Goal: Task Accomplishment & Management: Manage account settings

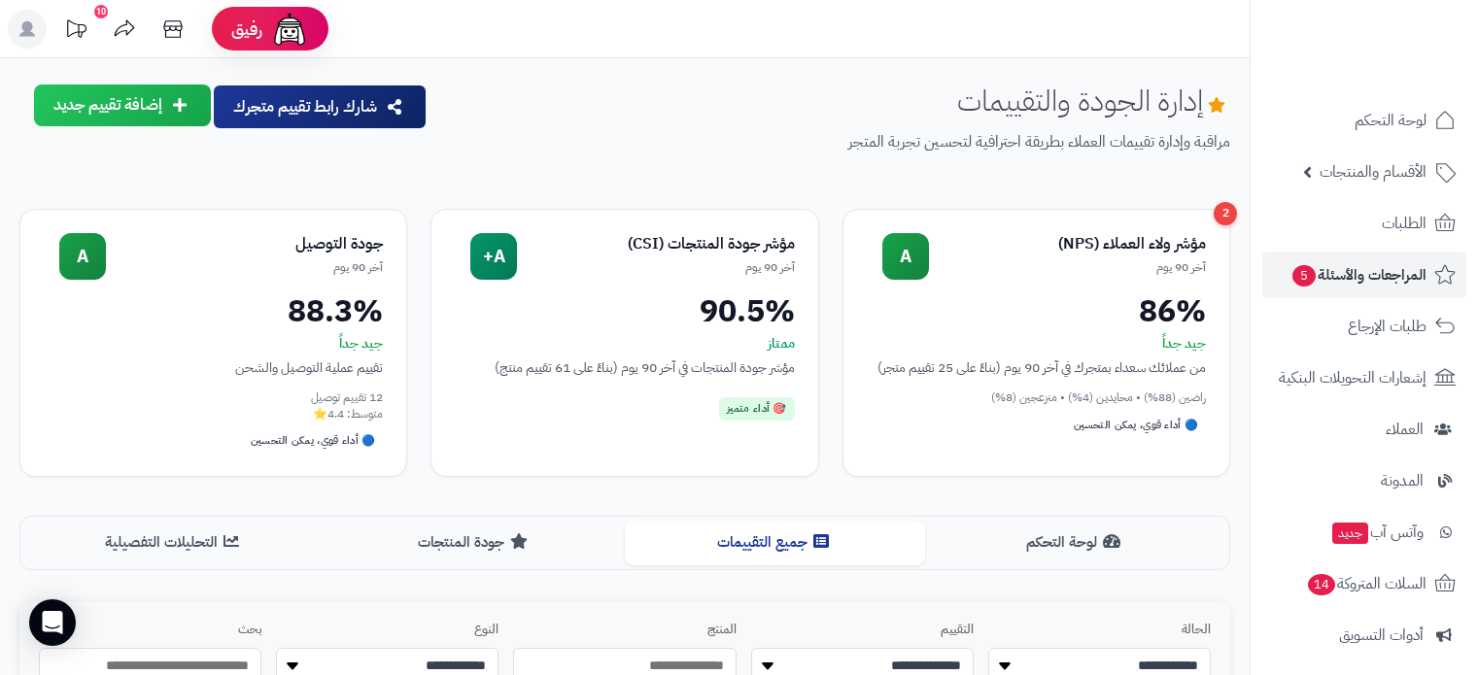
click at [1387, 120] on span "لوحة التحكم" at bounding box center [1390, 120] width 72 height 27
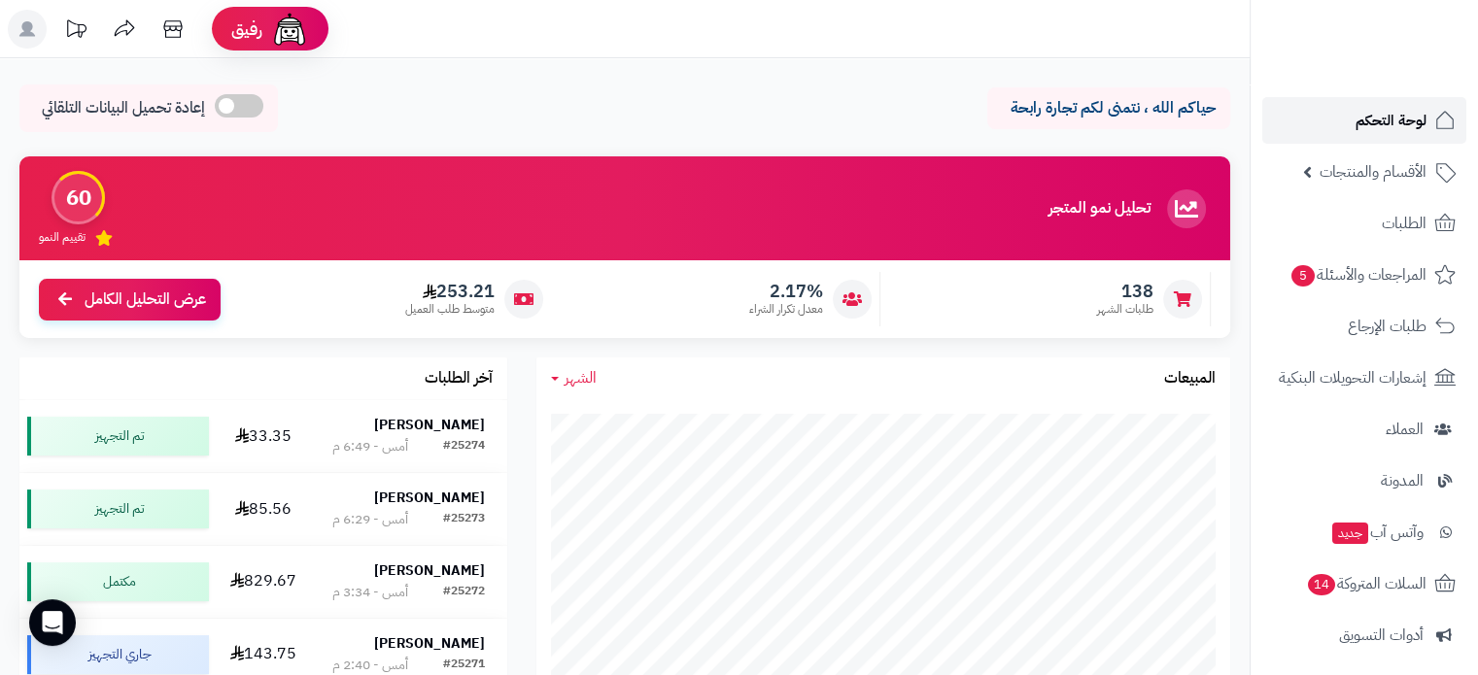
click at [1395, 119] on span "لوحة التحكم" at bounding box center [1390, 120] width 71 height 27
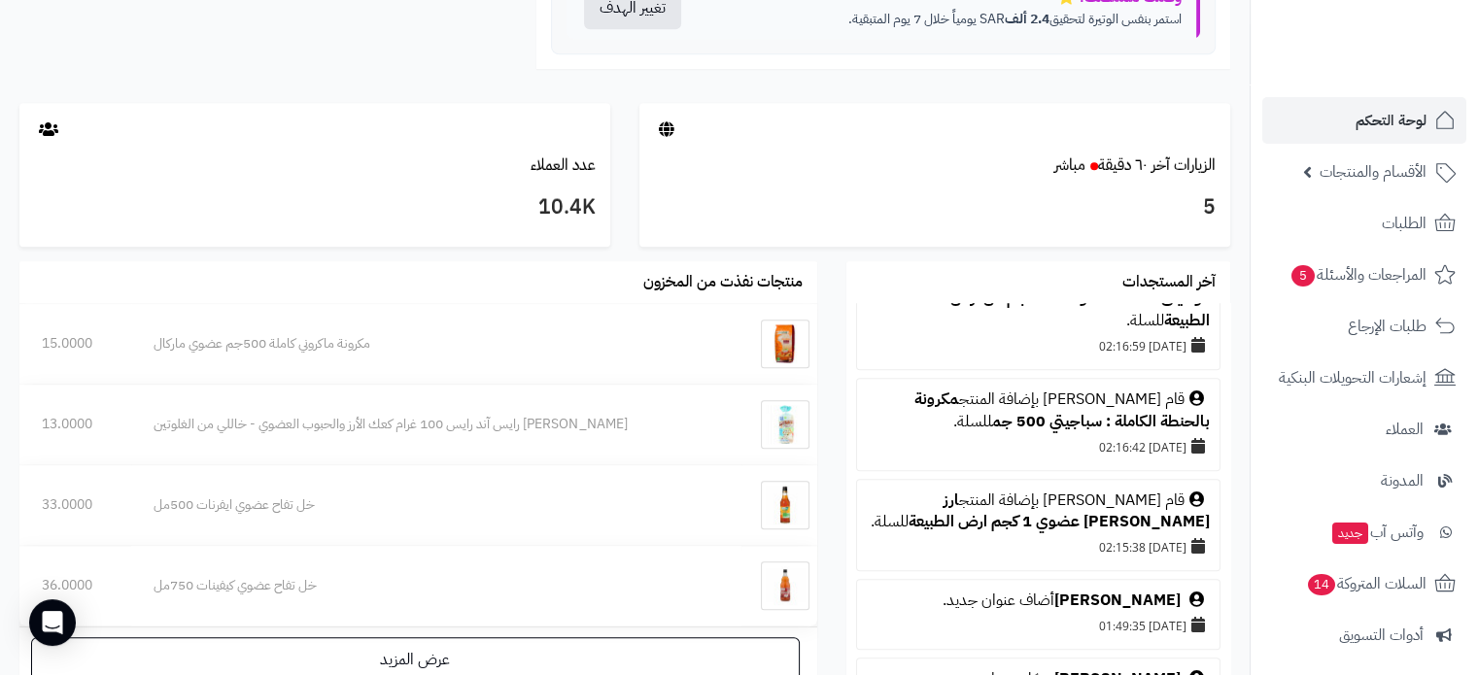
scroll to position [1360, 0]
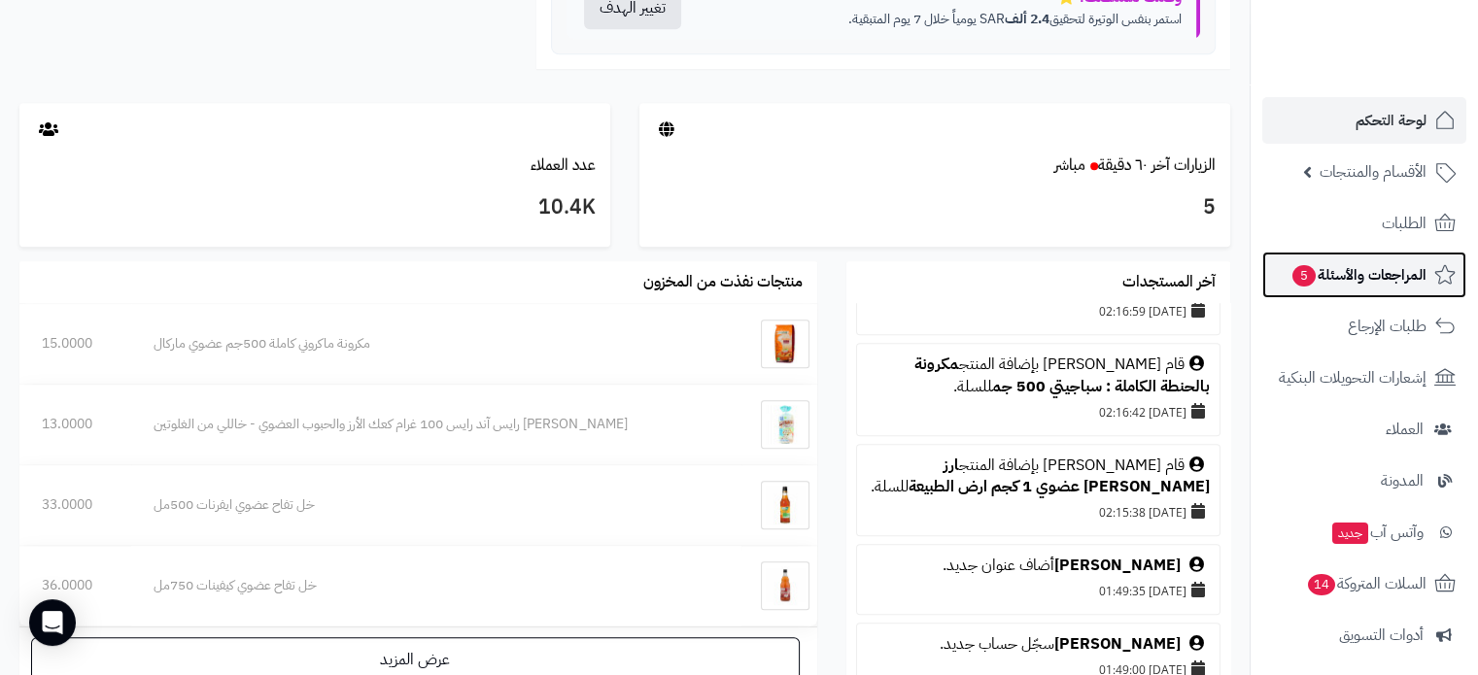
click at [1325, 275] on span "المراجعات والأسئلة 5" at bounding box center [1358, 274] width 136 height 27
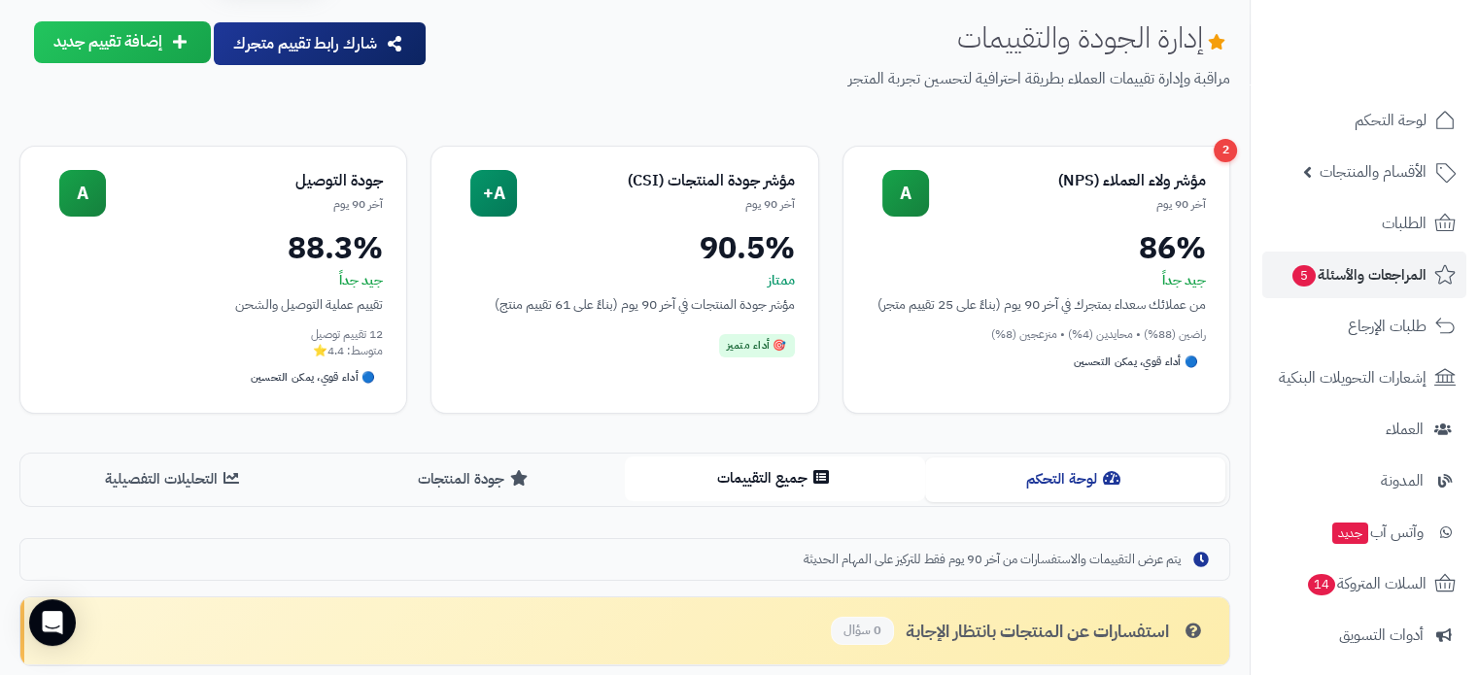
scroll to position [97, 0]
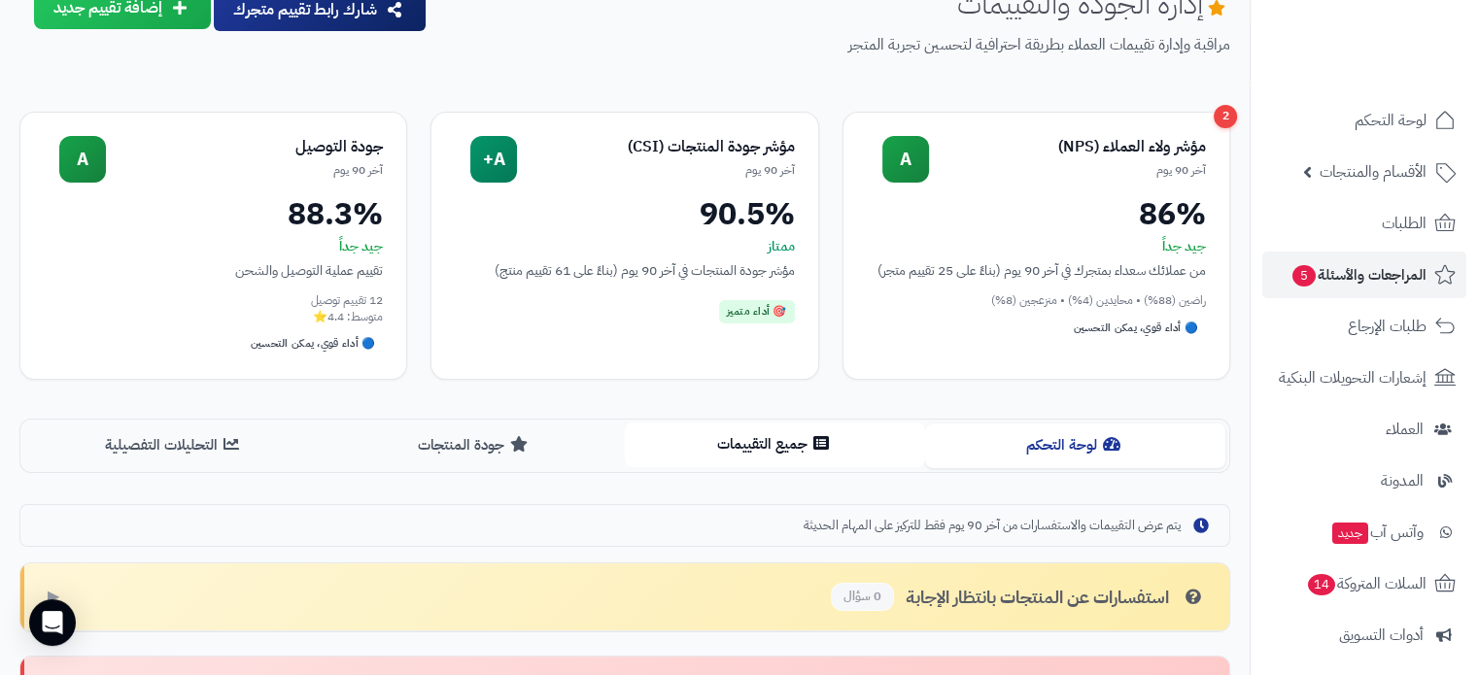
click at [756, 439] on button "جميع التقييمات" at bounding box center [775, 445] width 300 height 44
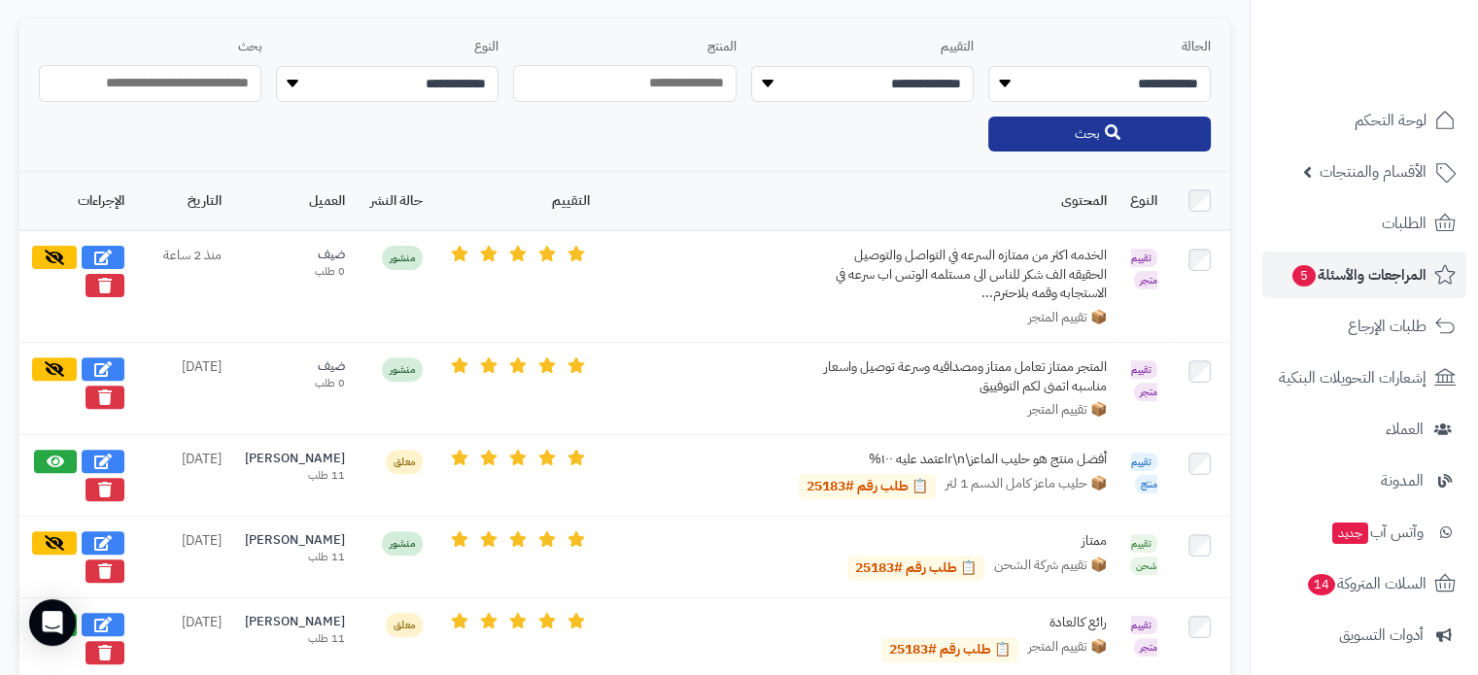
scroll to position [291, 0]
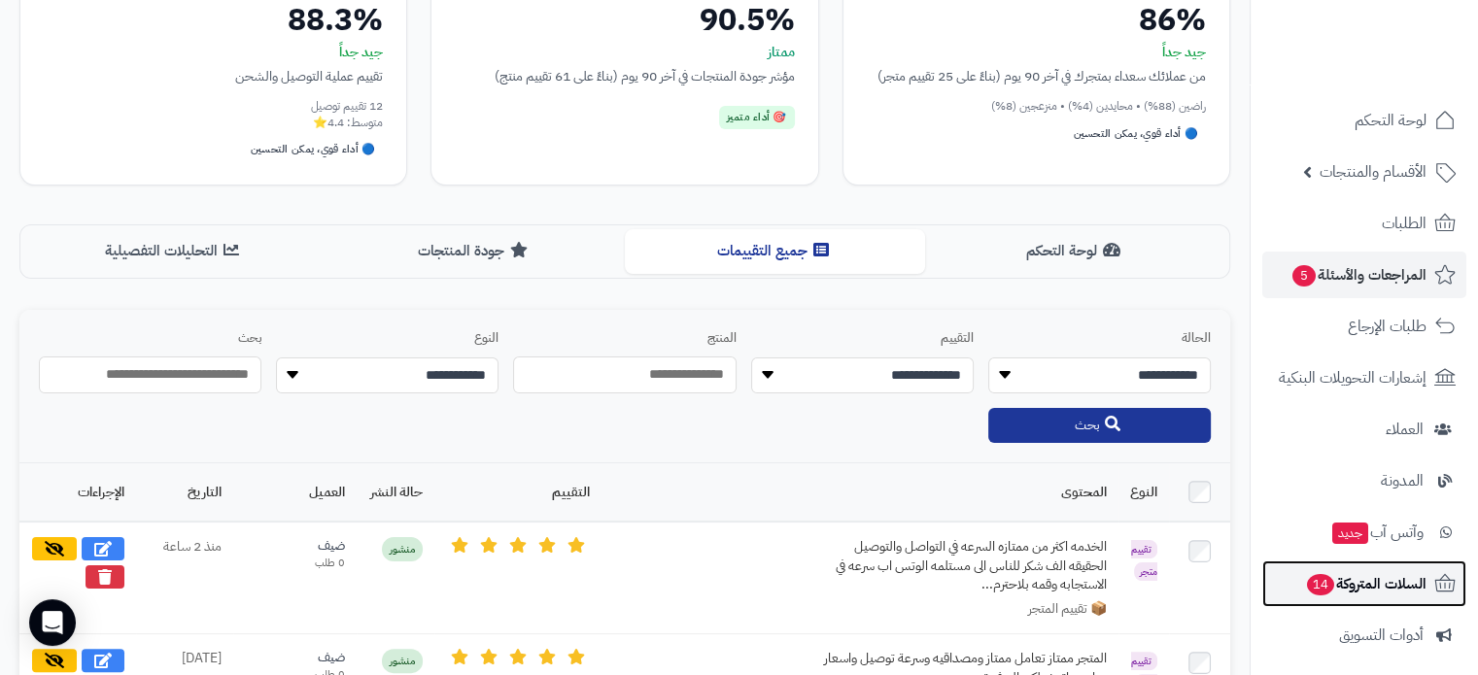
click at [1338, 585] on span "السلات المتروكة 14" at bounding box center [1365, 583] width 121 height 27
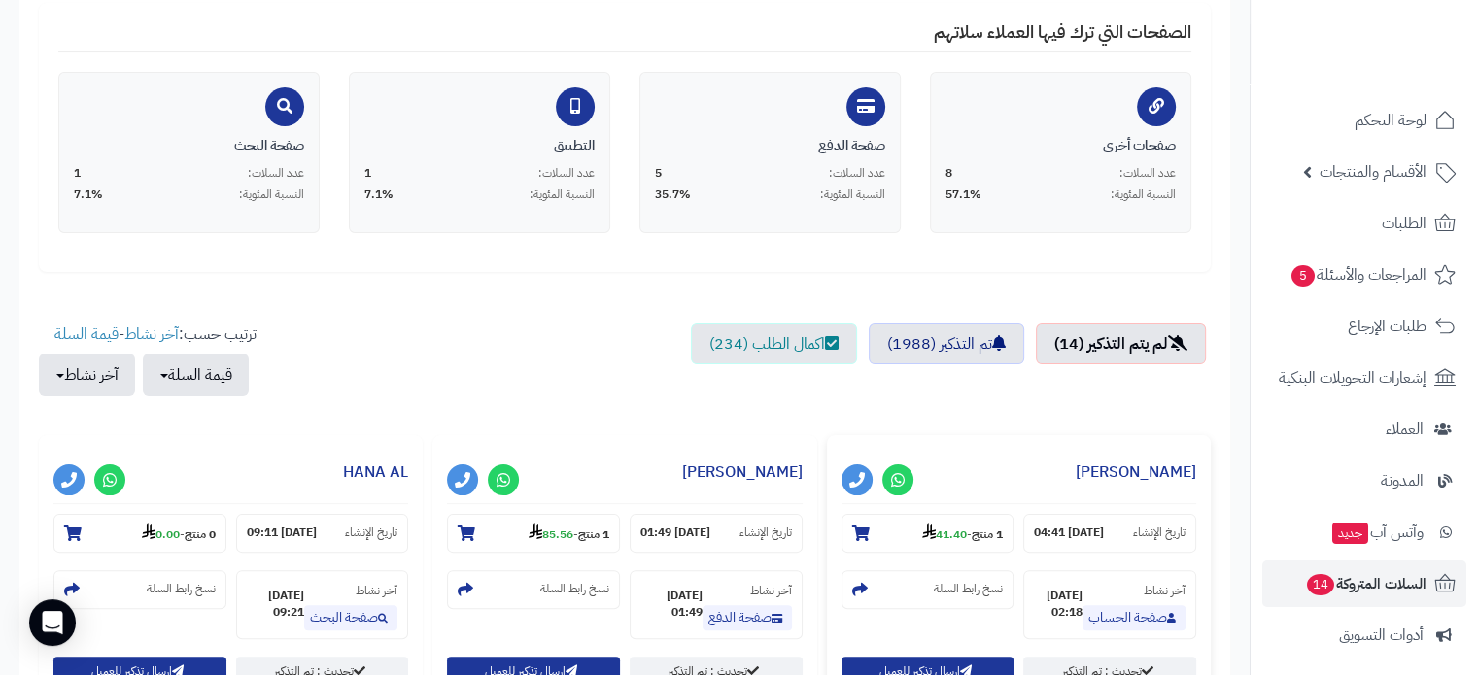
scroll to position [389, 0]
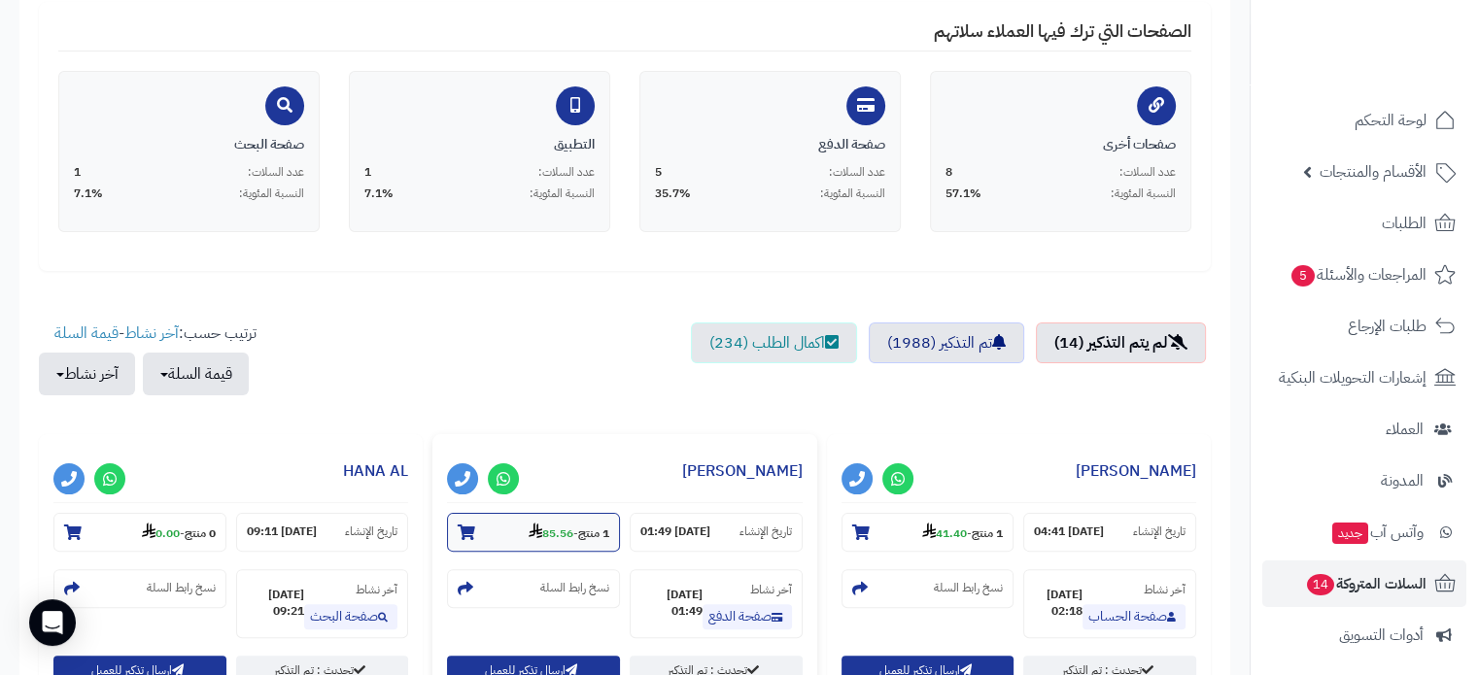
click at [468, 531] on icon at bounding box center [466, 533] width 17 height 16
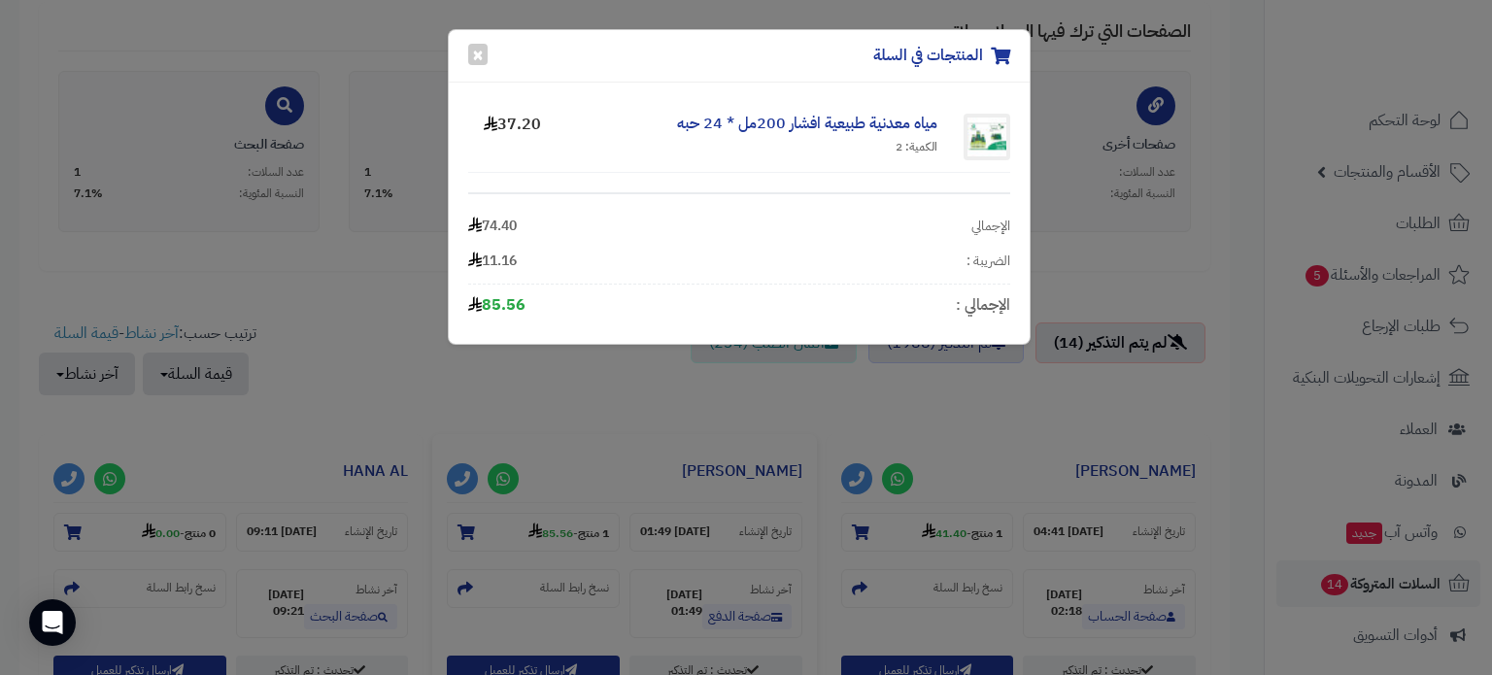
click at [469, 531] on div "المنتجات في السلة × مياه معدنية طبيعية افشار 200مل * 24 حبه الكمية: 2 37.20 الإ…" at bounding box center [746, 337] width 1492 height 675
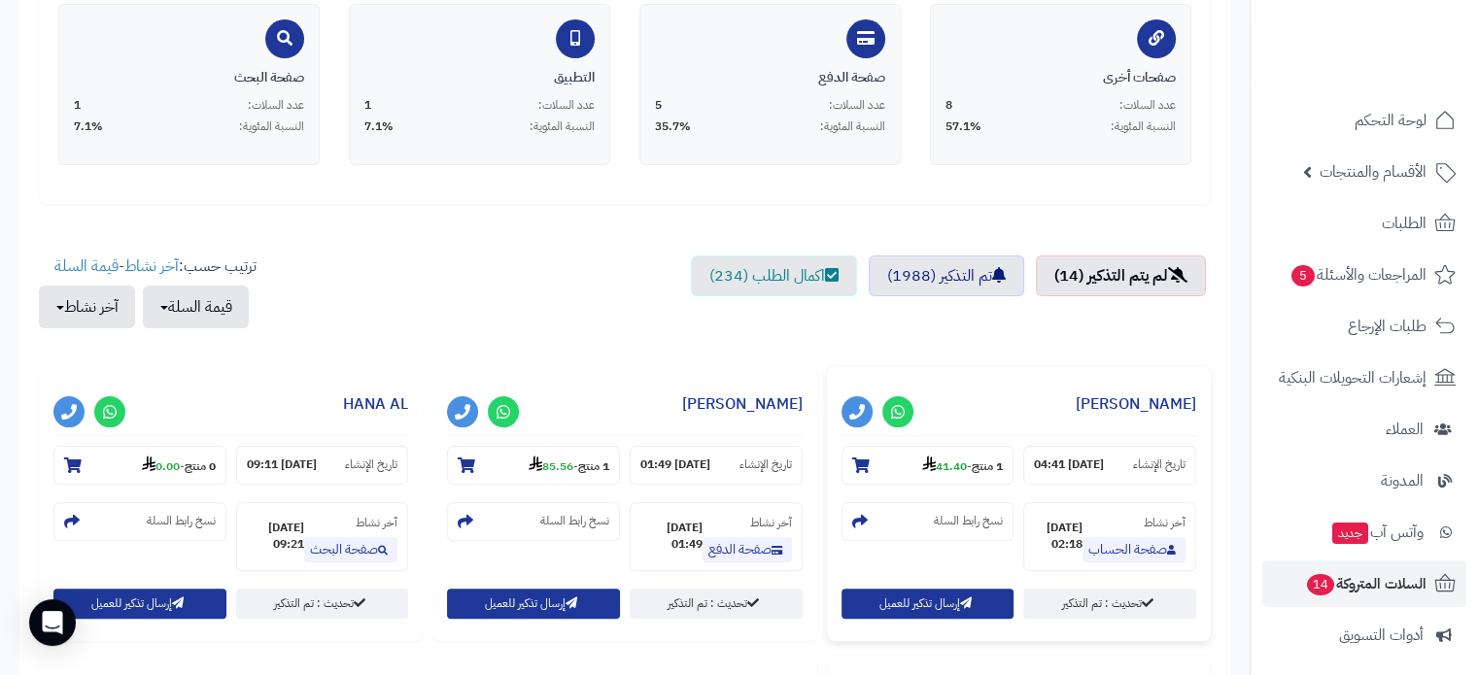
scroll to position [583, 0]
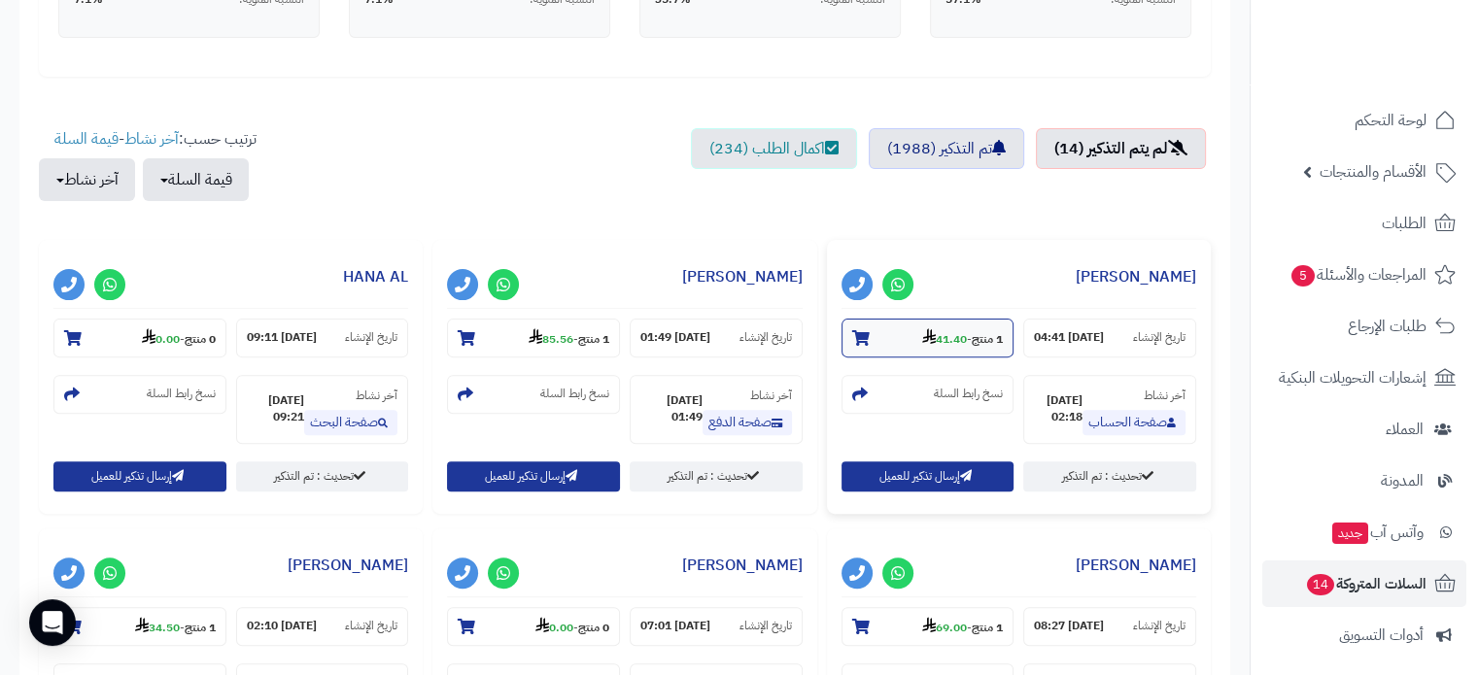
click at [857, 338] on icon at bounding box center [860, 338] width 17 height 16
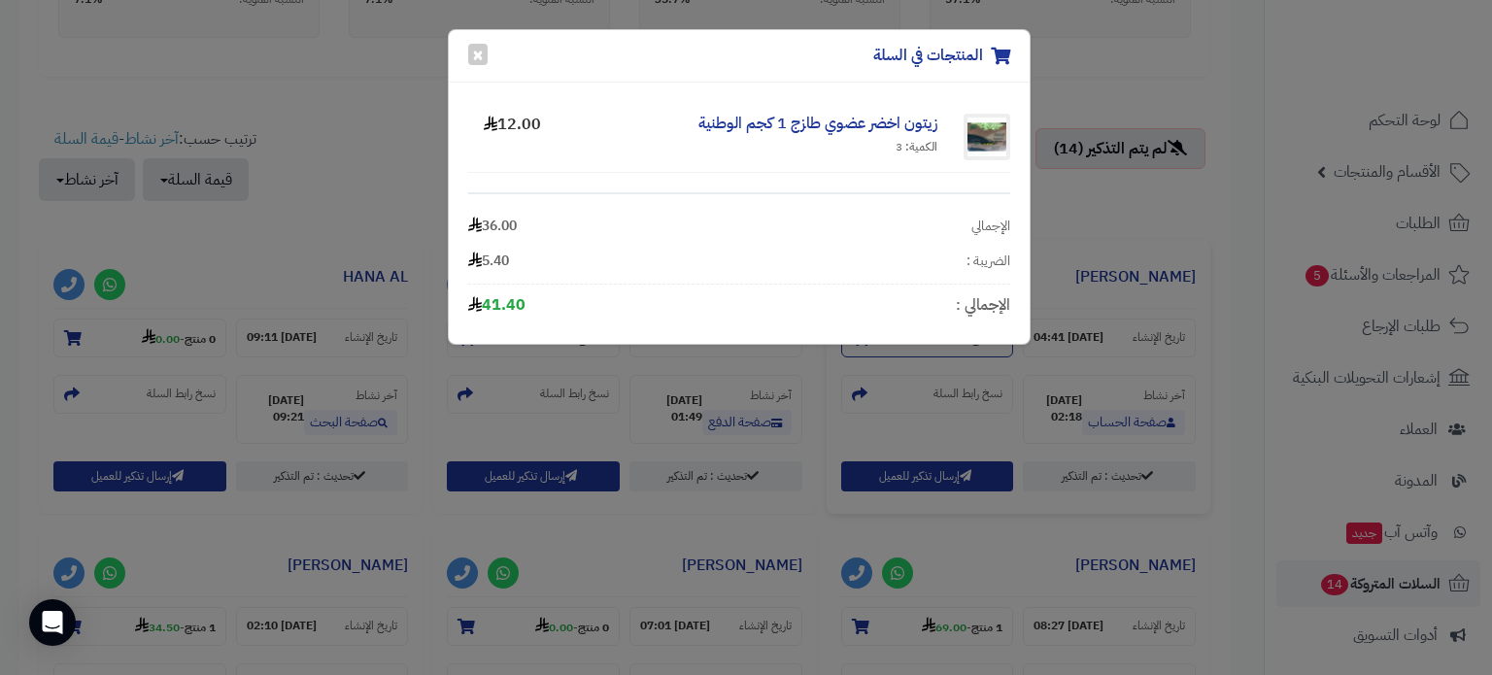
click at [857, 338] on div "زيتون اخضر عضوي طازج 1 كجم الوطنية الكمية: 3 12.00 الإجمالي 36.00 الضريبة : 5.4…" at bounding box center [739, 213] width 581 height 261
click at [851, 126] on link "زيتون اخضر عضوي طازج 1 كجم الوطنية" at bounding box center [818, 123] width 239 height 23
click at [479, 55] on button "×" at bounding box center [477, 53] width 19 height 21
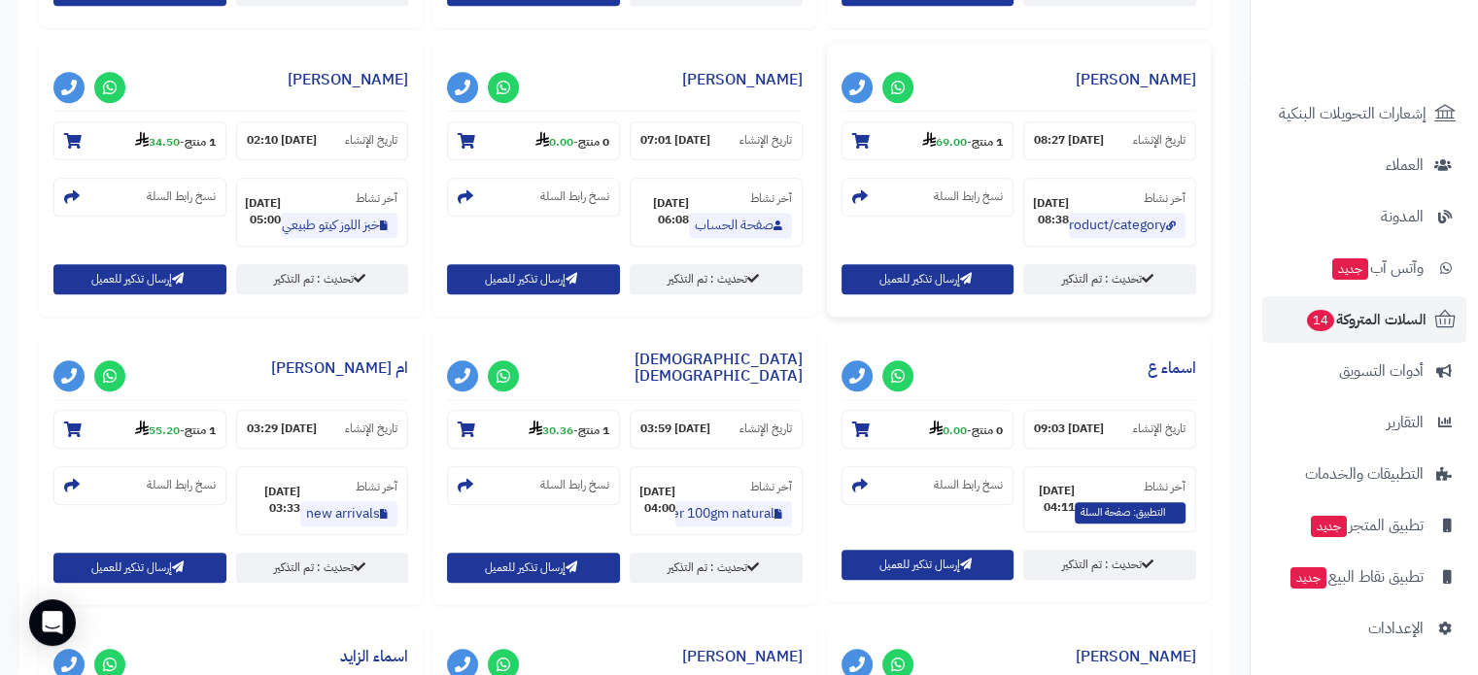
scroll to position [1360, 0]
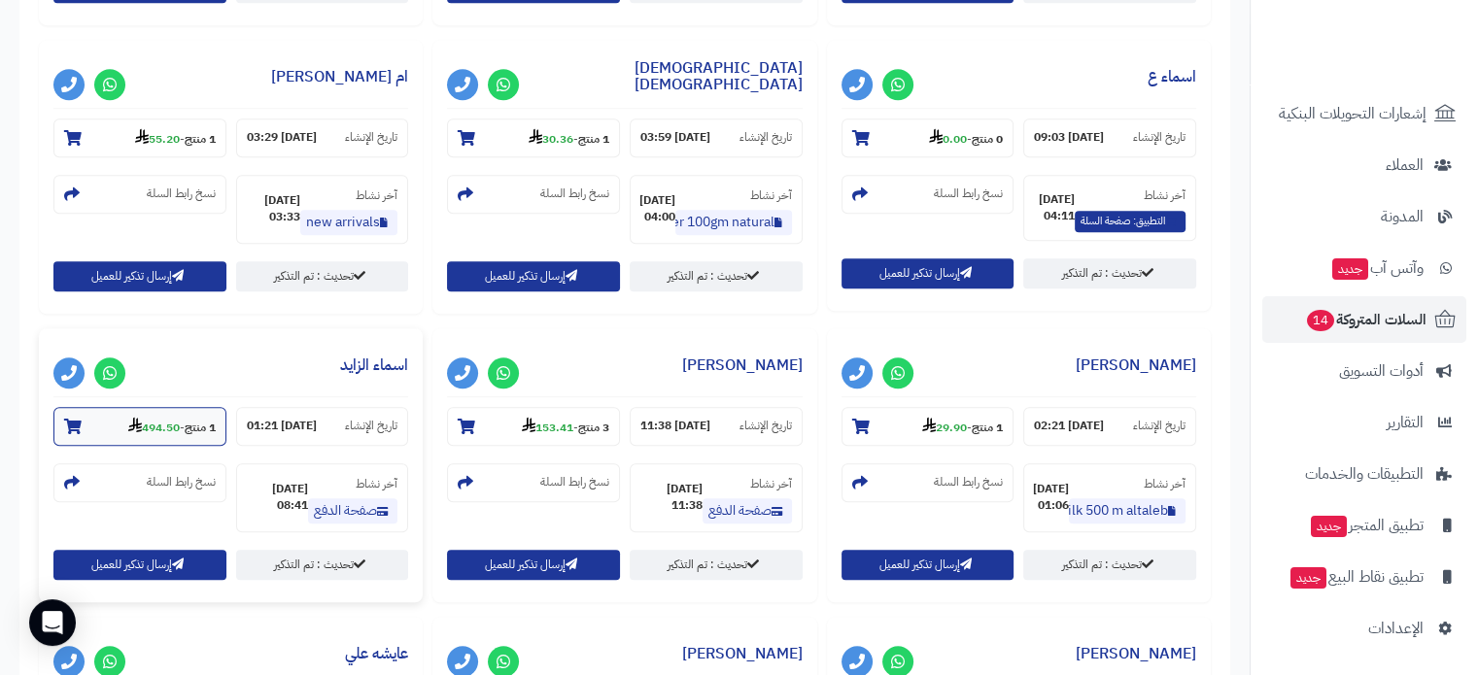
click at [70, 422] on icon at bounding box center [72, 427] width 17 height 16
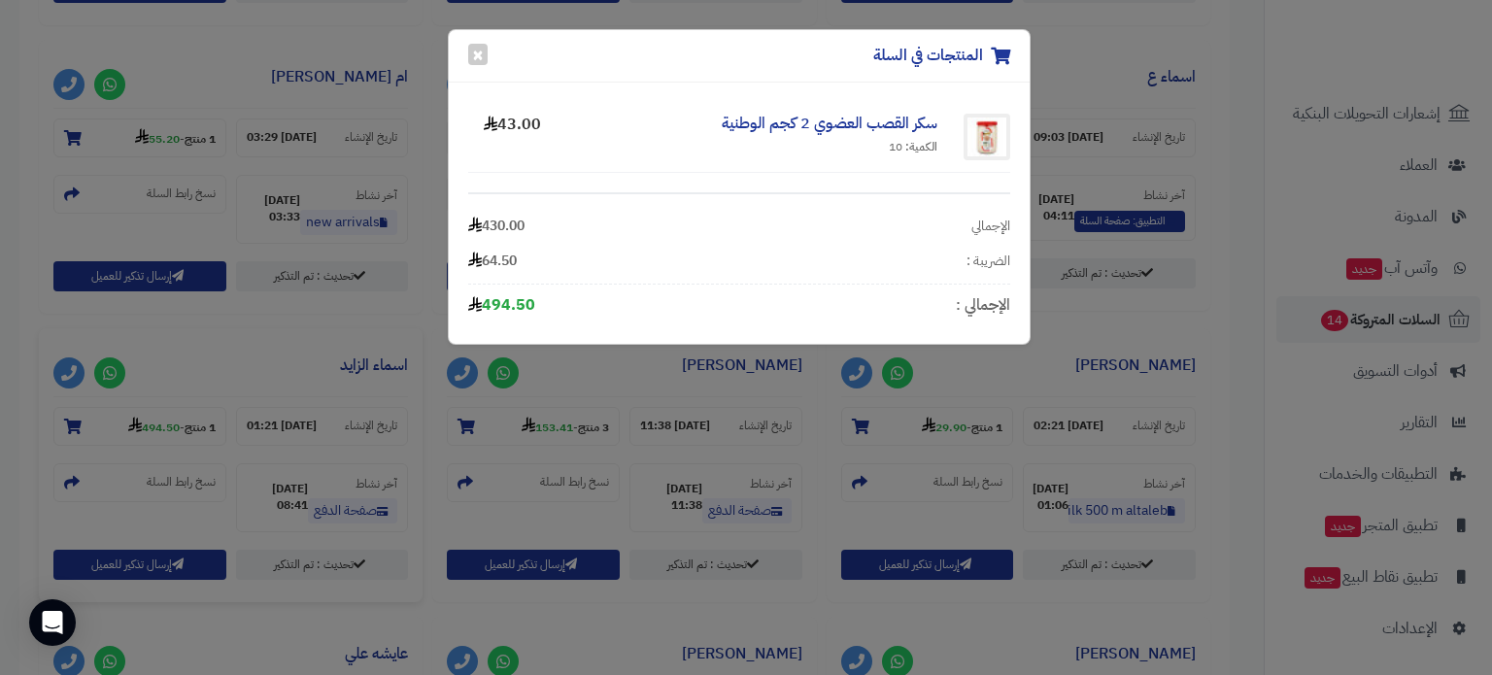
click at [304, 323] on div "المنتجات في السلة × سكر القصب العضوي 2 كجم الوطنية الكمية: 10 43.00 الإجمالي 43…" at bounding box center [746, 337] width 1492 height 675
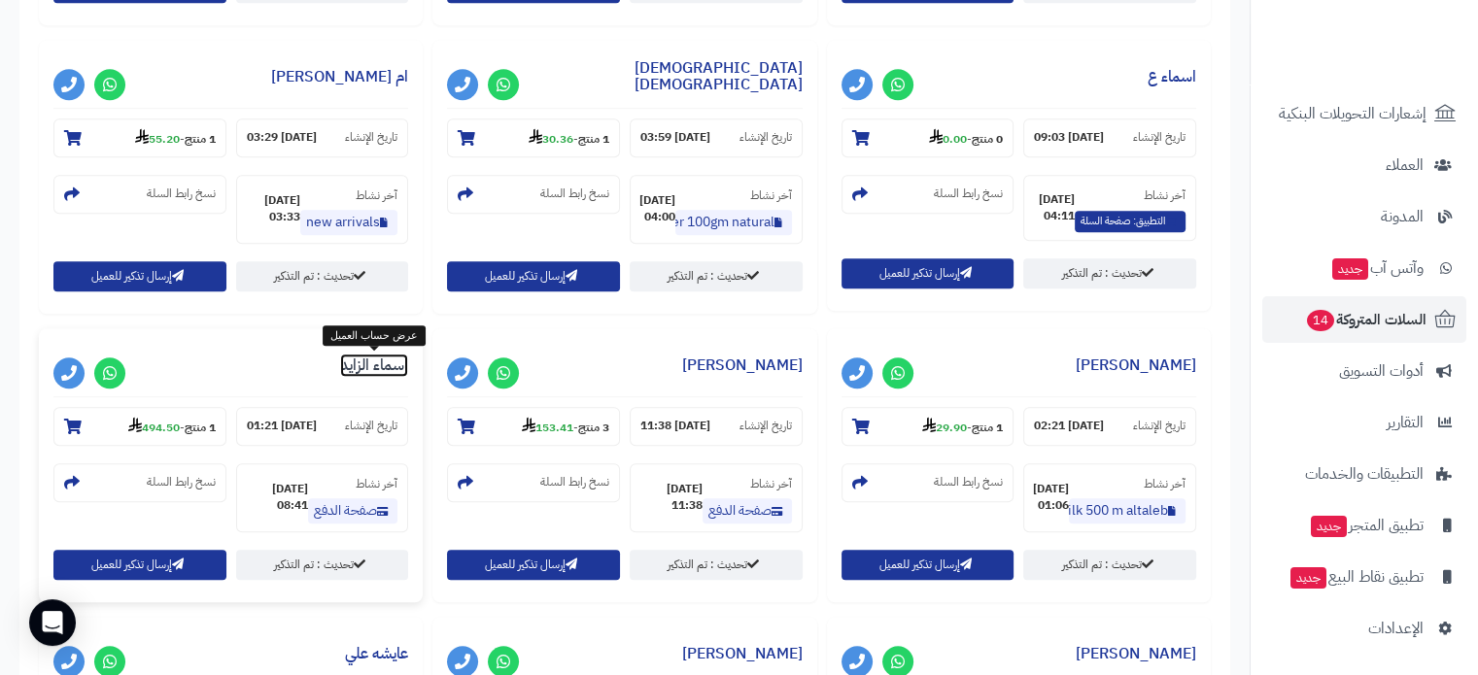
click at [369, 361] on link "اسماء الزايد" at bounding box center [374, 365] width 68 height 23
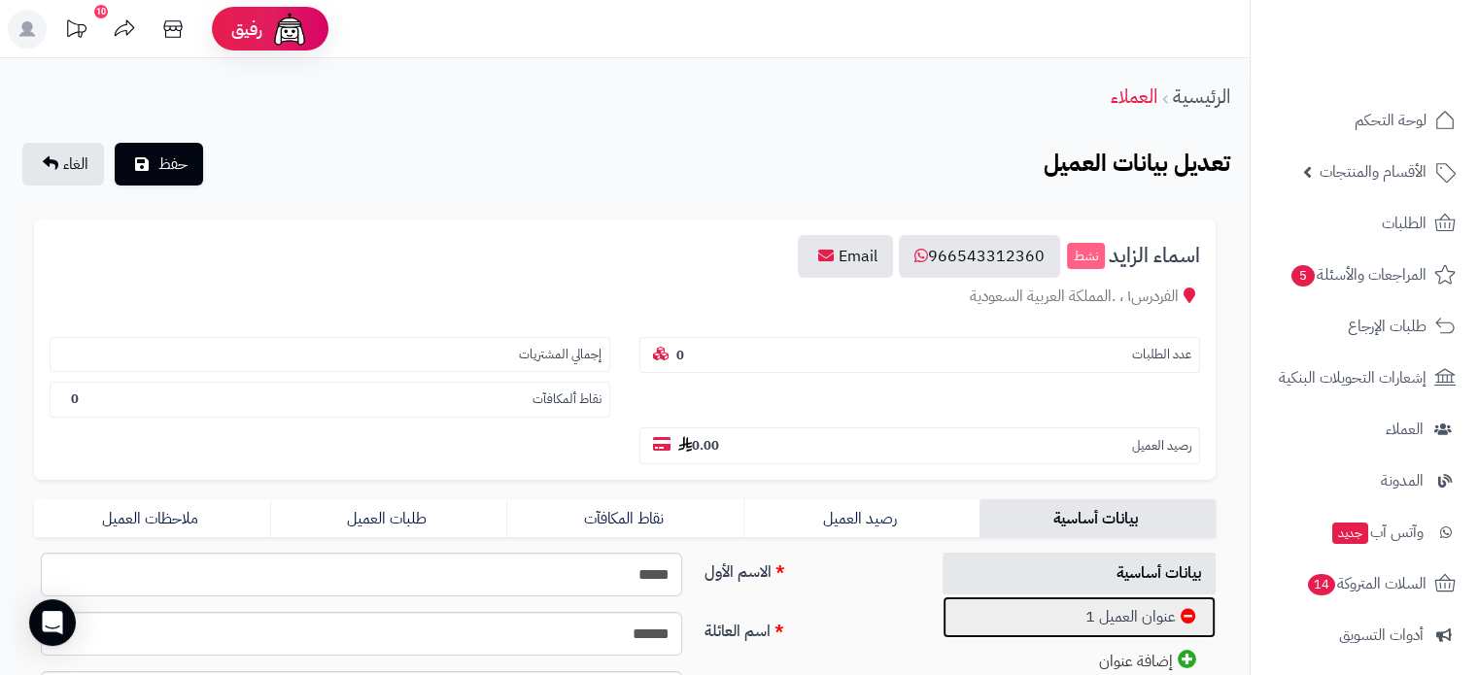
click at [1120, 597] on link "عنوان العميل 1" at bounding box center [1079, 618] width 274 height 42
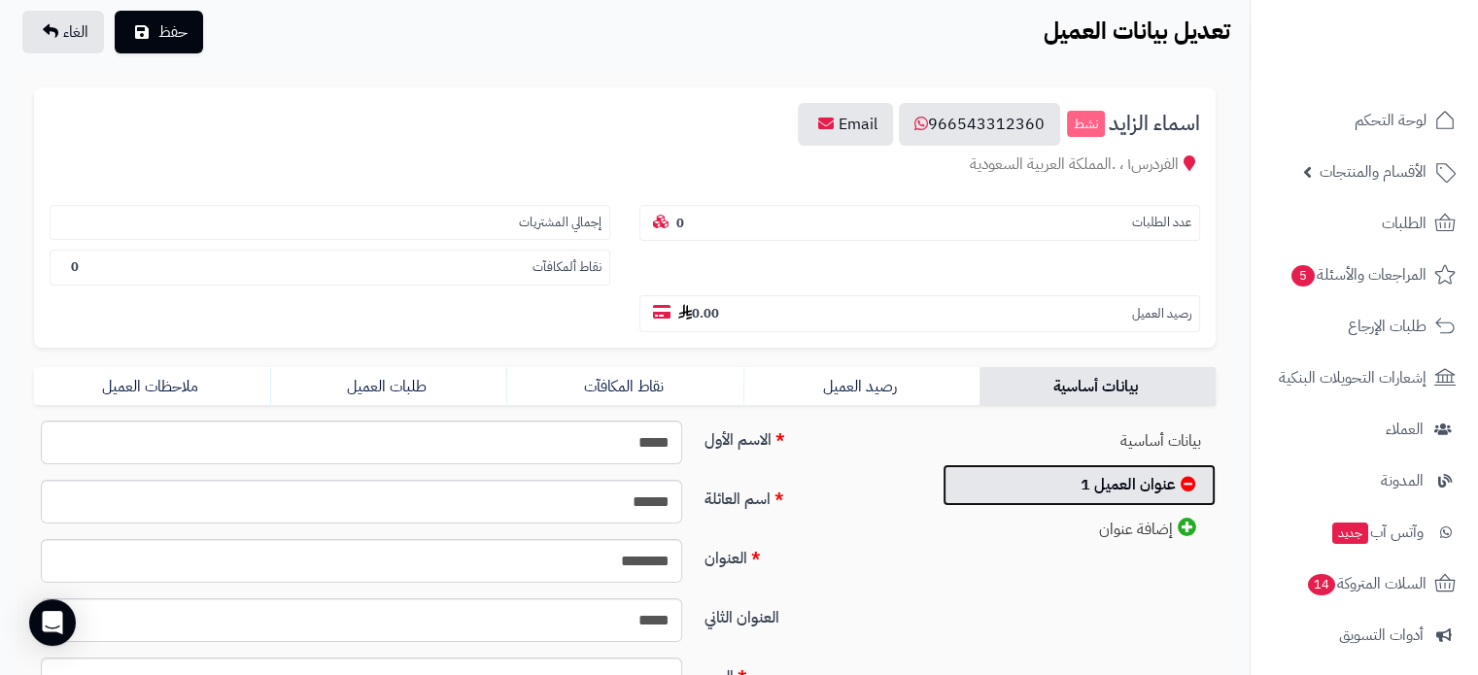
scroll to position [97, 0]
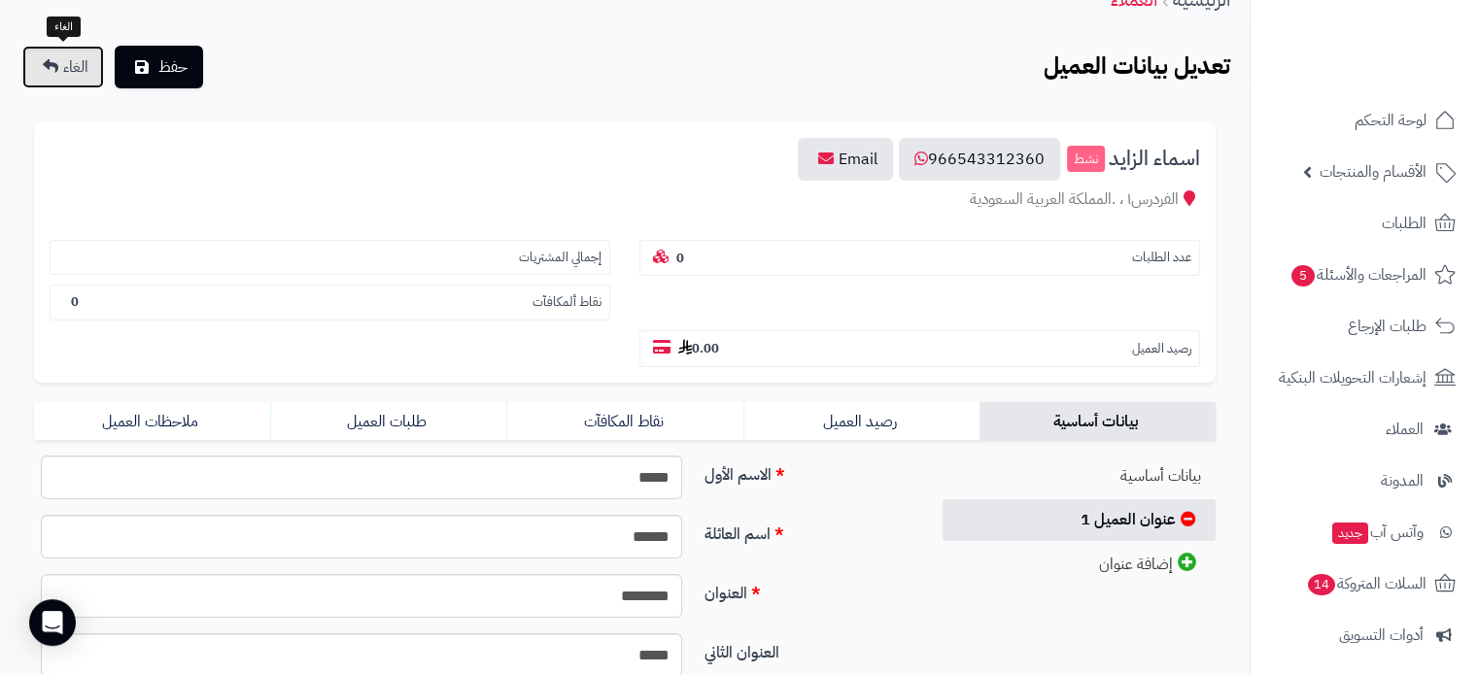
click at [71, 68] on span "الغاء" at bounding box center [75, 66] width 25 height 23
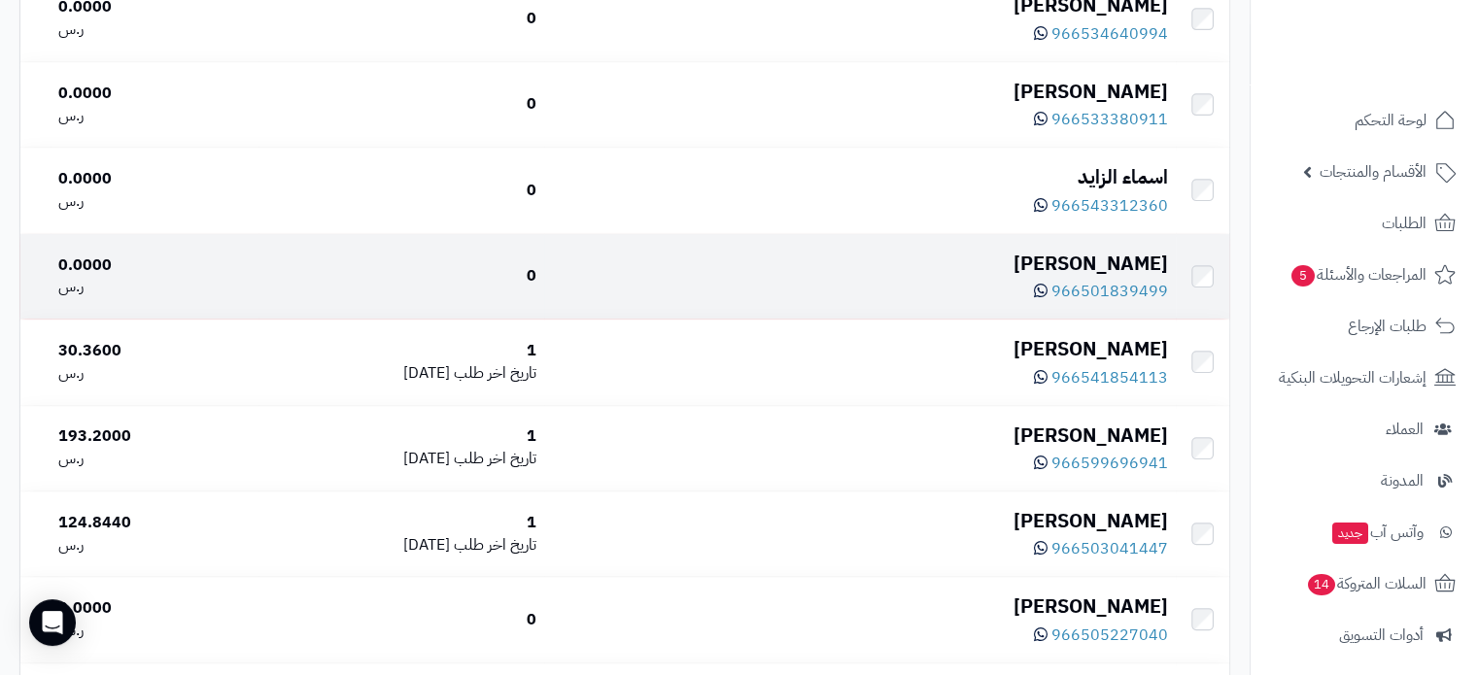
scroll to position [1360, 0]
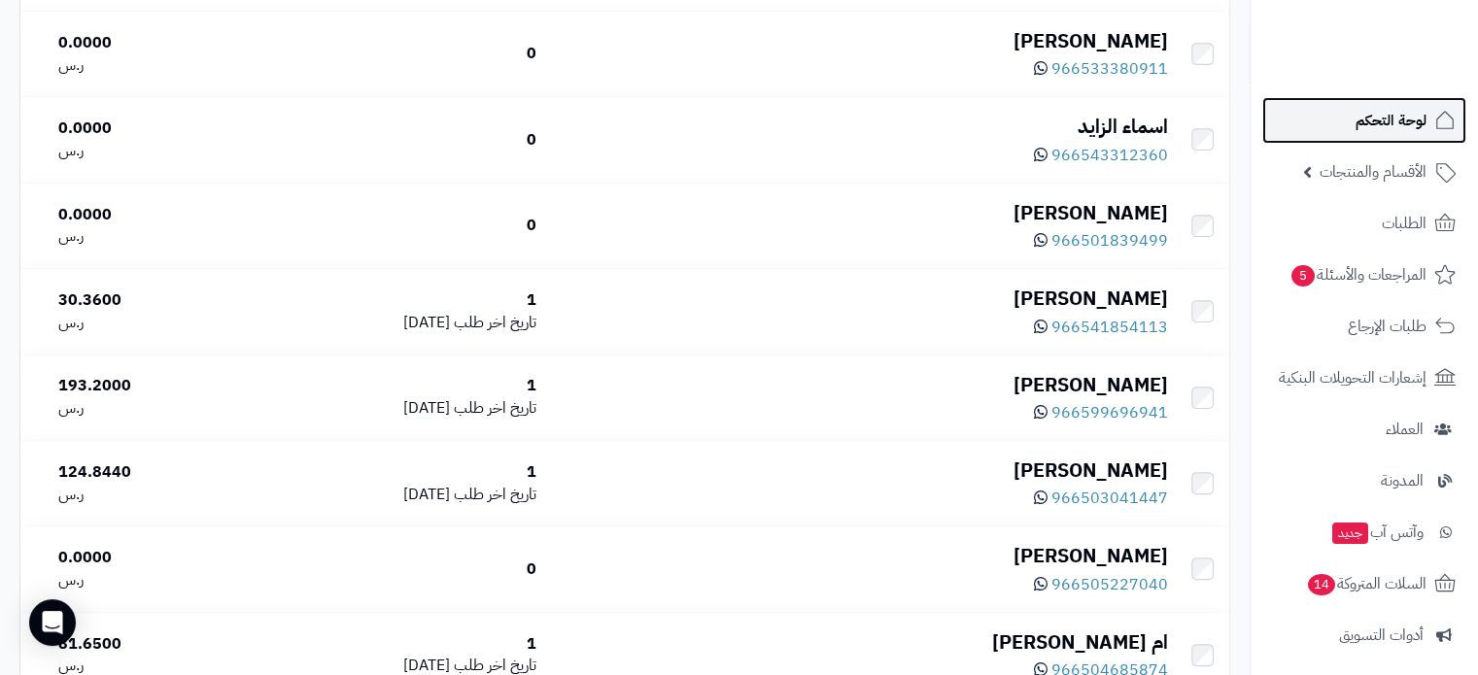
click at [1410, 117] on span "لوحة التحكم" at bounding box center [1390, 120] width 71 height 27
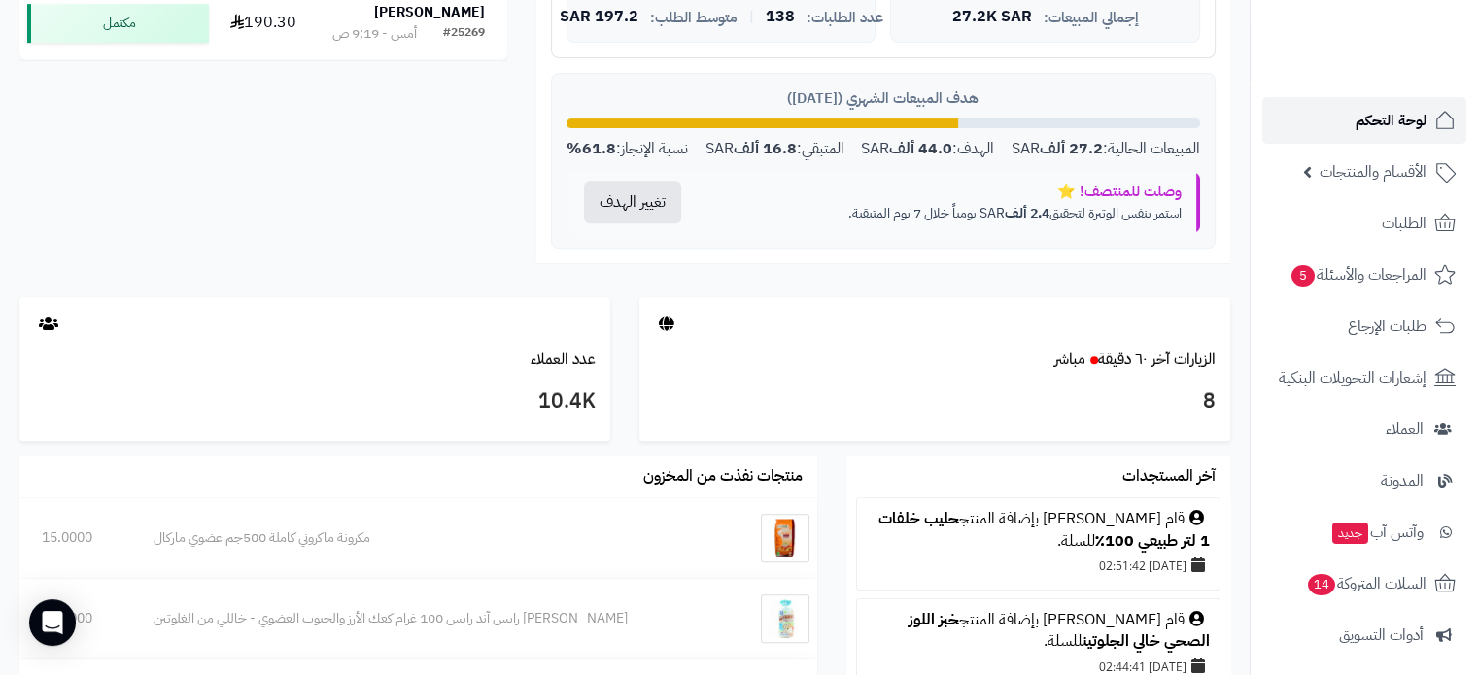
click at [1405, 107] on span "لوحة التحكم" at bounding box center [1390, 120] width 71 height 27
click at [1384, 119] on span "لوحة التحكم" at bounding box center [1390, 120] width 71 height 27
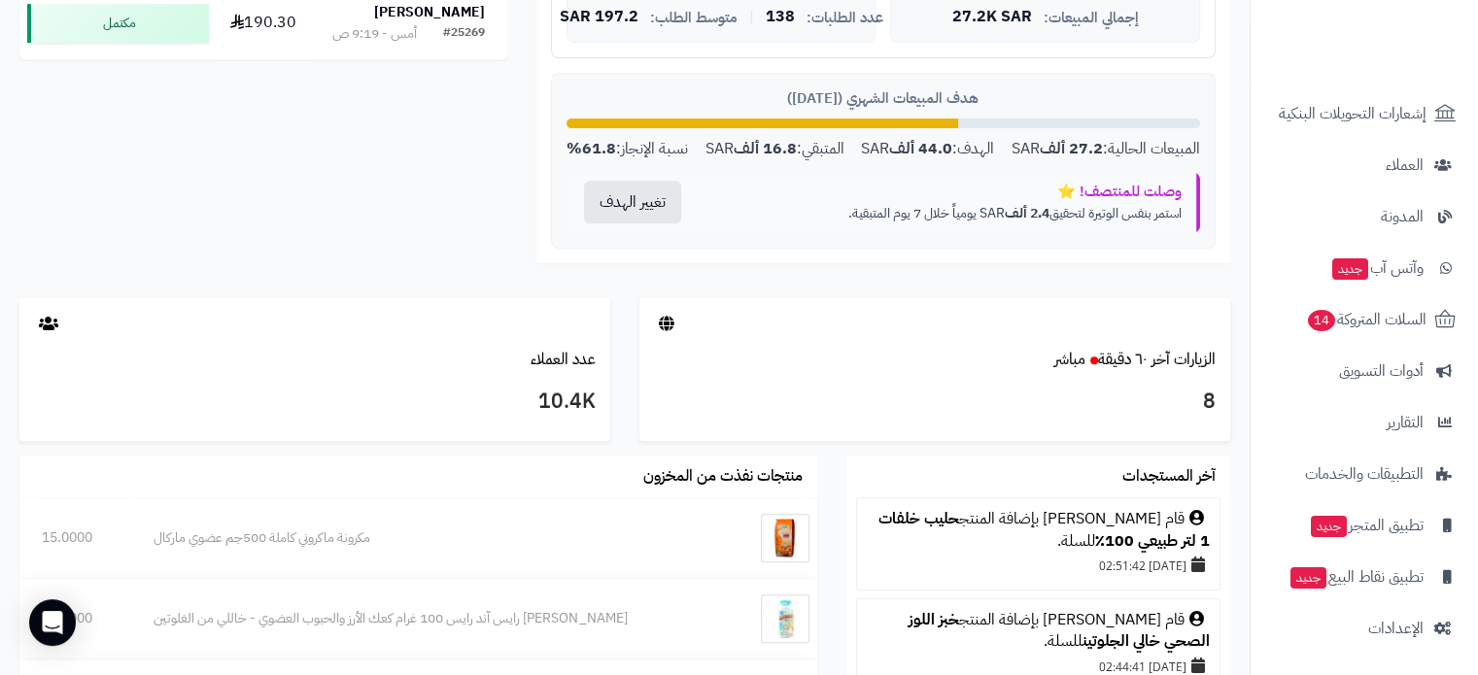
scroll to position [942, 0]
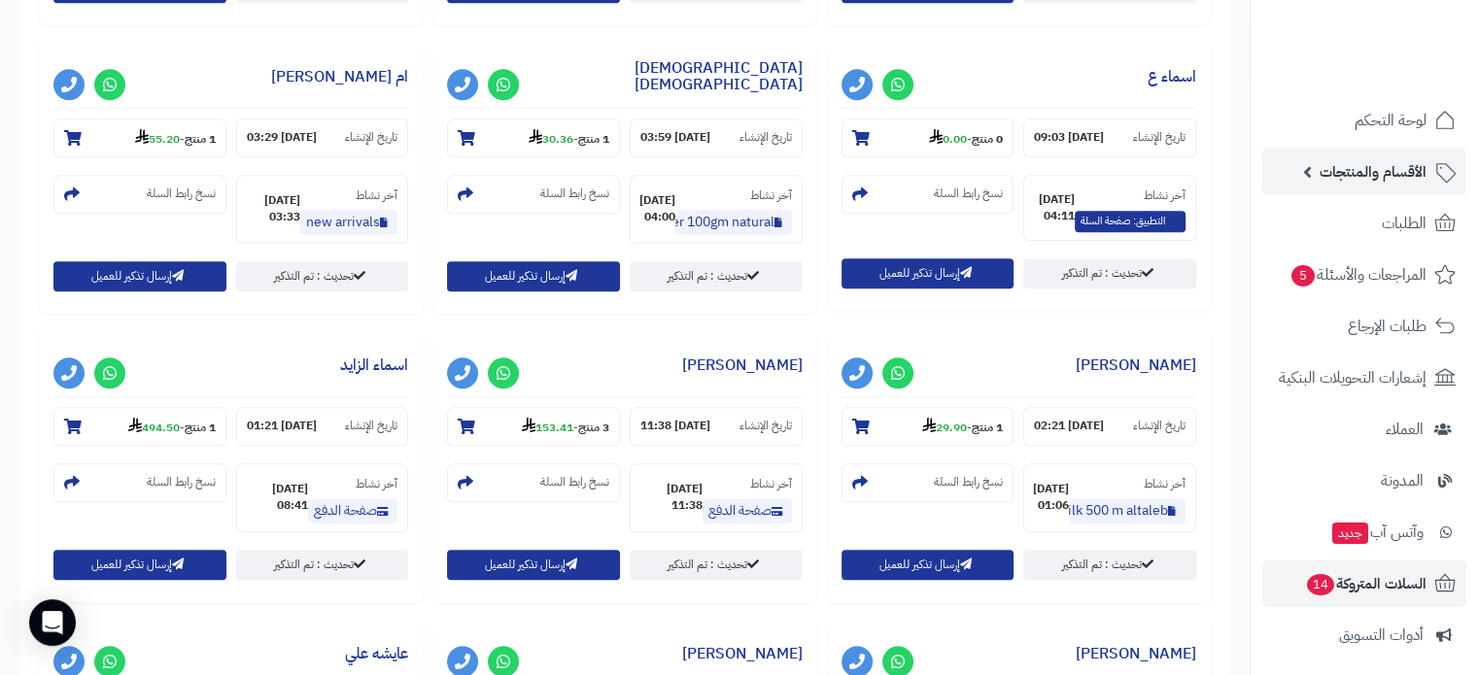
click at [1392, 175] on span "الأقسام والمنتجات" at bounding box center [1372, 171] width 107 height 27
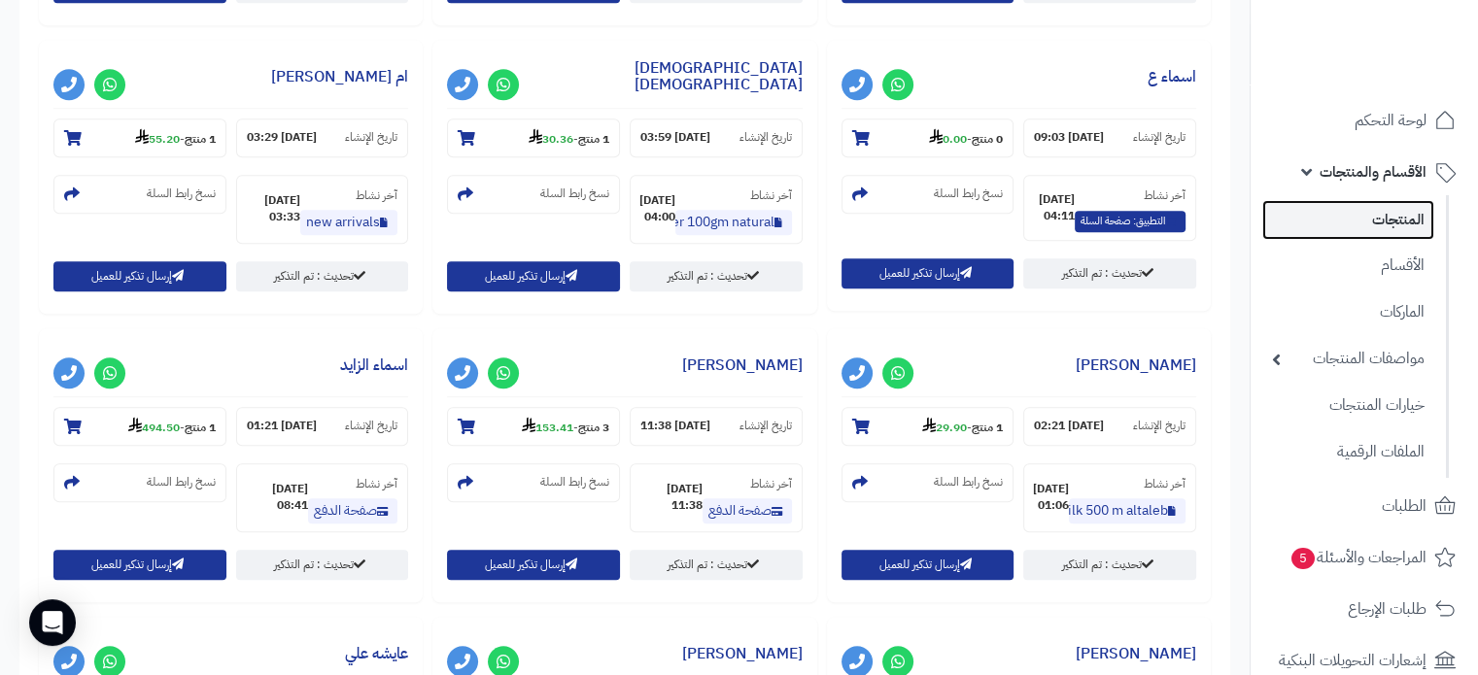
click at [1385, 227] on link "المنتجات" at bounding box center [1348, 220] width 172 height 40
click at [1373, 212] on link "المنتجات" at bounding box center [1348, 220] width 172 height 40
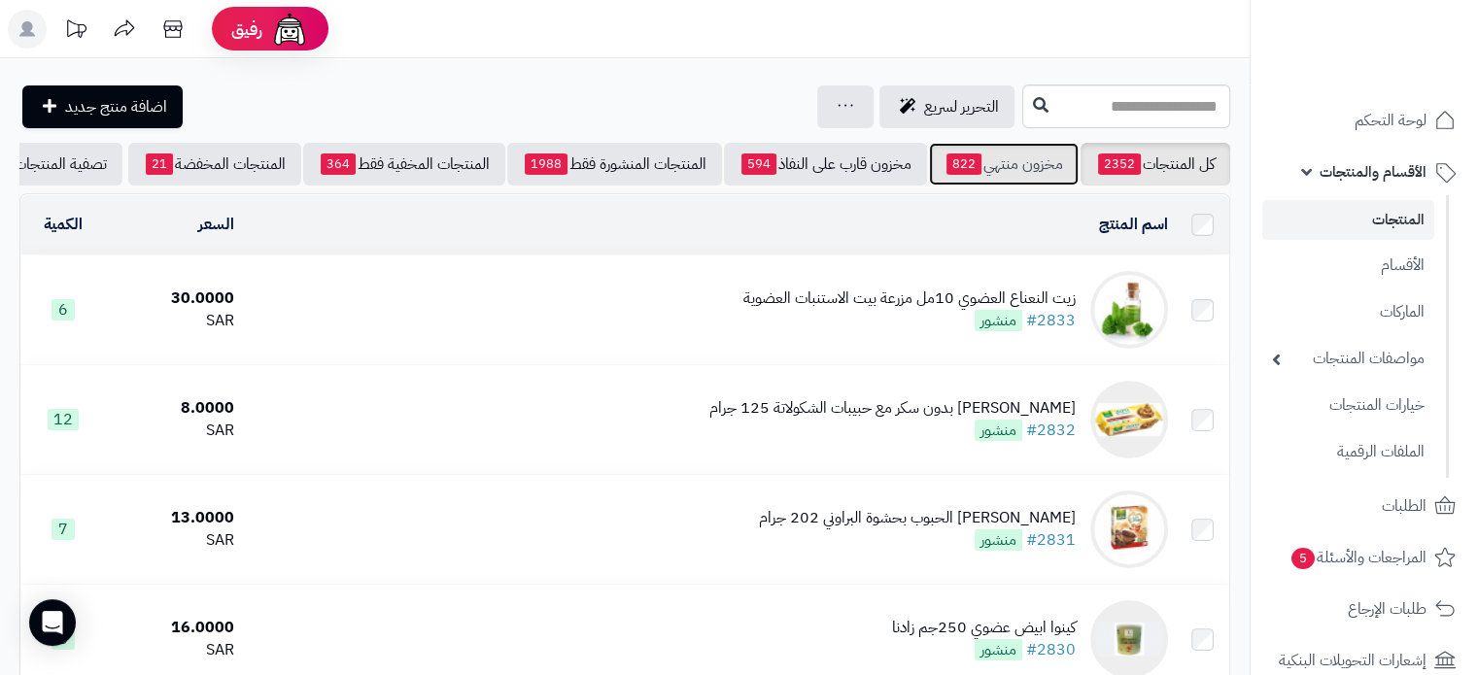
click at [978, 165] on link "مخزون منتهي 822" at bounding box center [1004, 164] width 150 height 43
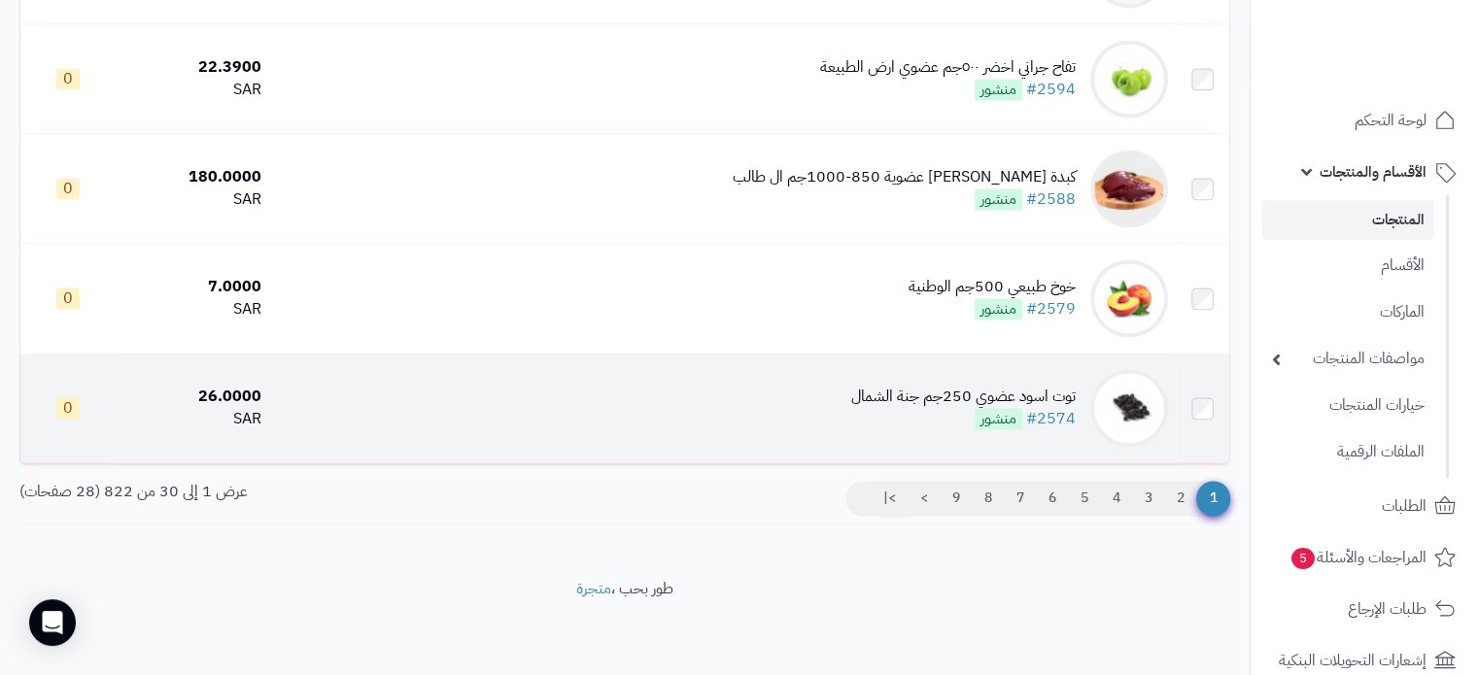
scroll to position [3109, 0]
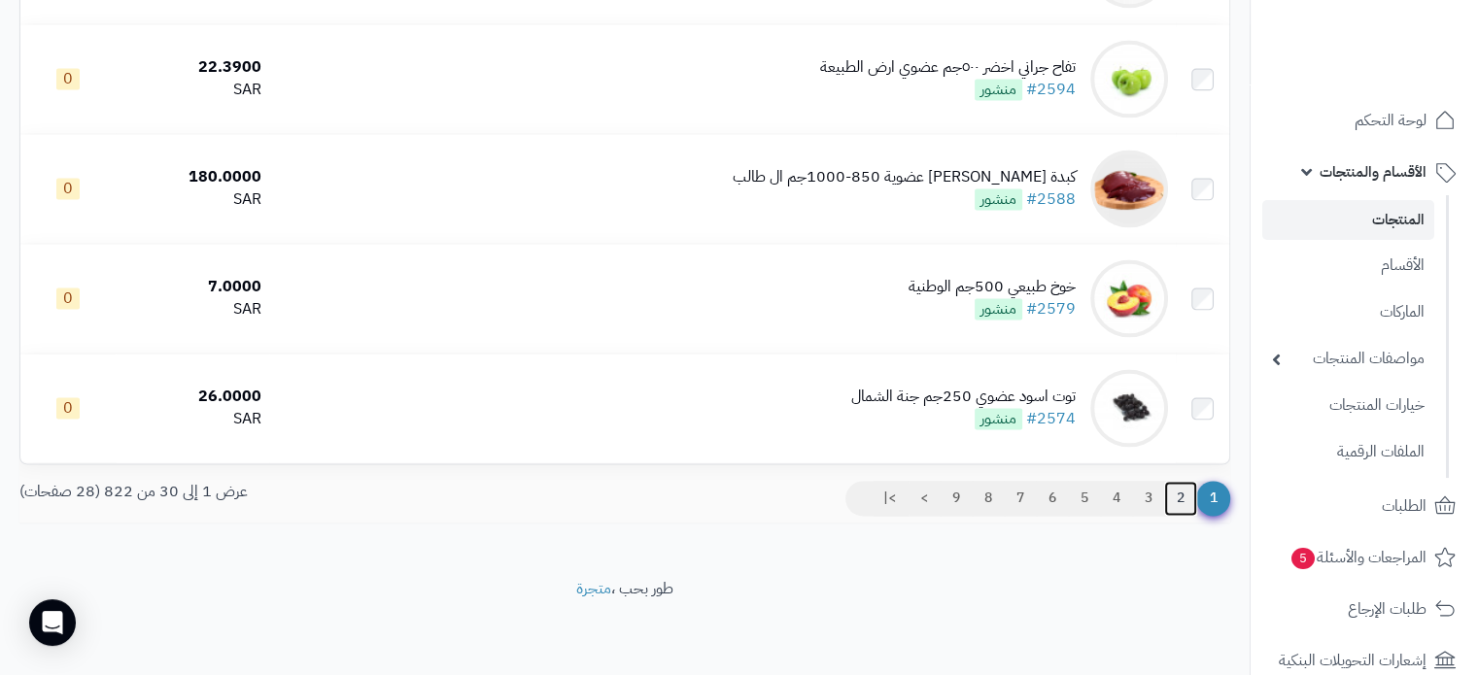
click at [1182, 501] on link "2" at bounding box center [1180, 498] width 33 height 35
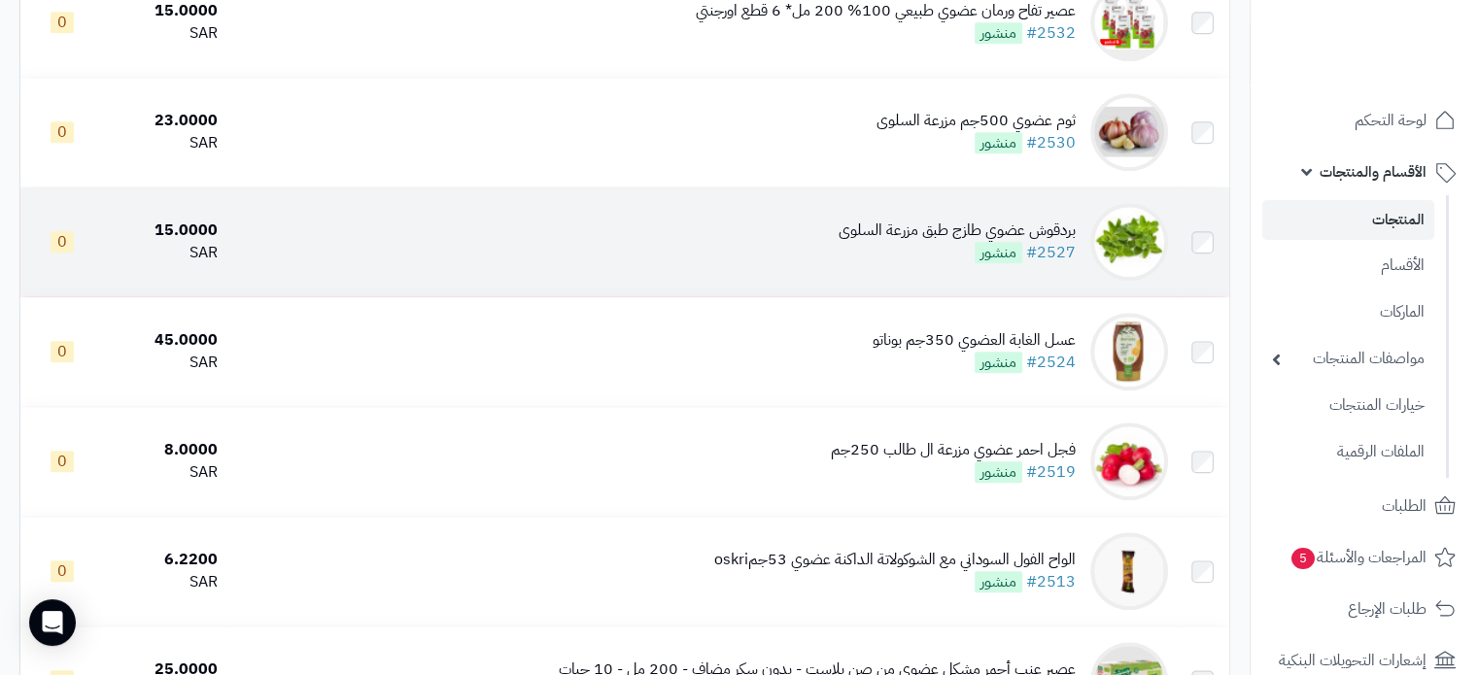
scroll to position [2040, 0]
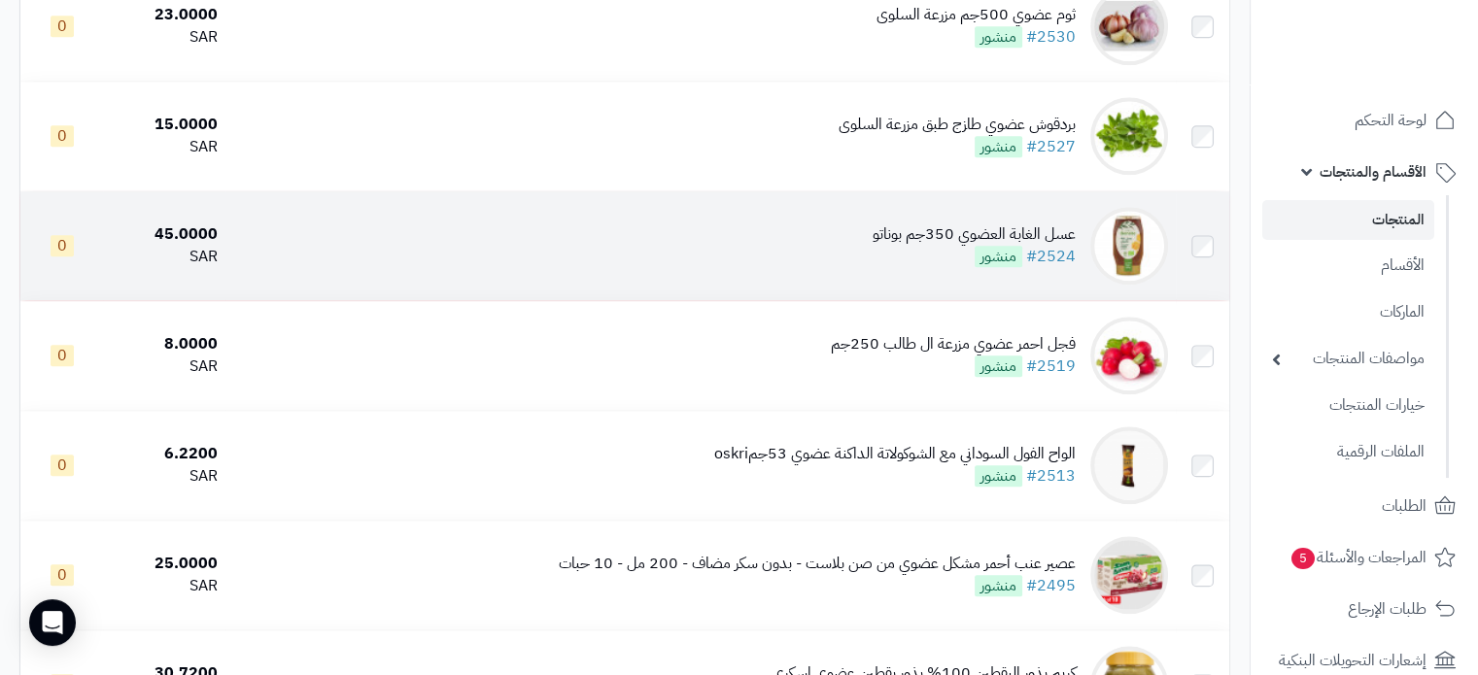
click at [955, 246] on div "عسل الغابة العضوي 350جم بوناتو" at bounding box center [974, 234] width 203 height 22
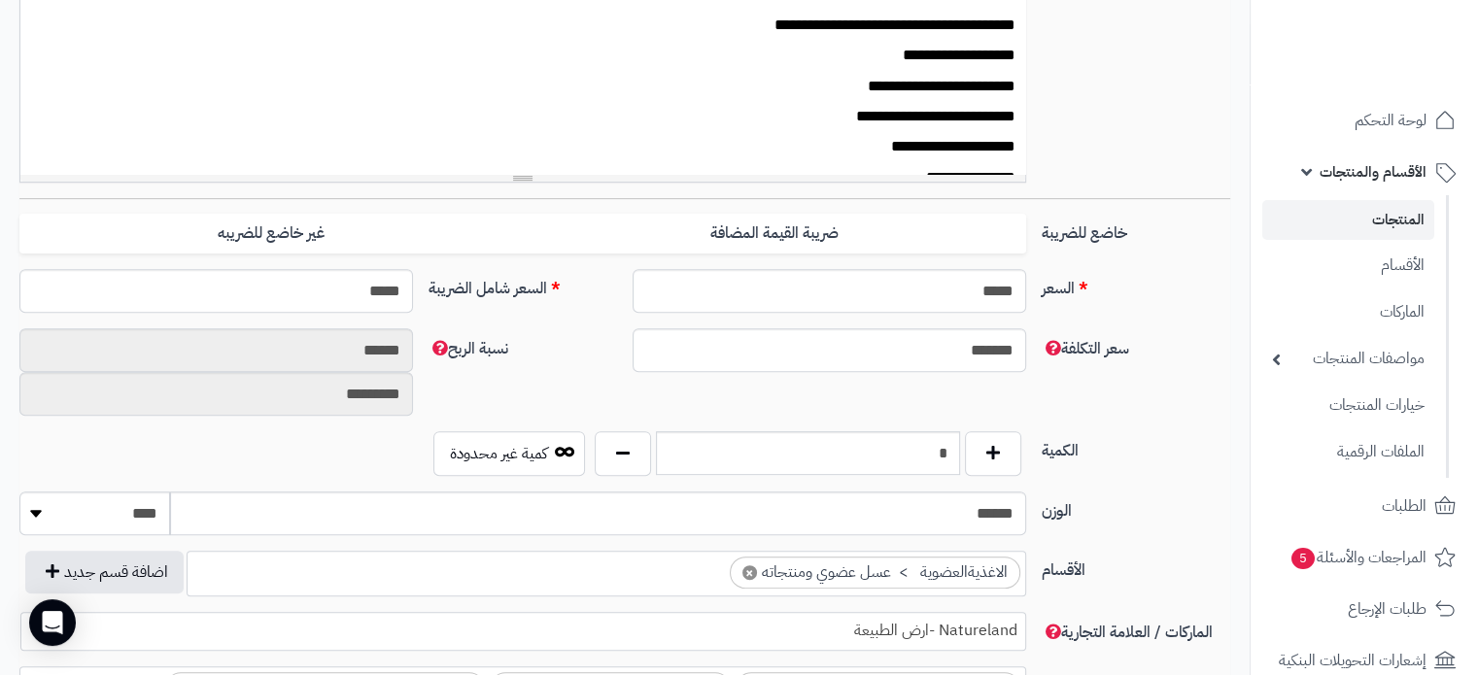
scroll to position [874, 0]
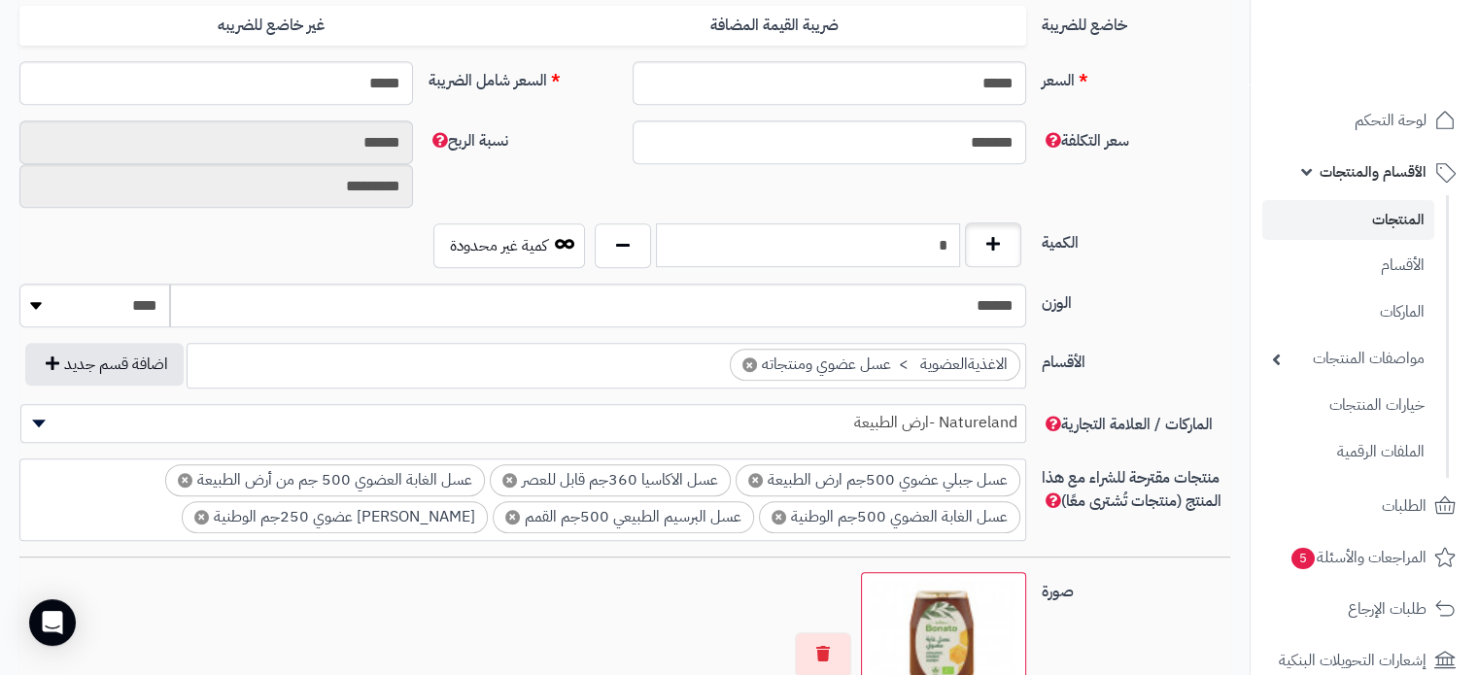
drag, startPoint x: 913, startPoint y: 237, endPoint x: 991, endPoint y: 232, distance: 77.9
click at [991, 232] on div "*" at bounding box center [808, 245] width 436 height 45
type input "*"
click at [1150, 296] on label "الوزن" at bounding box center [1136, 299] width 204 height 31
click at [1025, 296] on input "******" at bounding box center [597, 306] width 855 height 44
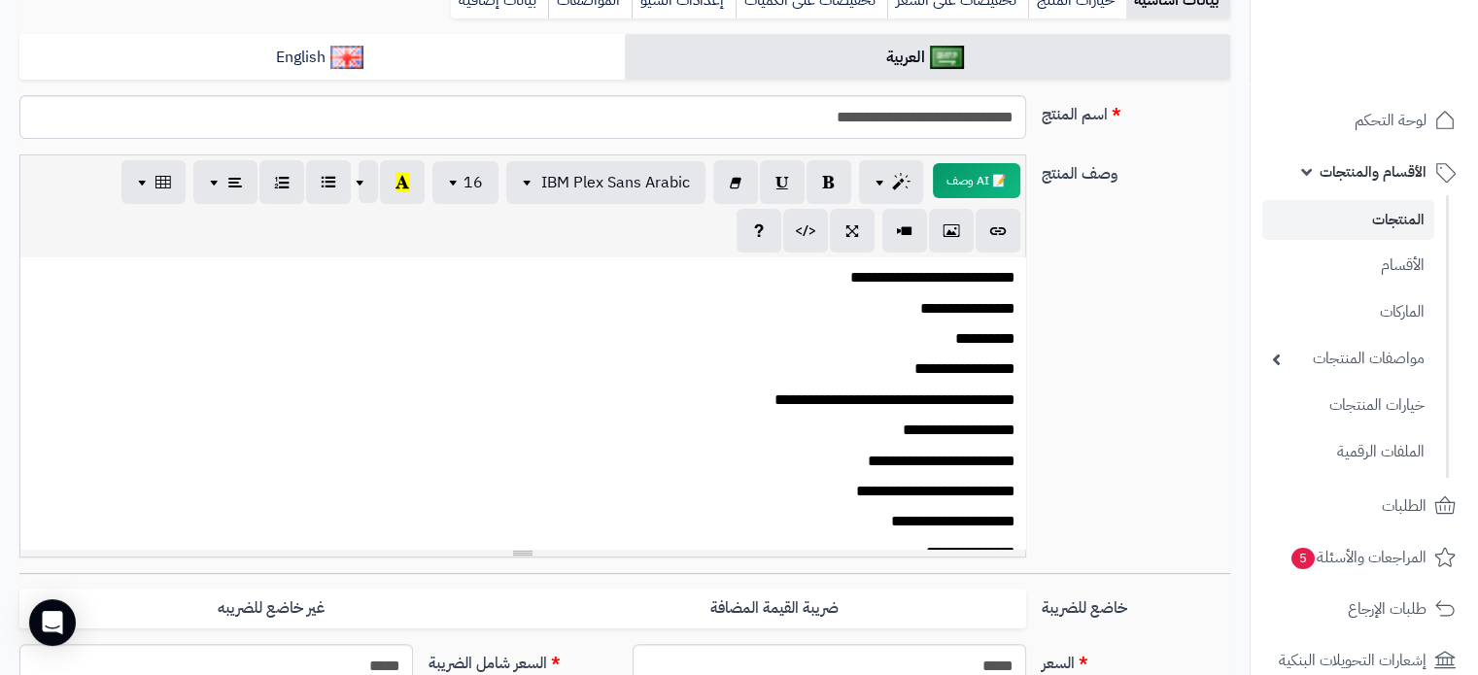
scroll to position [0, 0]
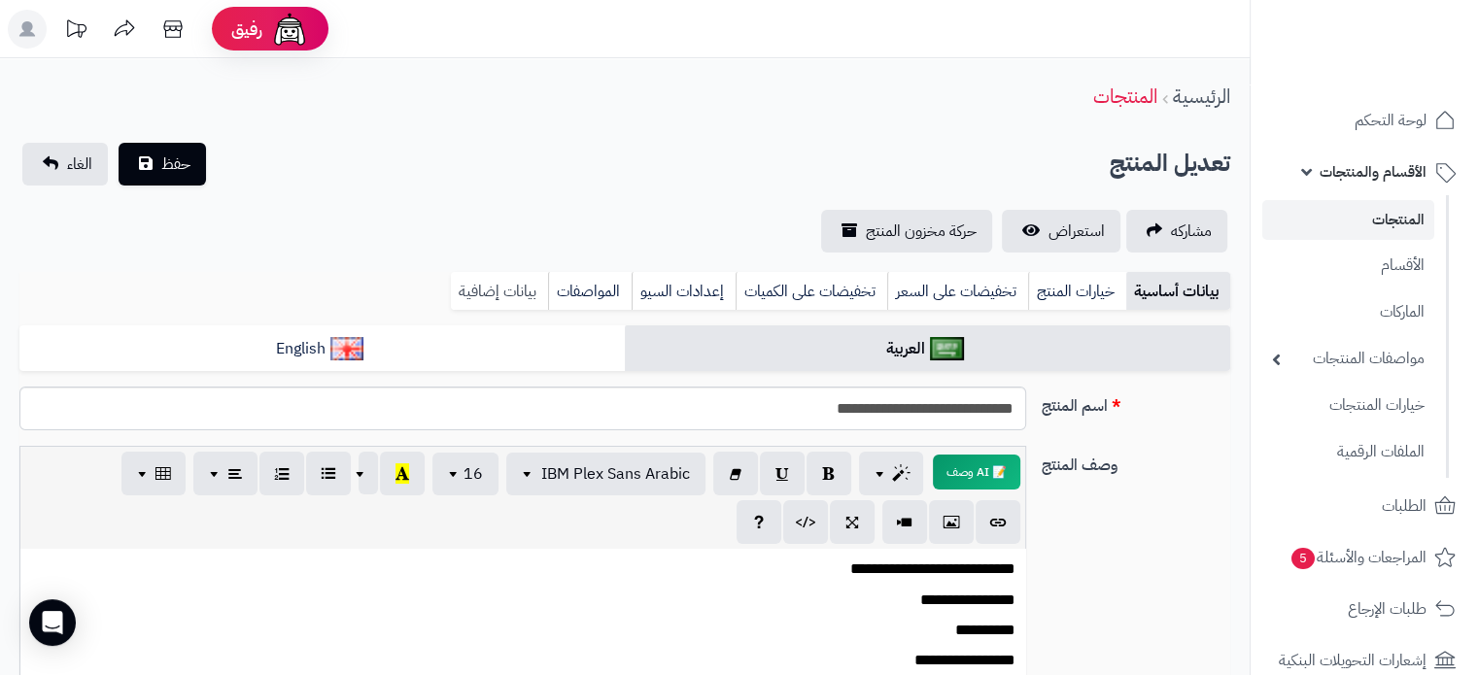
click at [507, 283] on link "بيانات إضافية" at bounding box center [499, 291] width 97 height 39
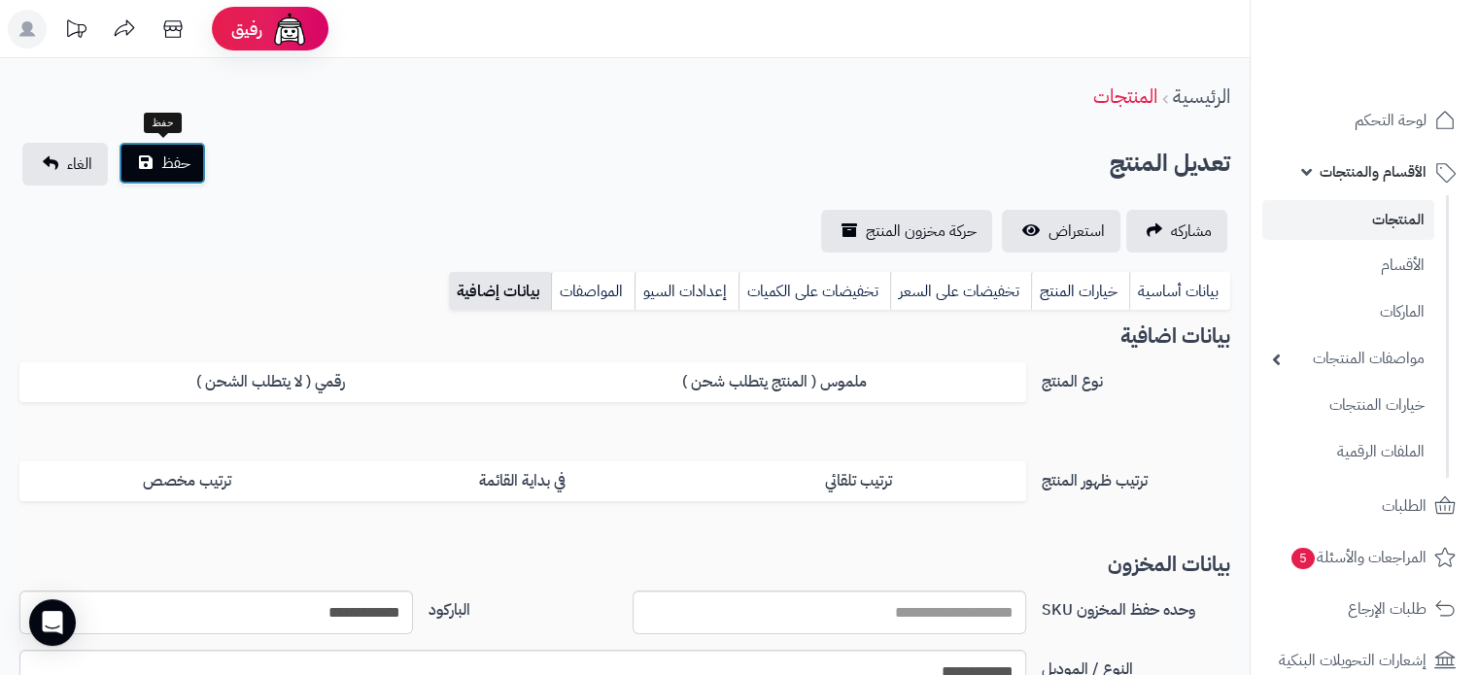
click at [174, 156] on span "حفظ" at bounding box center [175, 163] width 29 height 23
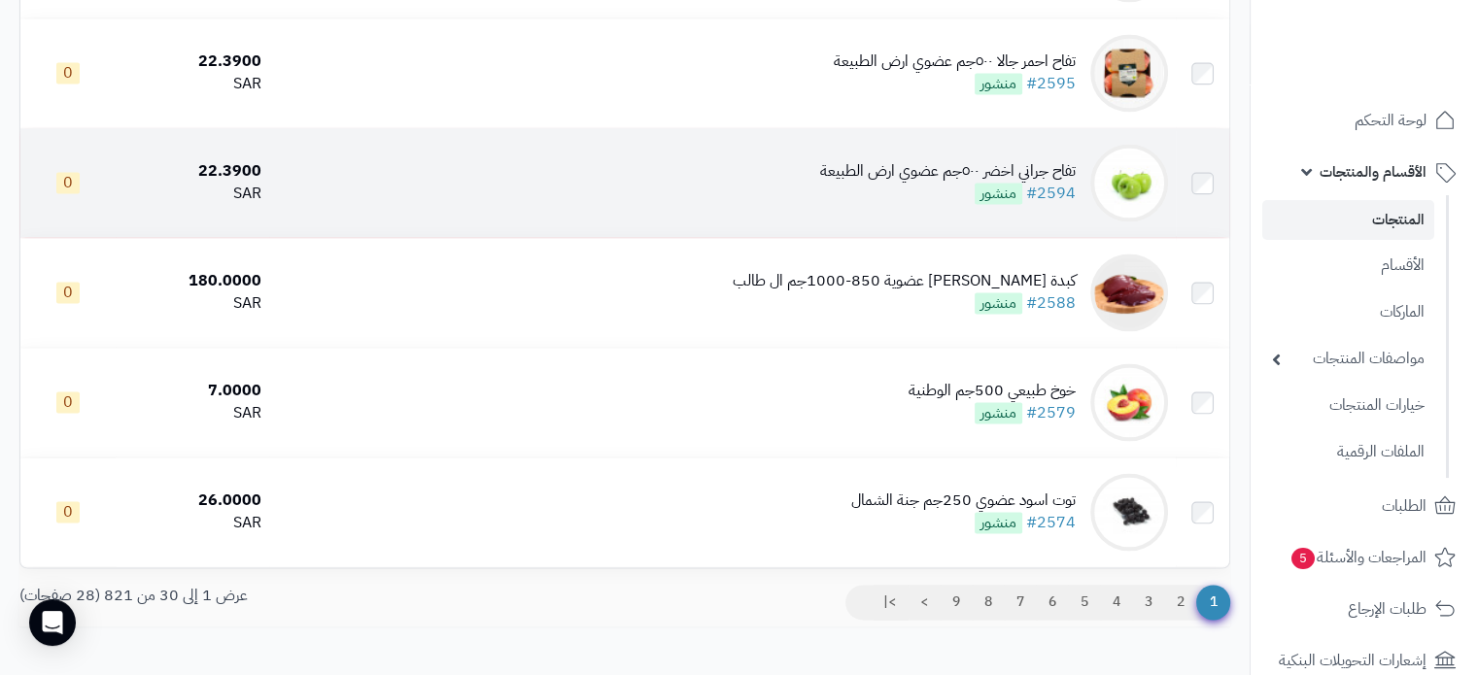
scroll to position [3115, 0]
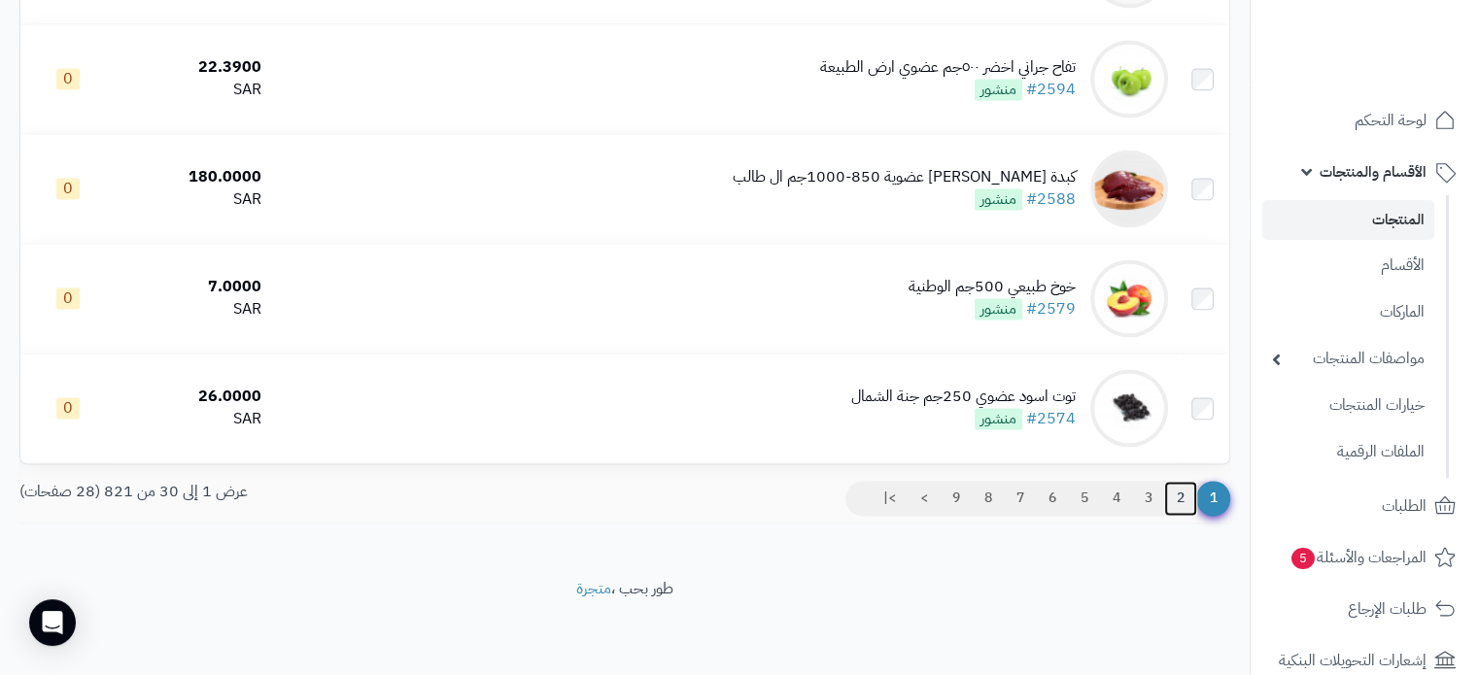
click at [1174, 497] on link "2" at bounding box center [1180, 498] width 33 height 35
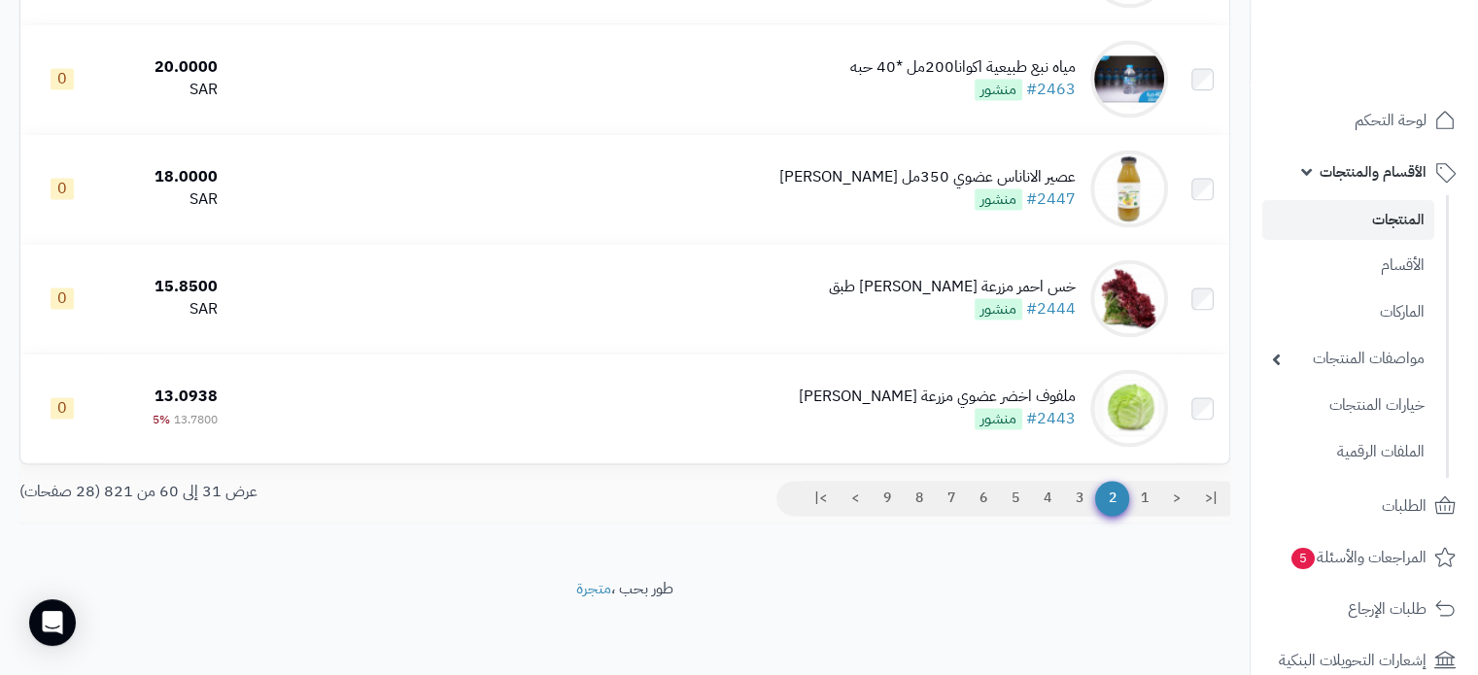
scroll to position [3109, 0]
click at [1066, 499] on link "3" at bounding box center [1079, 498] width 33 height 35
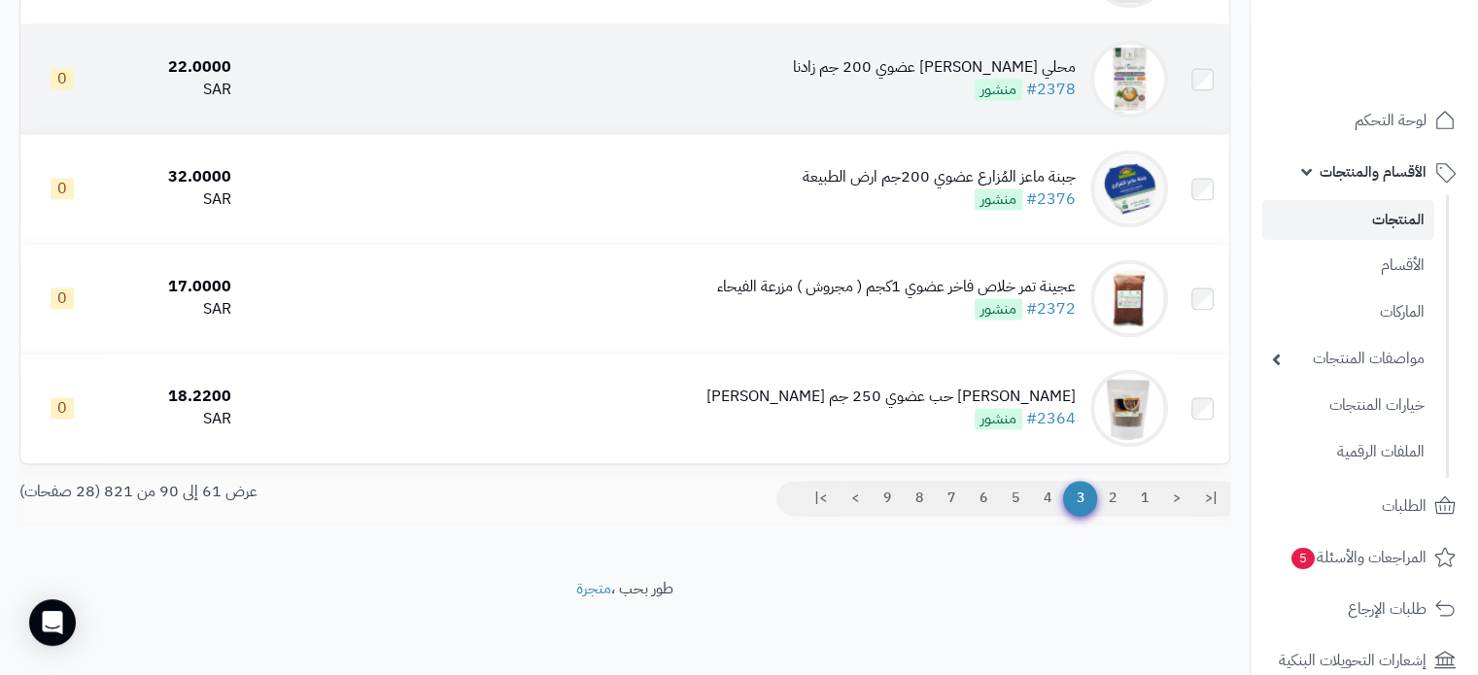
scroll to position [3115, 0]
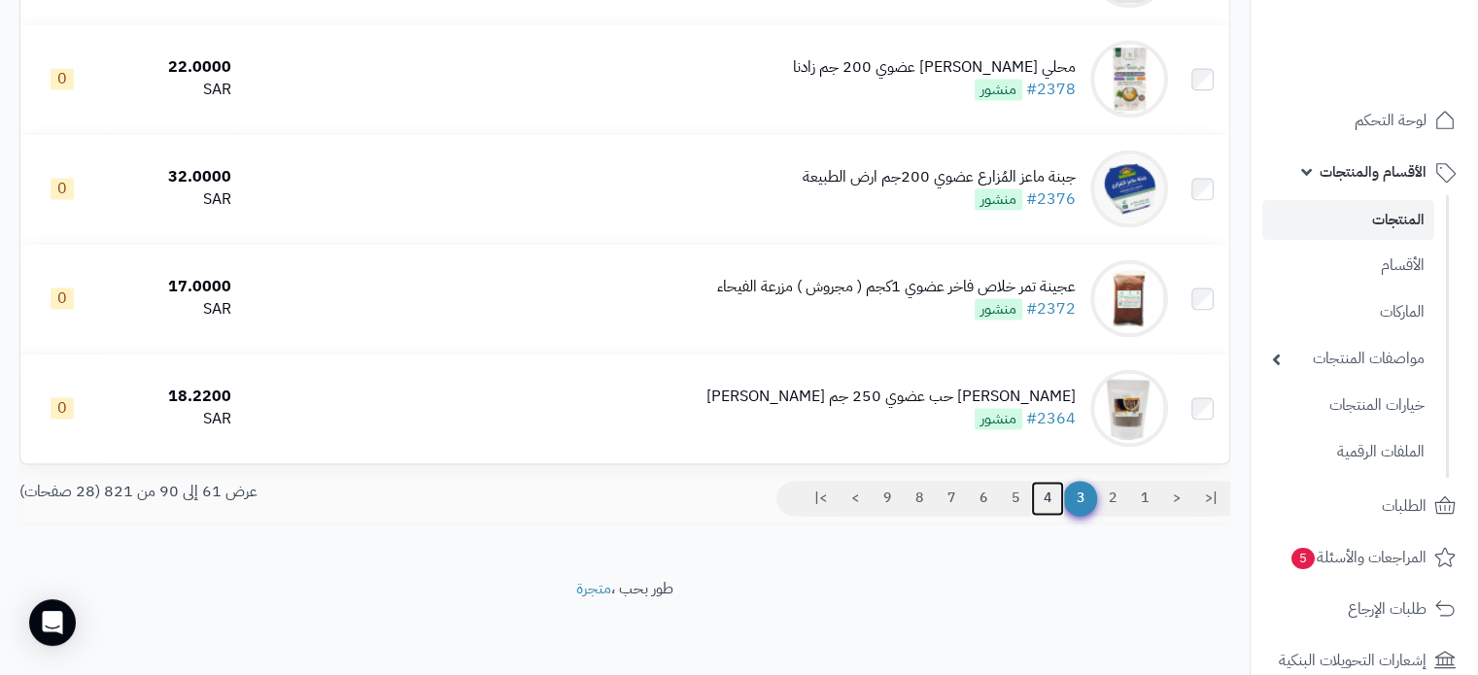
click at [1052, 497] on link "4" at bounding box center [1047, 498] width 33 height 35
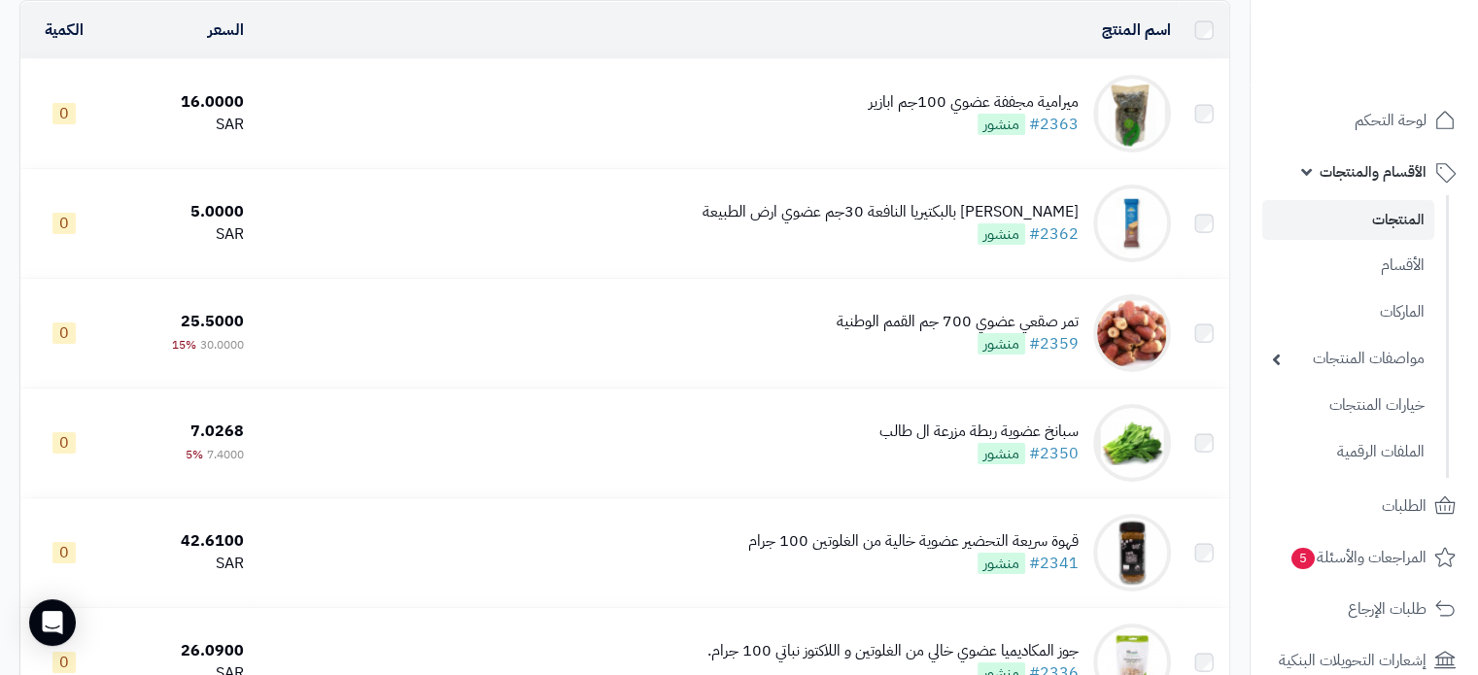
scroll to position [194, 0]
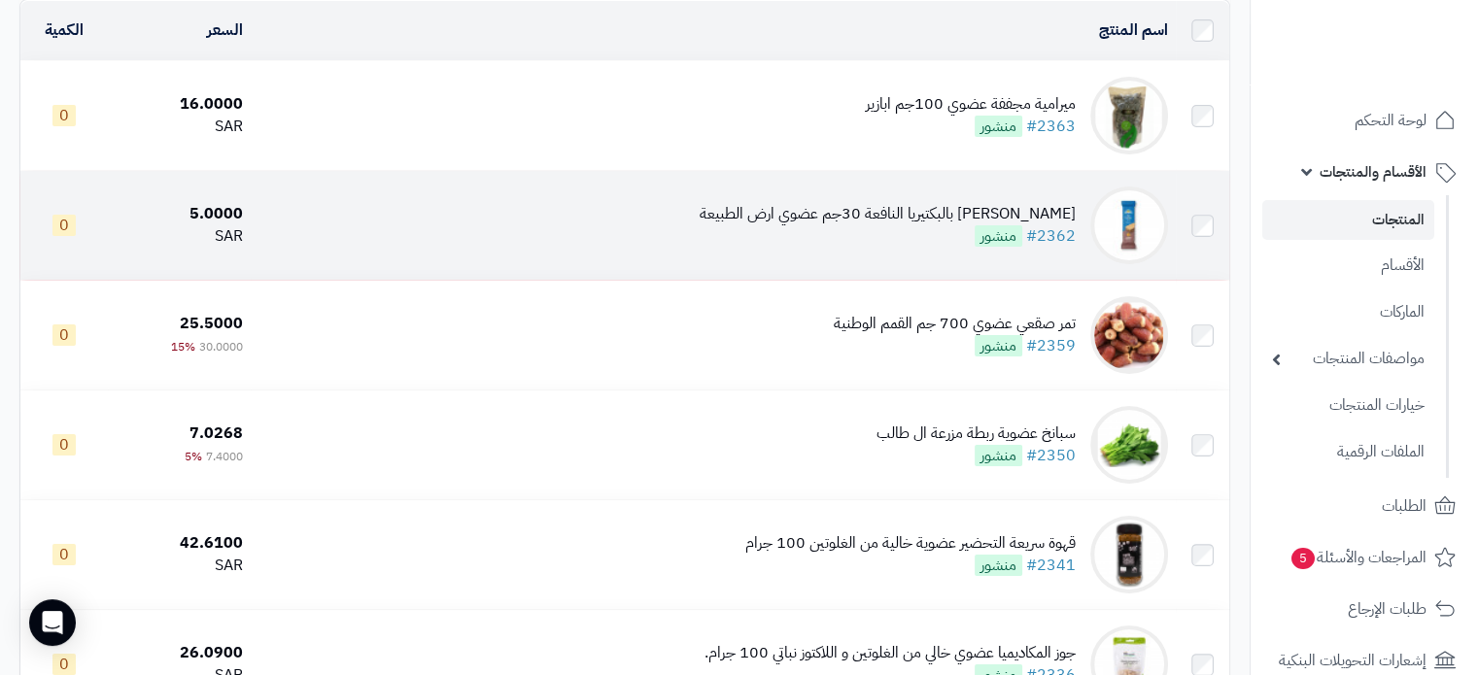
click at [927, 225] on div "ويفر شوكولاتة بالبكتيريا النافعة 30جم عضوي ارض الطبيعة" at bounding box center [888, 214] width 376 height 22
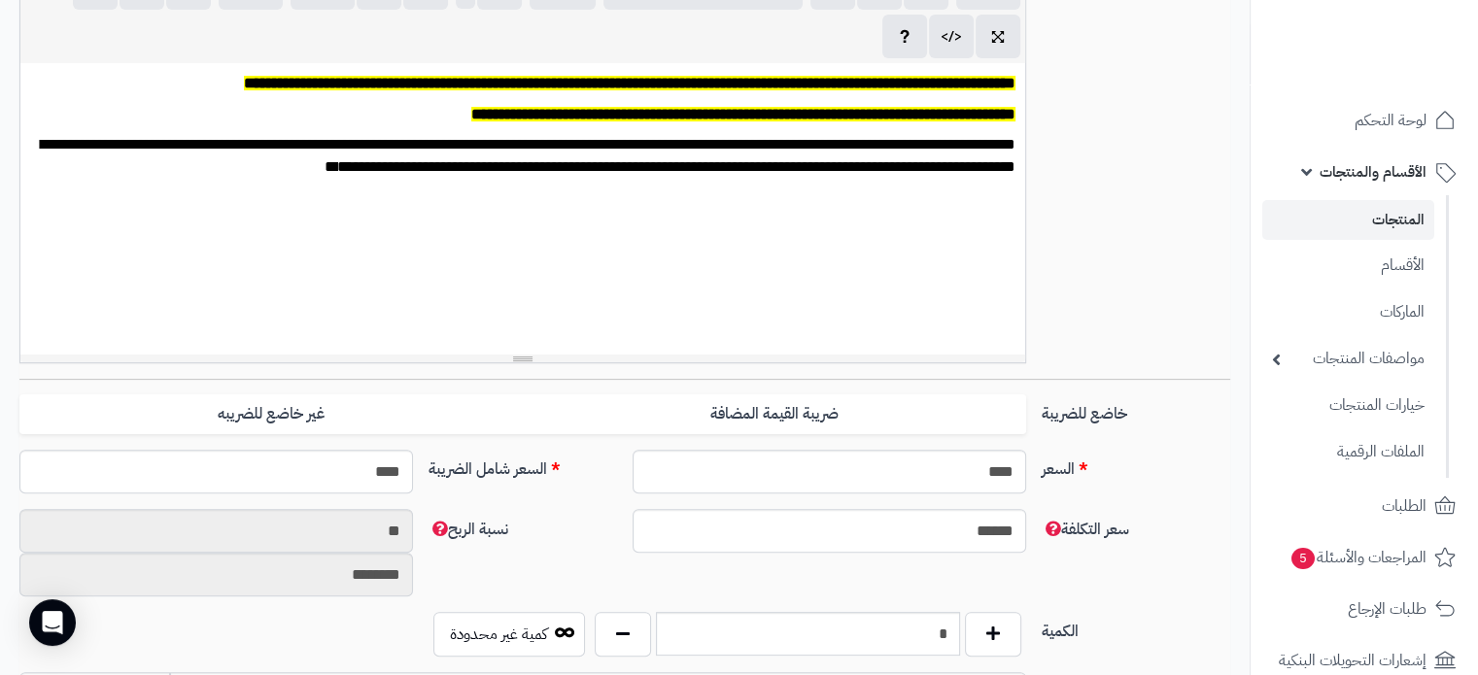
scroll to position [972, 0]
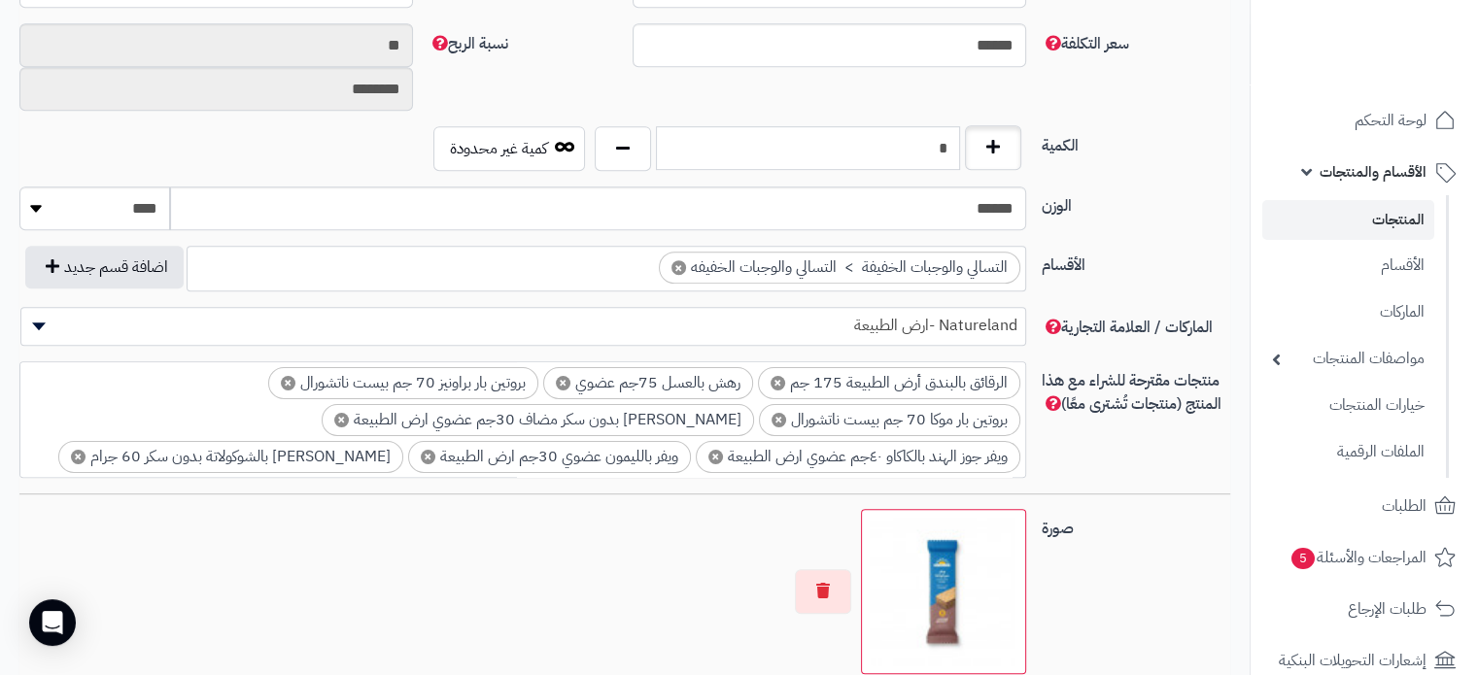
drag, startPoint x: 922, startPoint y: 158, endPoint x: 982, endPoint y: 143, distance: 62.2
click at [982, 143] on div "*" at bounding box center [808, 148] width 436 height 45
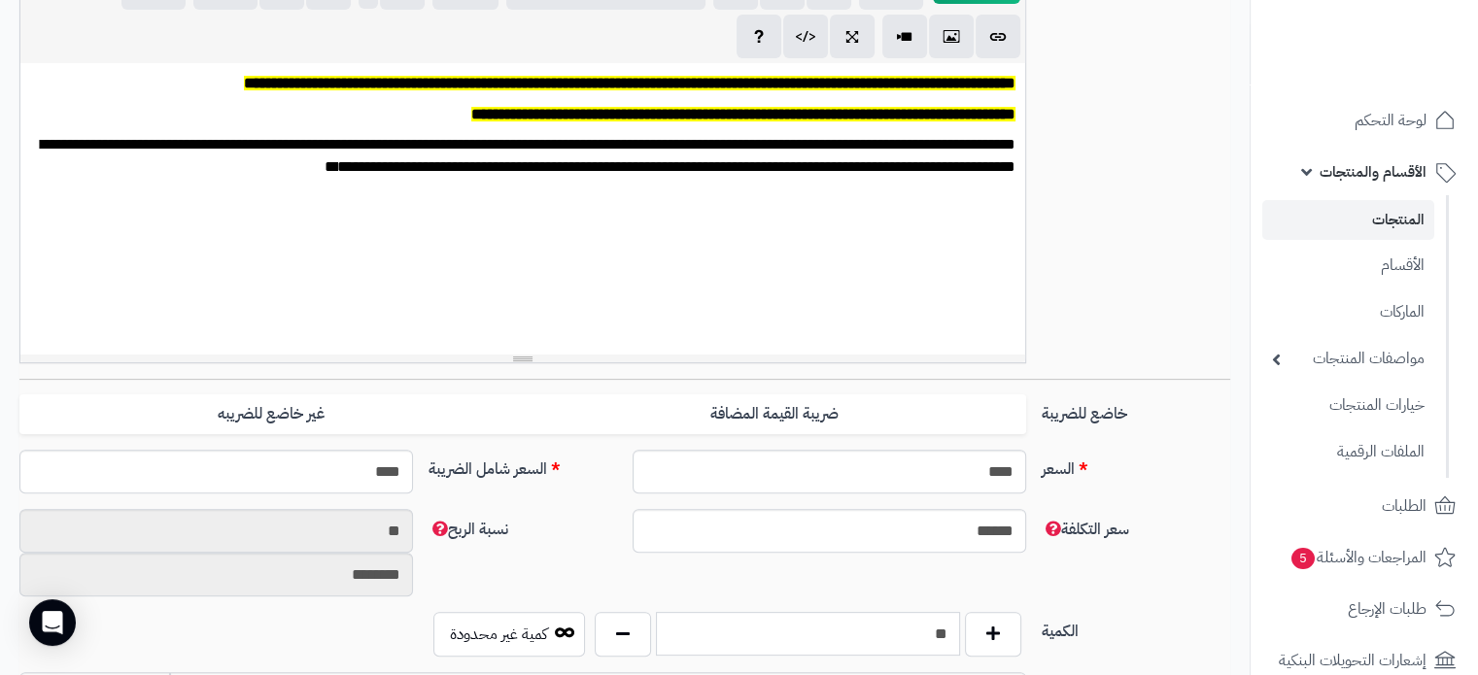
scroll to position [0, 0]
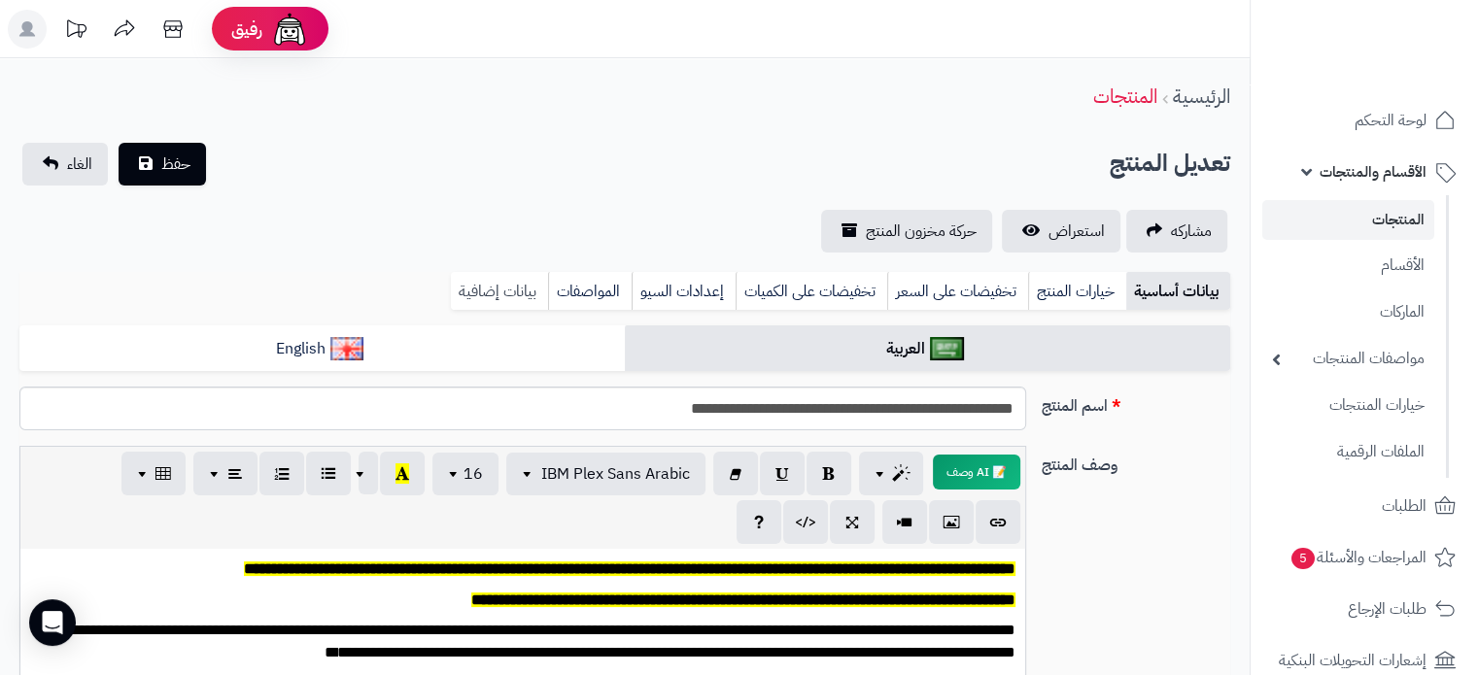
type input "**"
click at [477, 283] on link "بيانات إضافية" at bounding box center [499, 291] width 97 height 39
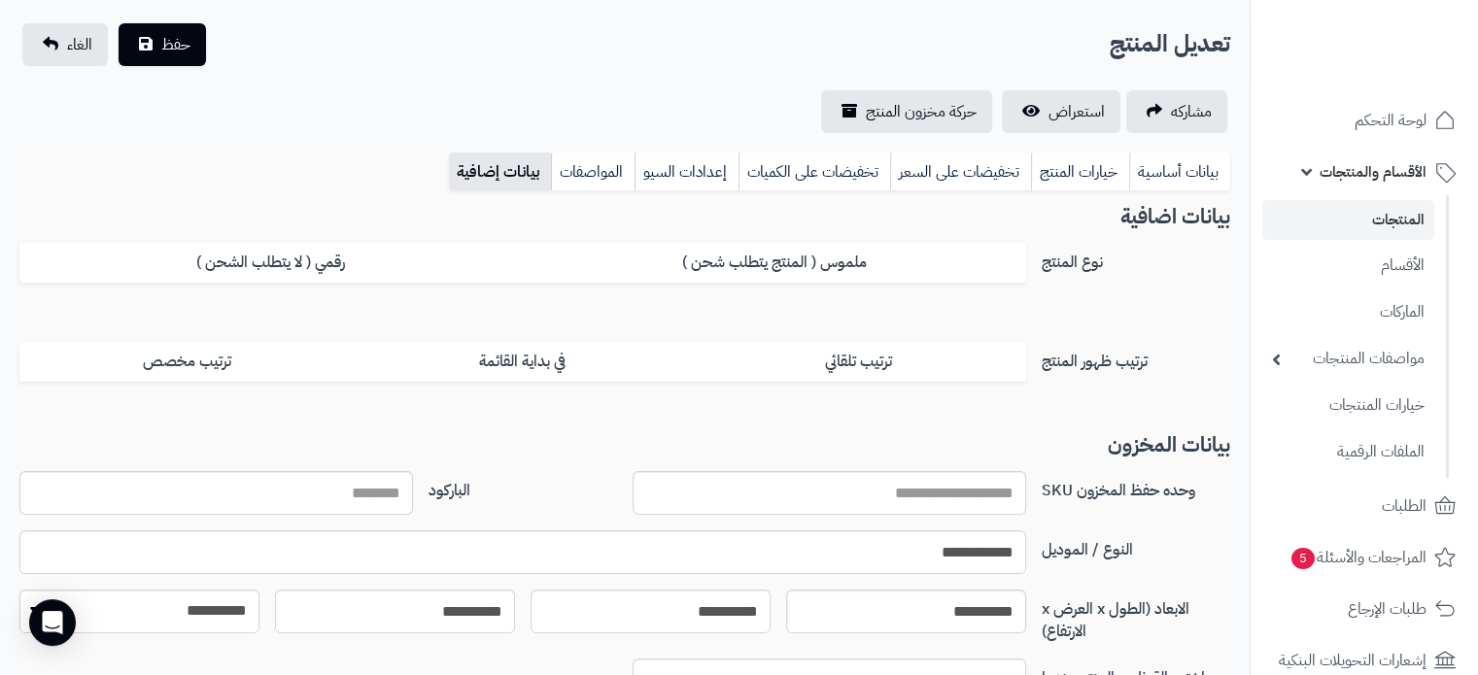
scroll to position [194, 0]
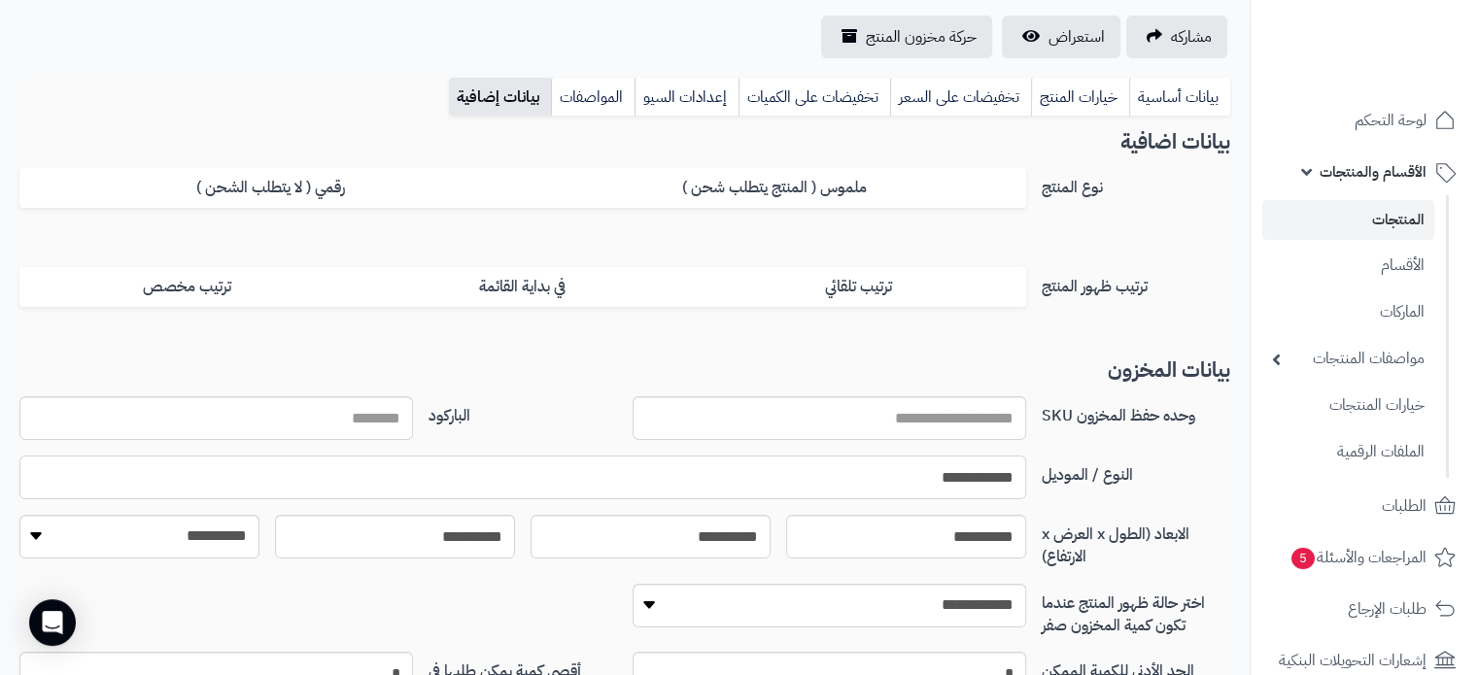
click at [957, 468] on input "**********" at bounding box center [522, 478] width 1007 height 44
paste input "**********"
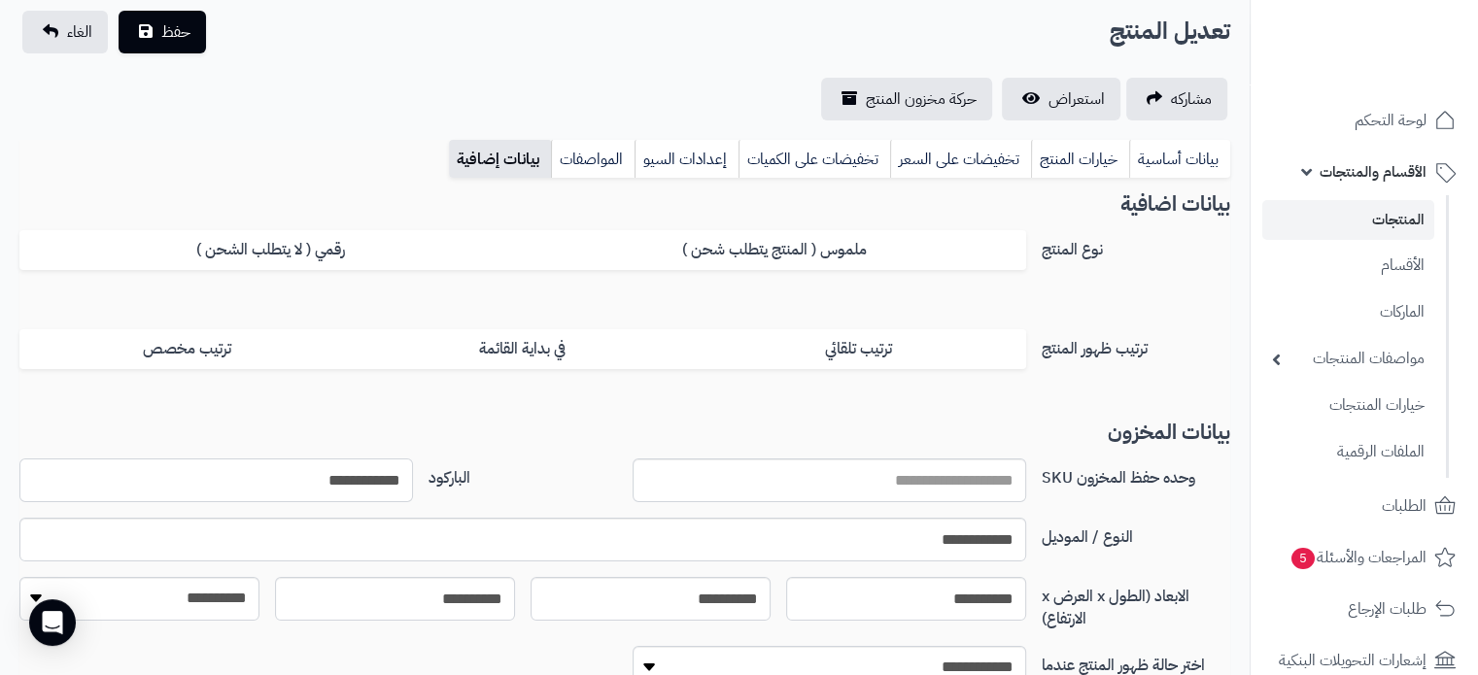
scroll to position [0, 0]
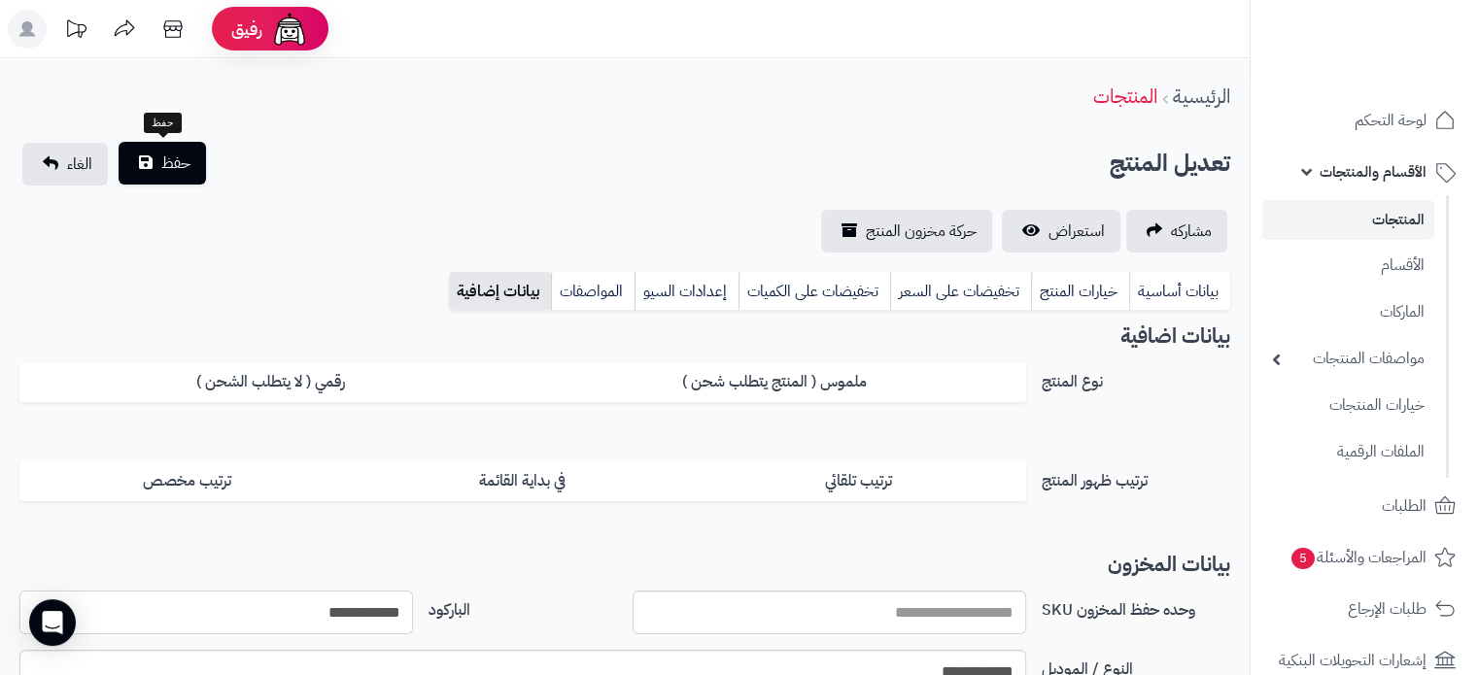
type input "**********"
click at [183, 170] on span "حفظ" at bounding box center [175, 163] width 29 height 23
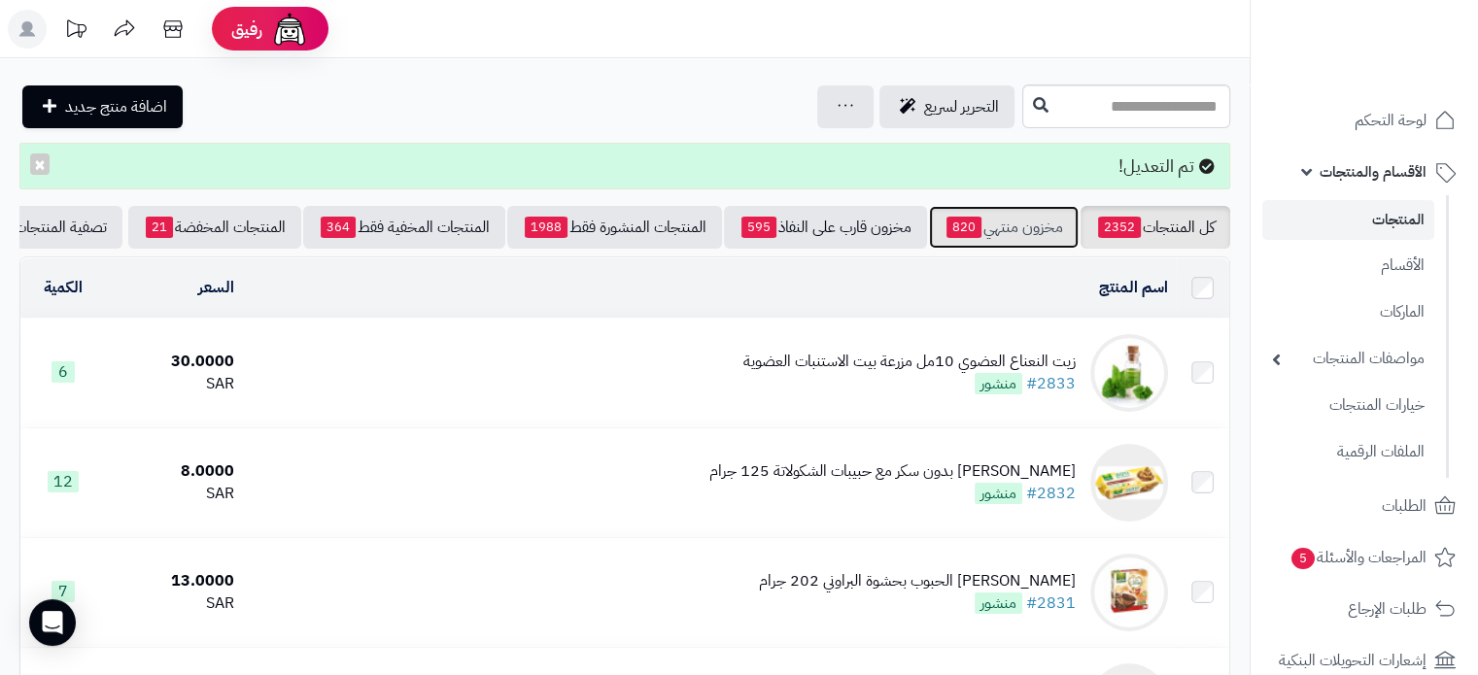
click at [1006, 220] on link "مخزون منتهي 820" at bounding box center [1004, 227] width 150 height 43
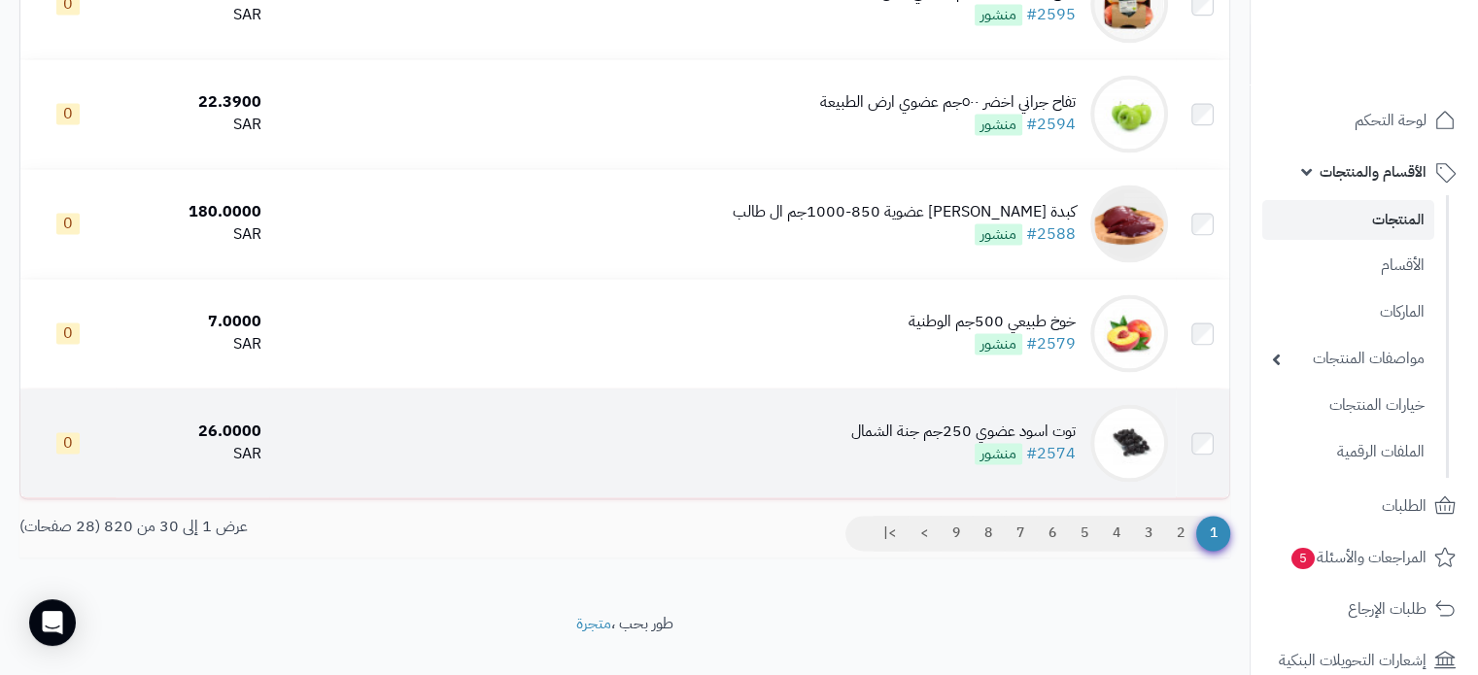
scroll to position [3115, 0]
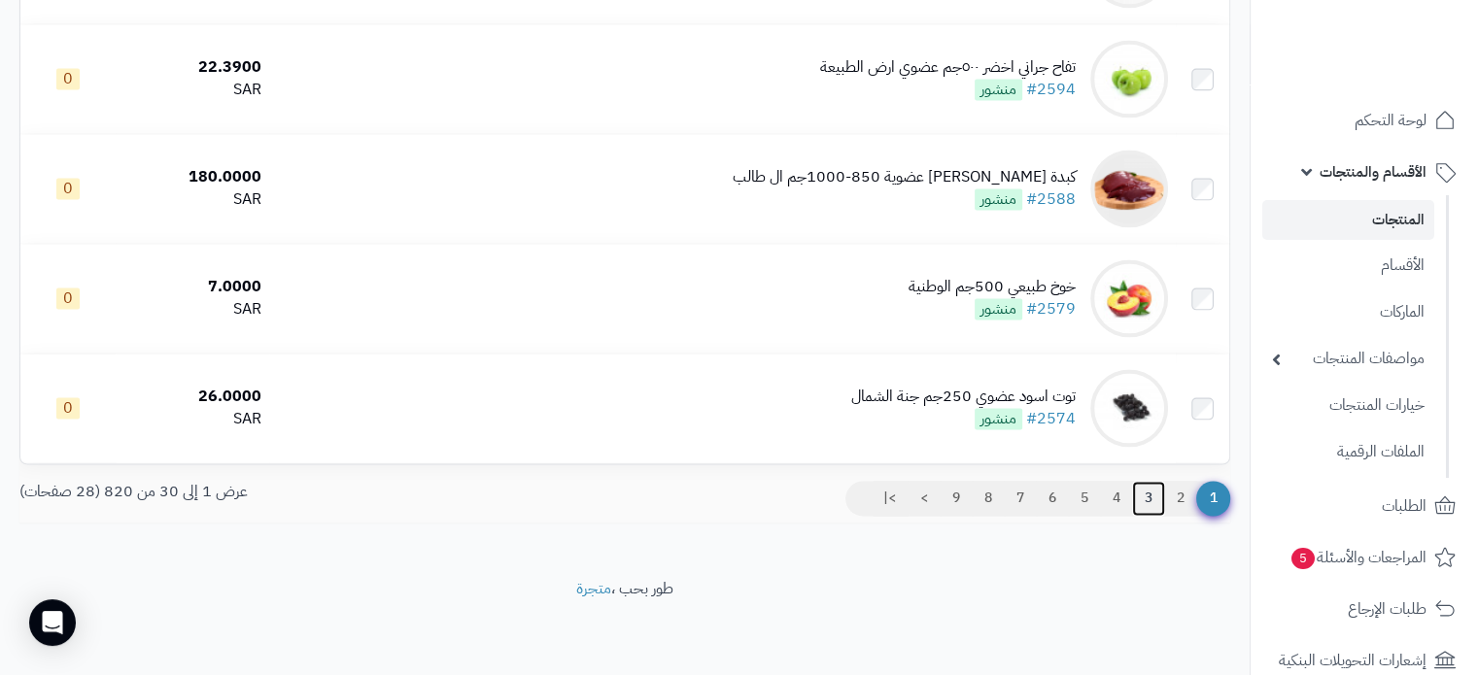
click at [1153, 500] on link "3" at bounding box center [1148, 498] width 33 height 35
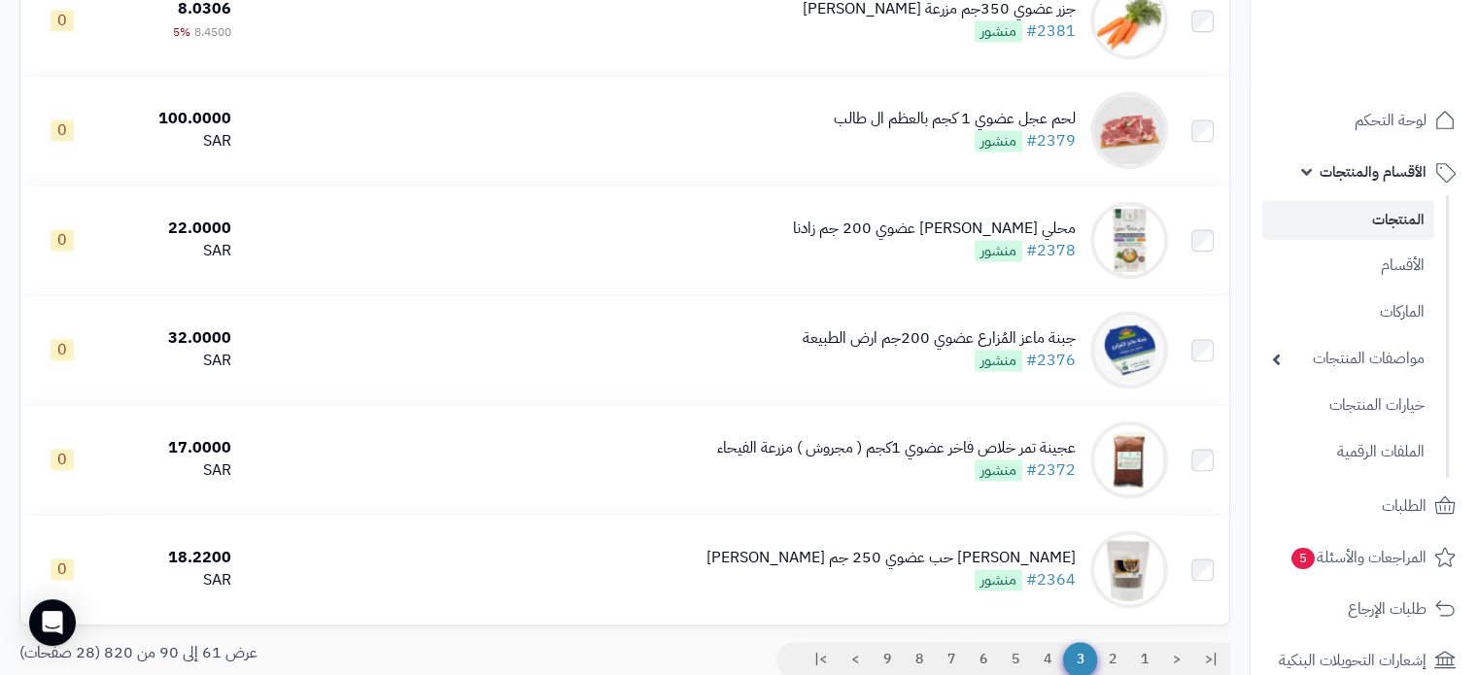
scroll to position [3109, 0]
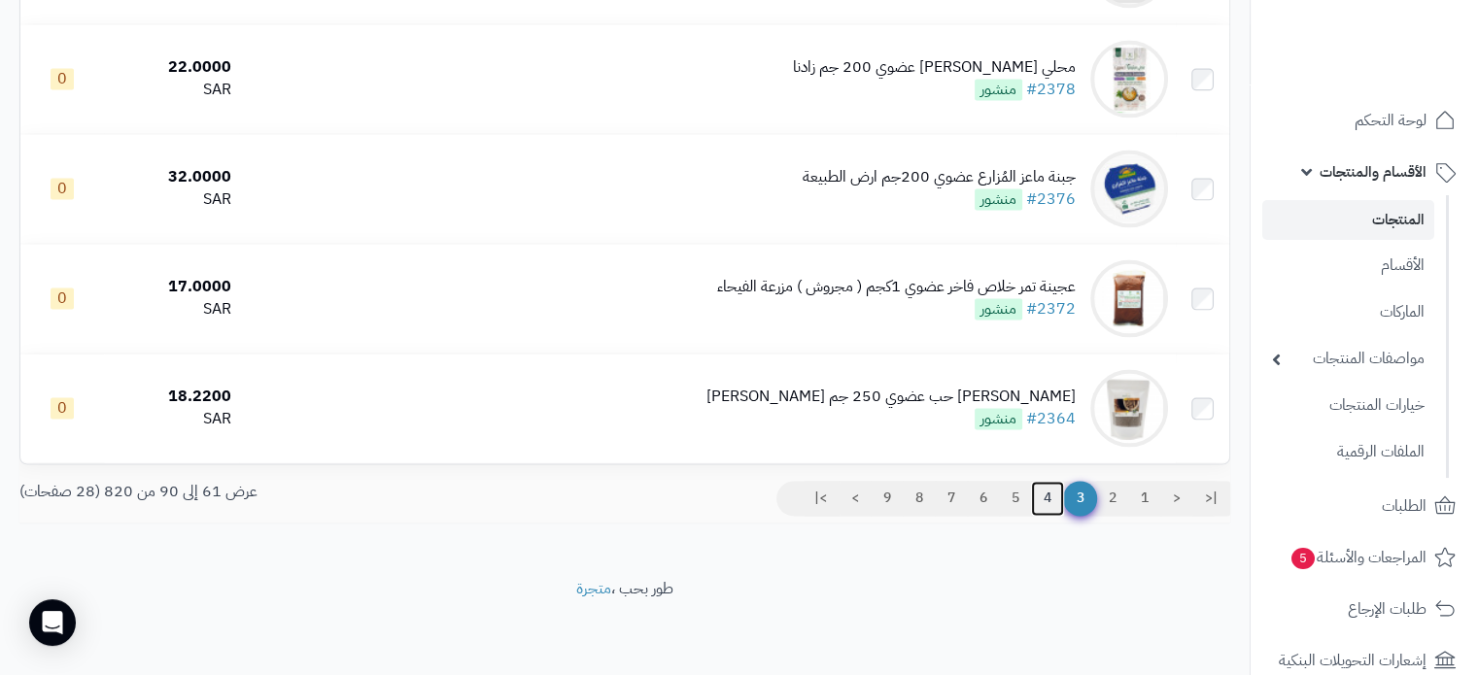
click at [1049, 500] on link "4" at bounding box center [1047, 498] width 33 height 35
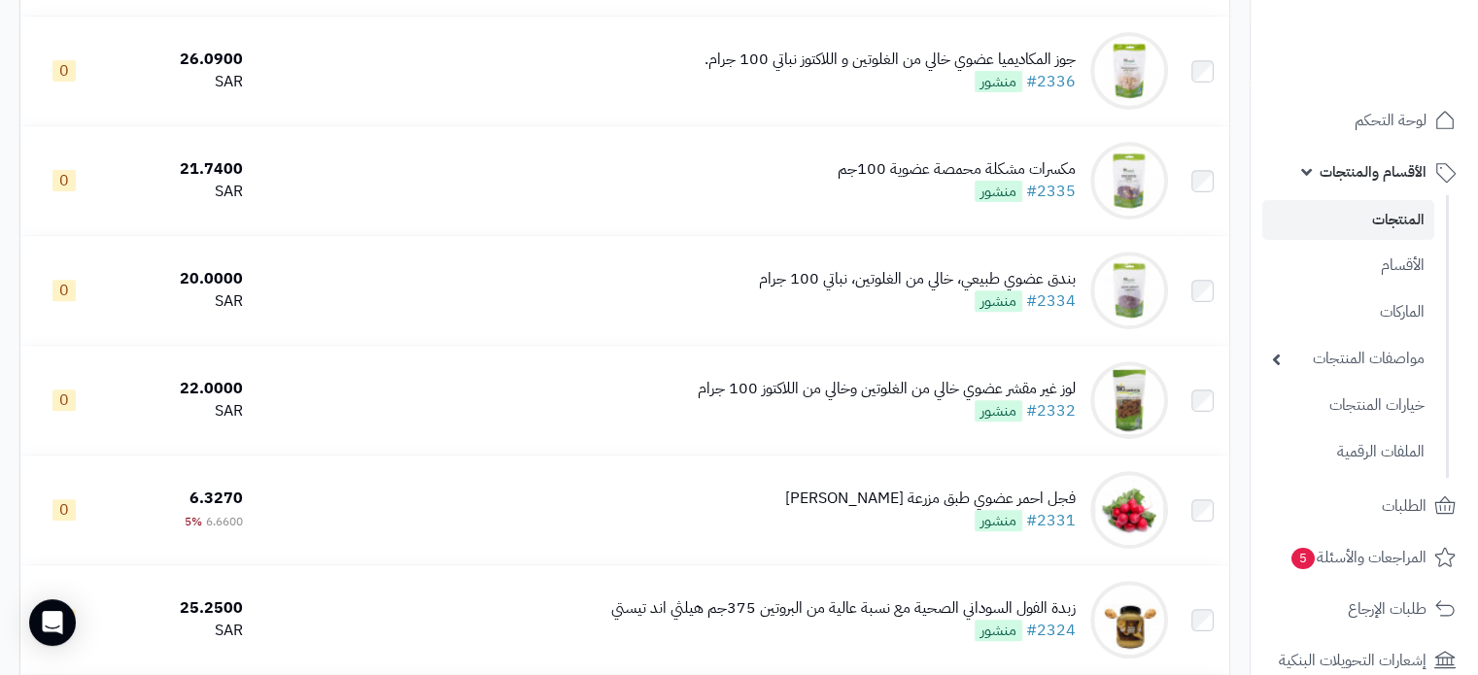
scroll to position [680, 0]
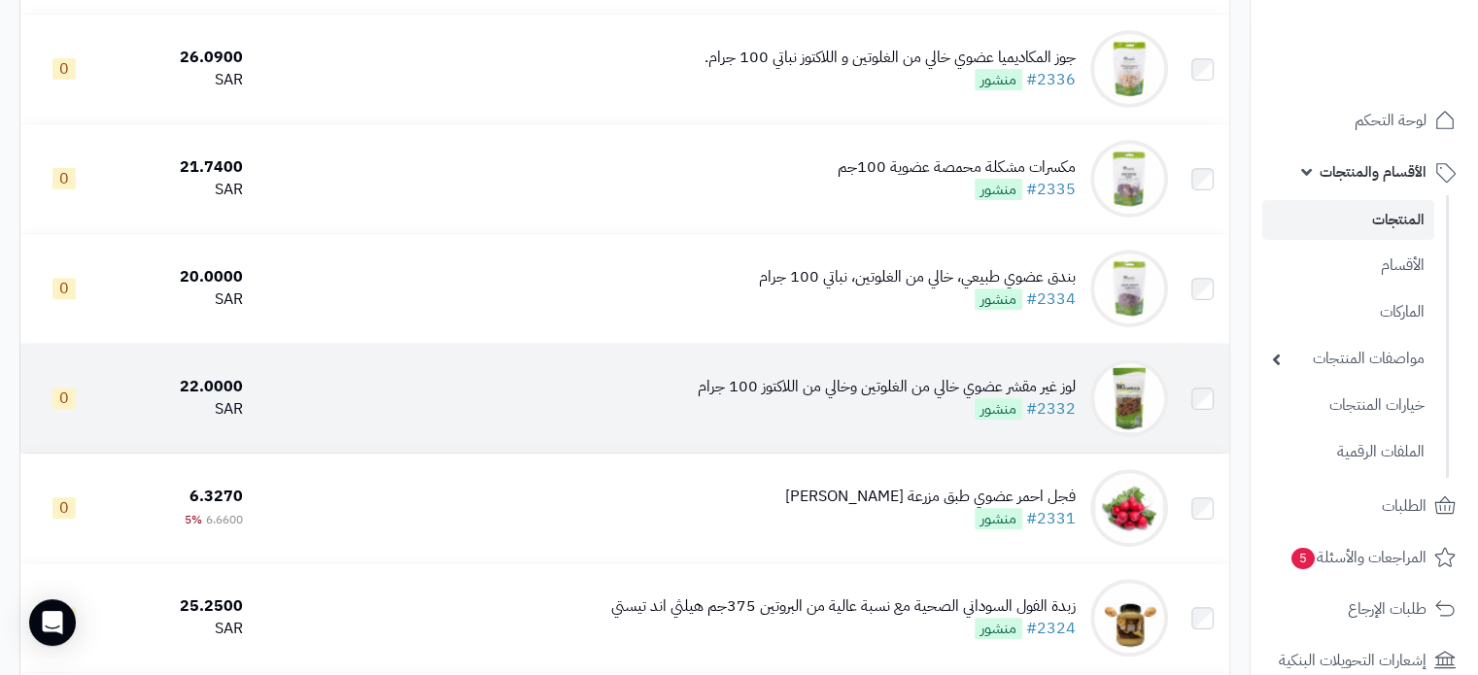
click at [952, 398] on div "لوز غير مقشر عضوي خالي من الغلوتين وخالي من اللاكتوز 100 جرام" at bounding box center [887, 387] width 378 height 22
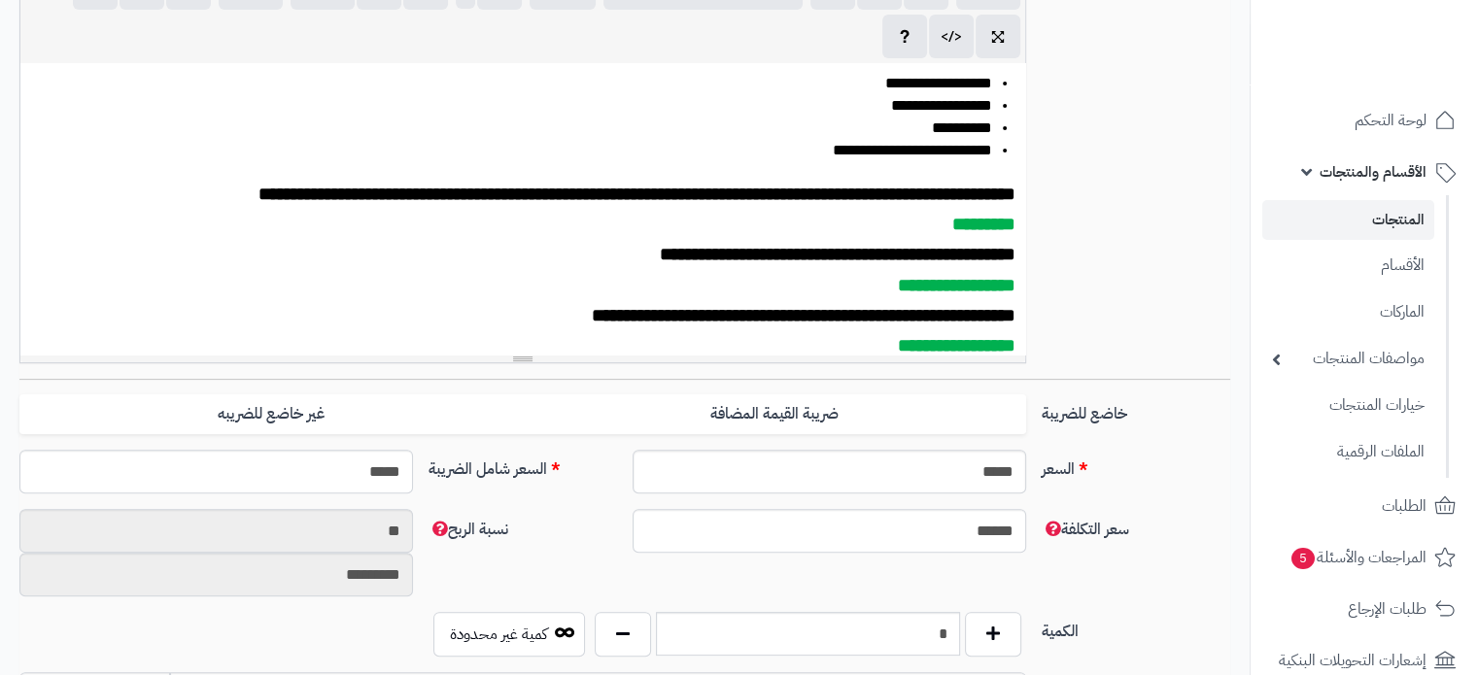
scroll to position [402, 0]
drag, startPoint x: 927, startPoint y: 640, endPoint x: 1001, endPoint y: 628, distance: 74.9
click at [1001, 632] on div "*" at bounding box center [808, 634] width 436 height 45
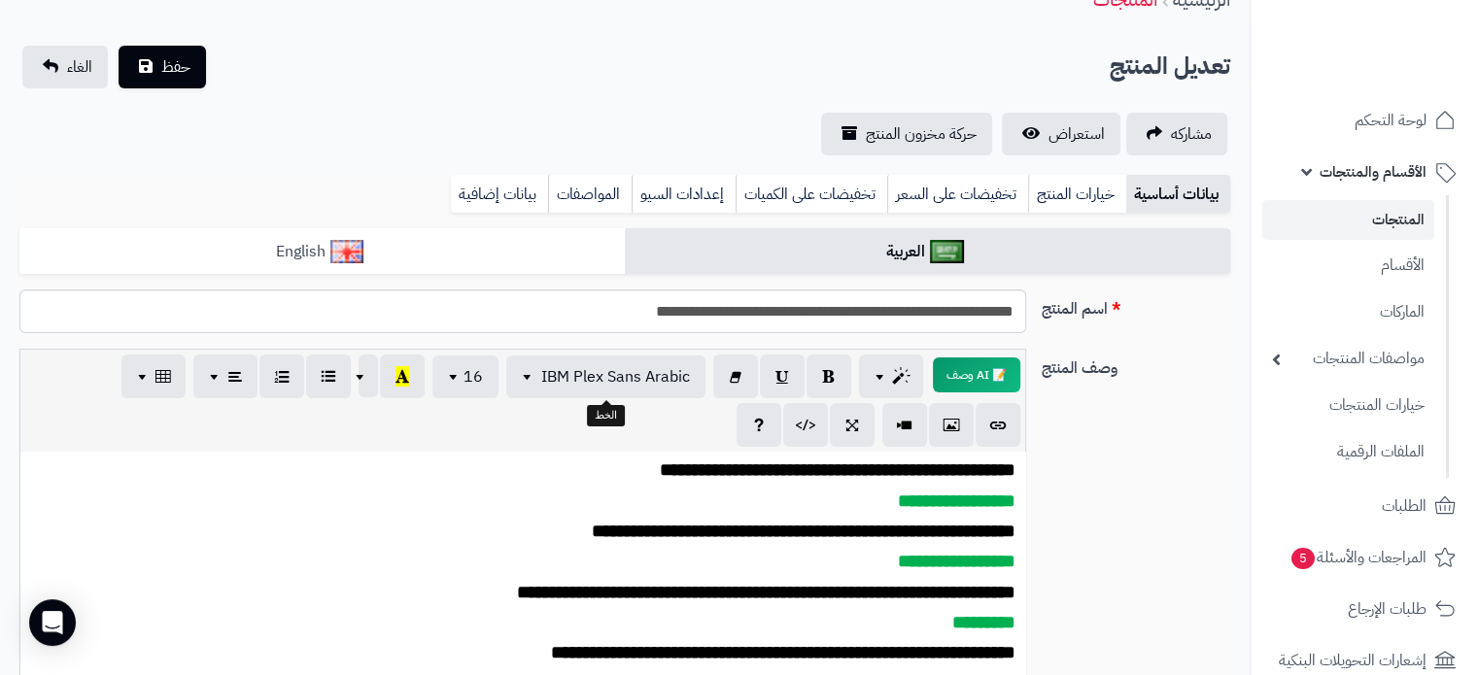
scroll to position [139, 0]
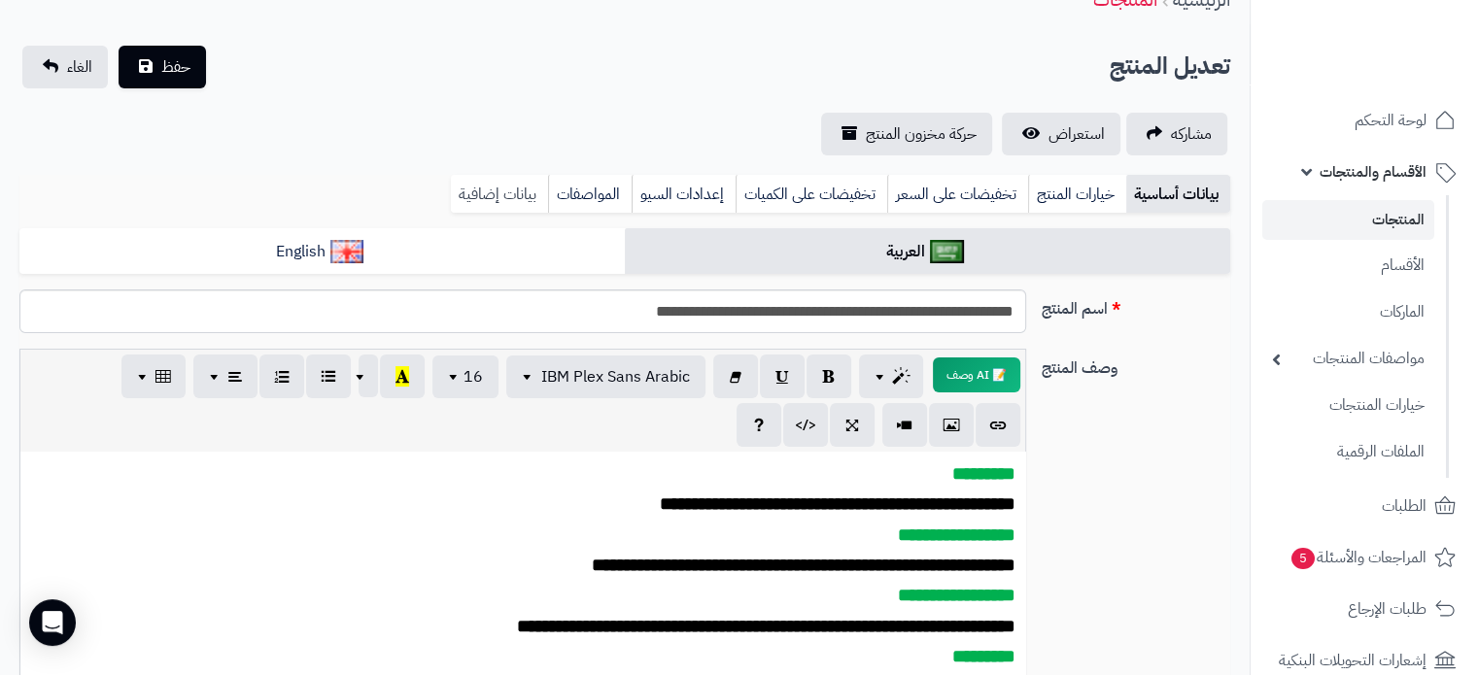
type input "**"
click at [525, 186] on link "بيانات إضافية" at bounding box center [499, 194] width 97 height 39
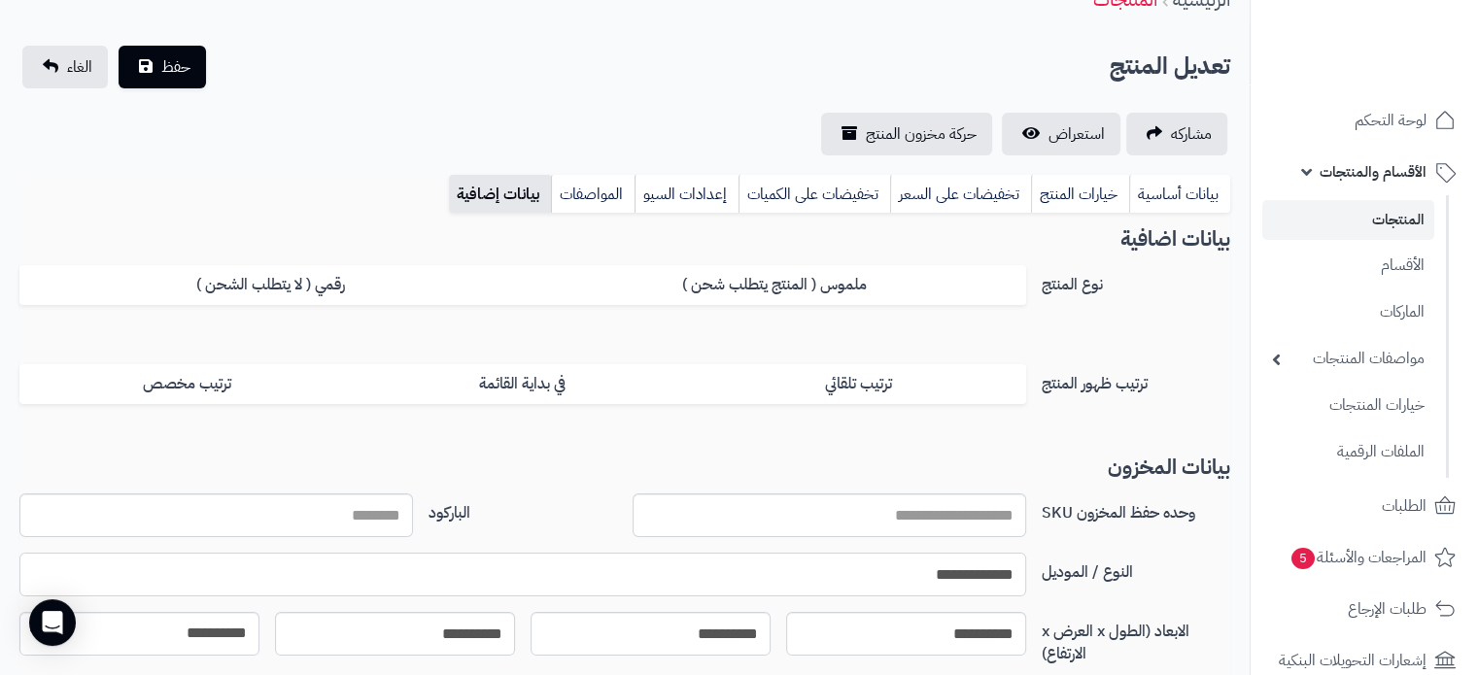
click at [921, 559] on input "**********" at bounding box center [522, 575] width 1007 height 44
paste input "**********"
type input "**********"
click at [173, 69] on span "حفظ" at bounding box center [175, 65] width 29 height 23
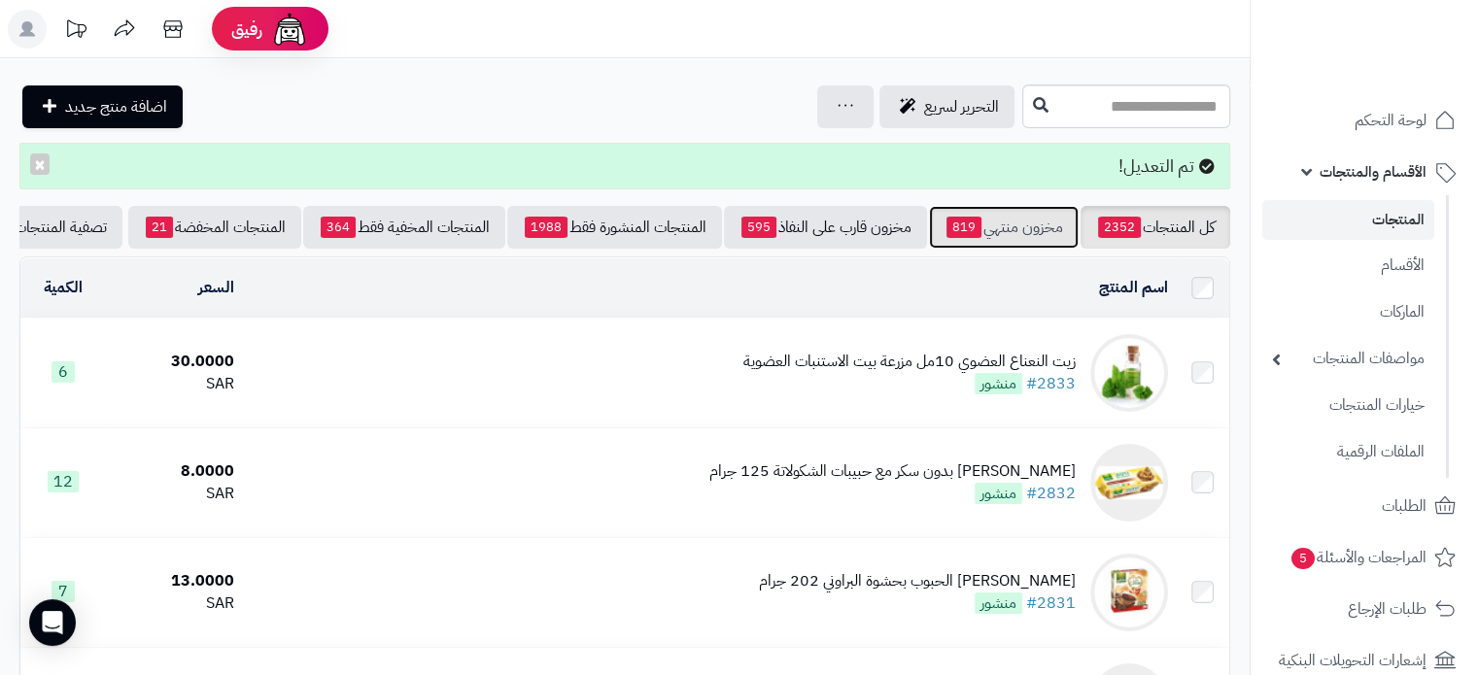
click at [1048, 215] on link "مخزون منتهي 819" at bounding box center [1004, 227] width 150 height 43
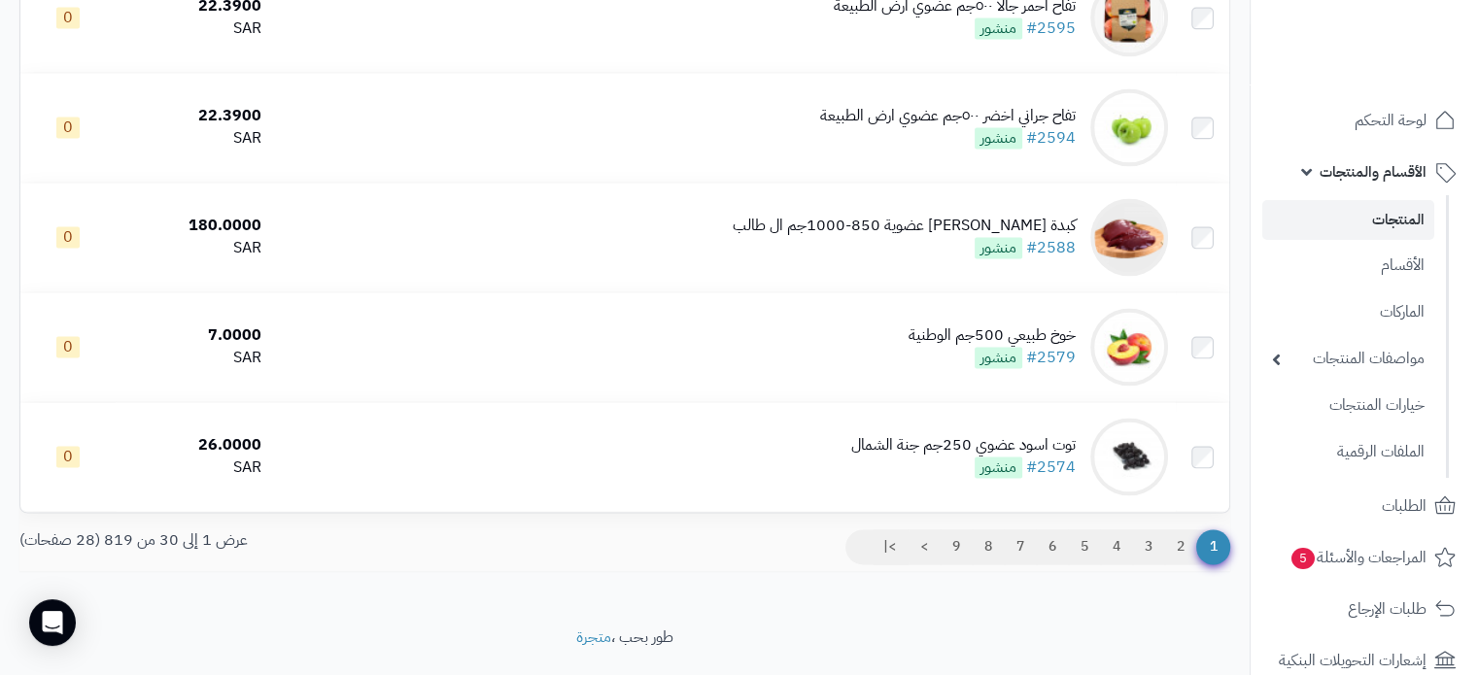
scroll to position [3115, 0]
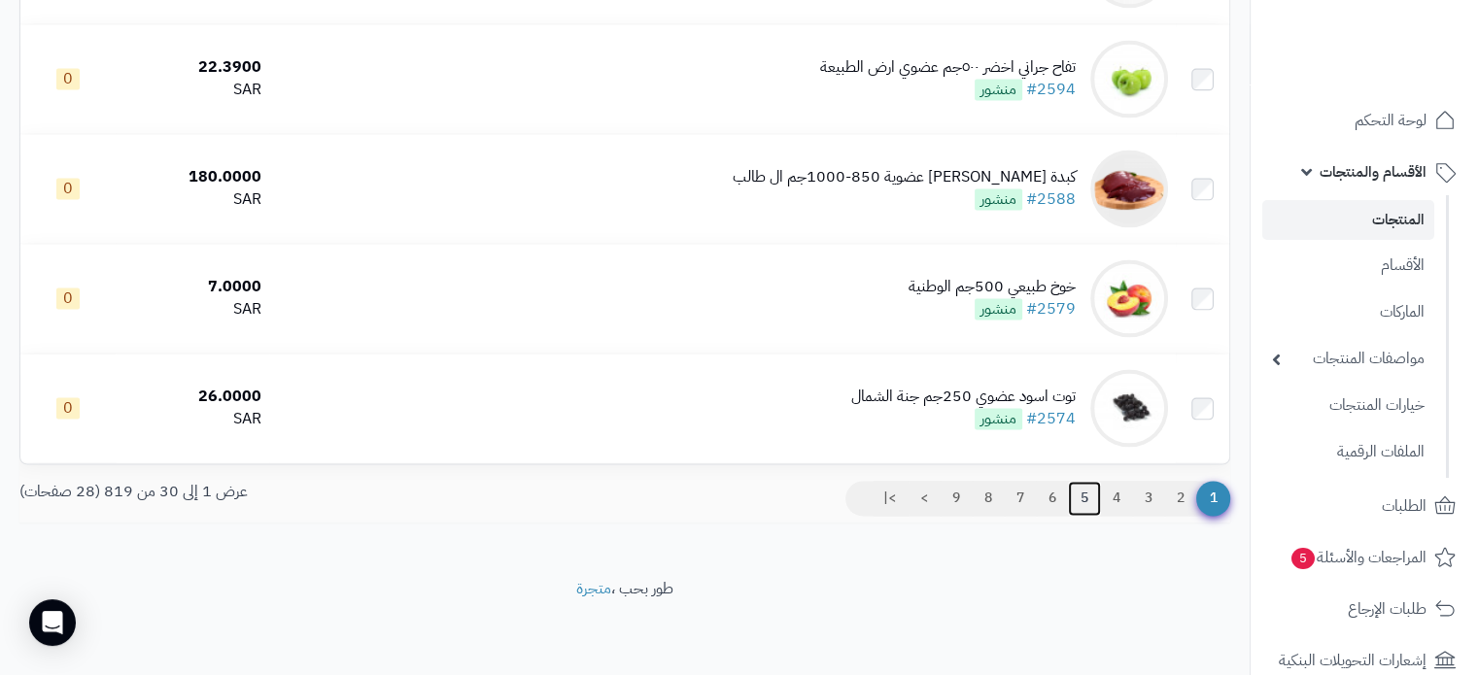
click at [1080, 498] on link "5" at bounding box center [1084, 498] width 33 height 35
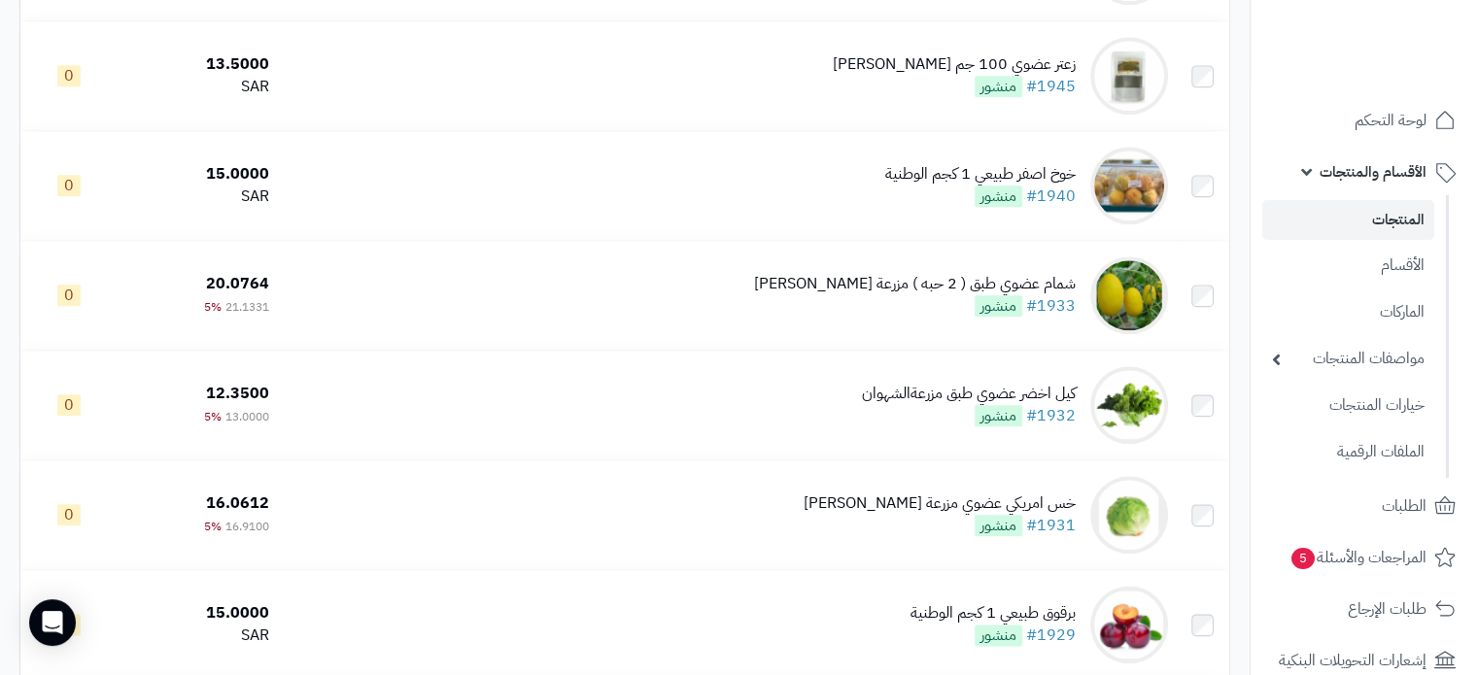
scroll to position [2235, 0]
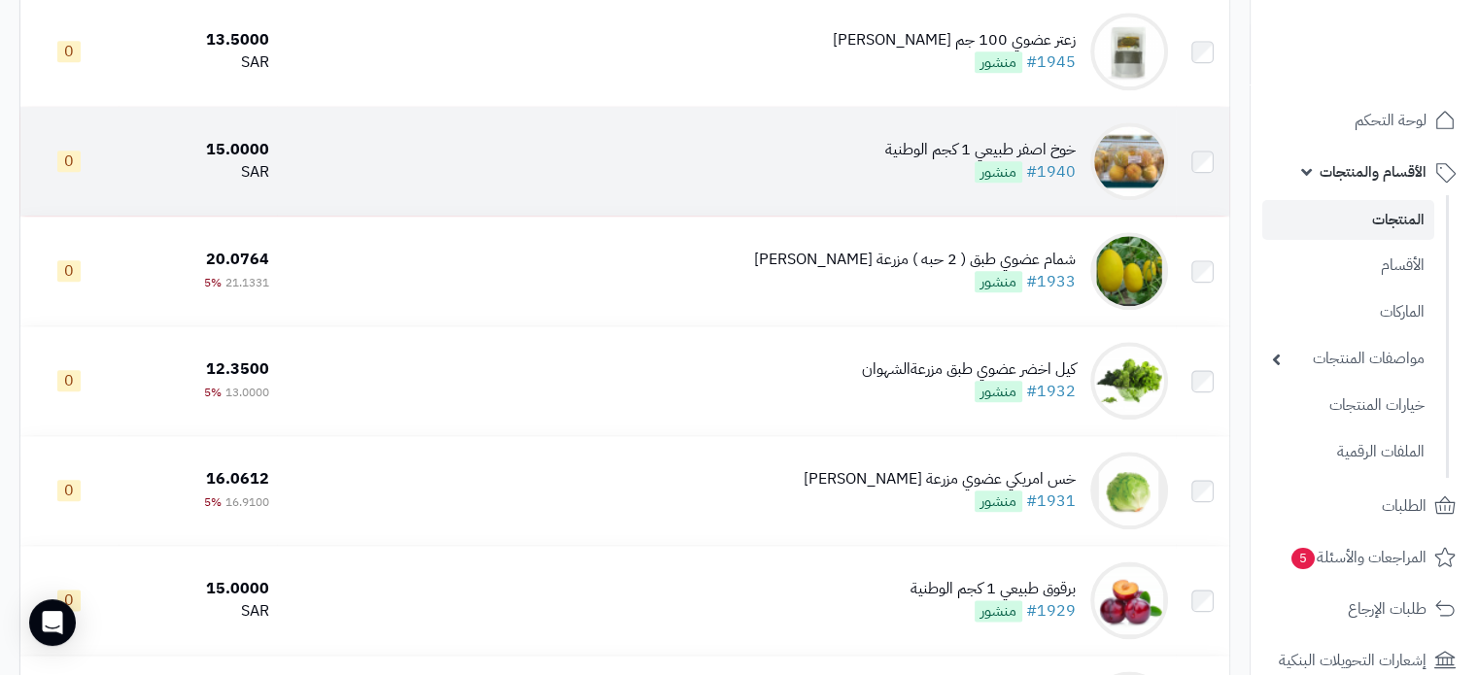
click at [970, 161] on div "خوخ اصفر طبيعي 1 كجم الوطنية" at bounding box center [980, 150] width 190 height 22
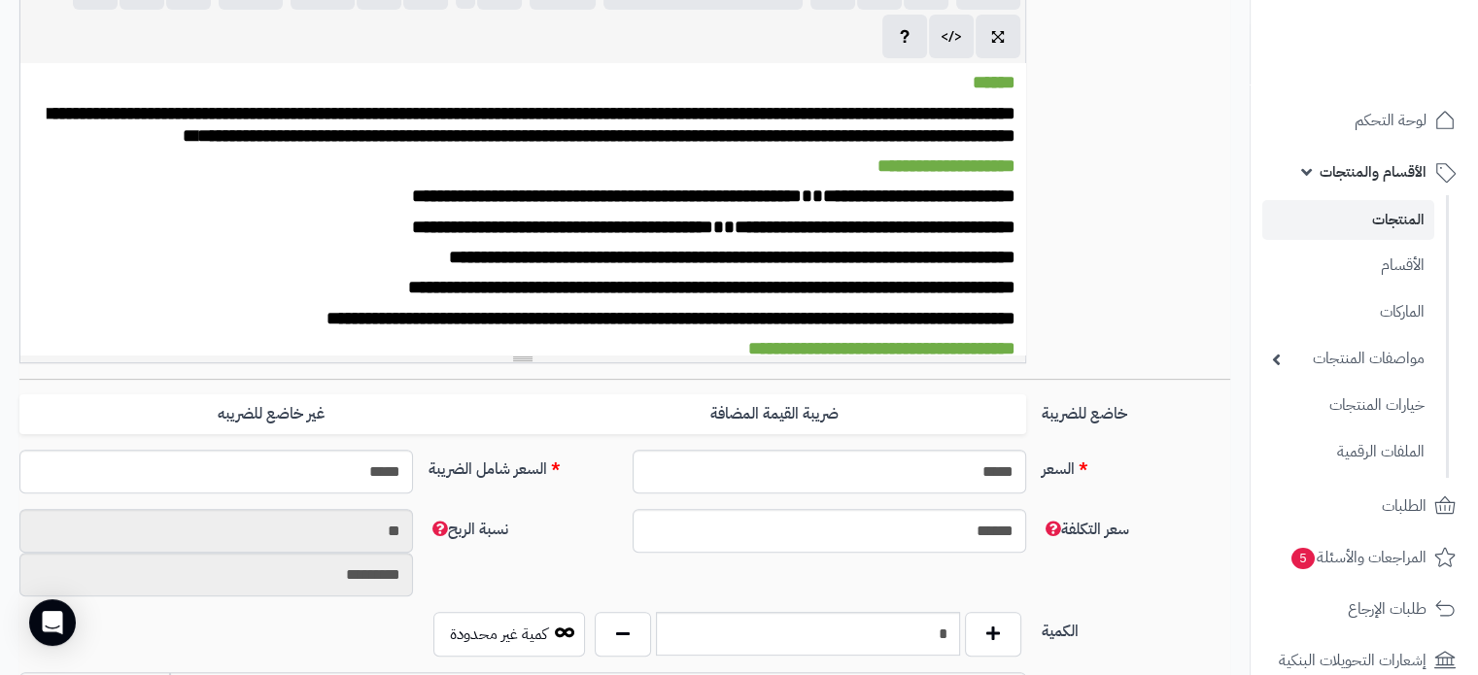
scroll to position [777, 0]
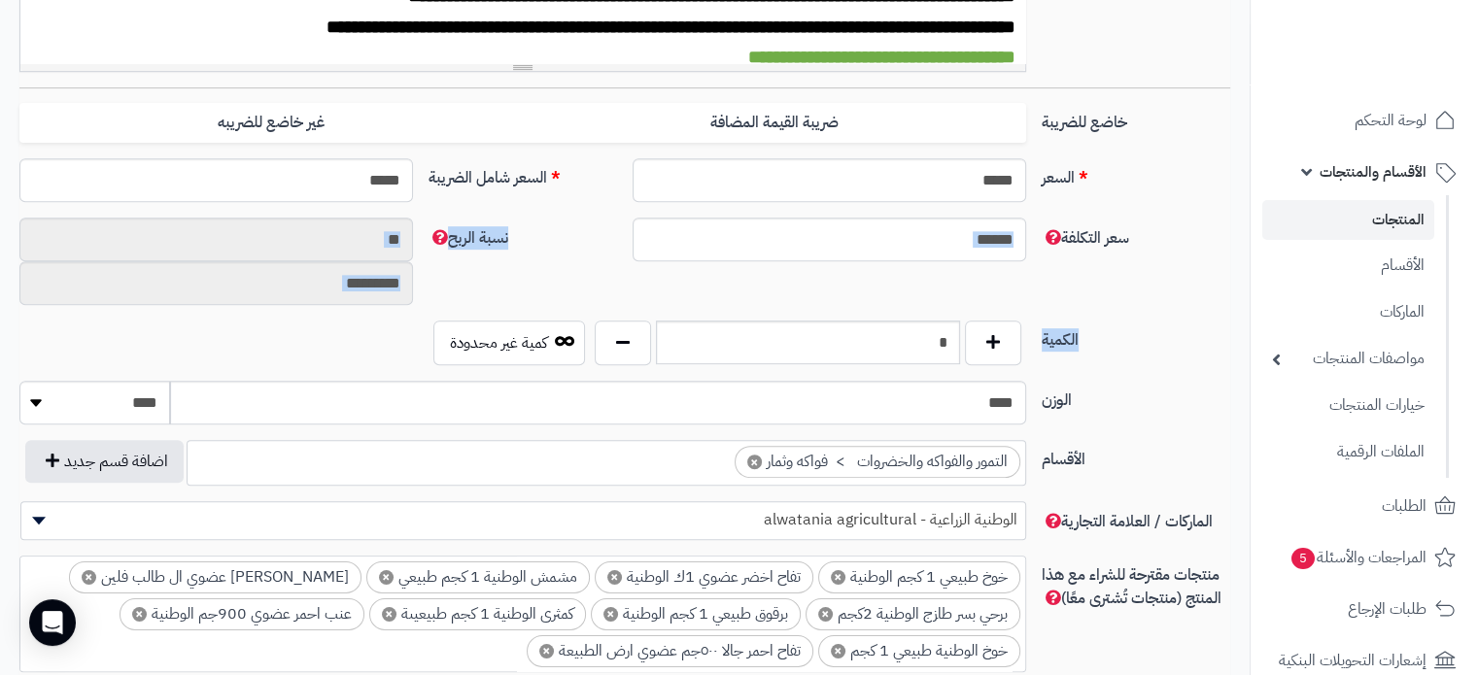
drag, startPoint x: 927, startPoint y: 318, endPoint x: 930, endPoint y: 329, distance: 12.0
click at [944, 325] on div "**********" at bounding box center [624, 391] width 1211 height 1687
click at [917, 329] on input "*" at bounding box center [808, 343] width 304 height 44
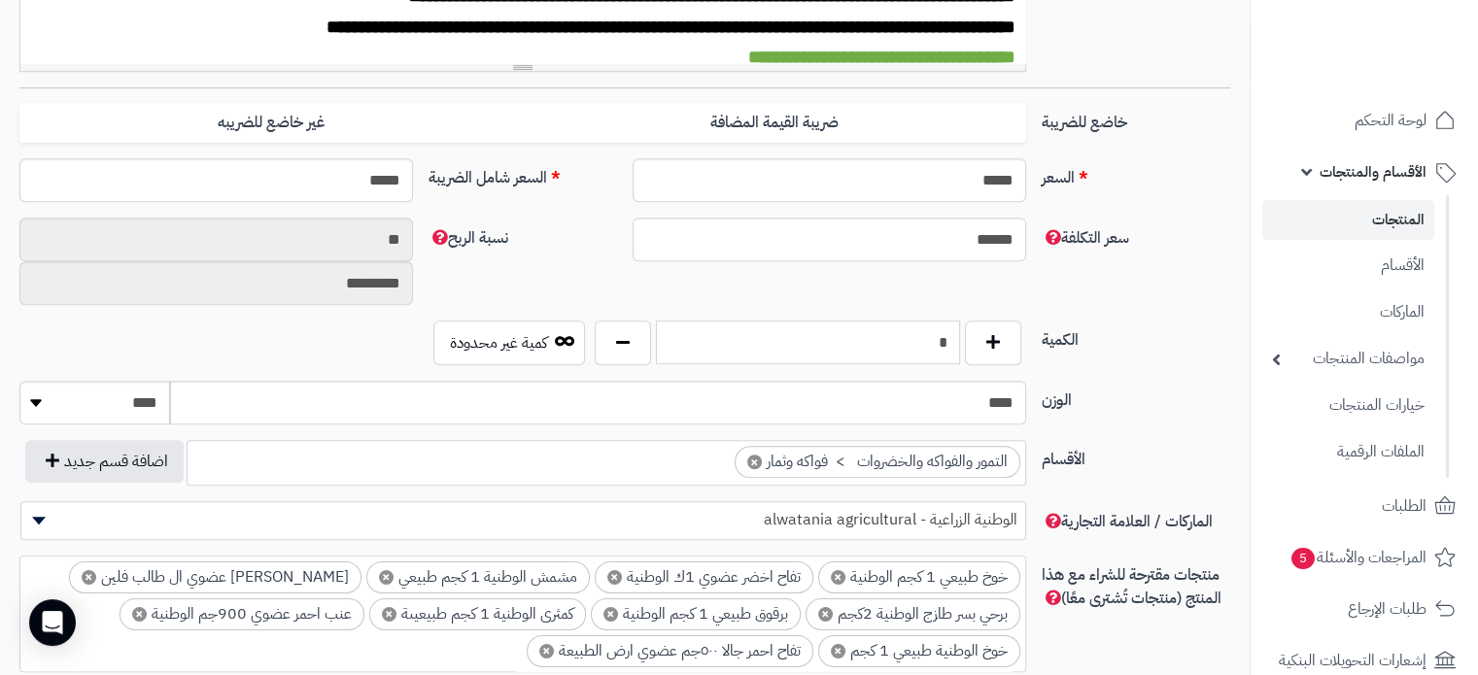
type input "*"
click at [124, 393] on select "******** **** ***** *****" at bounding box center [94, 403] width 151 height 44
select select "*"
click at [19, 381] on select "******** **** ***** *****" at bounding box center [94, 403] width 151 height 44
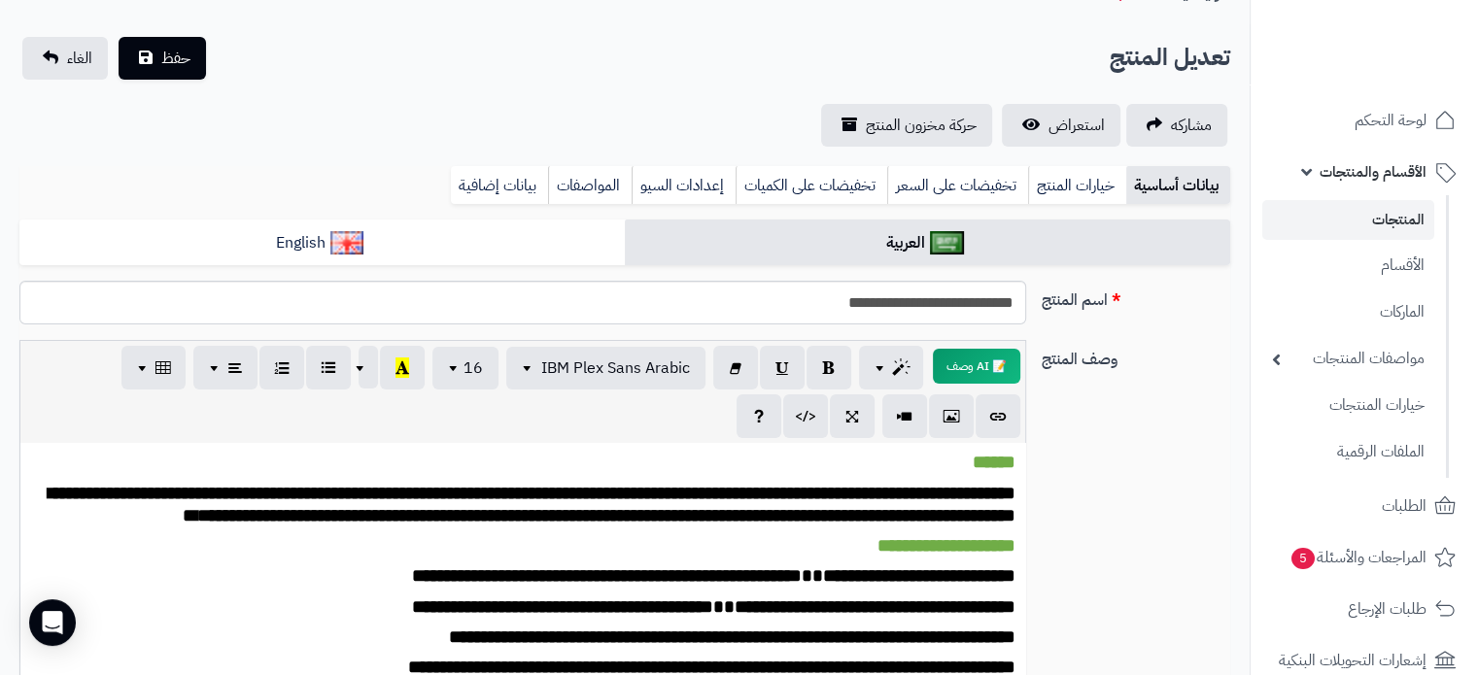
scroll to position [0, 0]
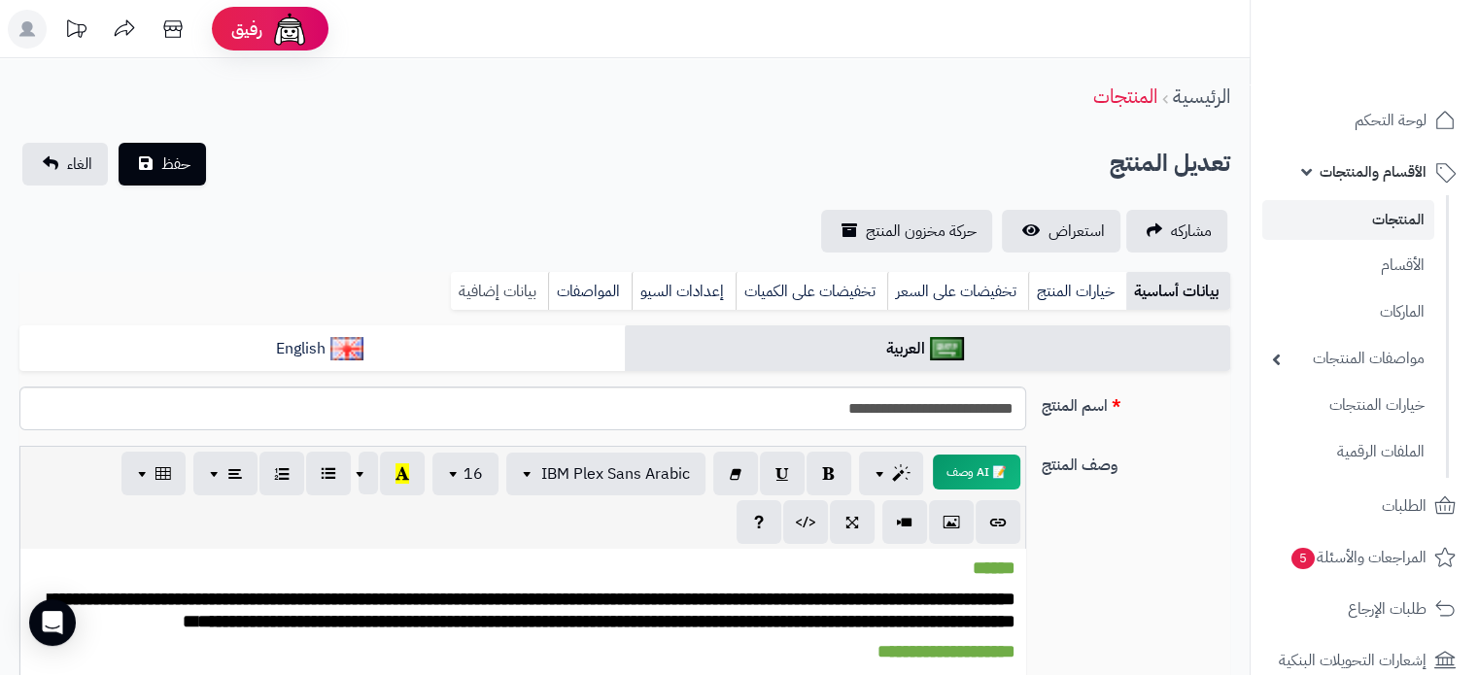
click at [480, 288] on link "بيانات إضافية" at bounding box center [499, 291] width 97 height 39
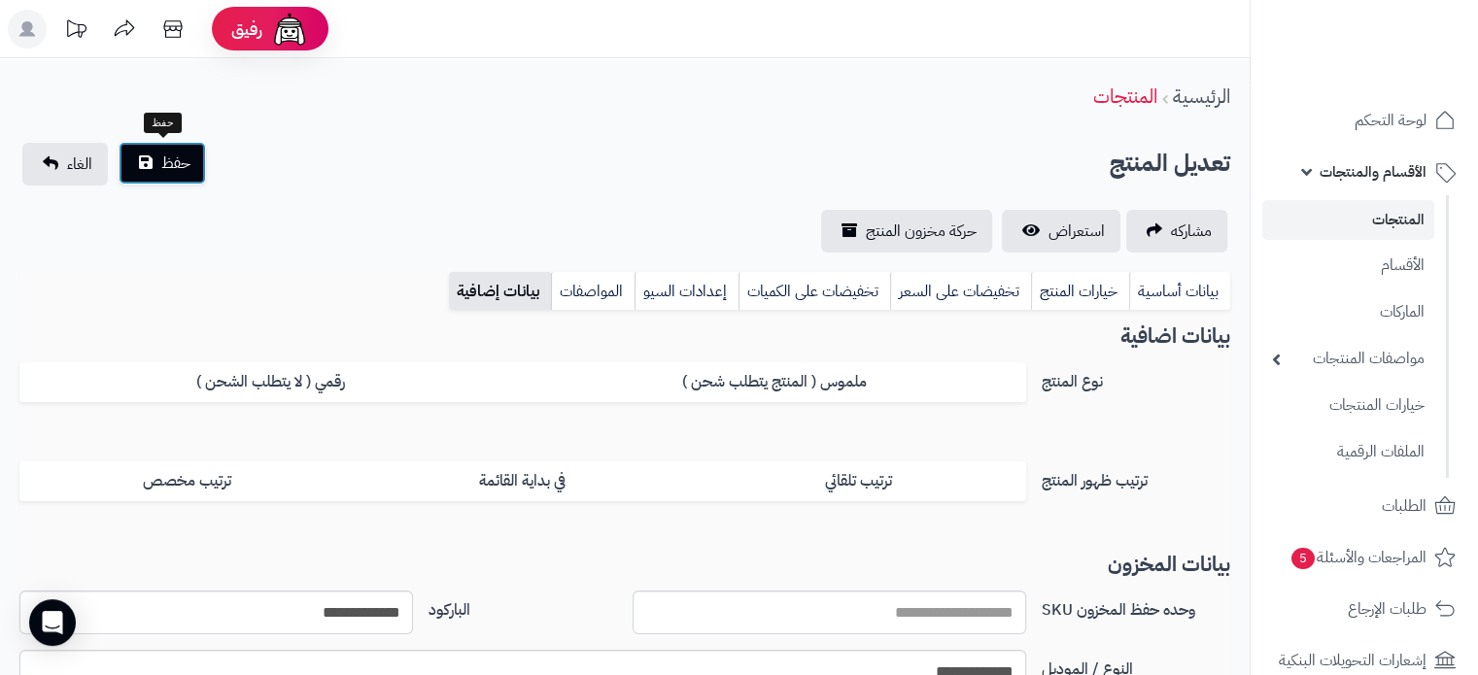
click at [188, 155] on span "حفظ" at bounding box center [175, 163] width 29 height 23
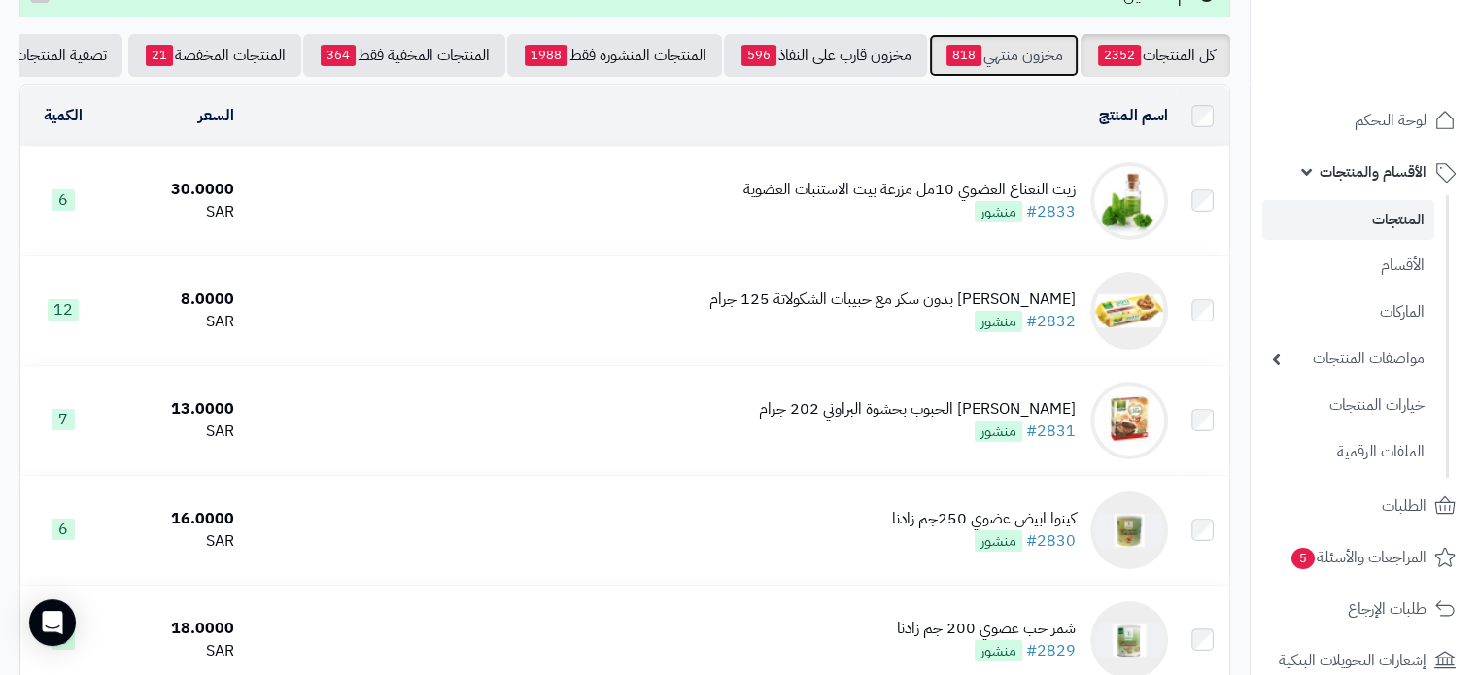
scroll to position [194, 0]
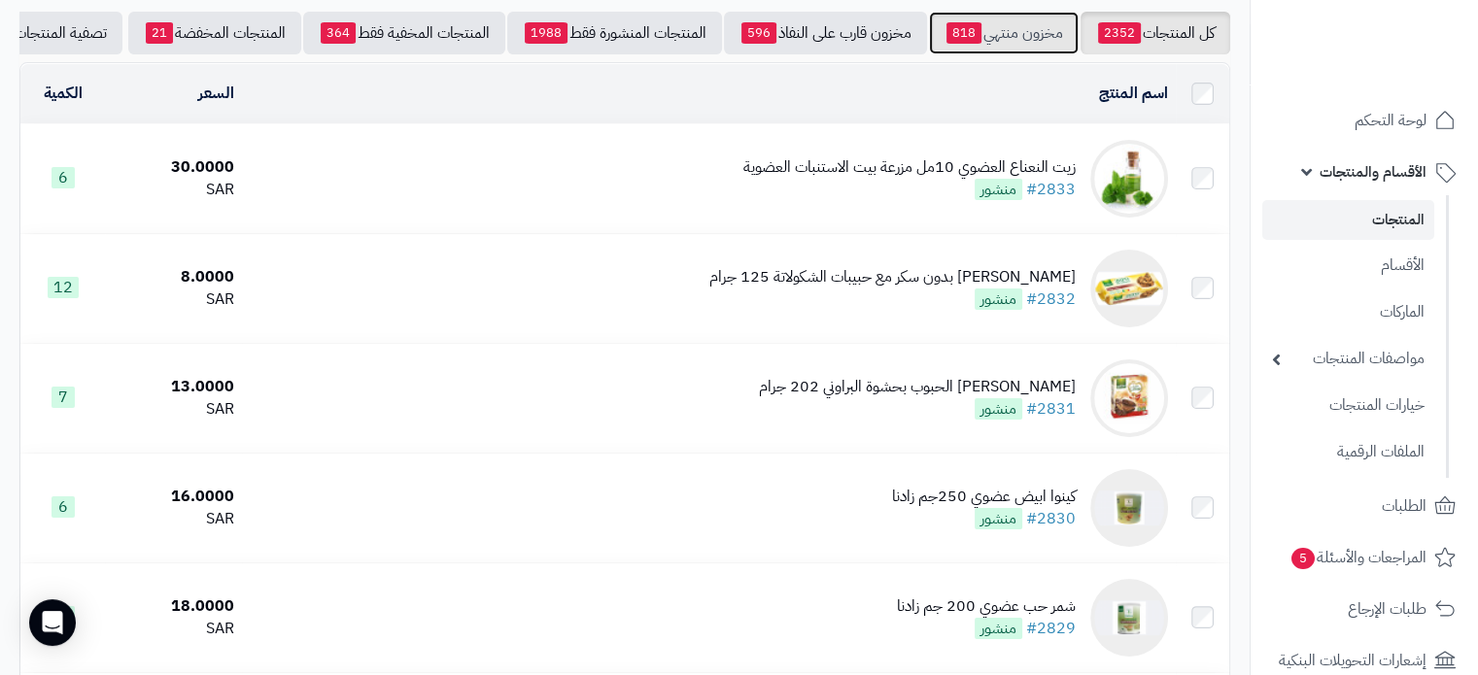
click at [1024, 28] on link "مخزون منتهي 818" at bounding box center [1004, 33] width 150 height 43
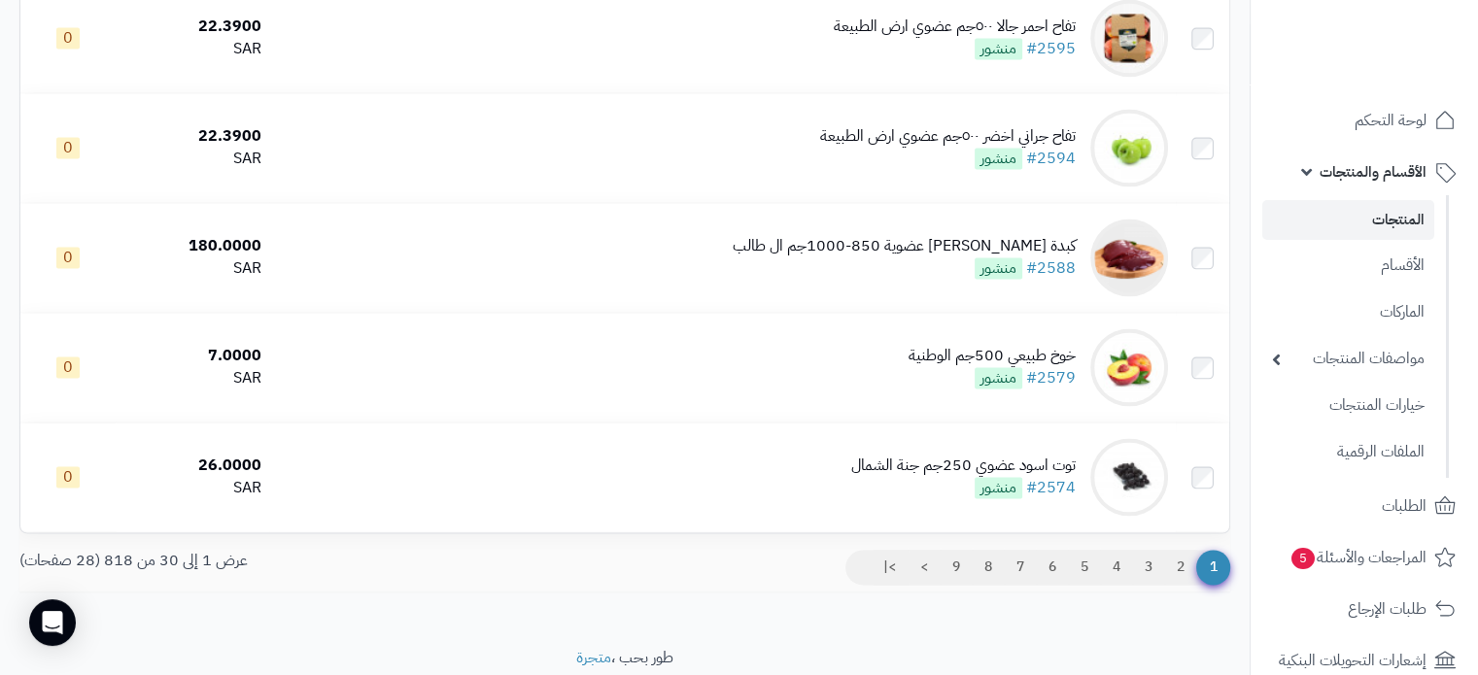
scroll to position [3115, 0]
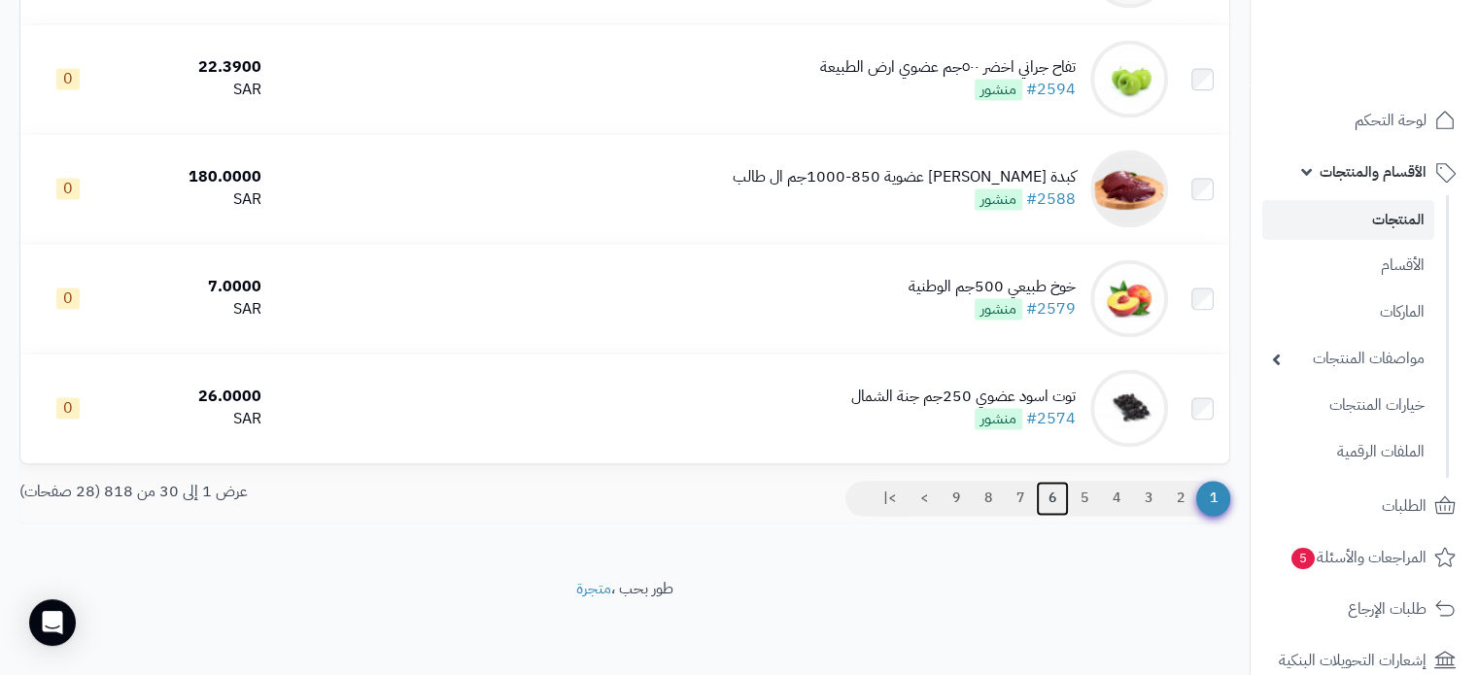
click at [1053, 496] on link "6" at bounding box center [1052, 498] width 33 height 35
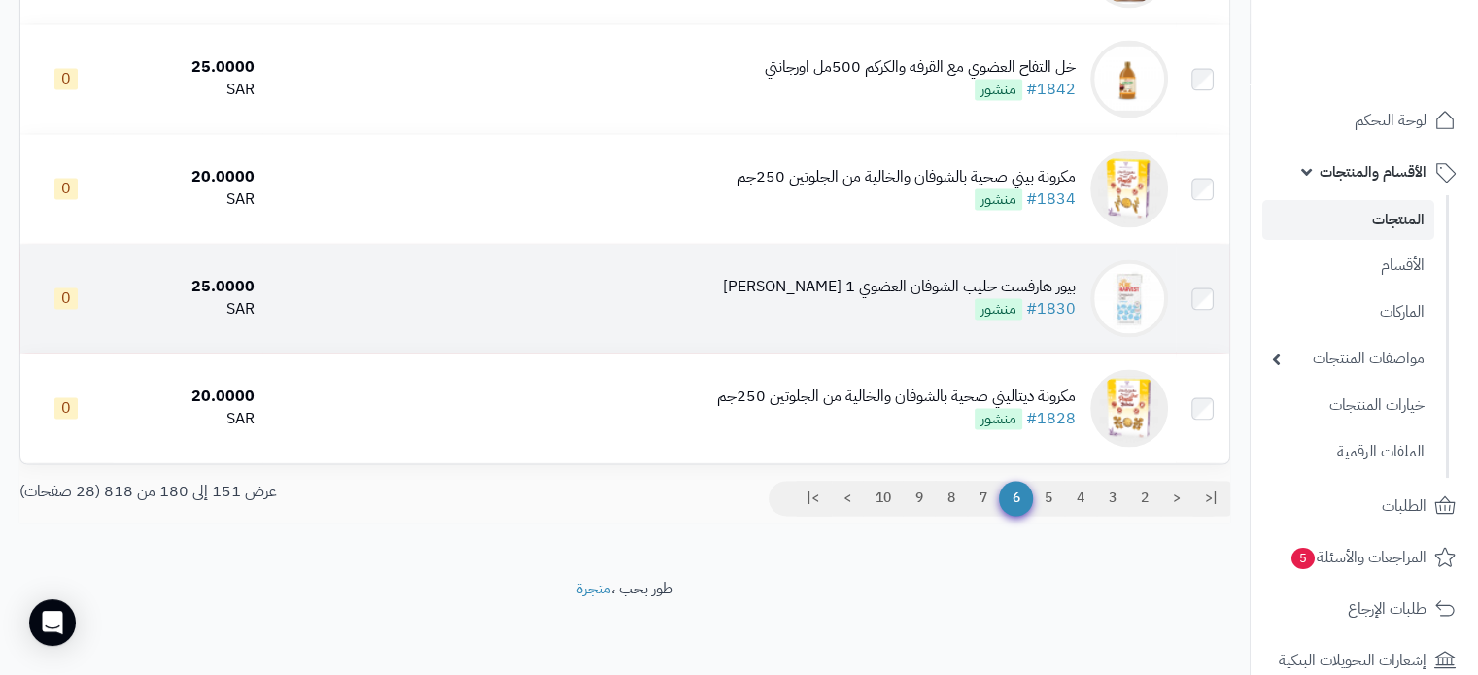
scroll to position [3115, 0]
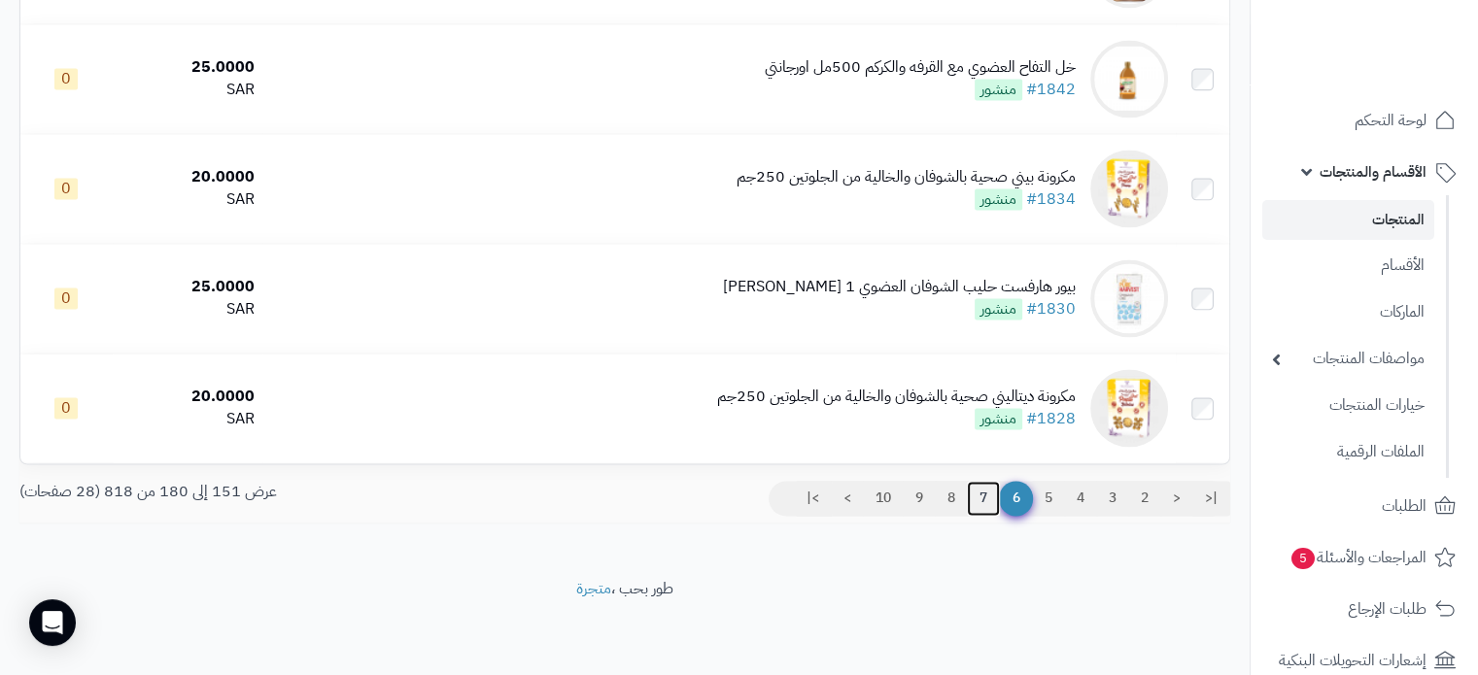
click at [974, 495] on link "7" at bounding box center [983, 498] width 33 height 35
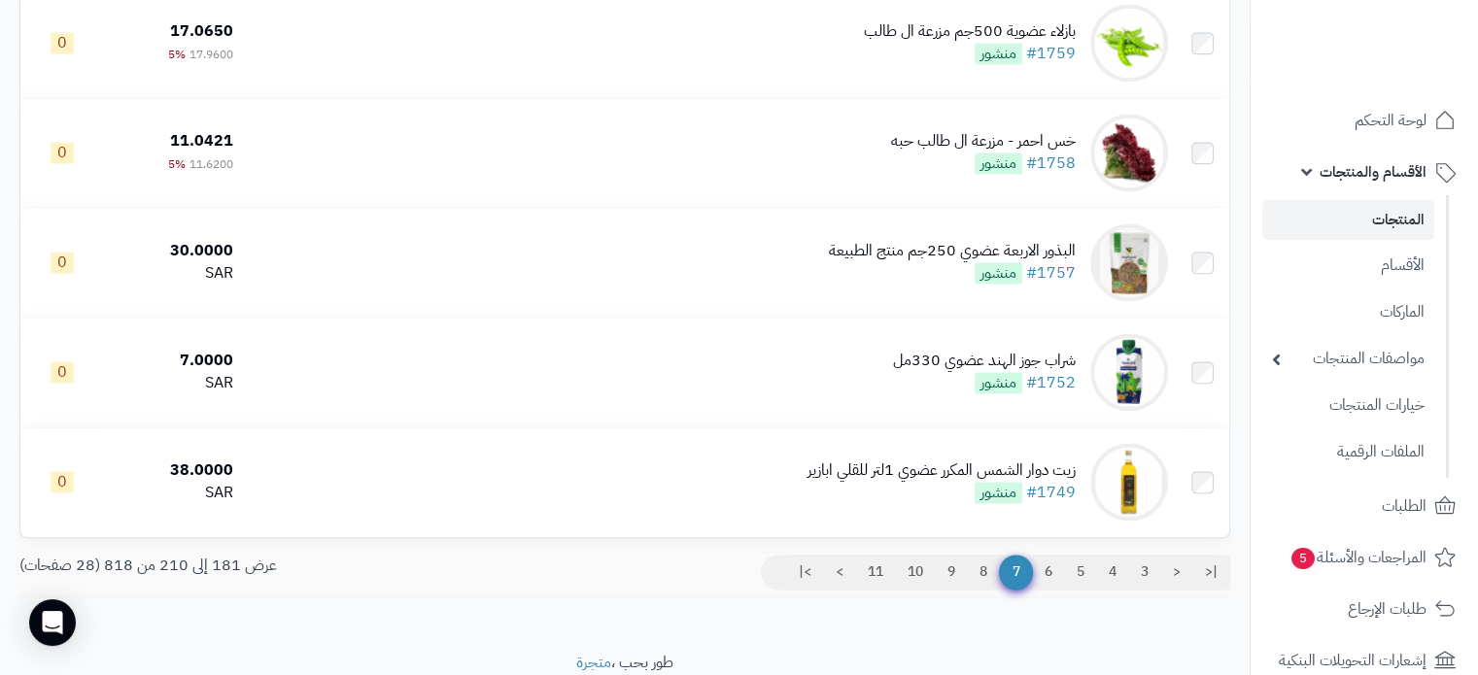
scroll to position [3115, 0]
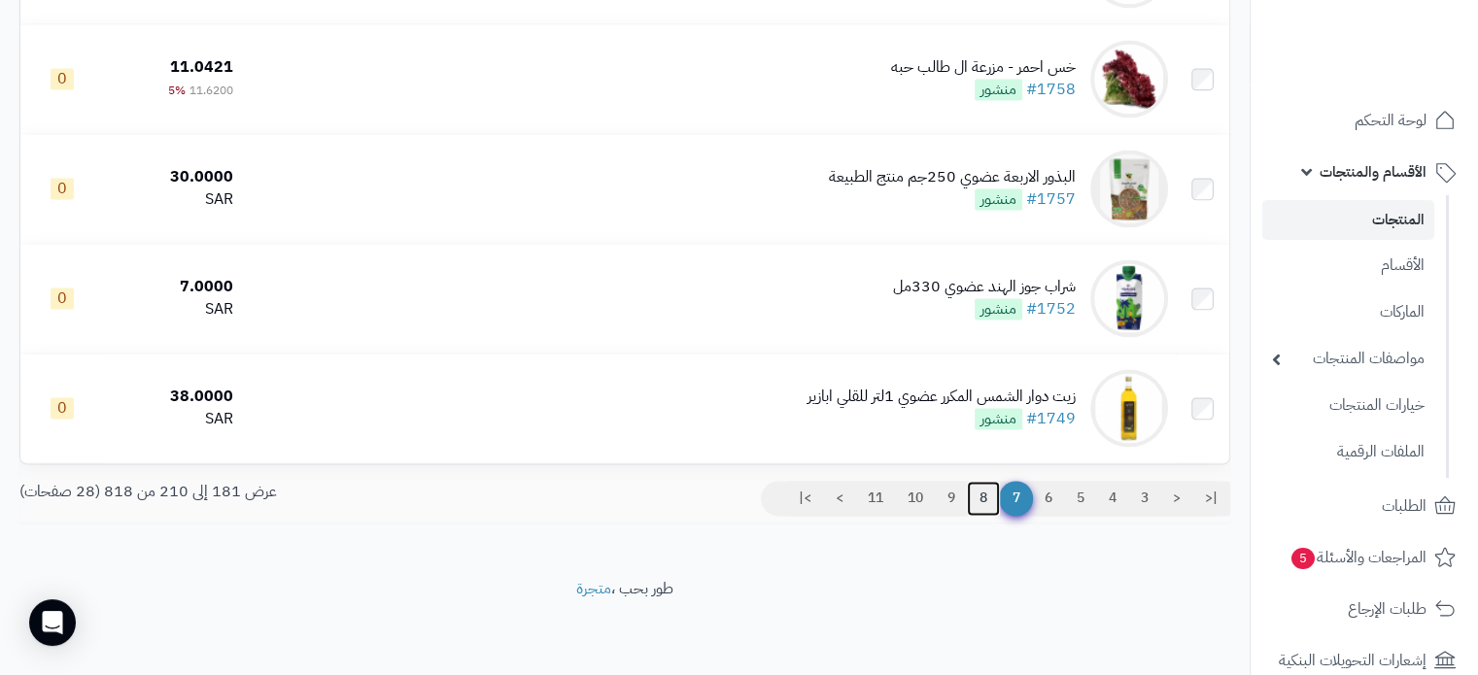
click at [971, 497] on link "8" at bounding box center [983, 498] width 33 height 35
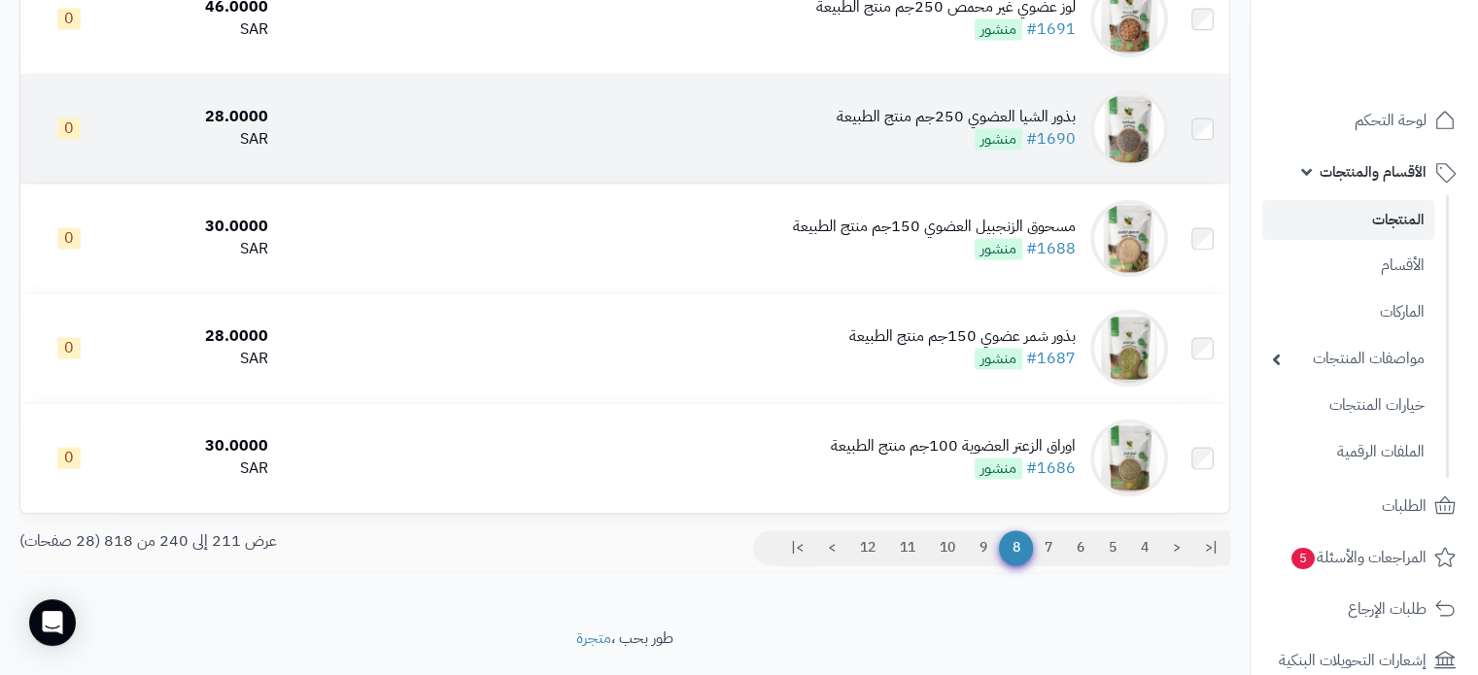
scroll to position [3115, 0]
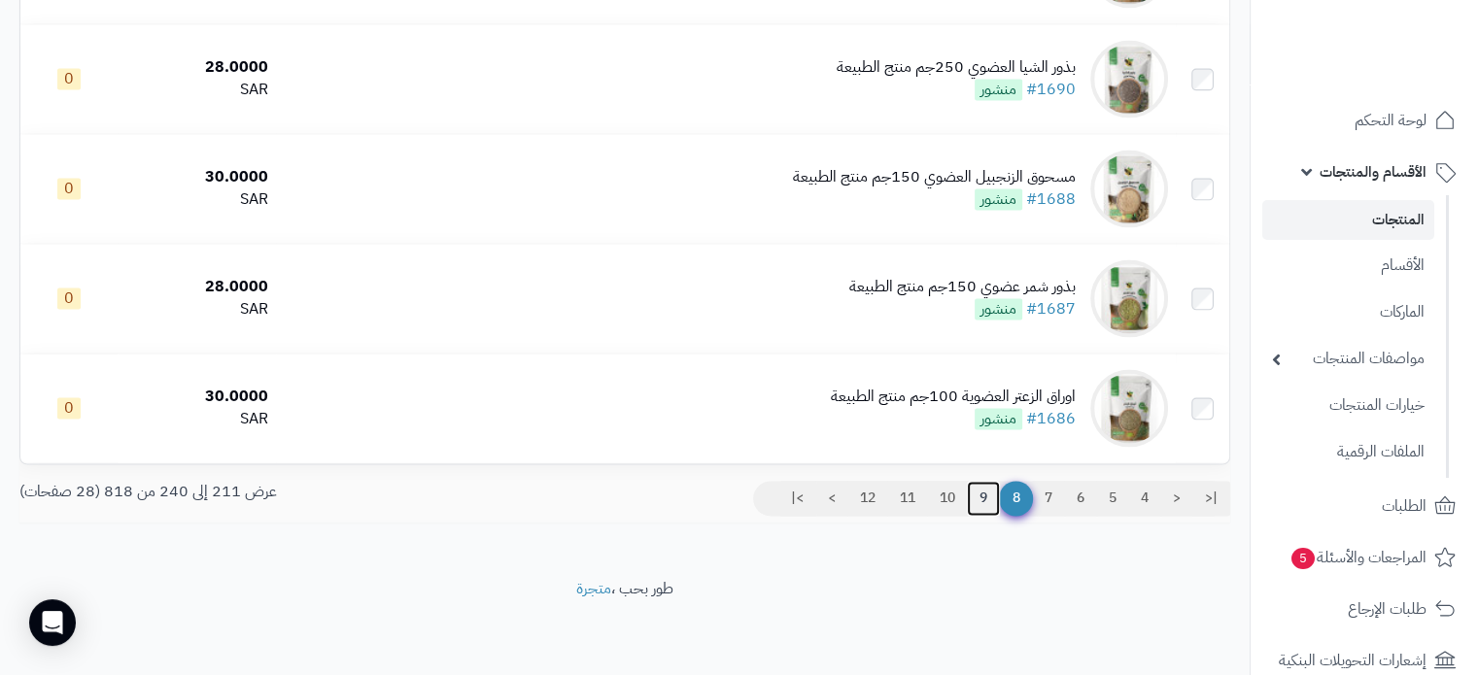
click at [976, 501] on link "9" at bounding box center [983, 498] width 33 height 35
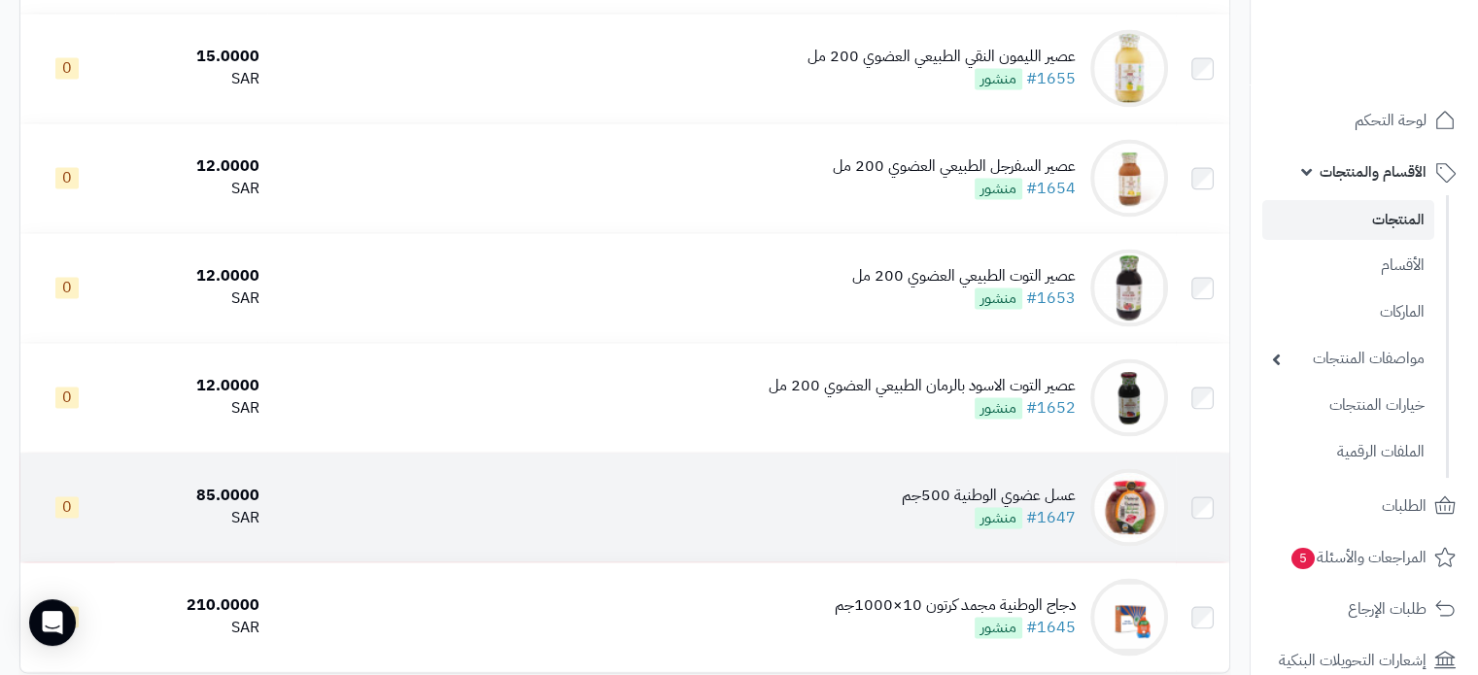
scroll to position [3109, 0]
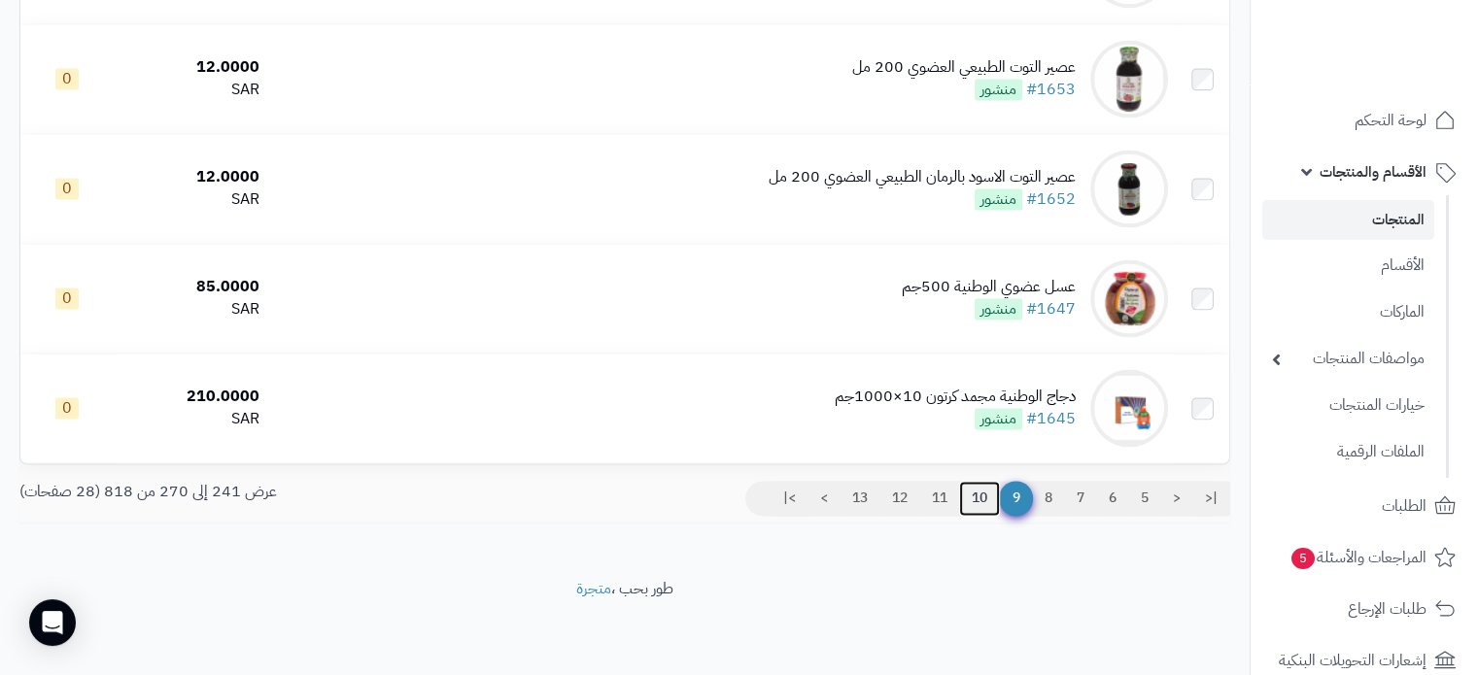
click at [978, 503] on link "10" at bounding box center [979, 498] width 41 height 35
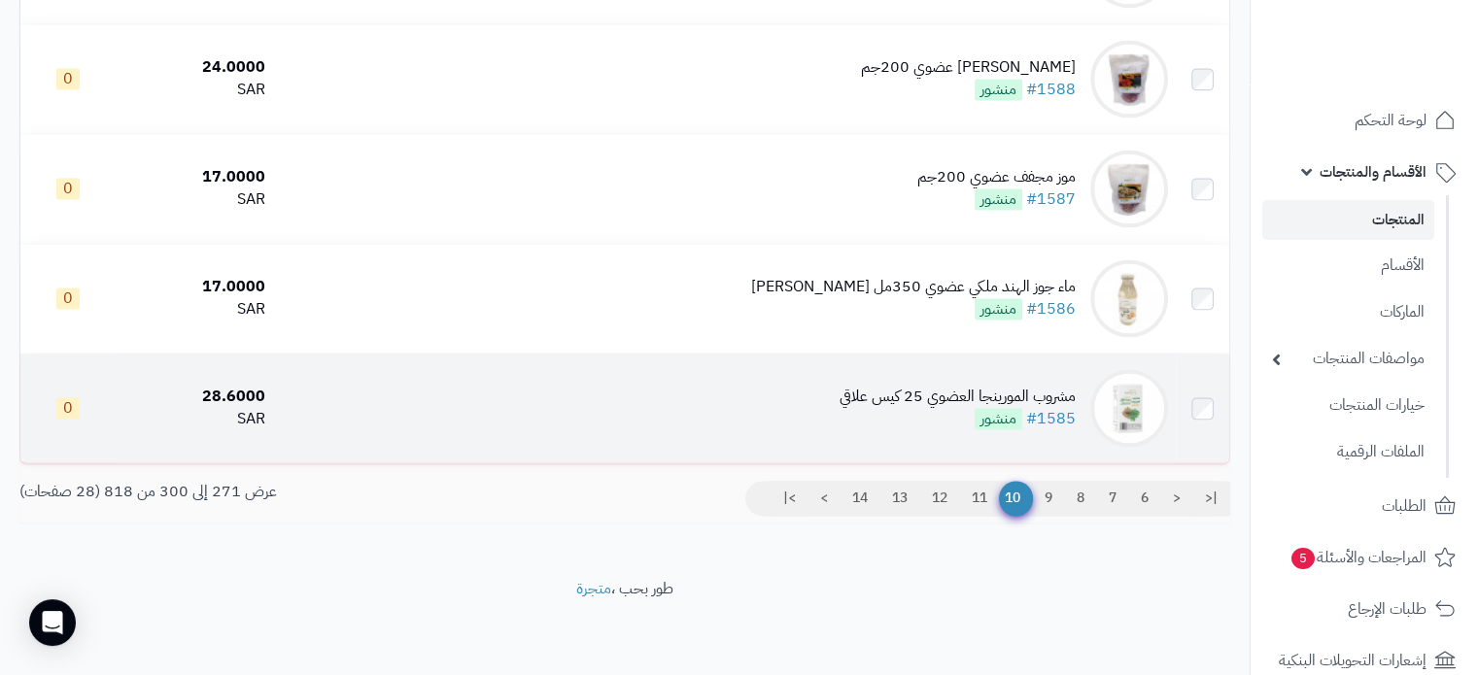
scroll to position [3115, 0]
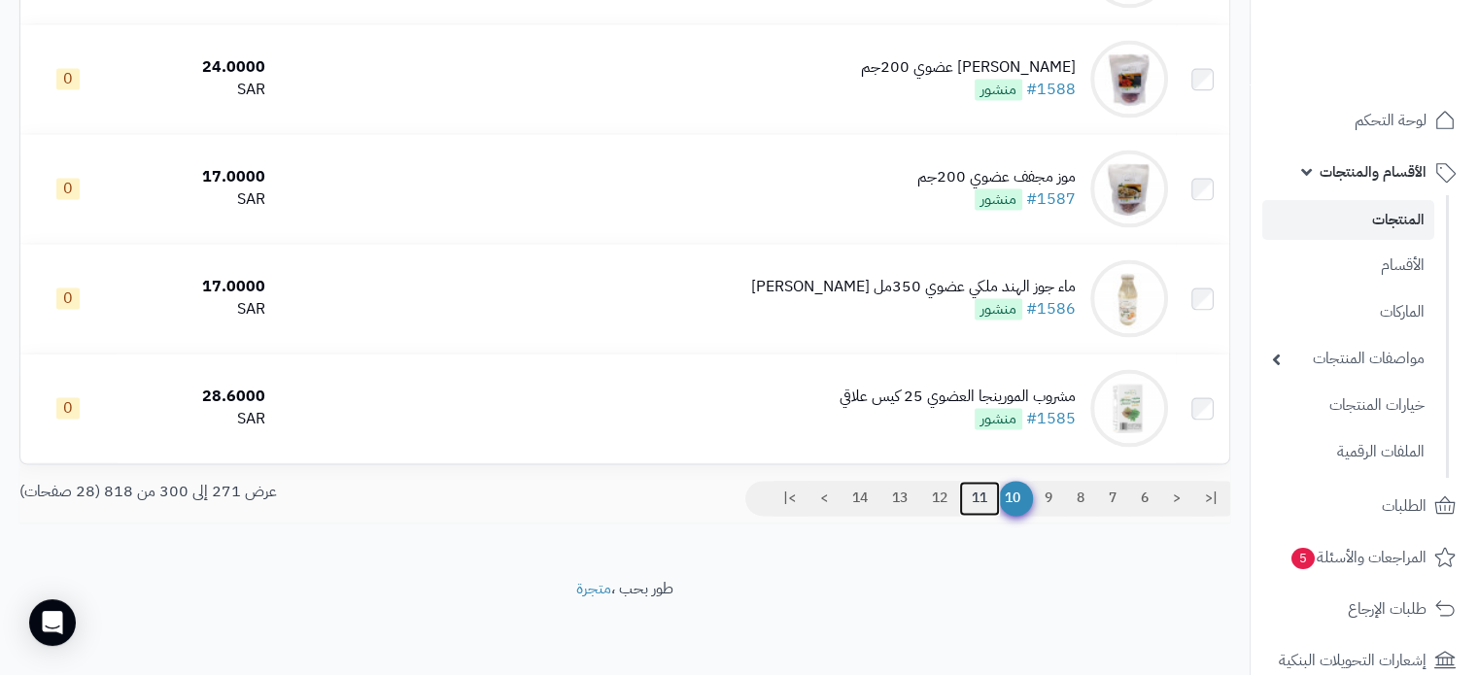
click at [965, 494] on link "11" at bounding box center [979, 498] width 41 height 35
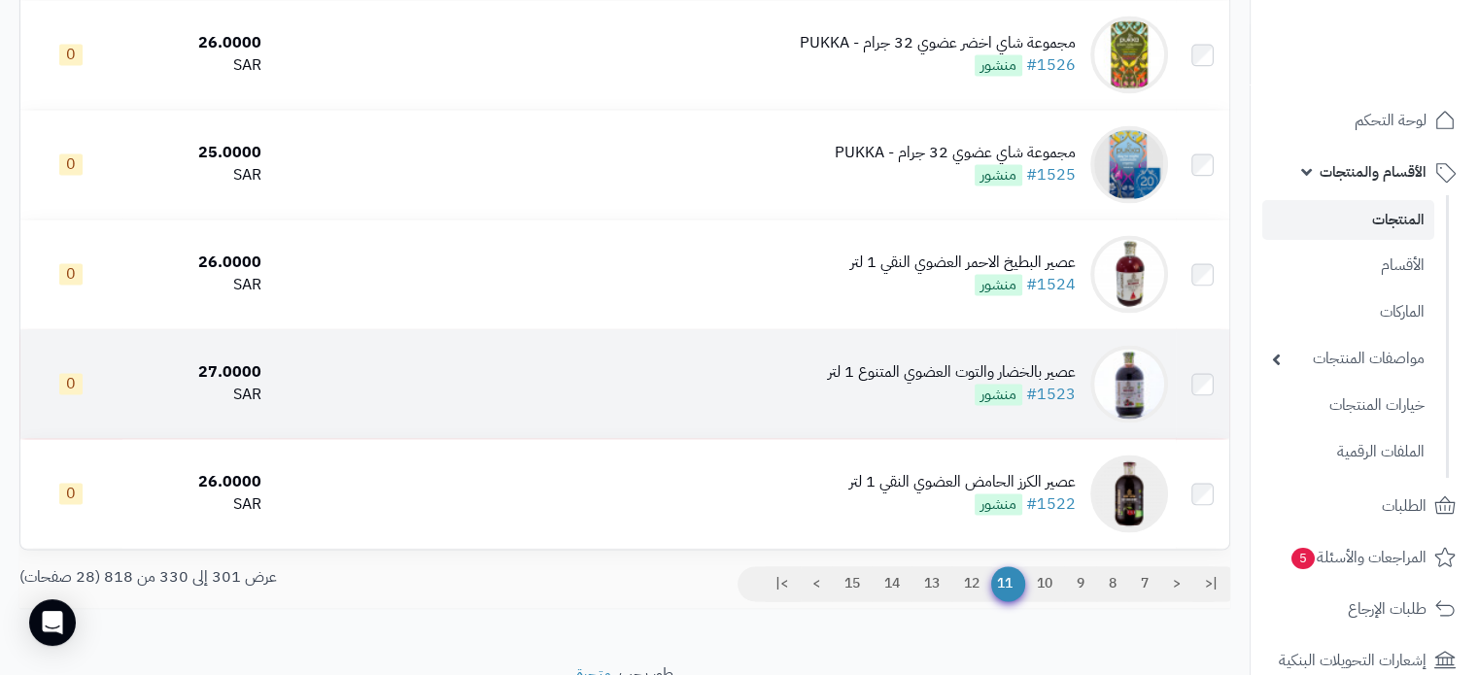
scroll to position [3115, 0]
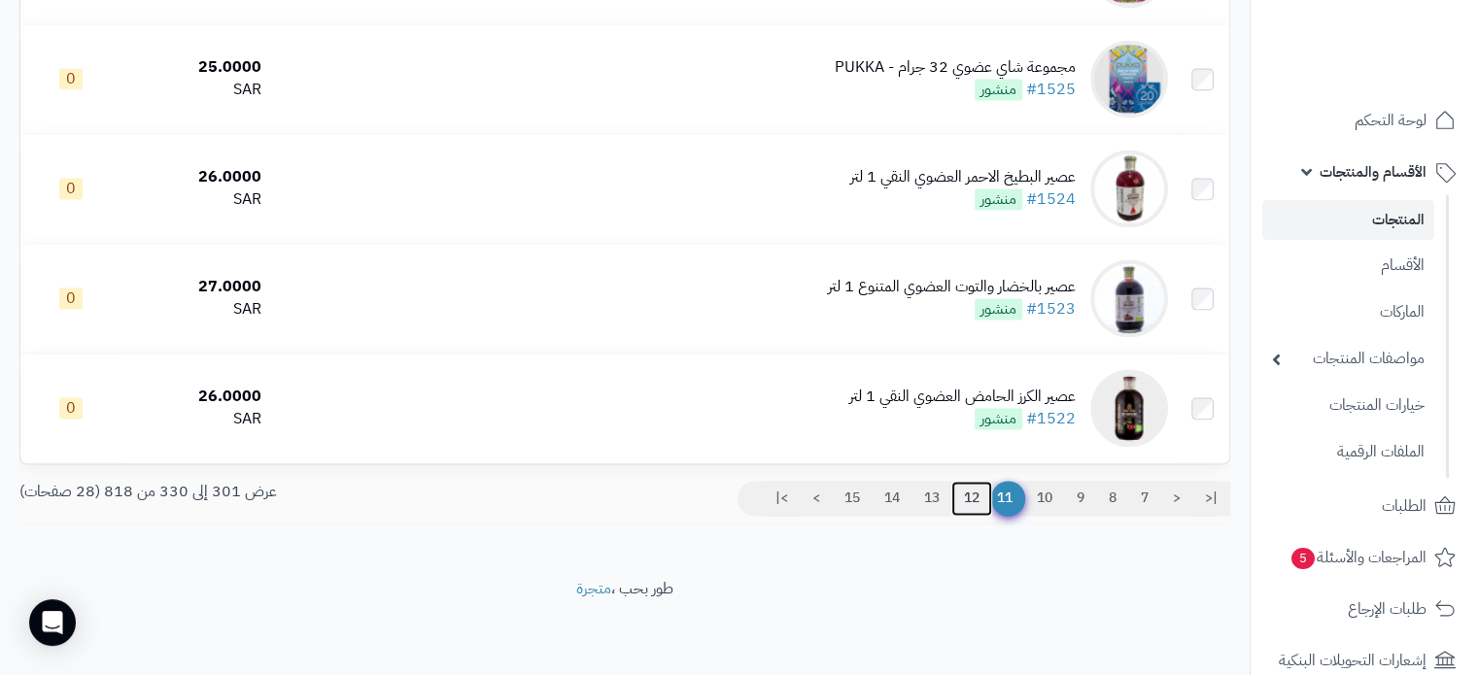
click at [960, 496] on link "12" at bounding box center [971, 498] width 41 height 35
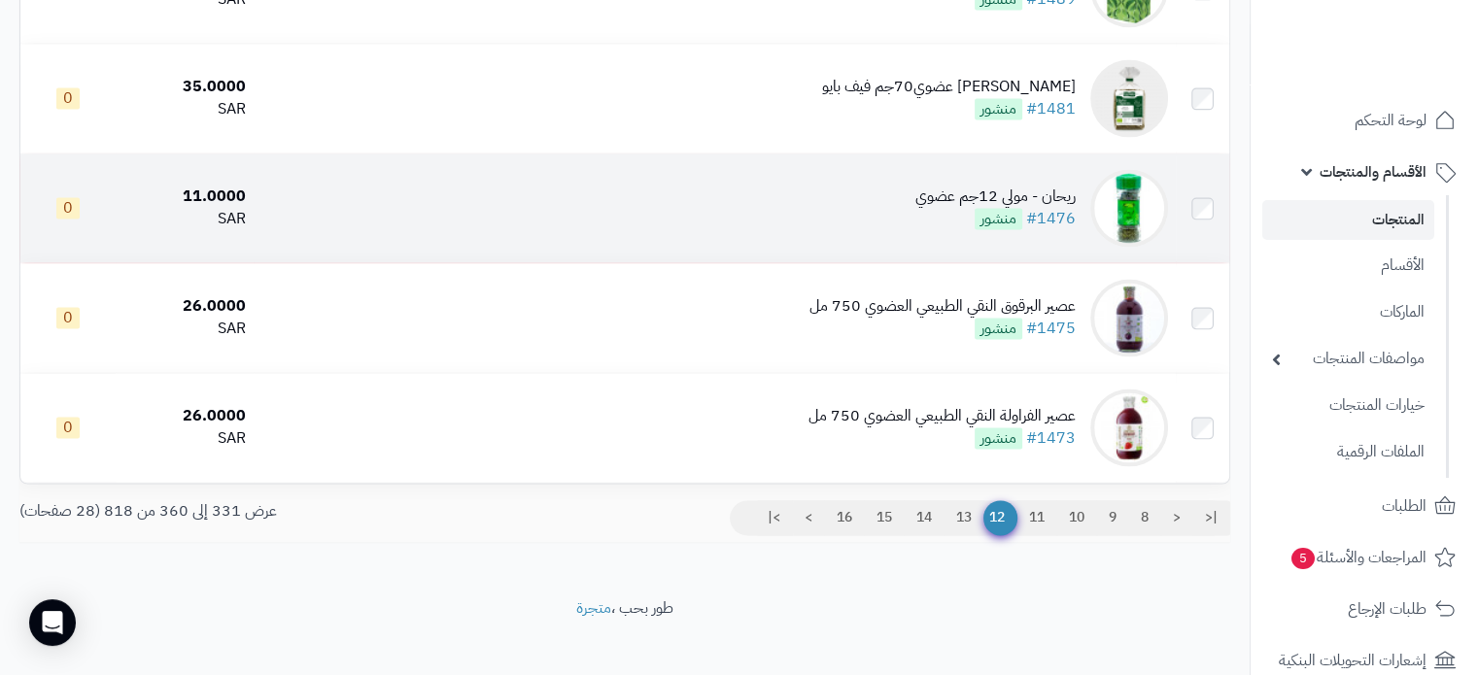
scroll to position [3115, 0]
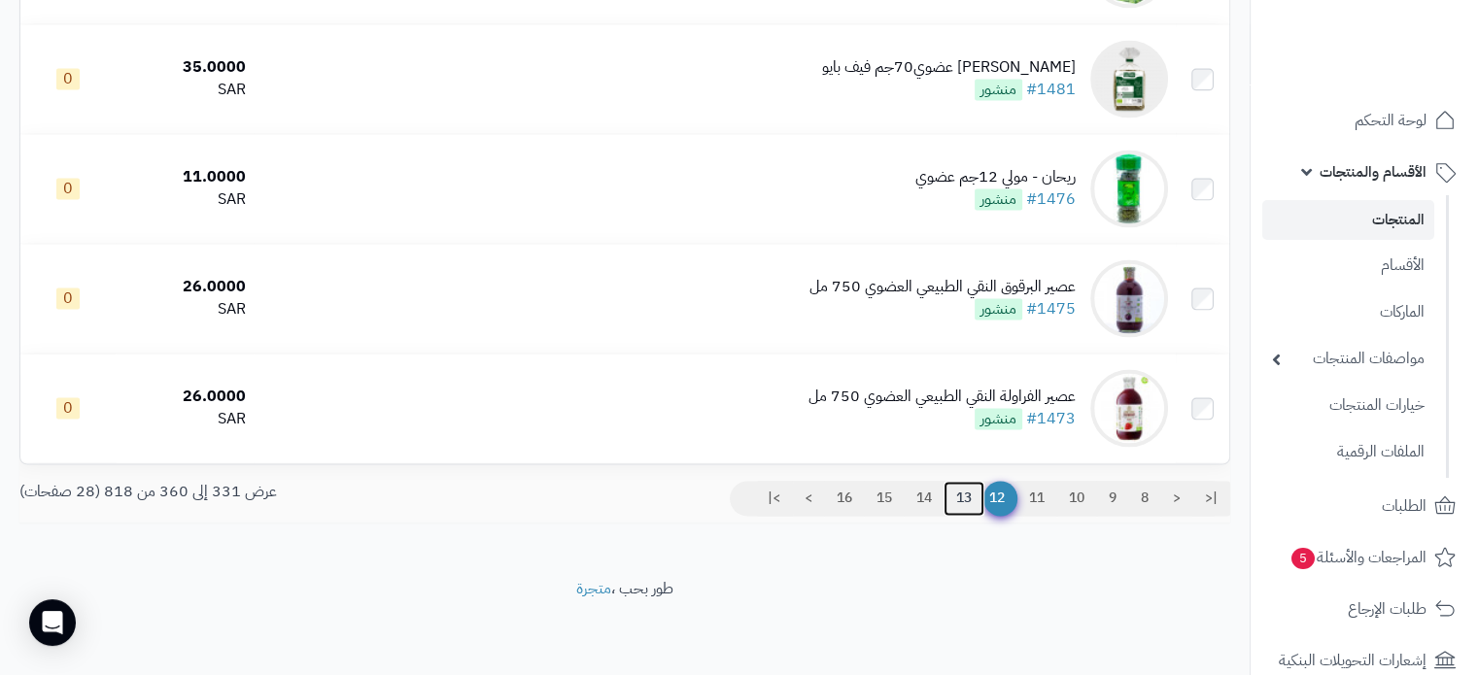
click at [960, 493] on link "13" at bounding box center [963, 498] width 41 height 35
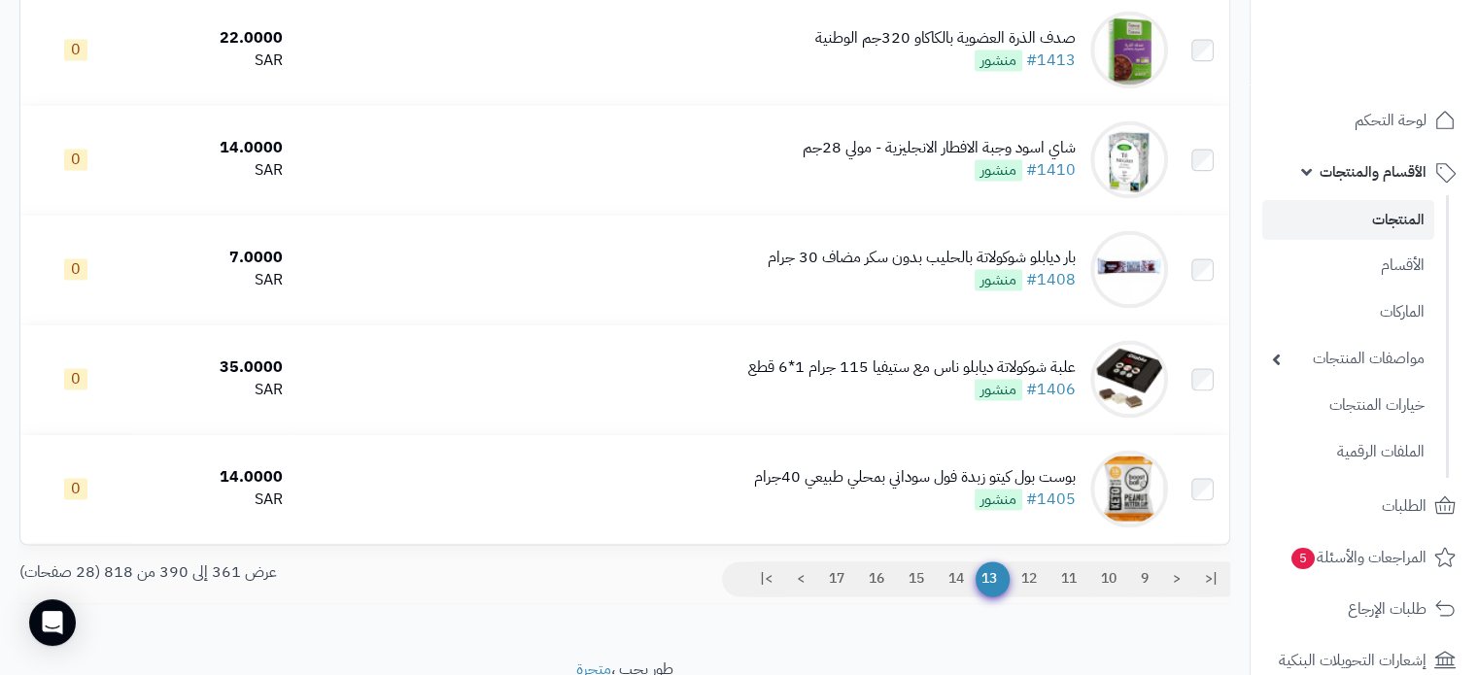
scroll to position [3115, 0]
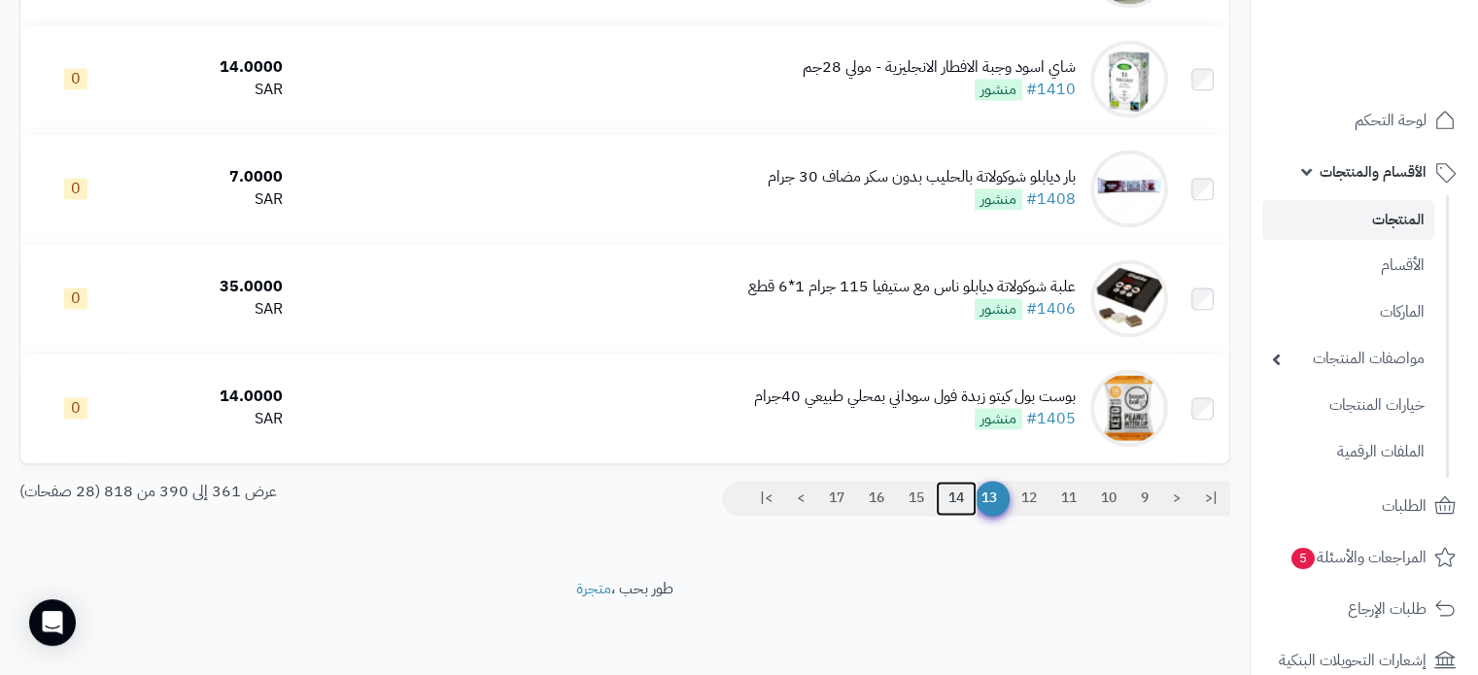
click at [952, 497] on link "14" at bounding box center [956, 498] width 41 height 35
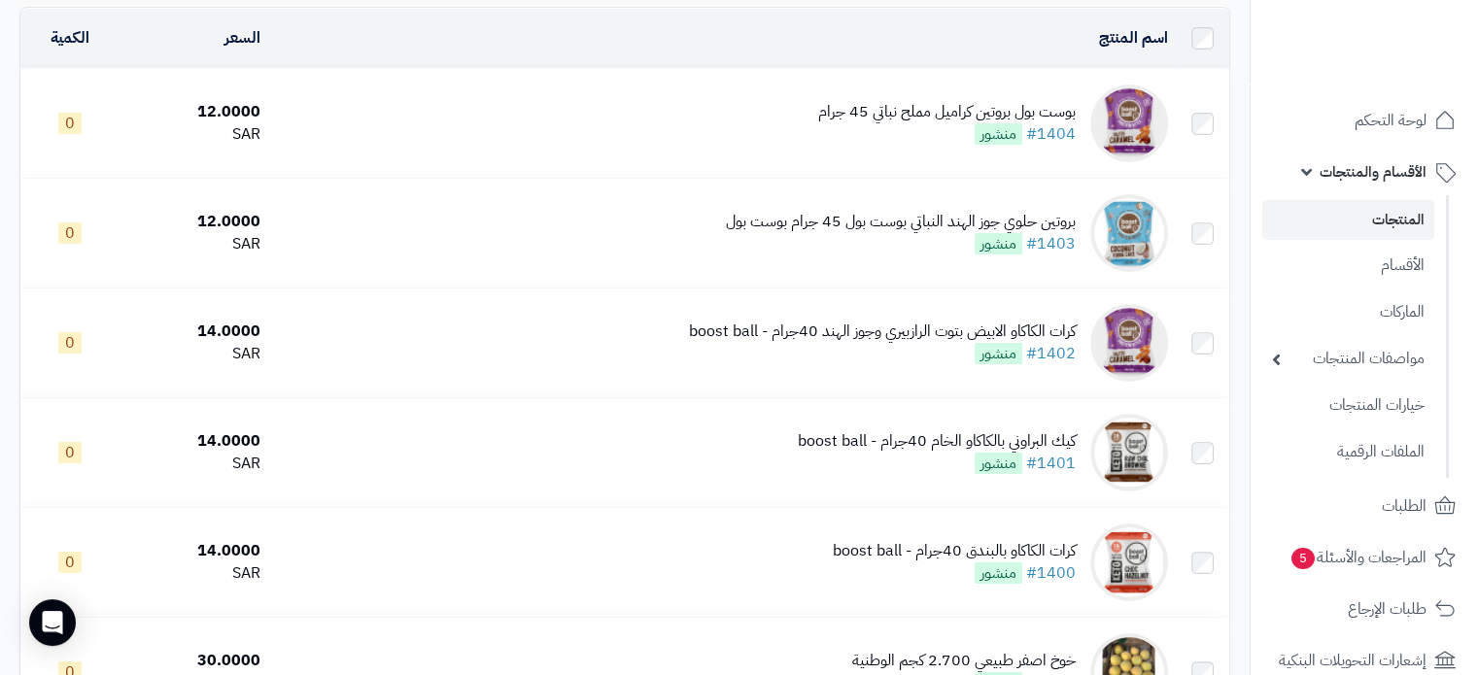
scroll to position [486, 0]
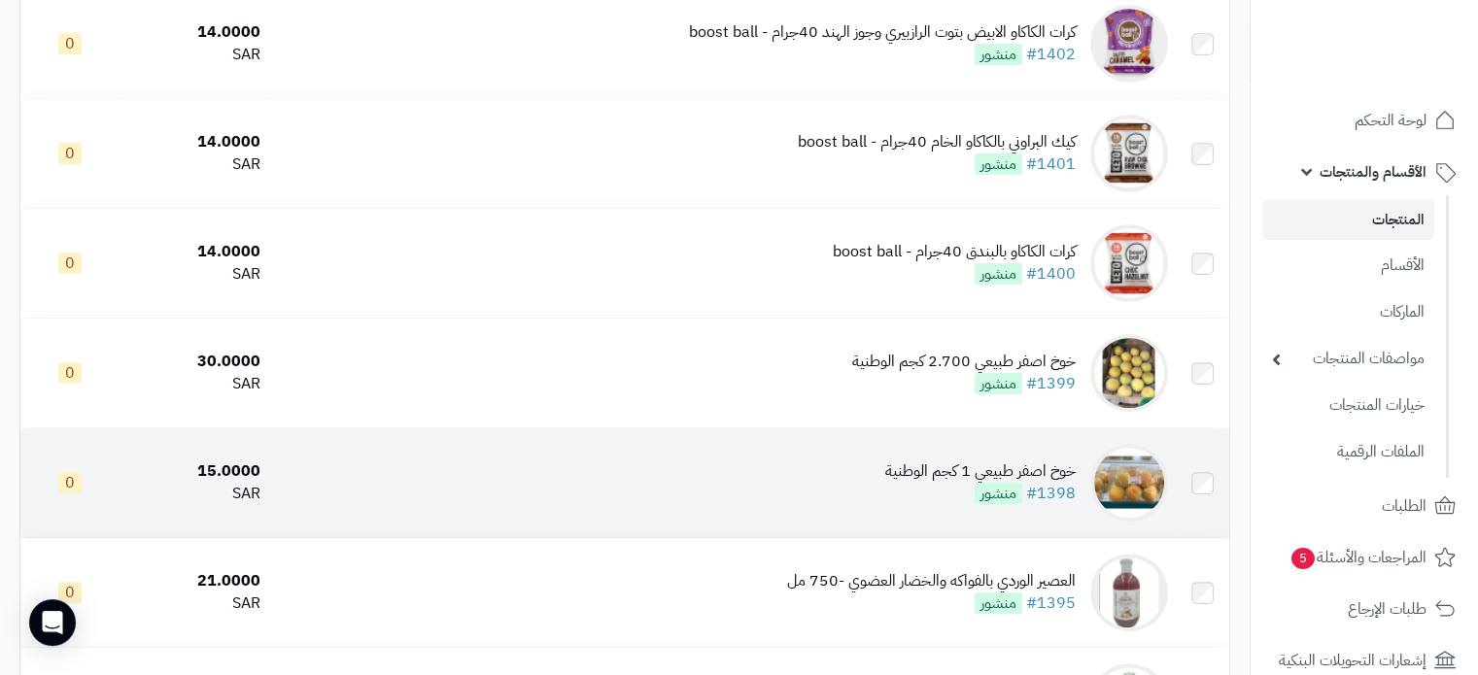
click at [953, 483] on div "خوخ اصفر طبيعي 1 كجم الوطنية" at bounding box center [980, 472] width 190 height 22
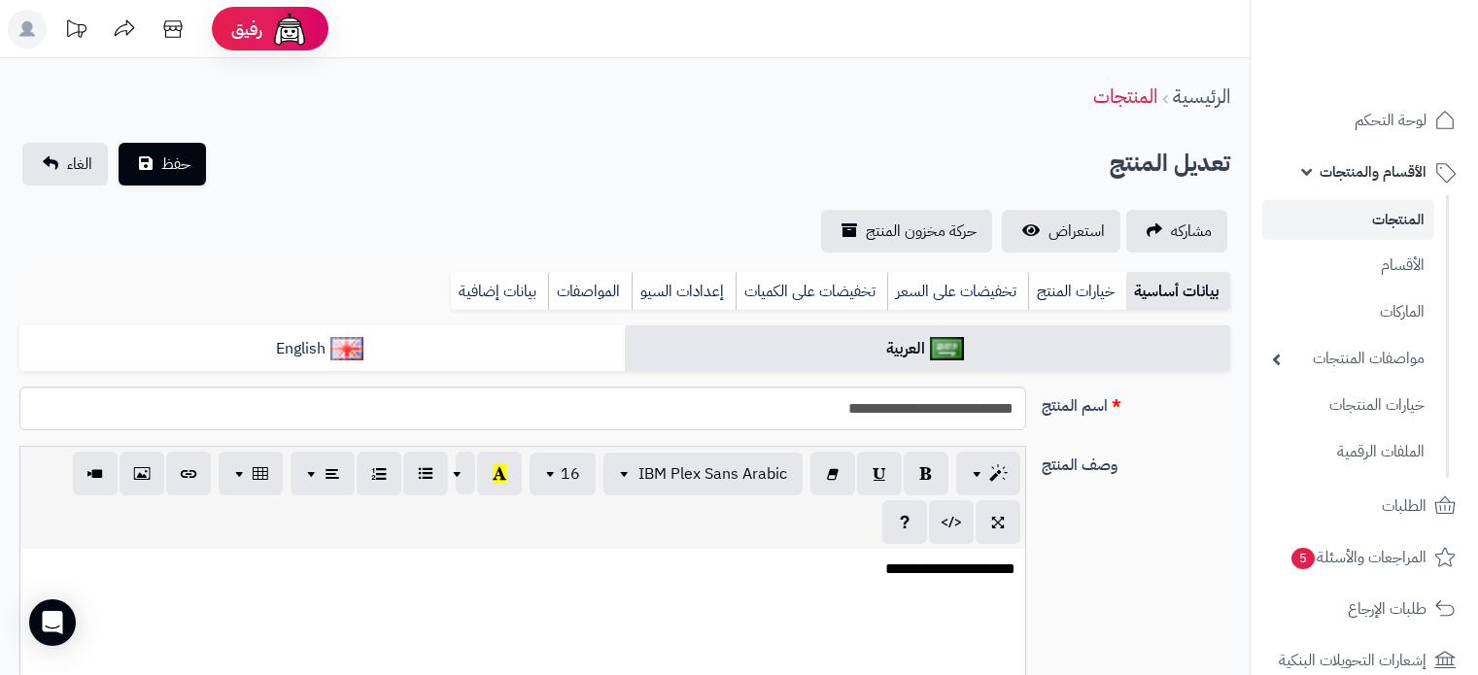
scroll to position [583, 0]
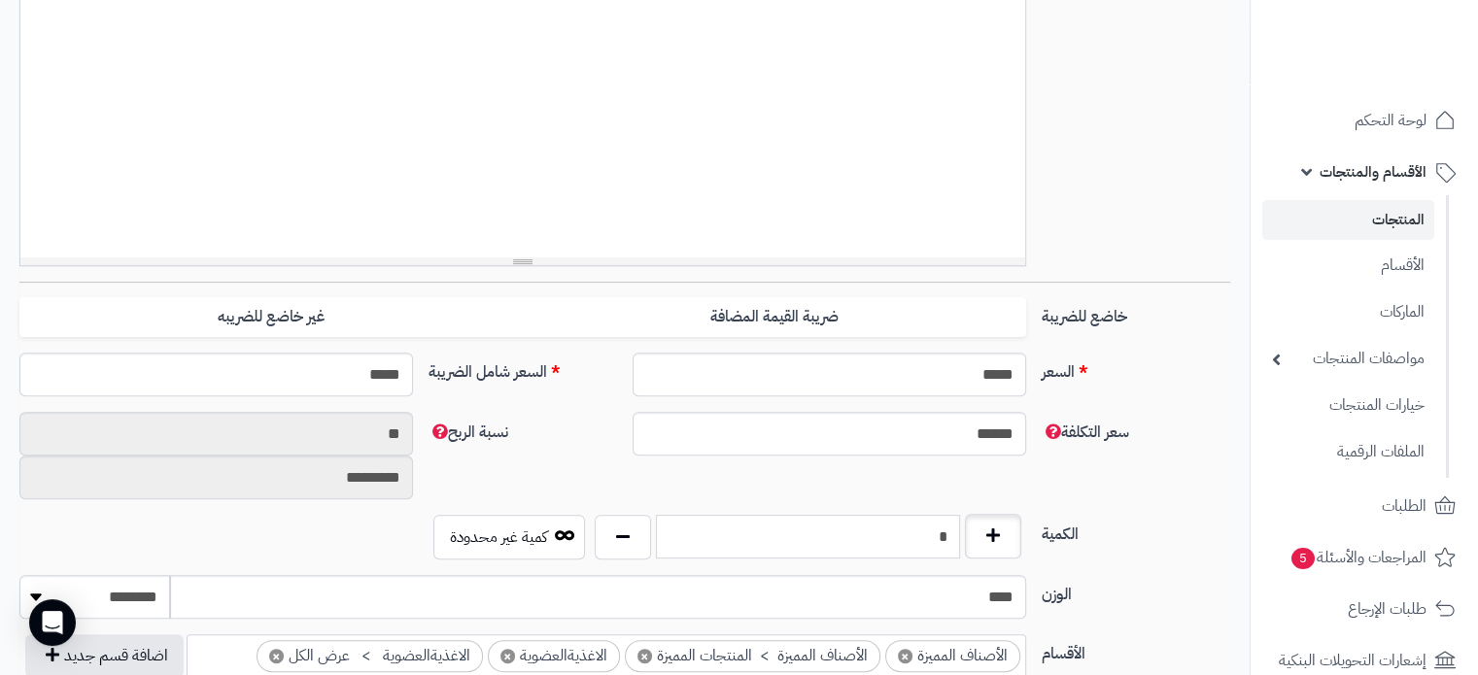
drag, startPoint x: 932, startPoint y: 539, endPoint x: 999, endPoint y: 532, distance: 67.4
click at [999, 532] on div "*" at bounding box center [808, 537] width 436 height 45
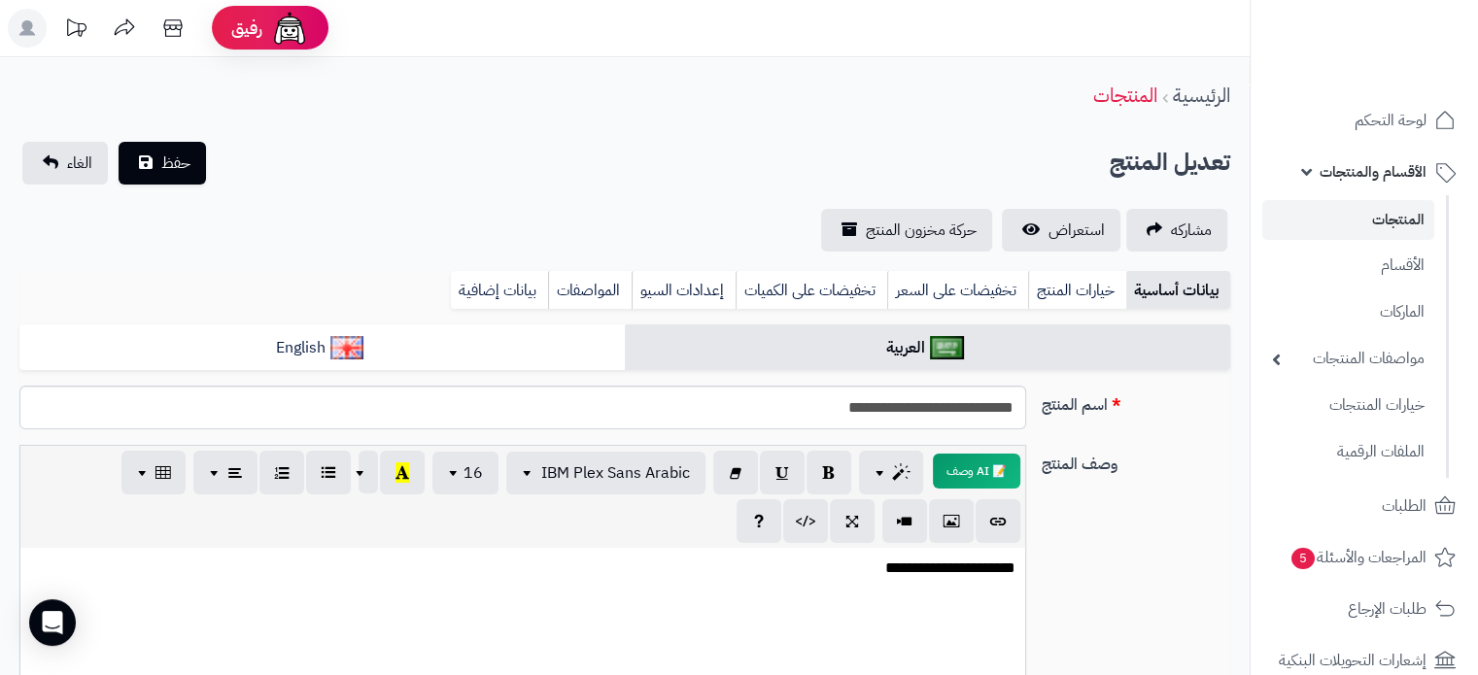
scroll to position [0, 0]
type input "*"
click at [510, 286] on link "بيانات إضافية" at bounding box center [499, 291] width 97 height 39
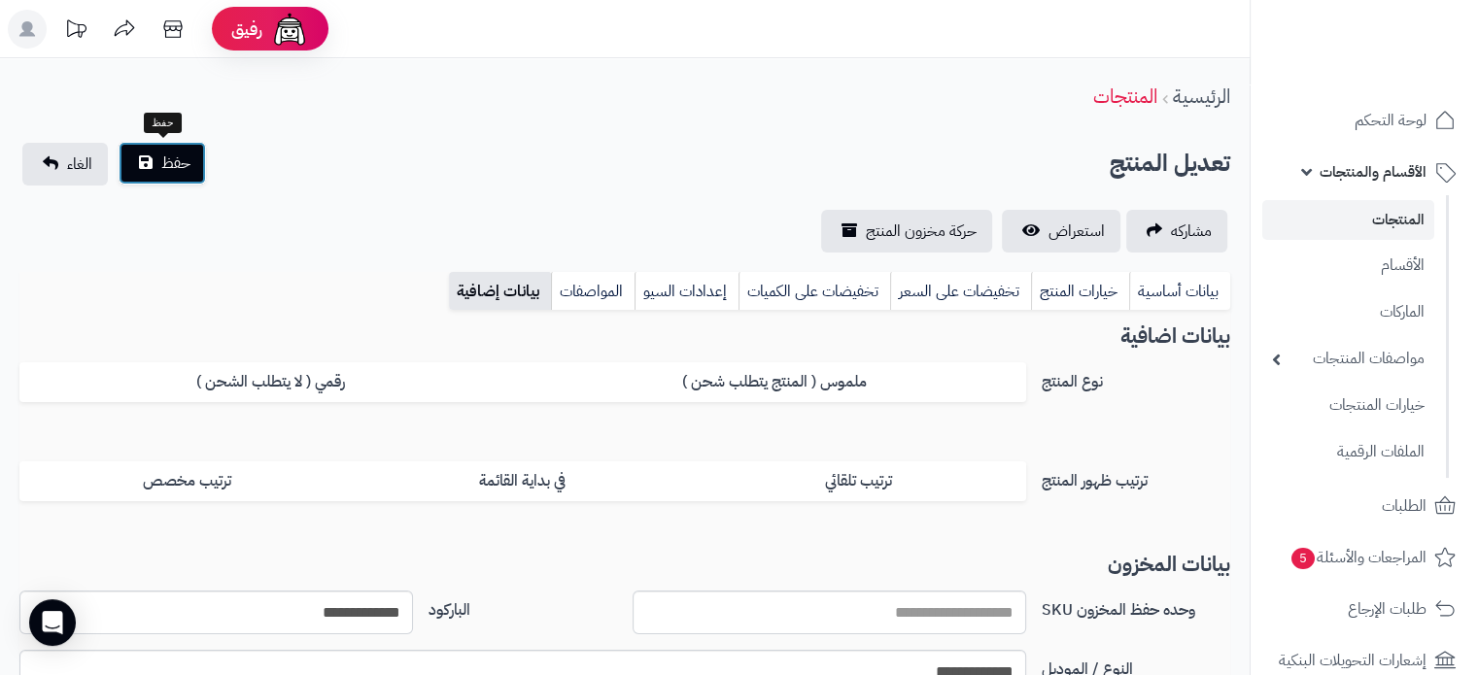
click at [180, 170] on span "حفظ" at bounding box center [175, 163] width 29 height 23
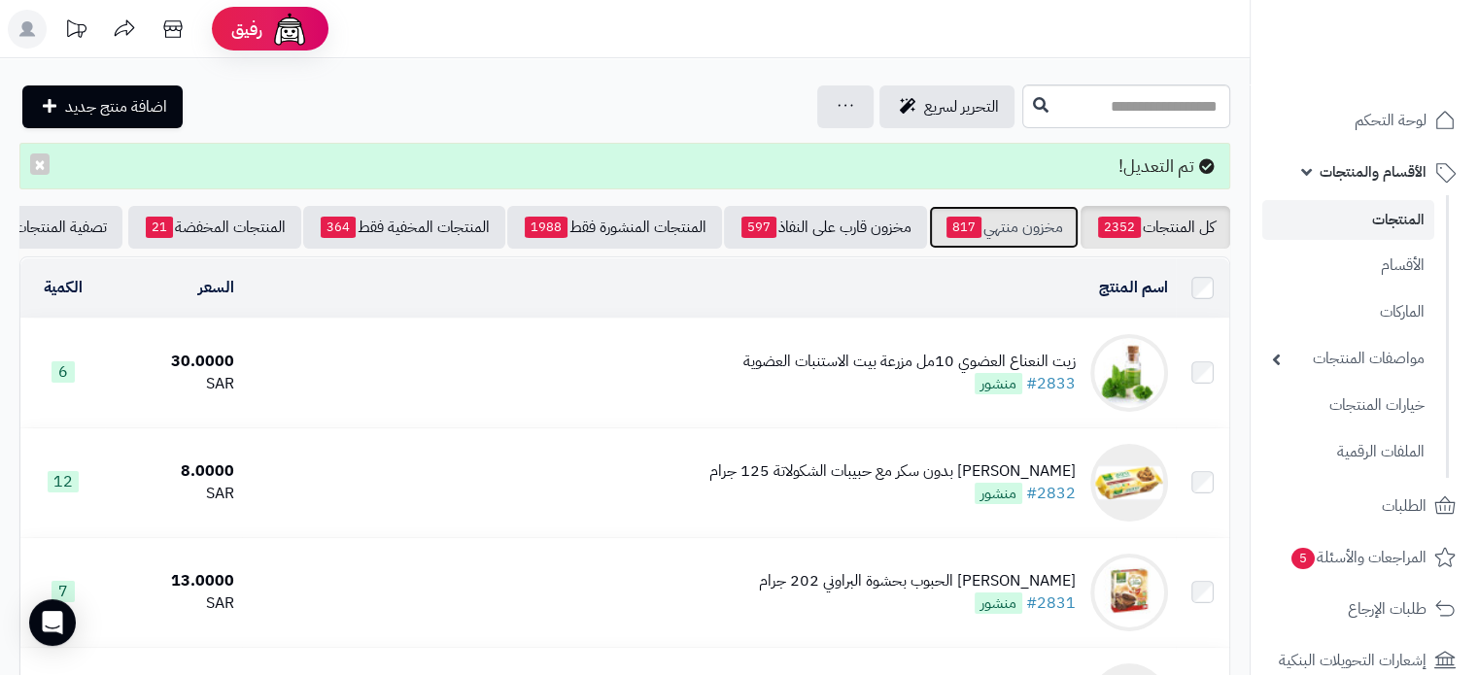
click at [1016, 221] on link "مخزون منتهي 817" at bounding box center [1004, 227] width 150 height 43
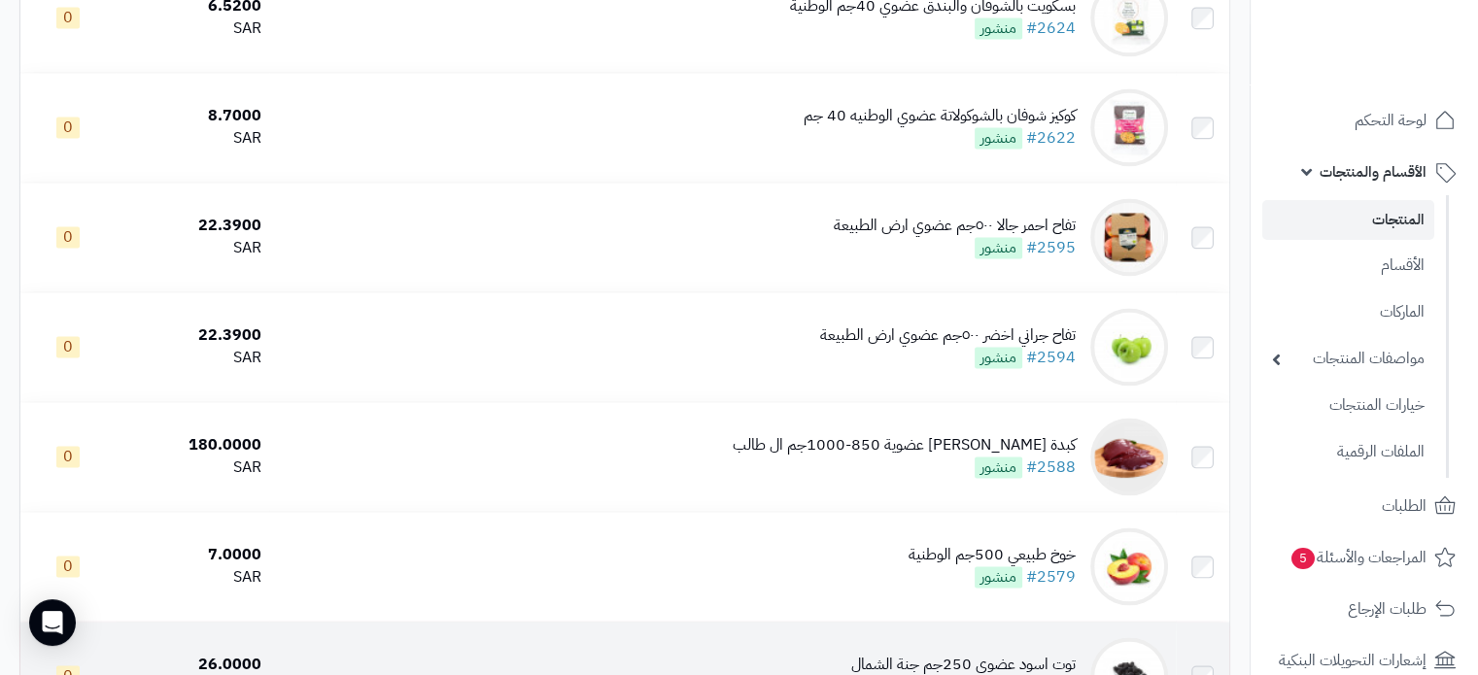
scroll to position [3115, 0]
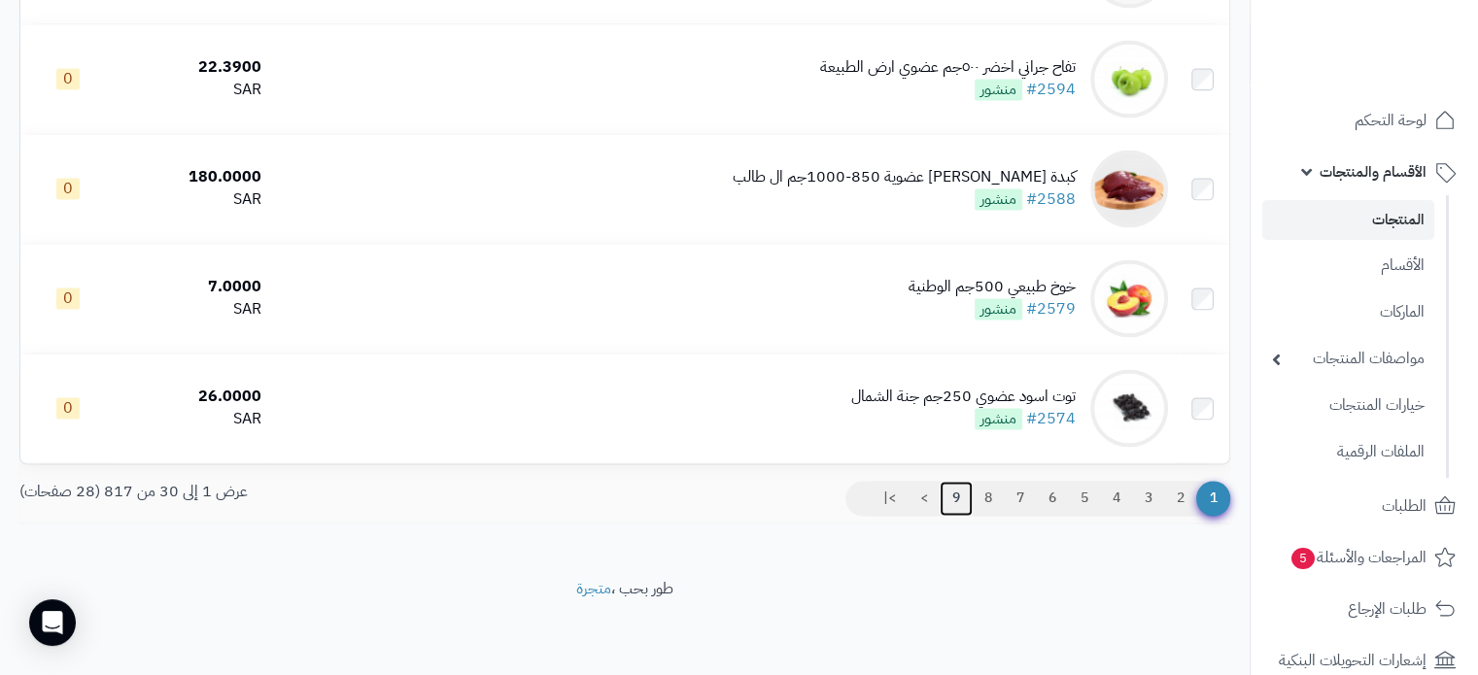
click at [956, 497] on link "9" at bounding box center [956, 498] width 33 height 35
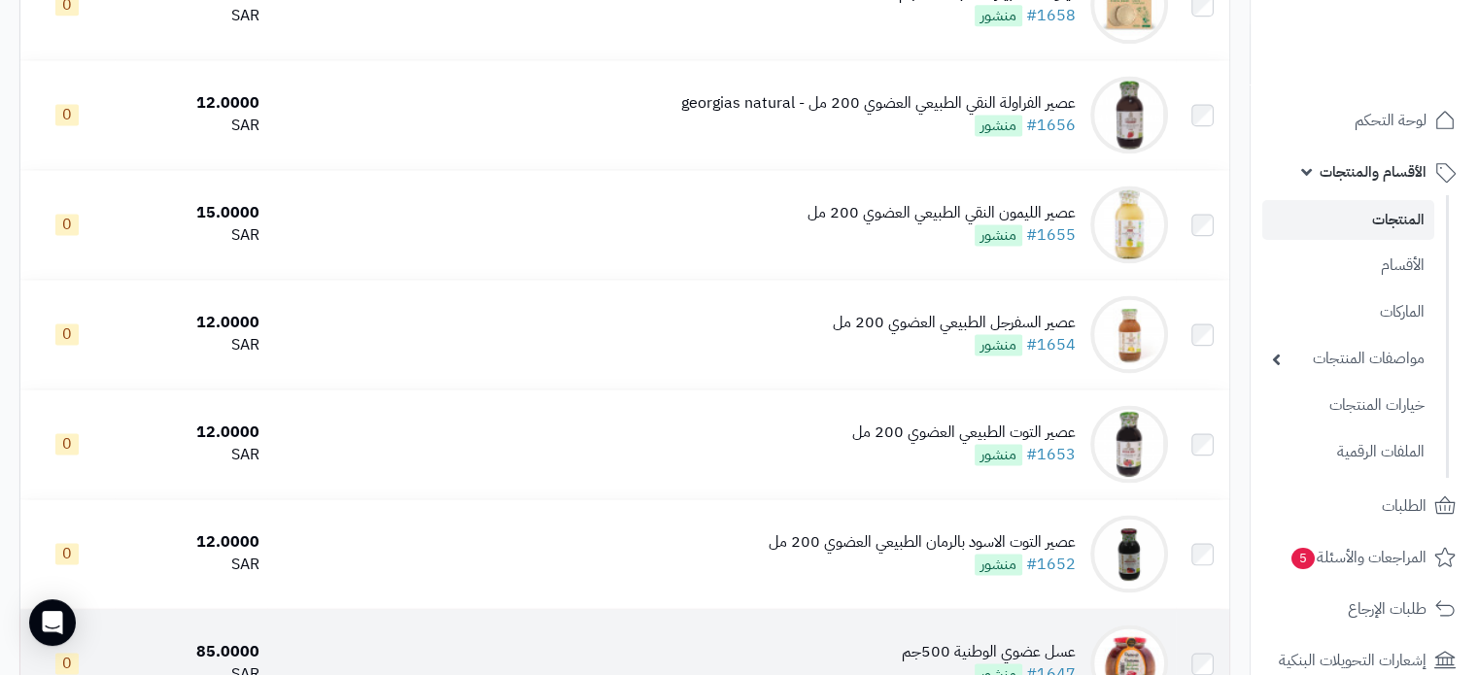
scroll to position [3115, 0]
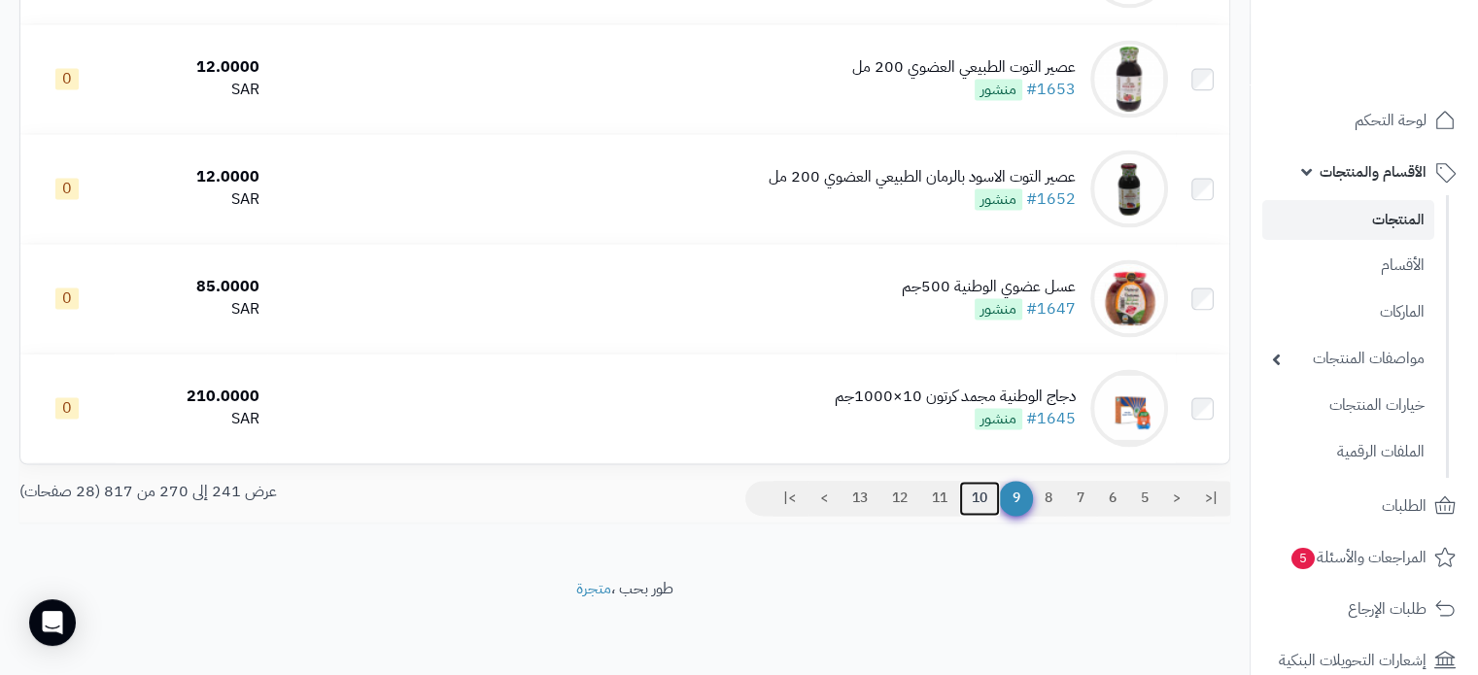
click at [969, 499] on link "10" at bounding box center [979, 498] width 41 height 35
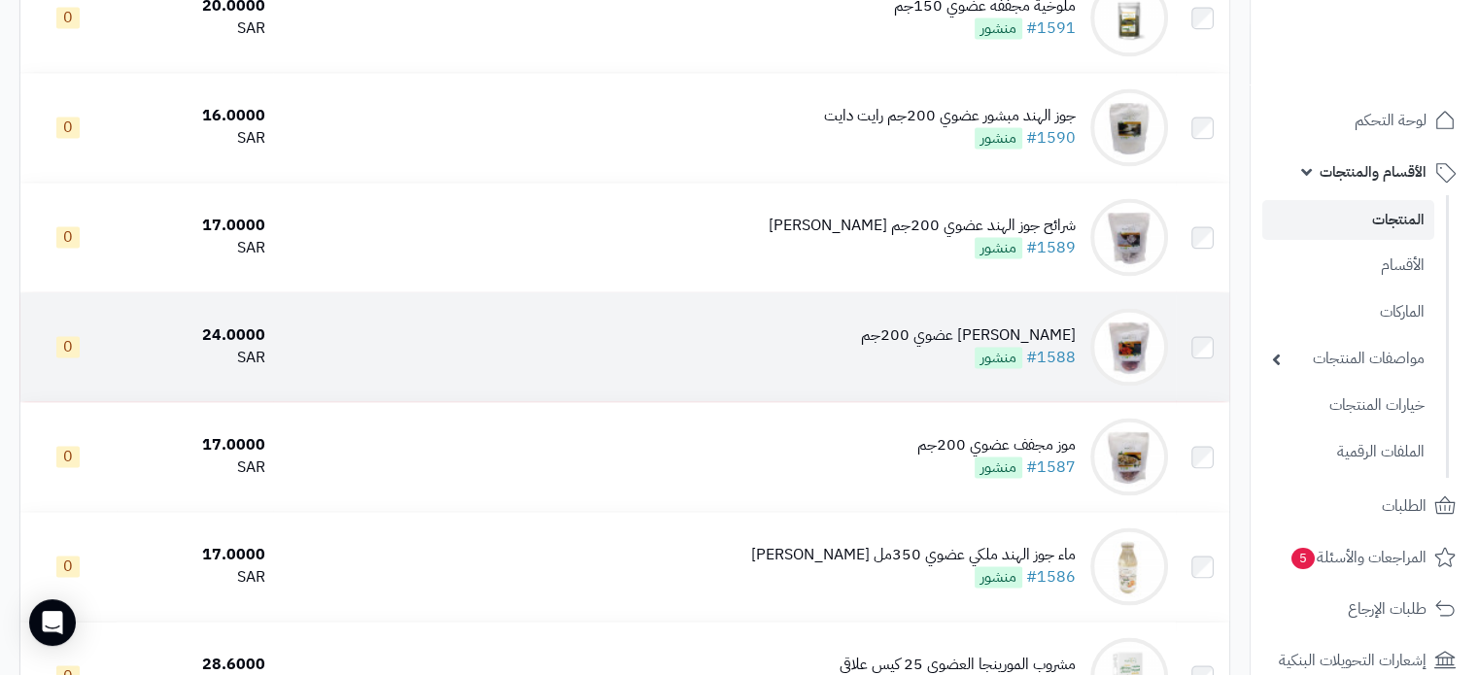
scroll to position [3115, 0]
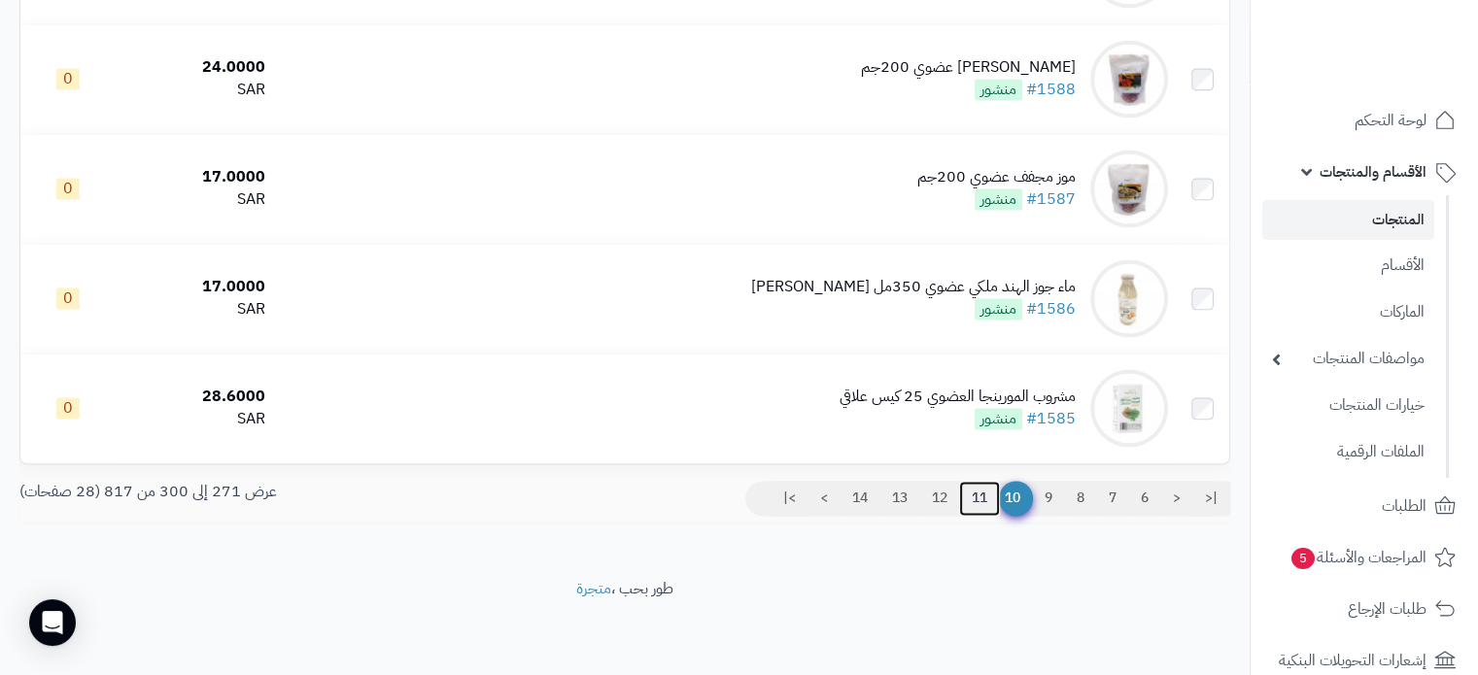
click at [968, 493] on link "11" at bounding box center [979, 498] width 41 height 35
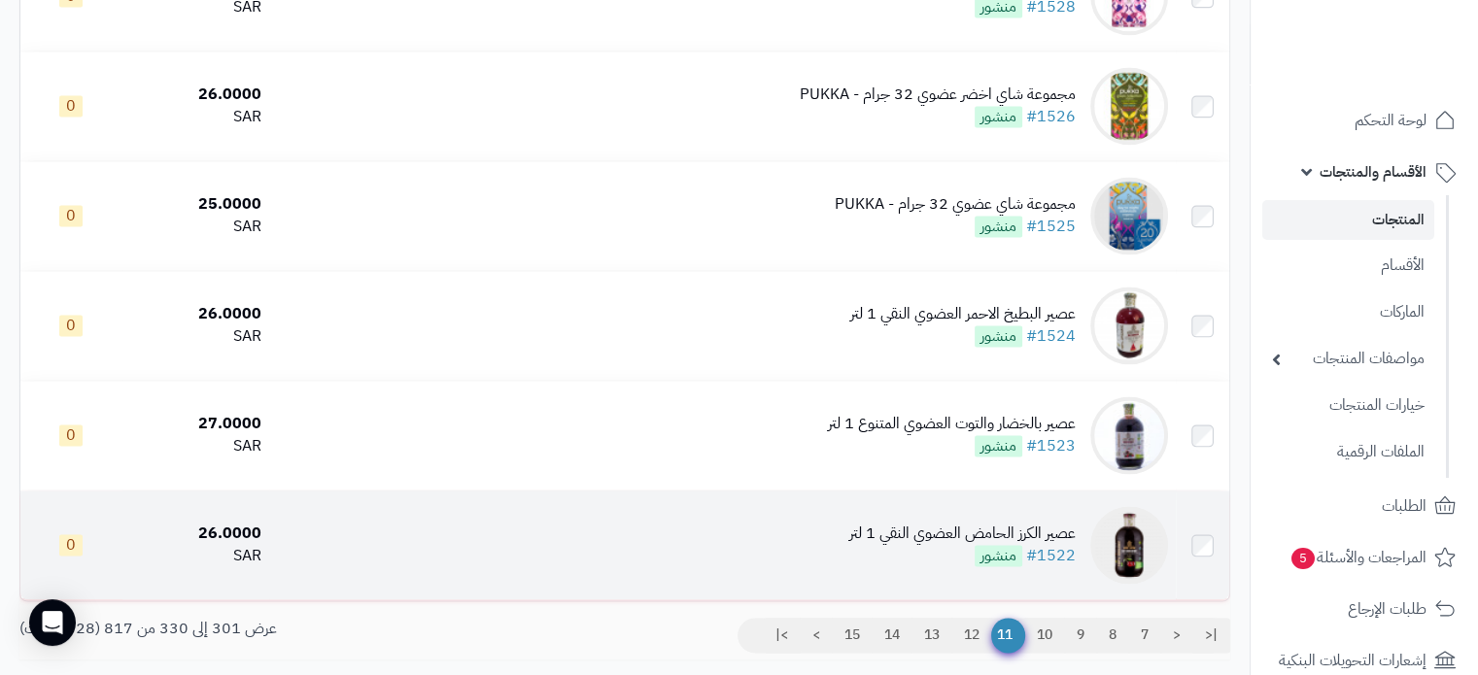
scroll to position [3109, 0]
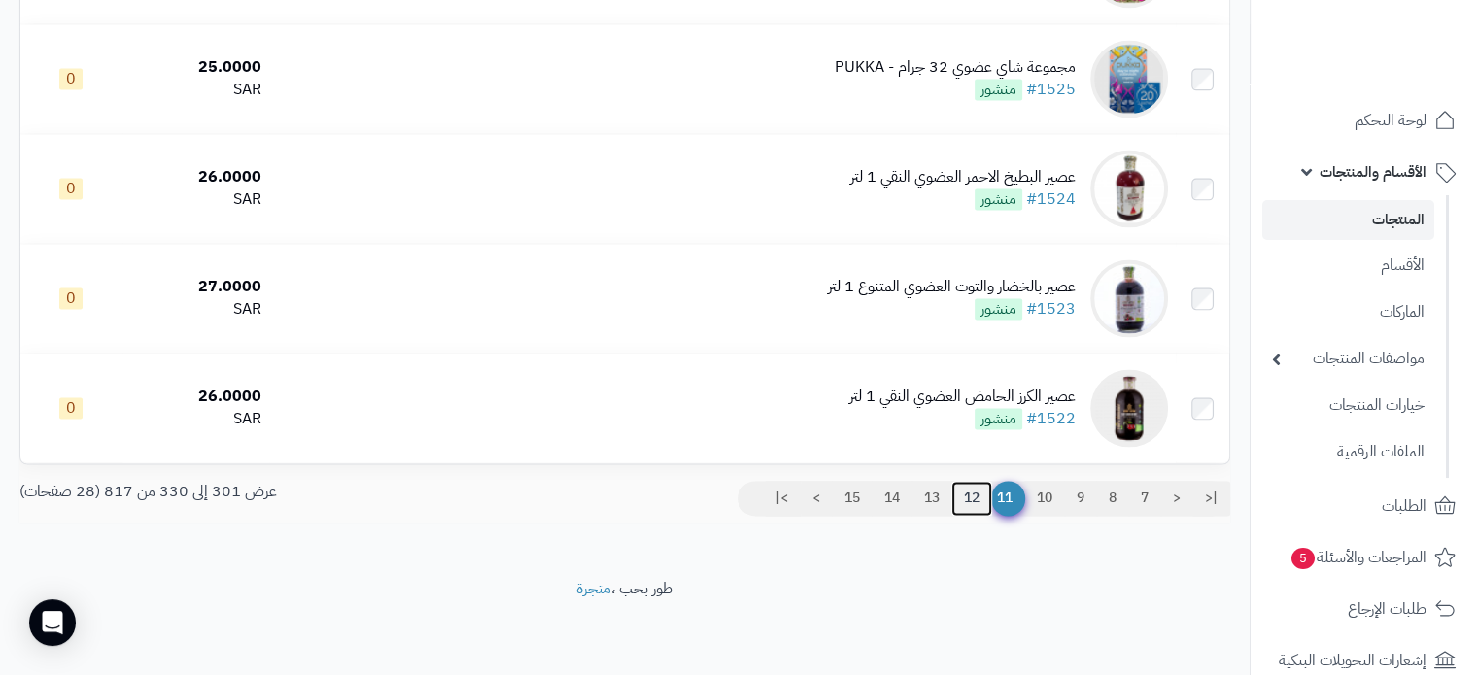
click at [961, 500] on link "12" at bounding box center [971, 498] width 41 height 35
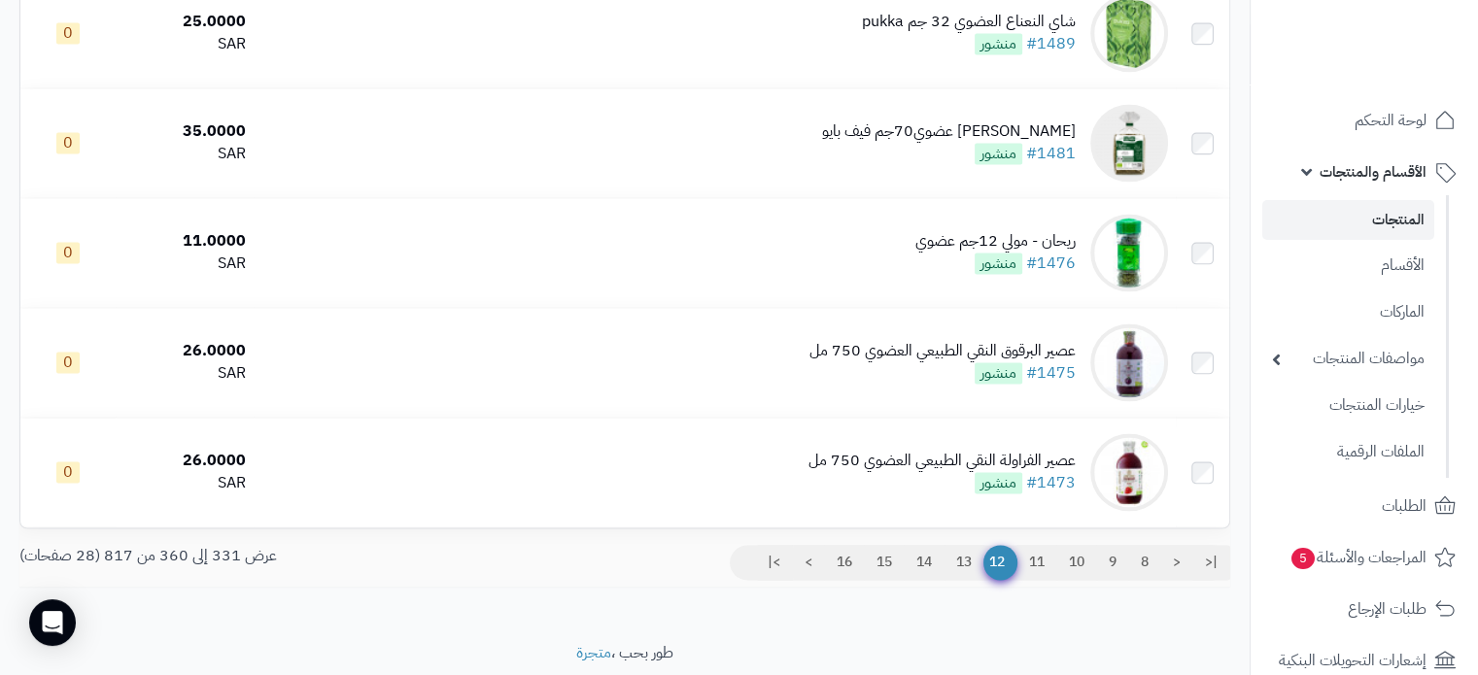
scroll to position [3115, 0]
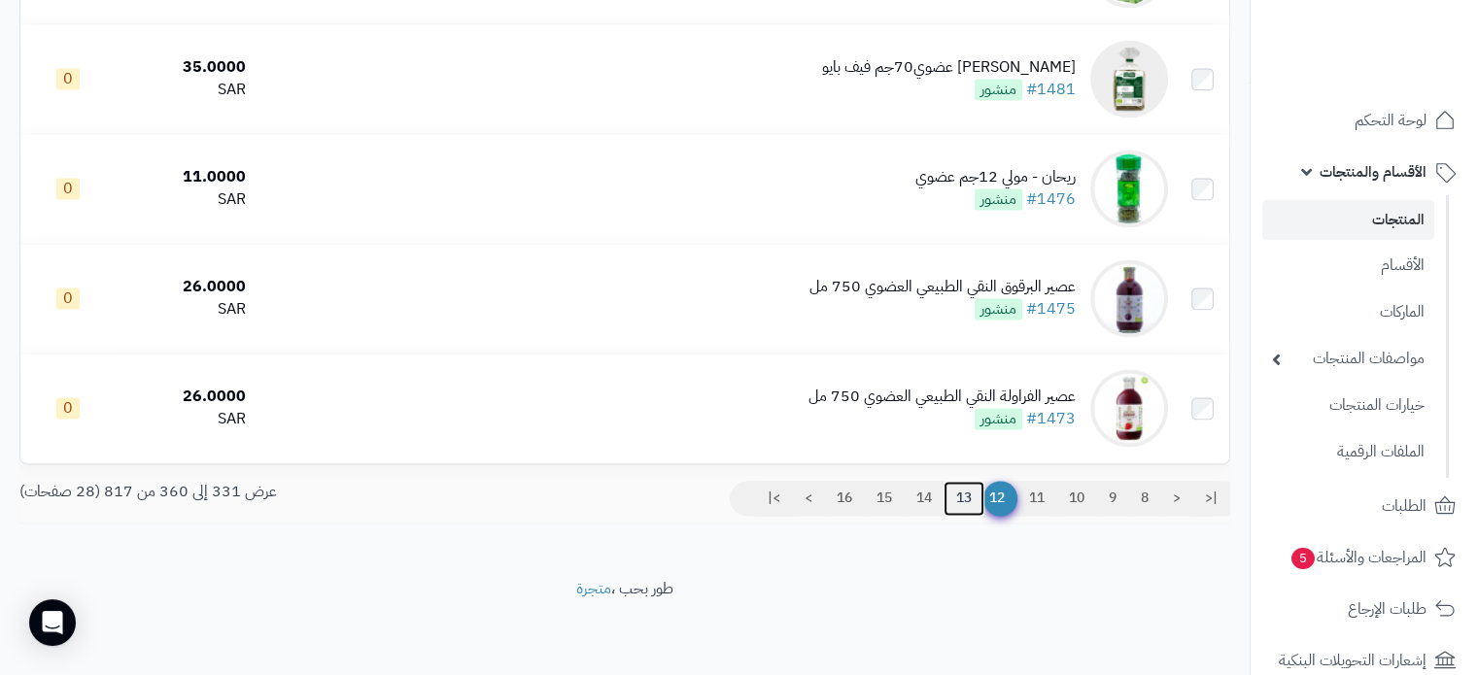
click at [961, 502] on link "13" at bounding box center [963, 498] width 41 height 35
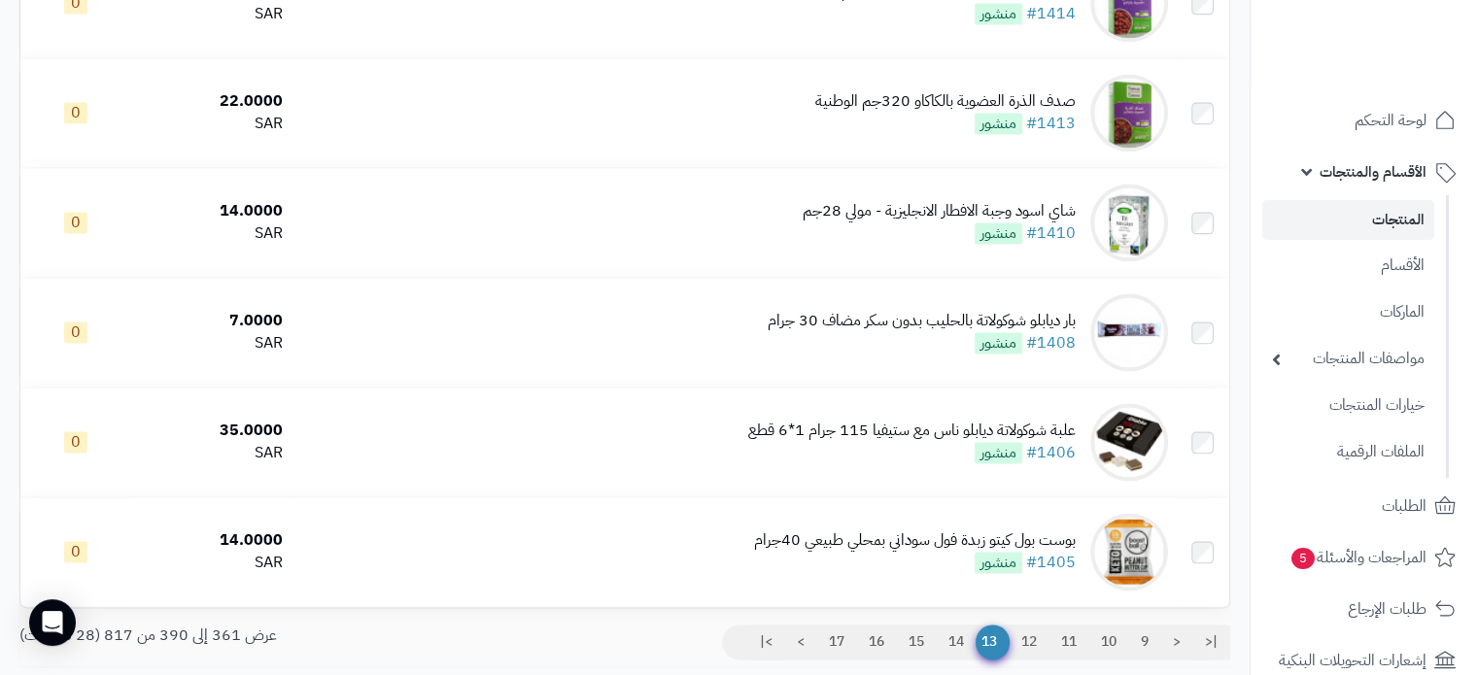
scroll to position [3115, 0]
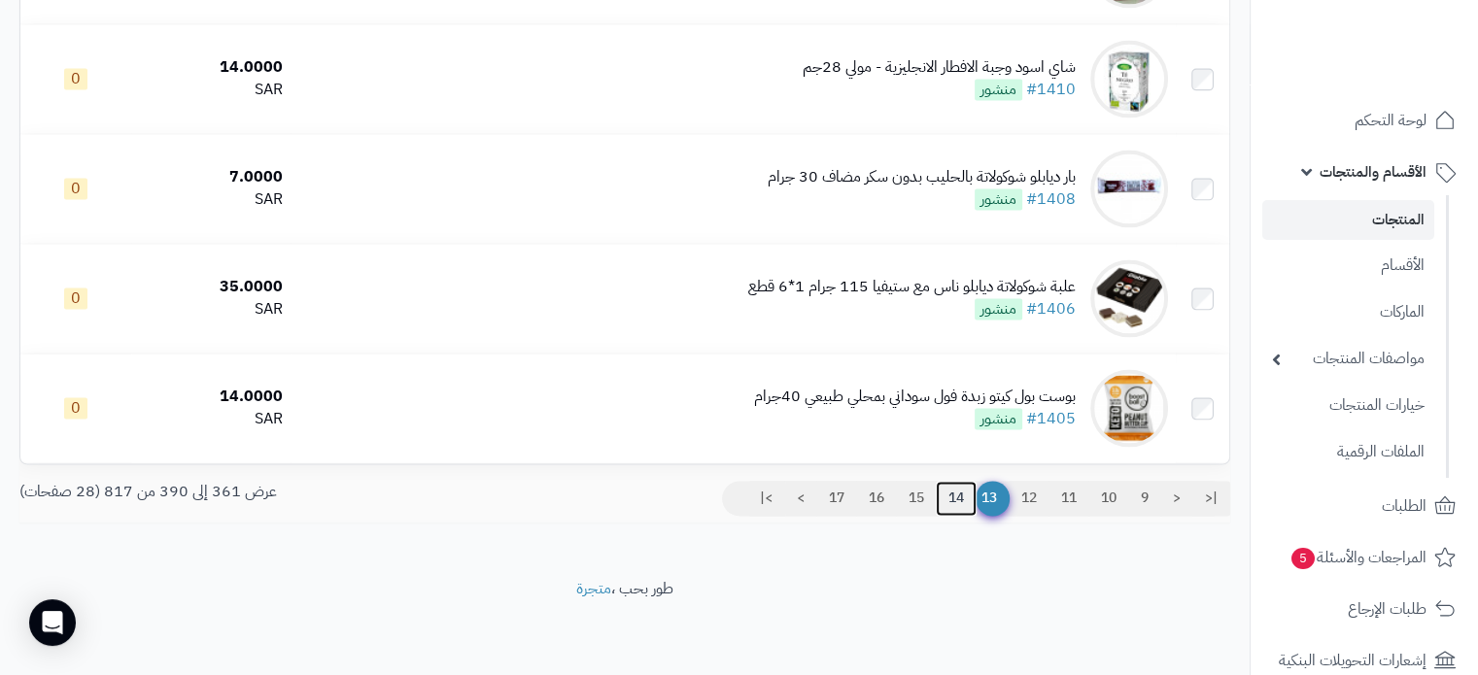
click at [947, 500] on link "14" at bounding box center [956, 498] width 41 height 35
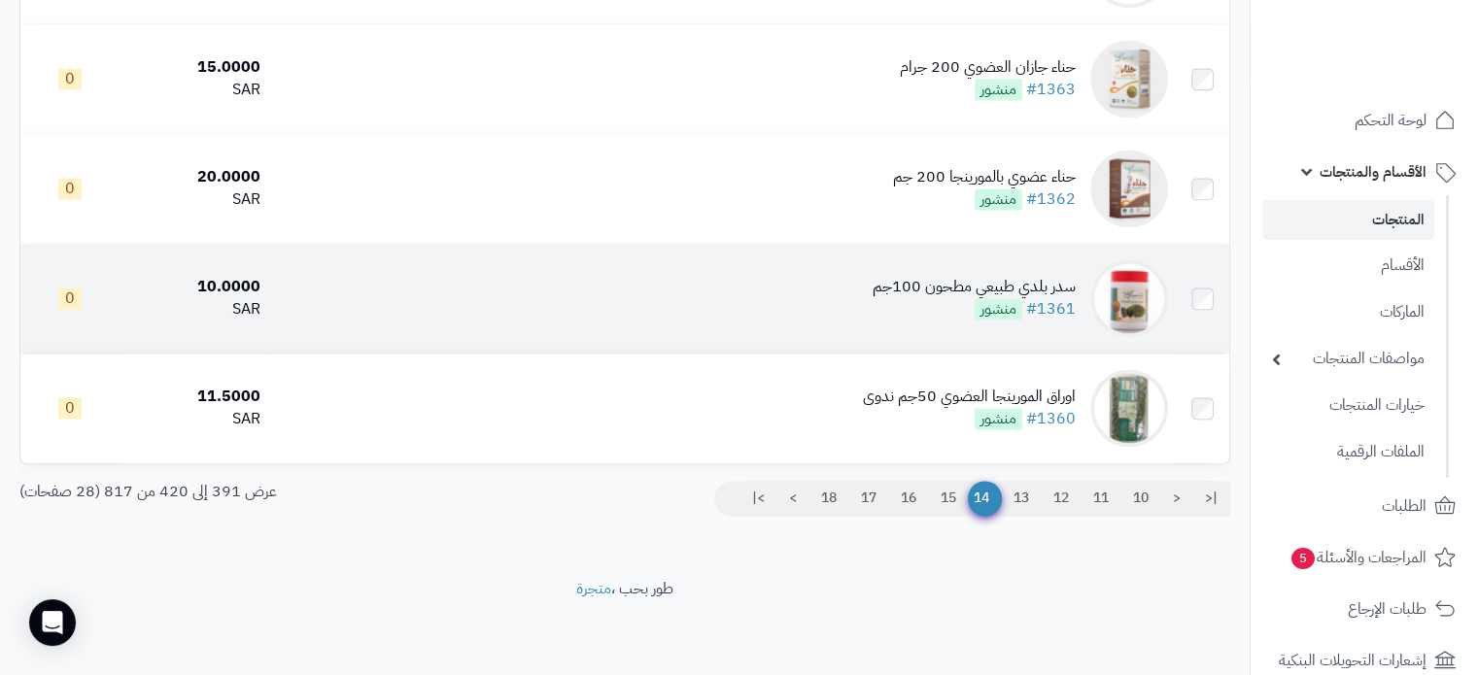
scroll to position [3115, 0]
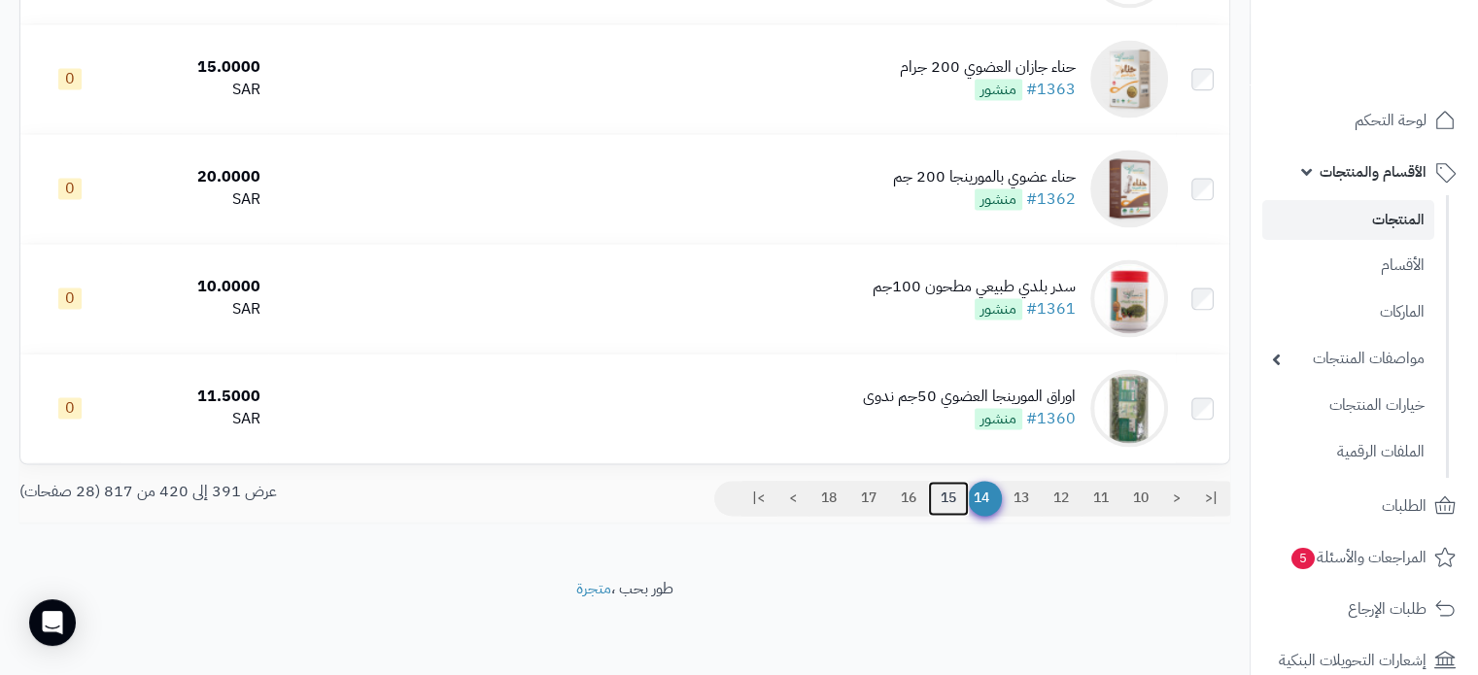
click at [945, 497] on link "15" at bounding box center [948, 498] width 41 height 35
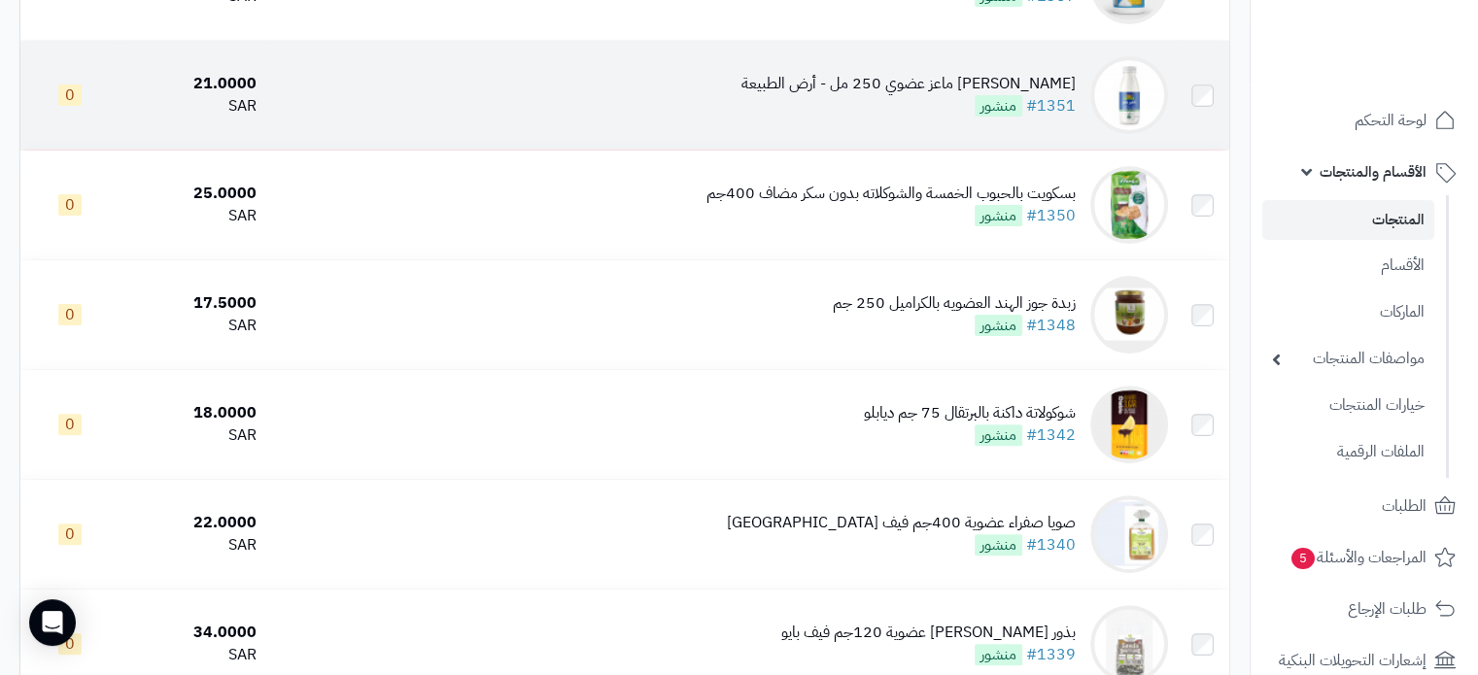
scroll to position [680, 0]
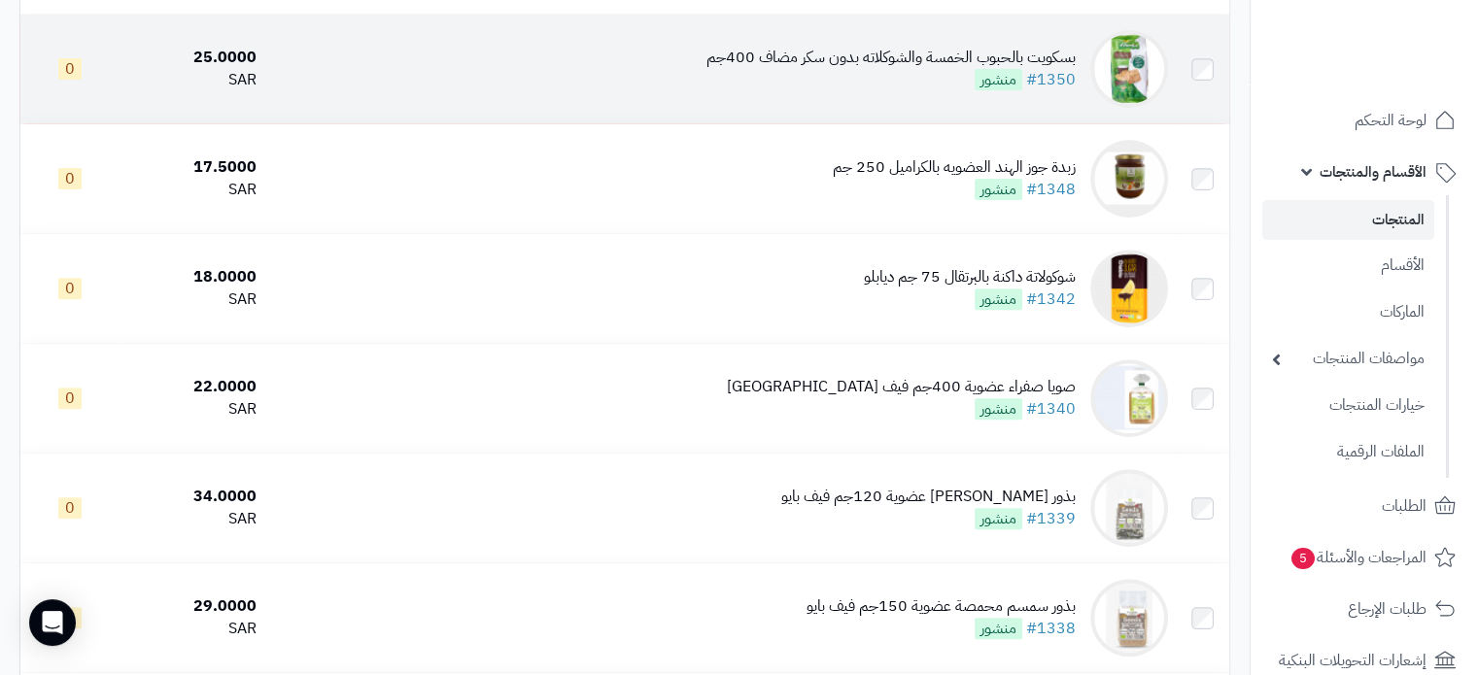
click at [901, 69] on div "بسكويت بالحبوب الخمسة والشوكلاته بدون سكر مضاف 400جم" at bounding box center [890, 58] width 369 height 22
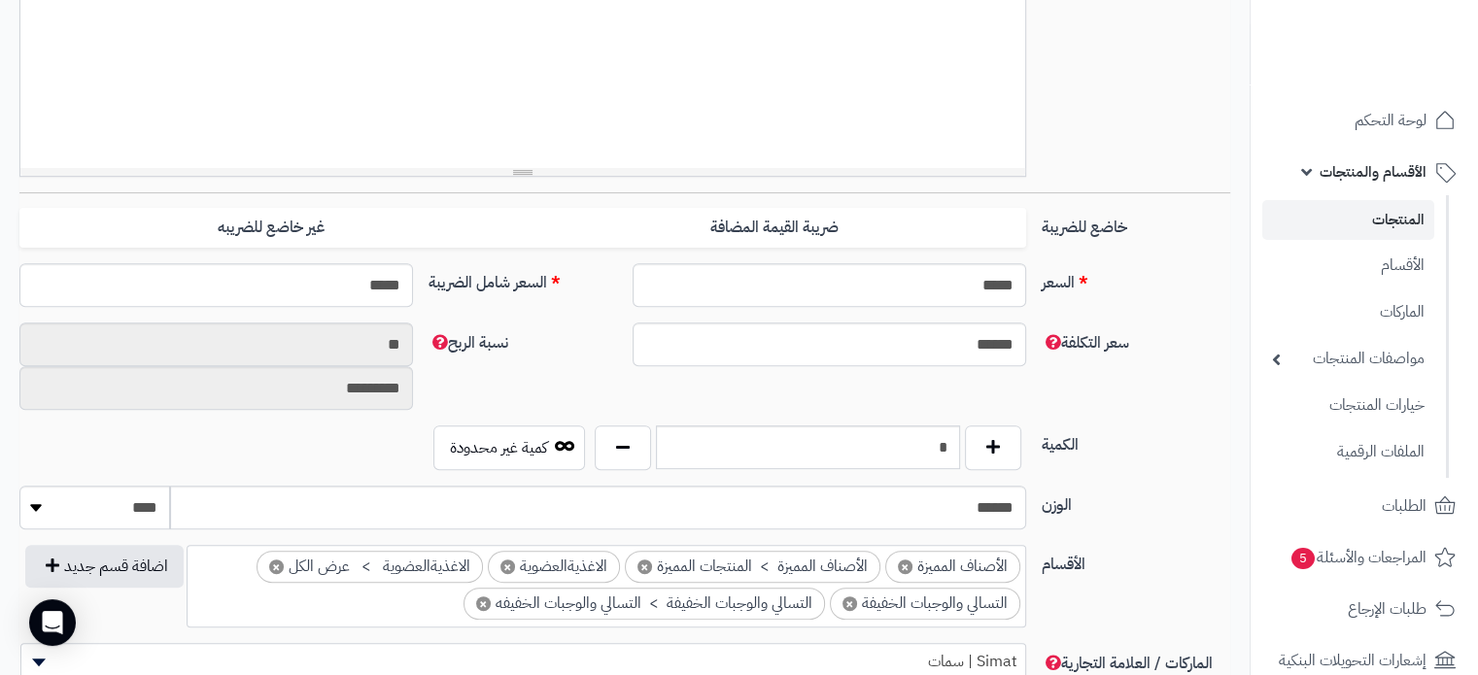
scroll to position [874, 0]
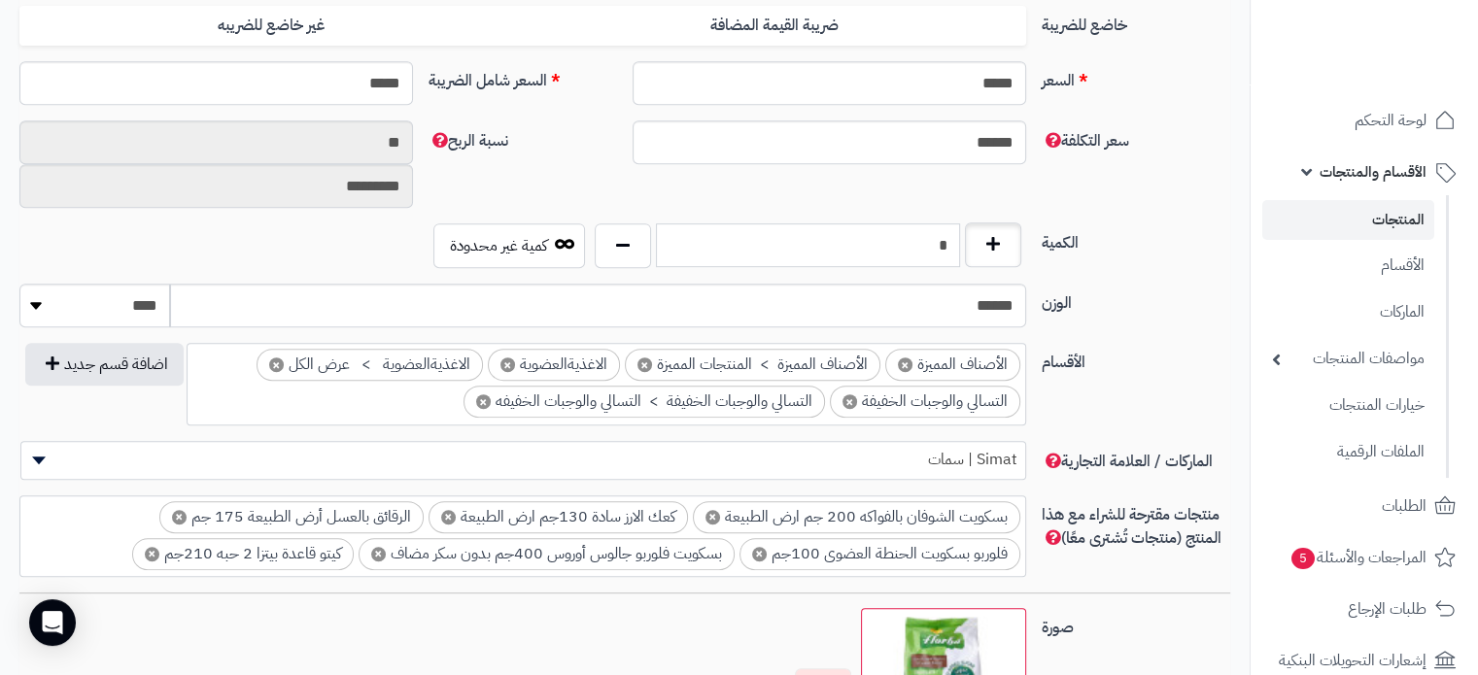
drag, startPoint x: 921, startPoint y: 244, endPoint x: 1009, endPoint y: 244, distance: 87.4
click at [1009, 244] on div "*" at bounding box center [808, 245] width 436 height 45
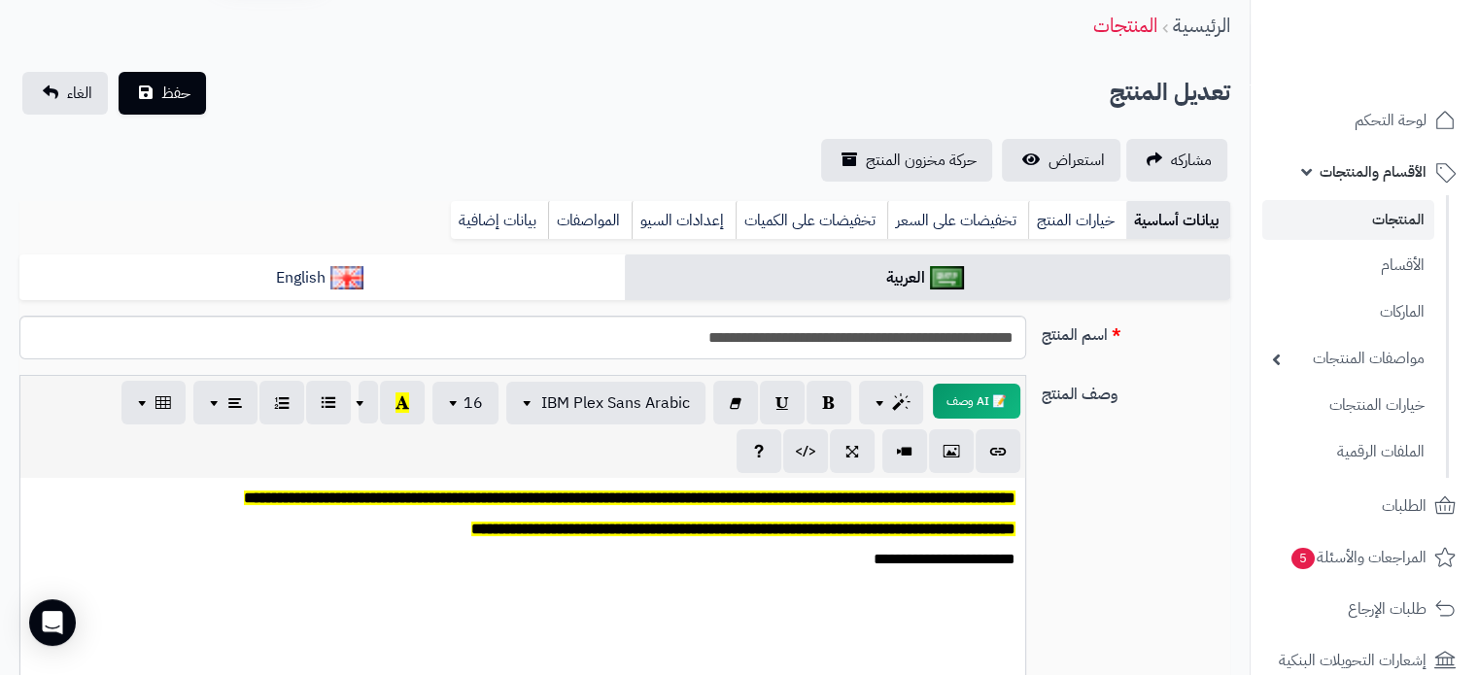
scroll to position [0, 0]
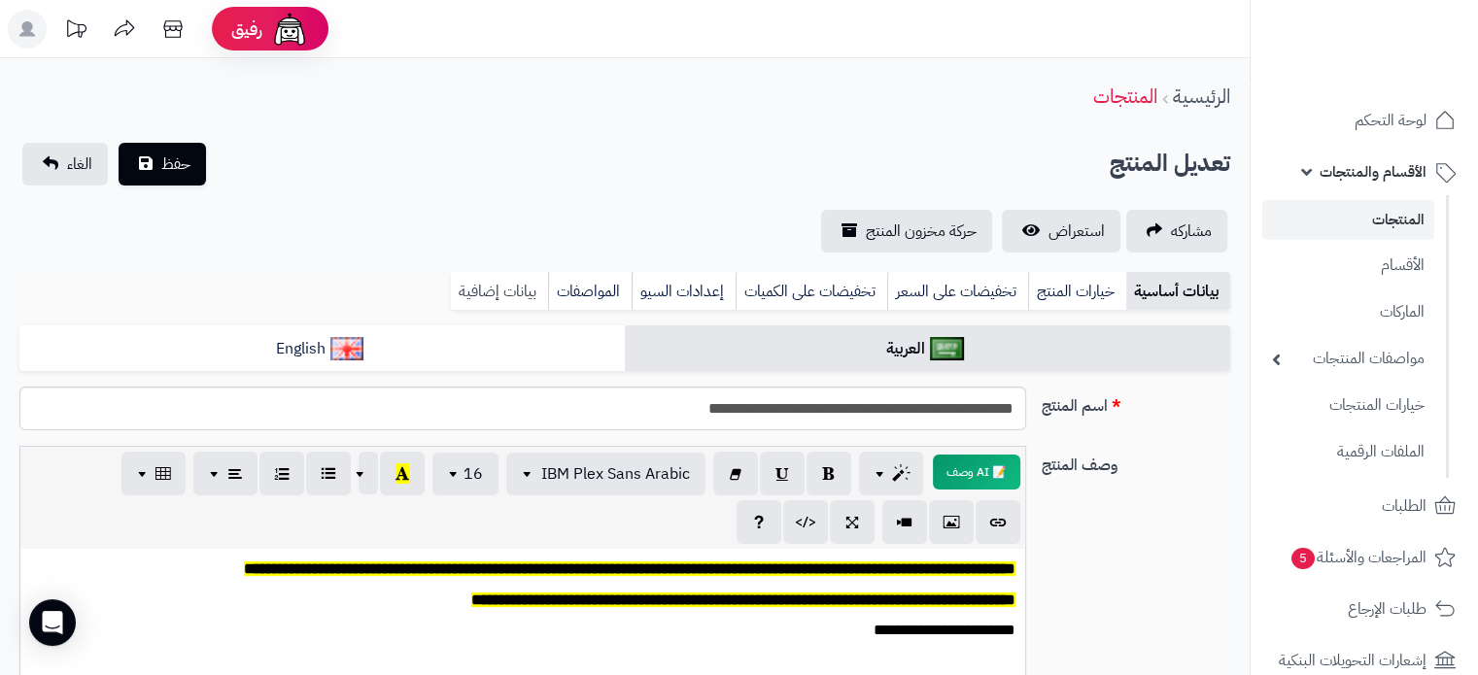
type input "*"
drag, startPoint x: 497, startPoint y: 283, endPoint x: 462, endPoint y: 295, distance: 37.2
click at [496, 283] on link "بيانات إضافية" at bounding box center [499, 291] width 97 height 39
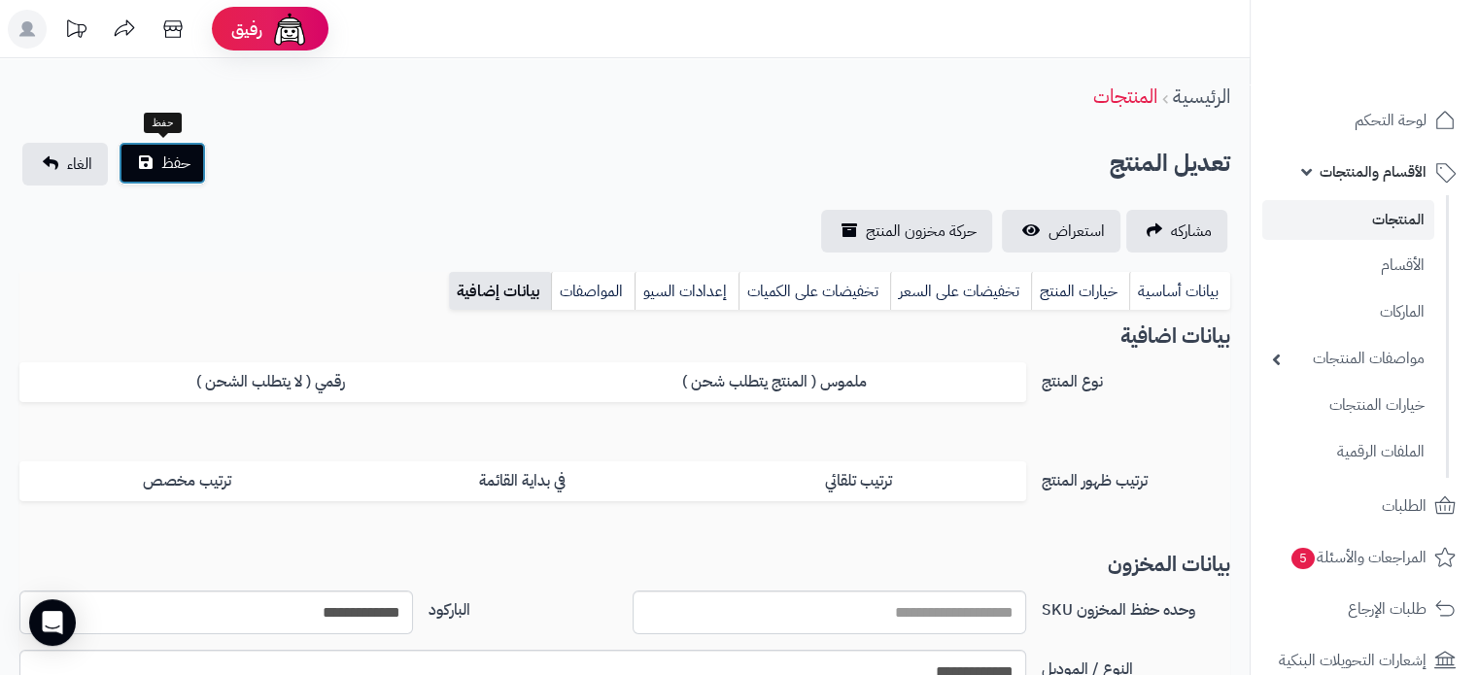
click at [190, 154] on button "حفظ" at bounding box center [162, 163] width 87 height 43
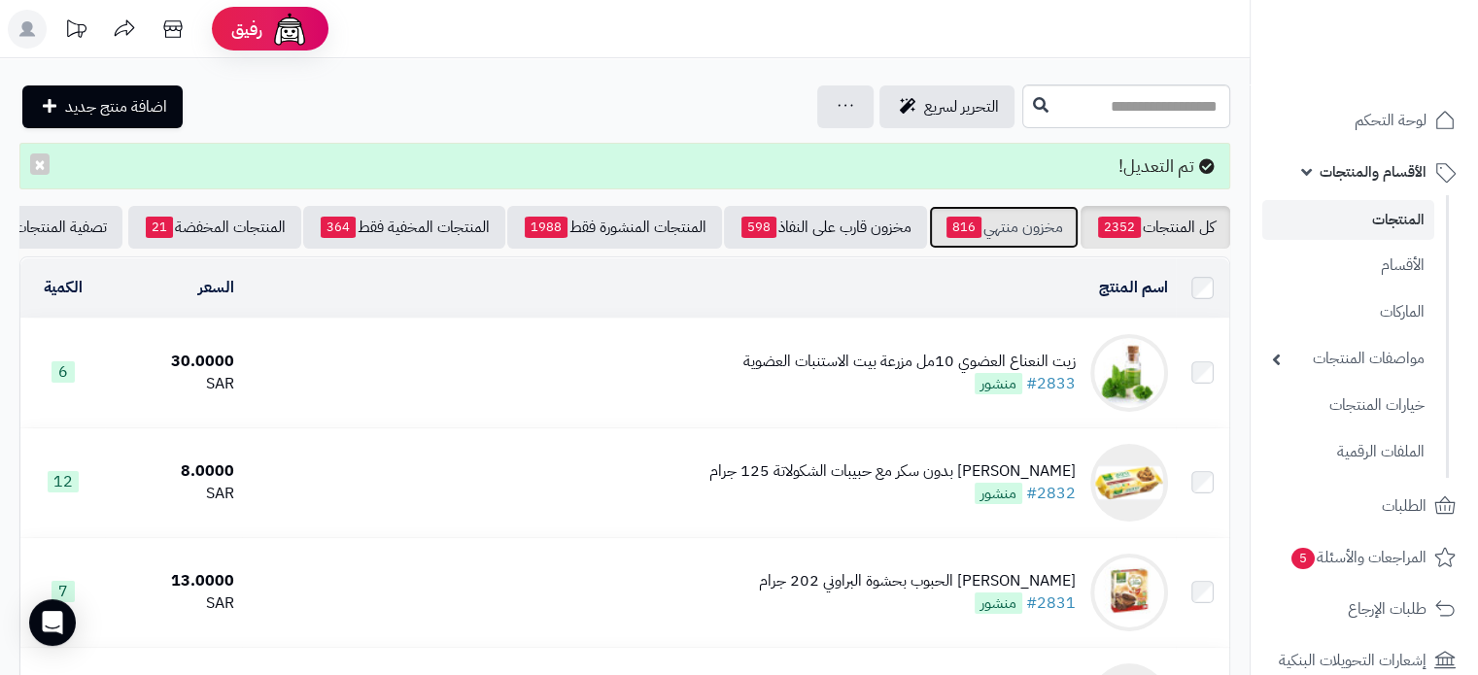
click at [1018, 224] on link "مخزون منتهي 816" at bounding box center [1004, 227] width 150 height 43
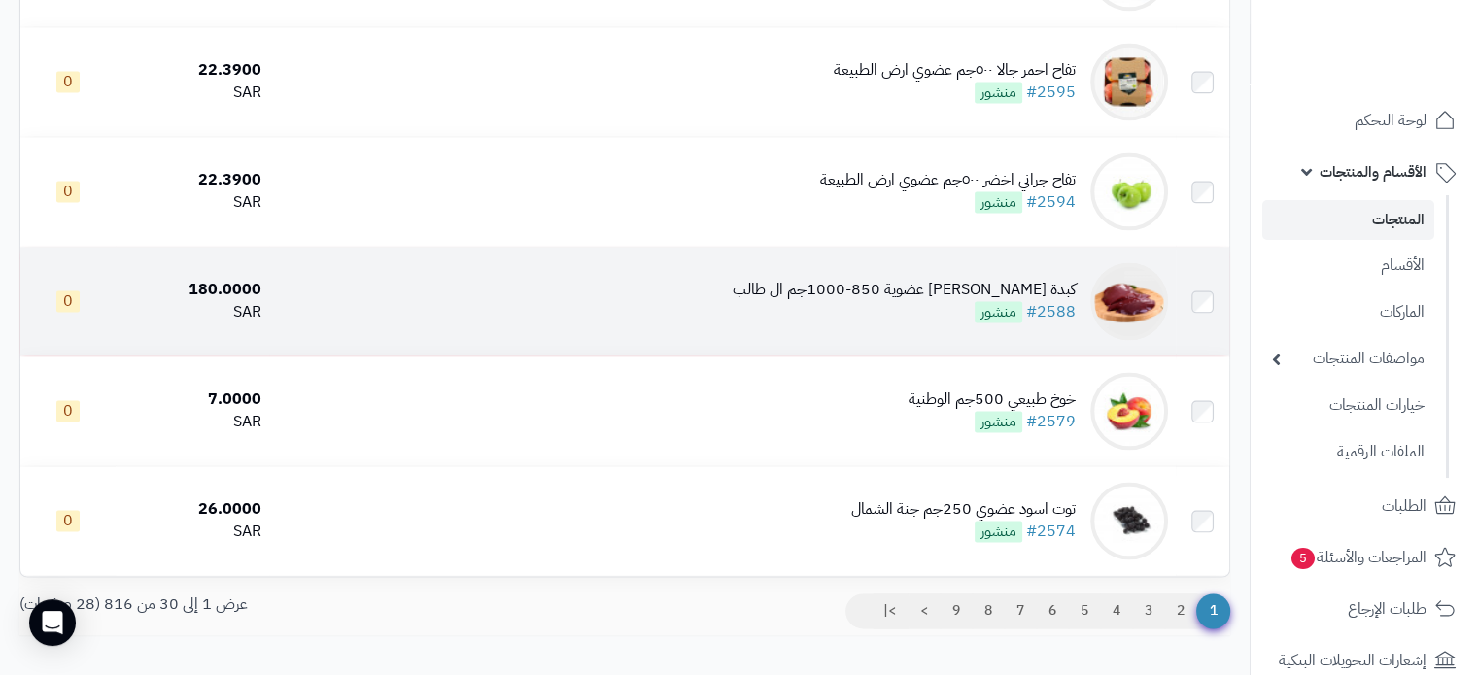
scroll to position [3115, 0]
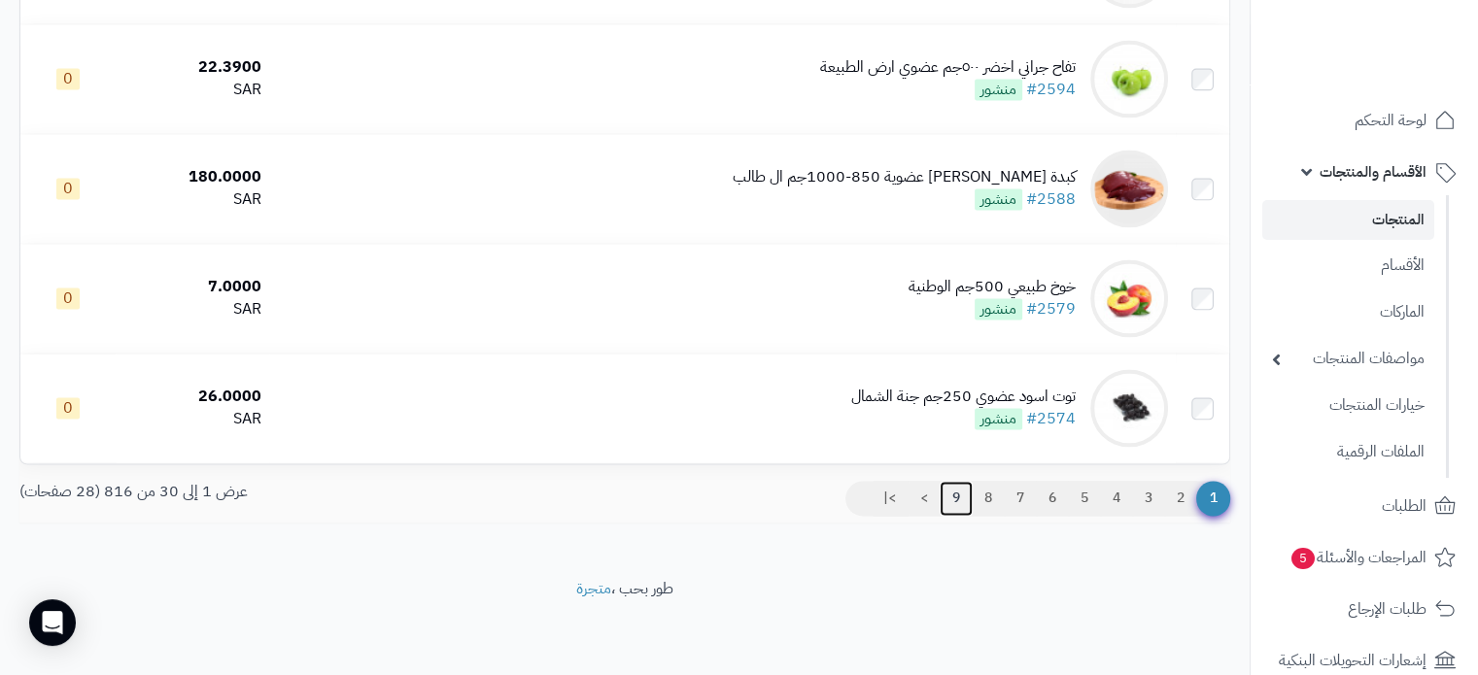
click at [956, 495] on link "9" at bounding box center [956, 498] width 33 height 35
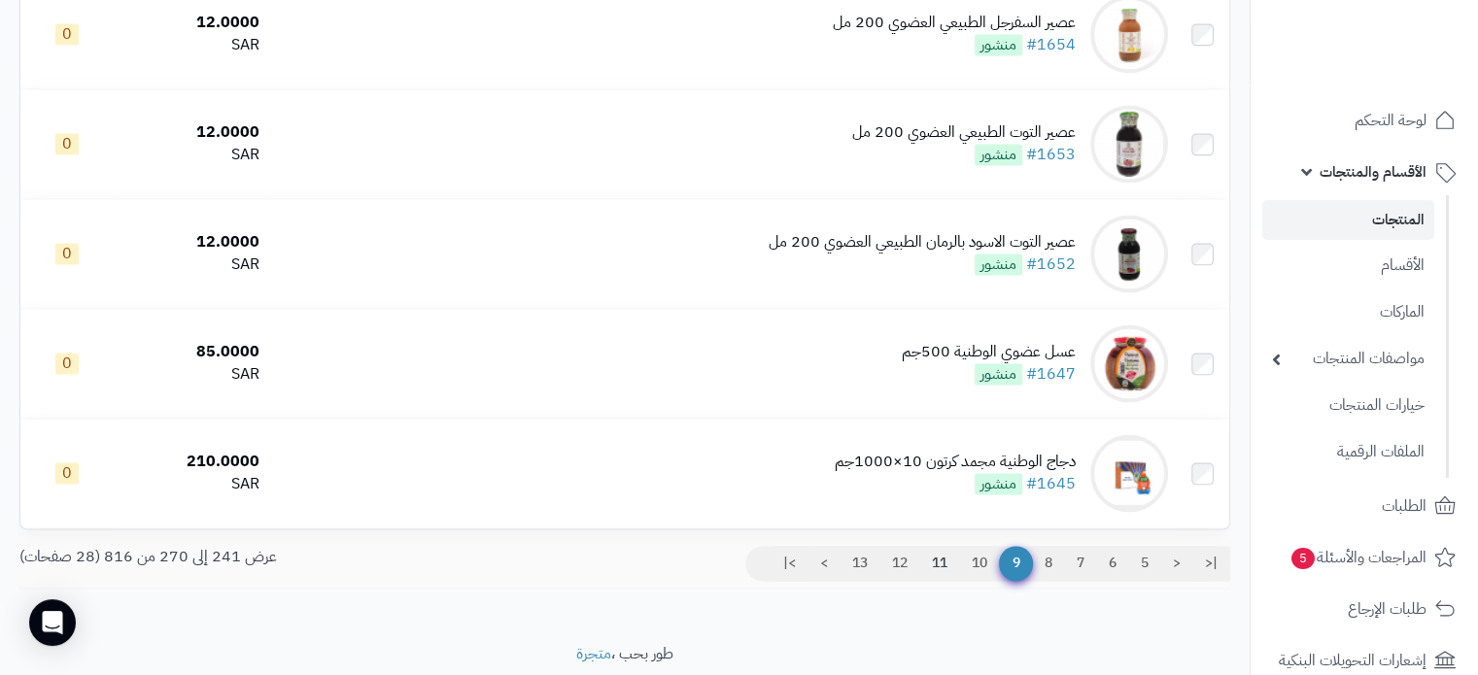
scroll to position [3115, 0]
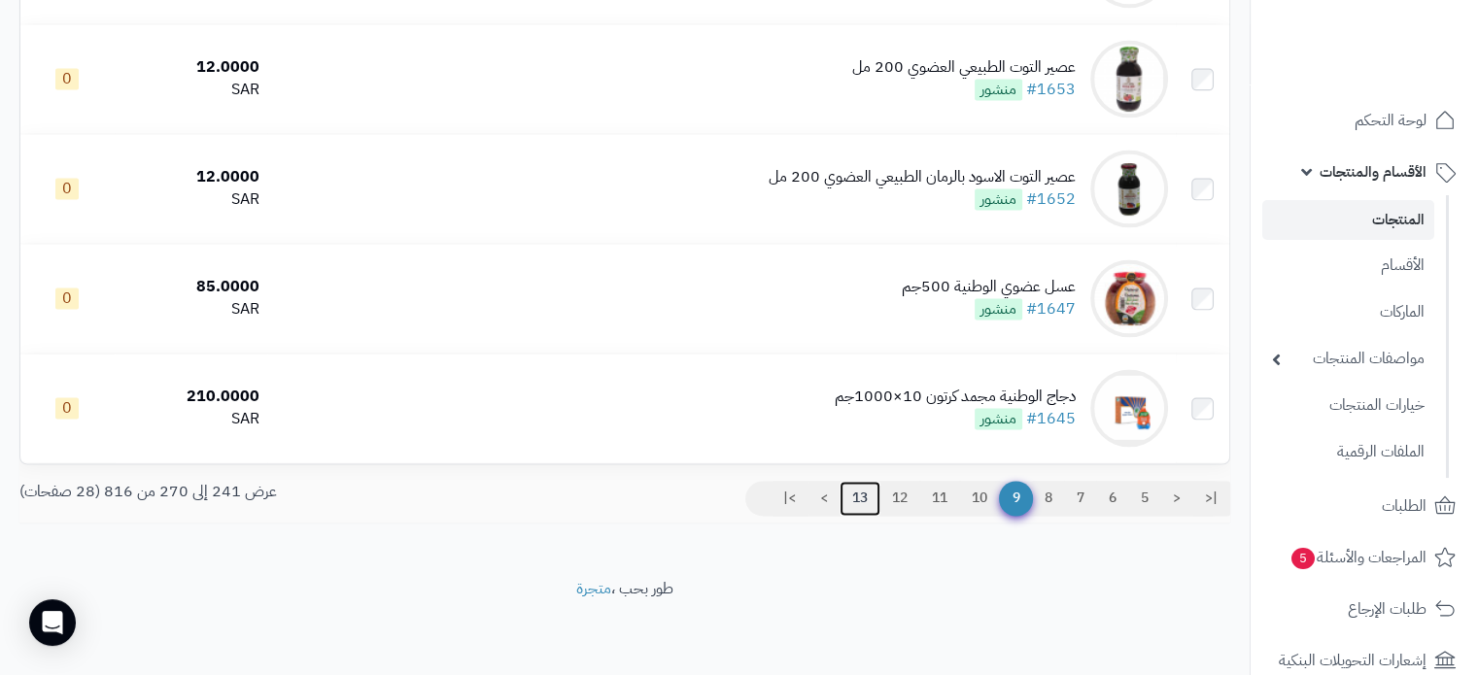
click at [858, 497] on link "13" at bounding box center [859, 498] width 41 height 35
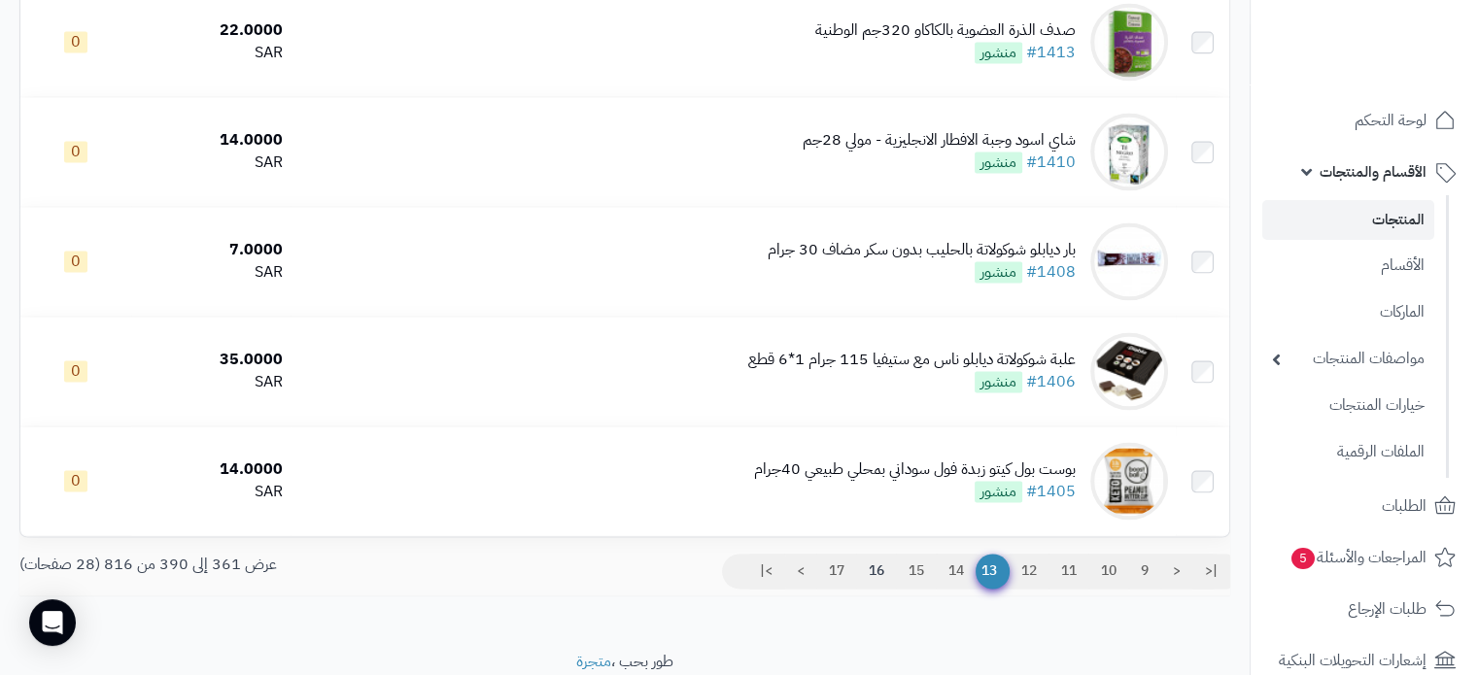
scroll to position [3115, 0]
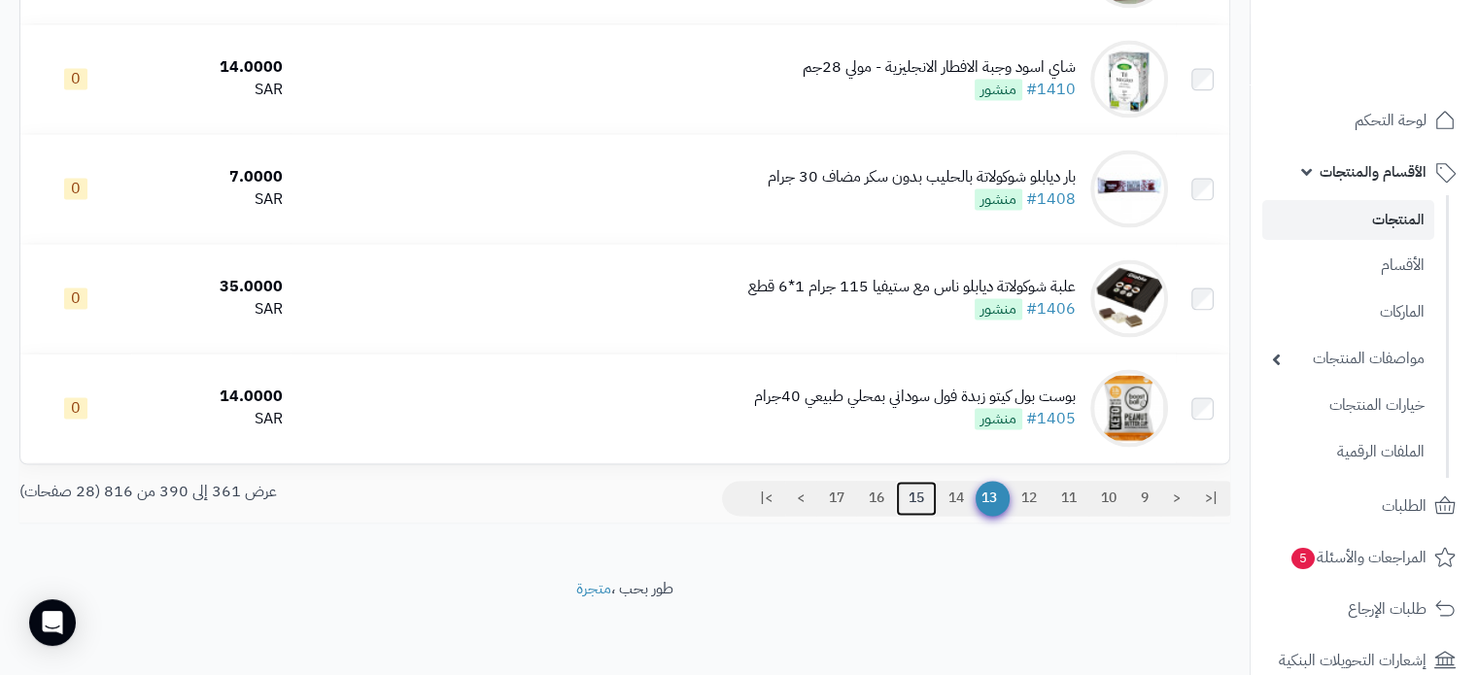
click at [911, 497] on link "15" at bounding box center [916, 498] width 41 height 35
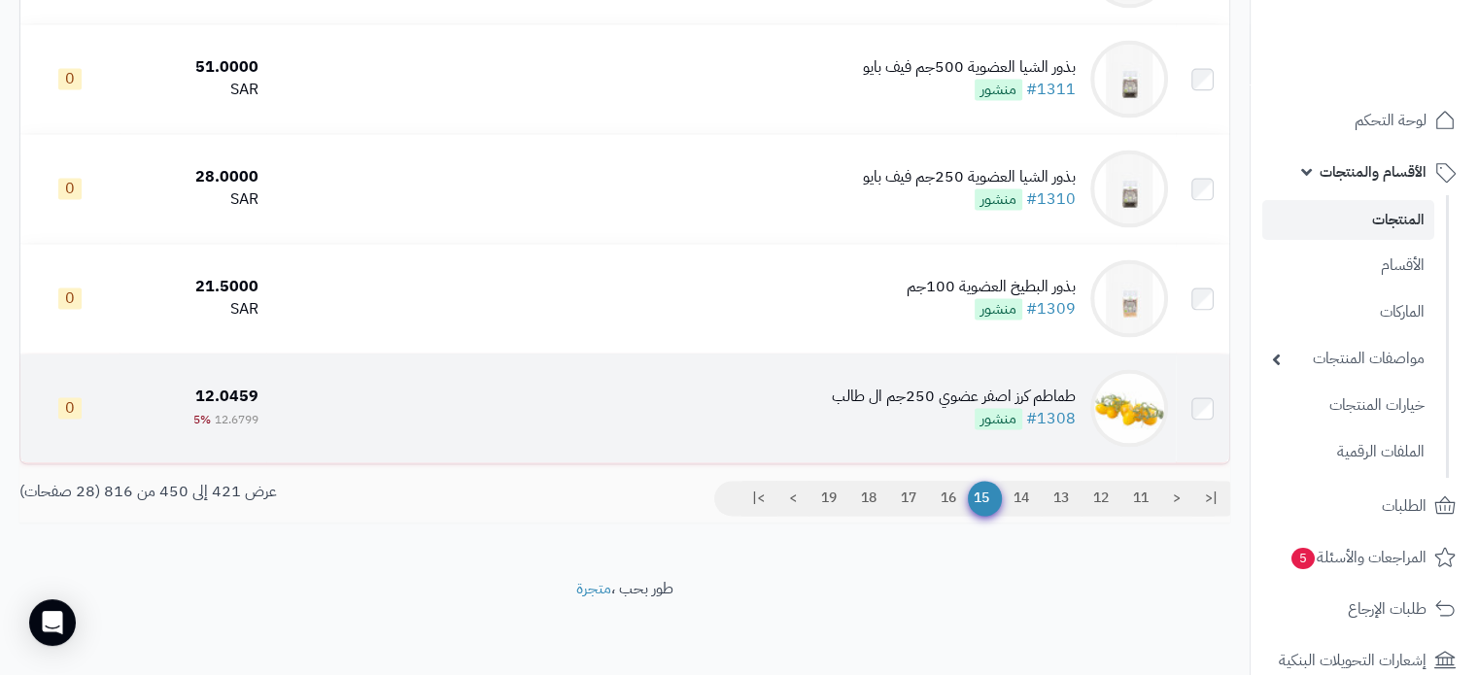
scroll to position [3115, 0]
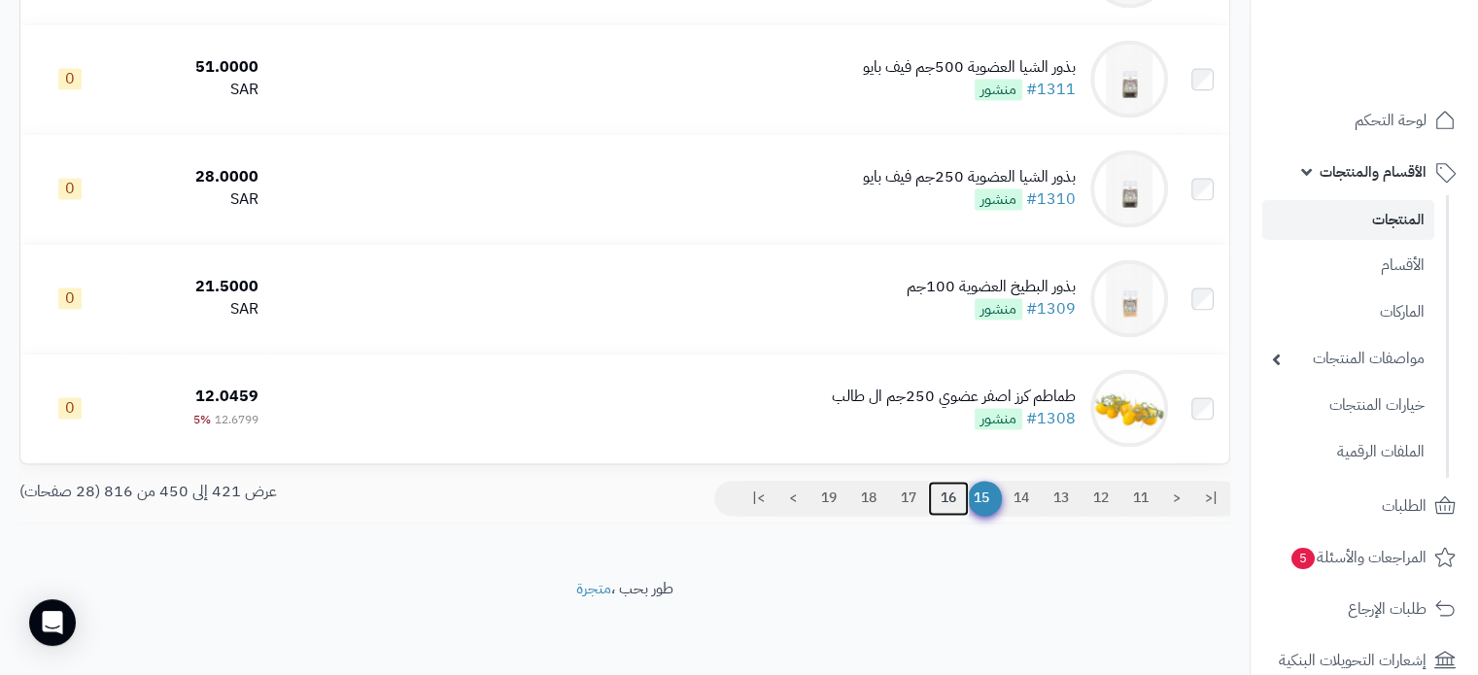
click at [953, 497] on link "16" at bounding box center [948, 498] width 41 height 35
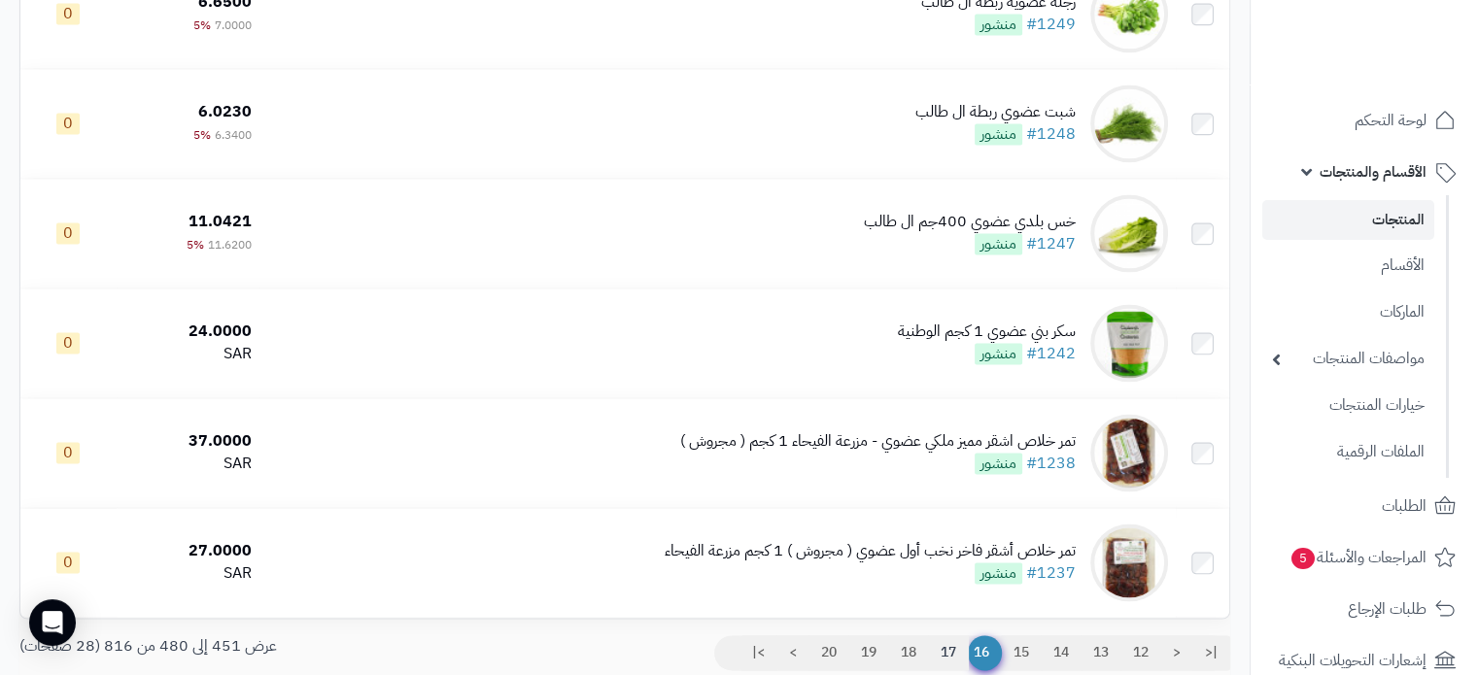
scroll to position [3115, 0]
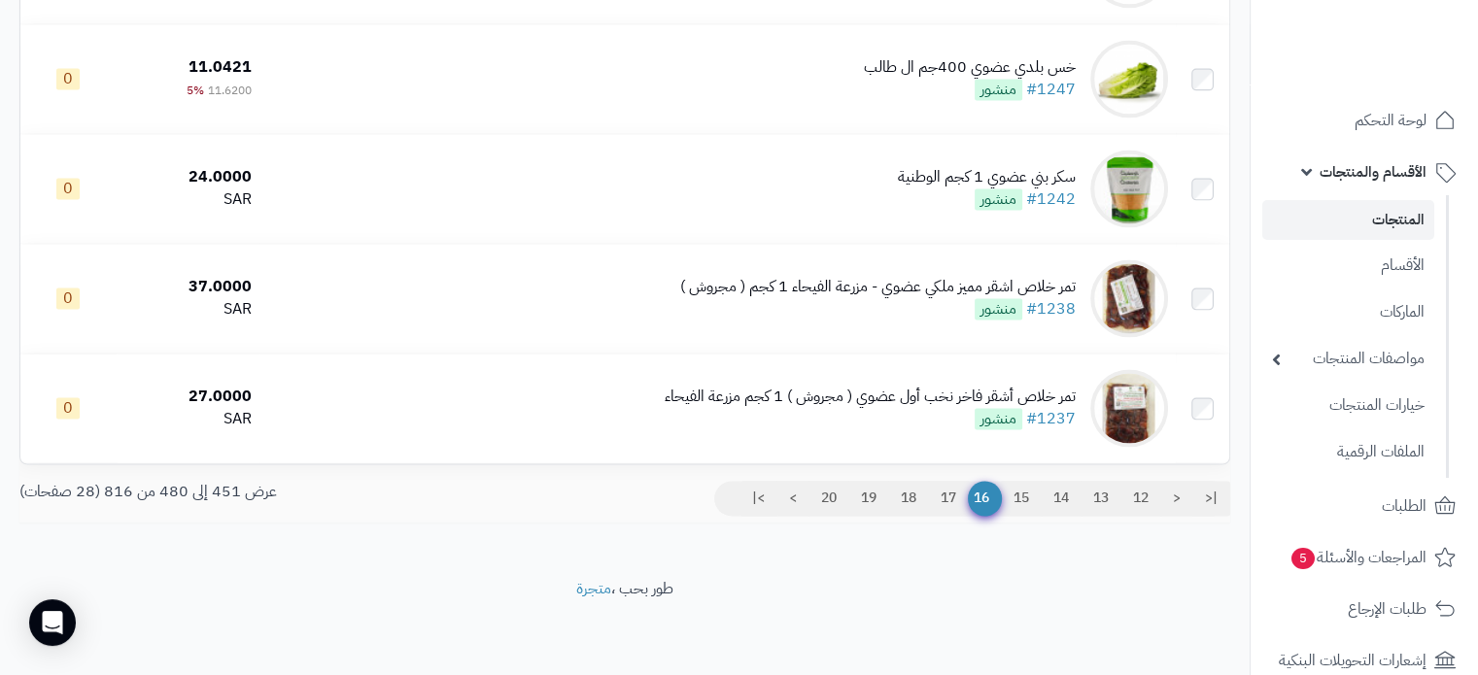
click at [969, 495] on span "16" at bounding box center [985, 498] width 34 height 35
click at [954, 493] on link "17" at bounding box center [948, 498] width 41 height 35
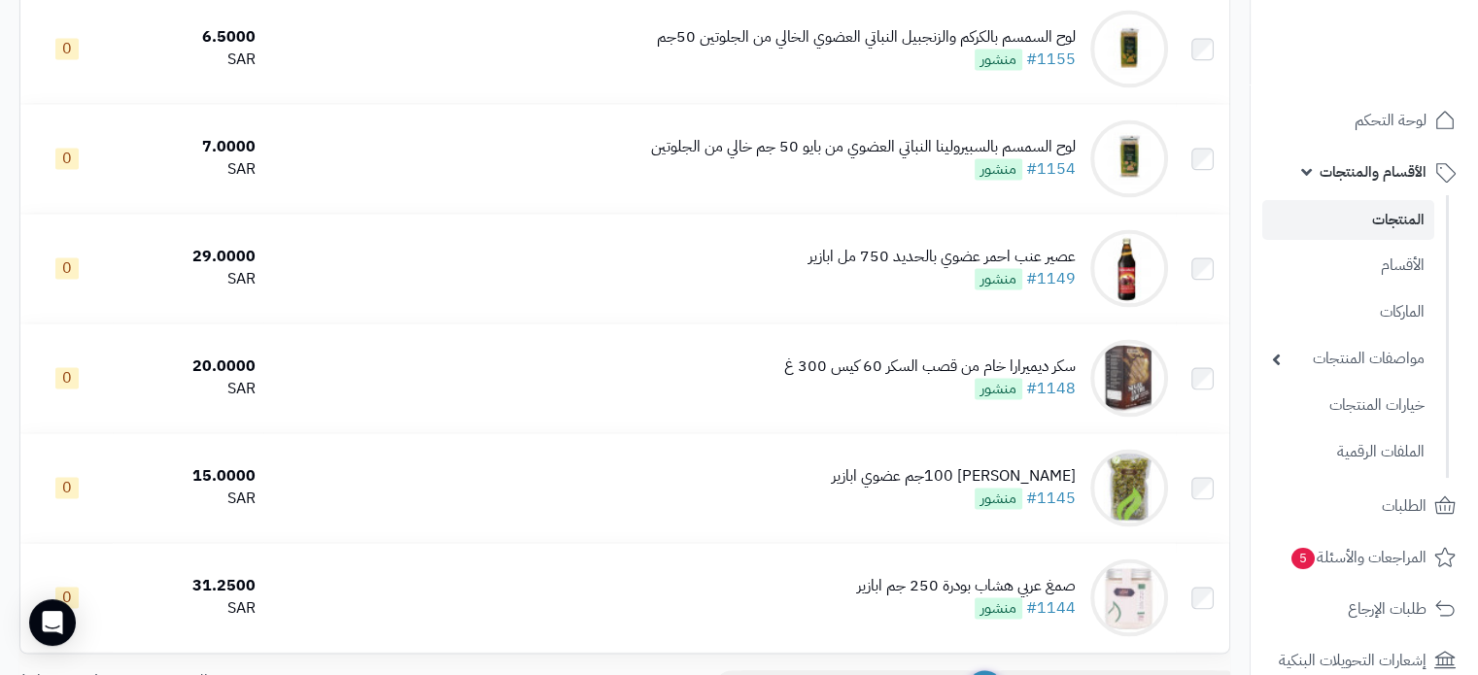
scroll to position [3109, 0]
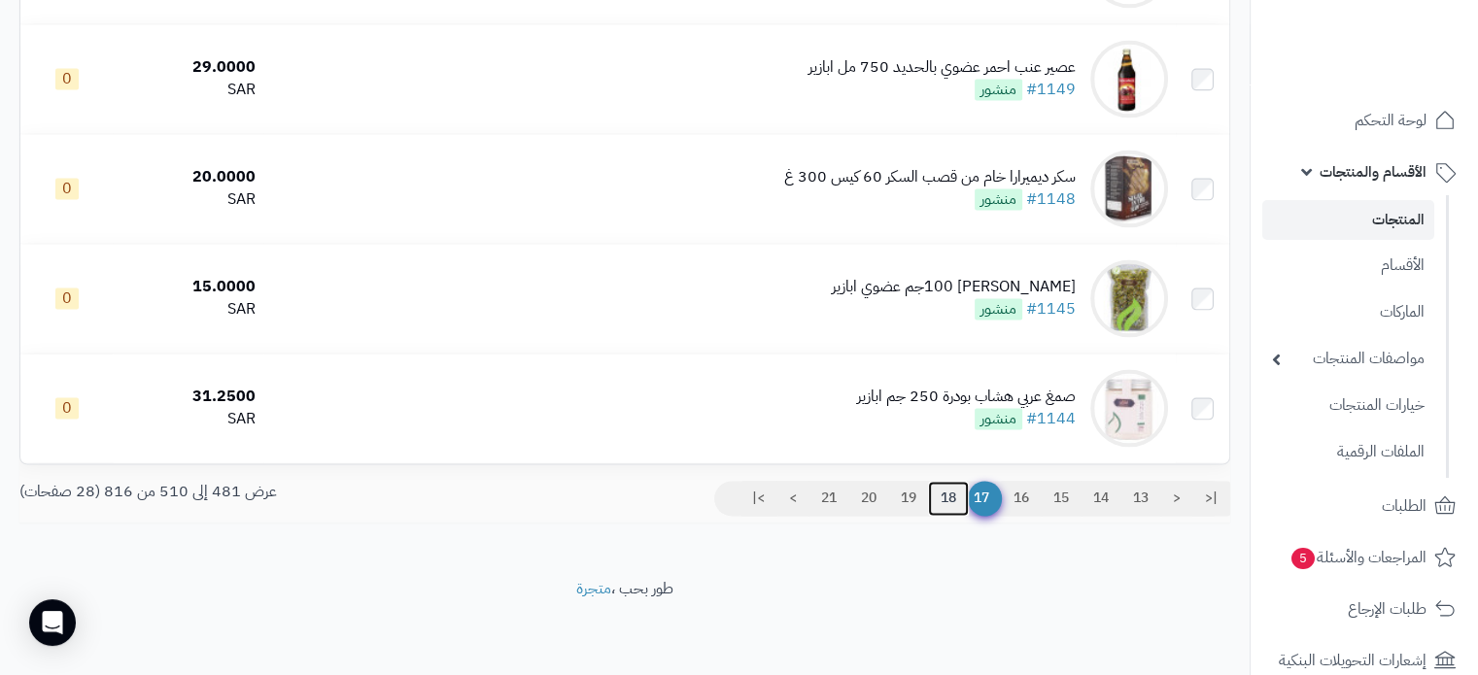
click at [950, 504] on link "18" at bounding box center [948, 498] width 41 height 35
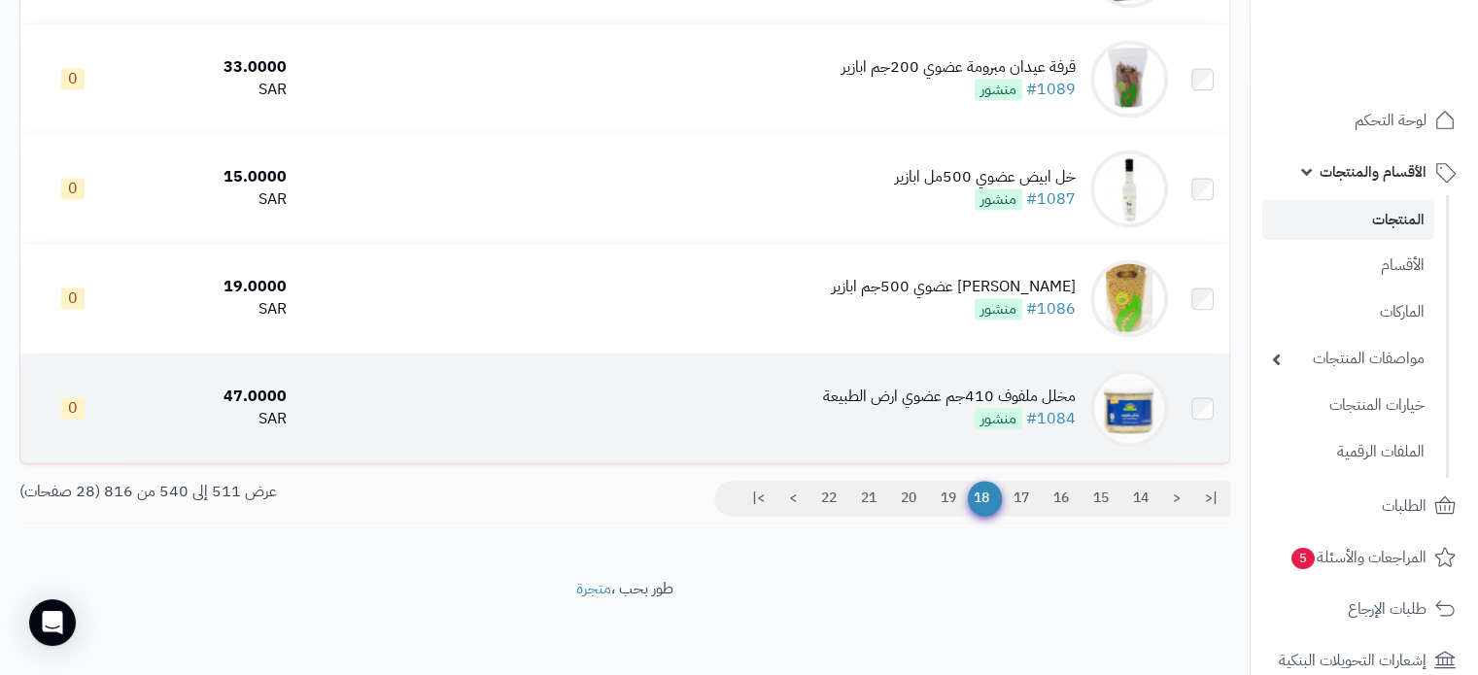
scroll to position [3115, 0]
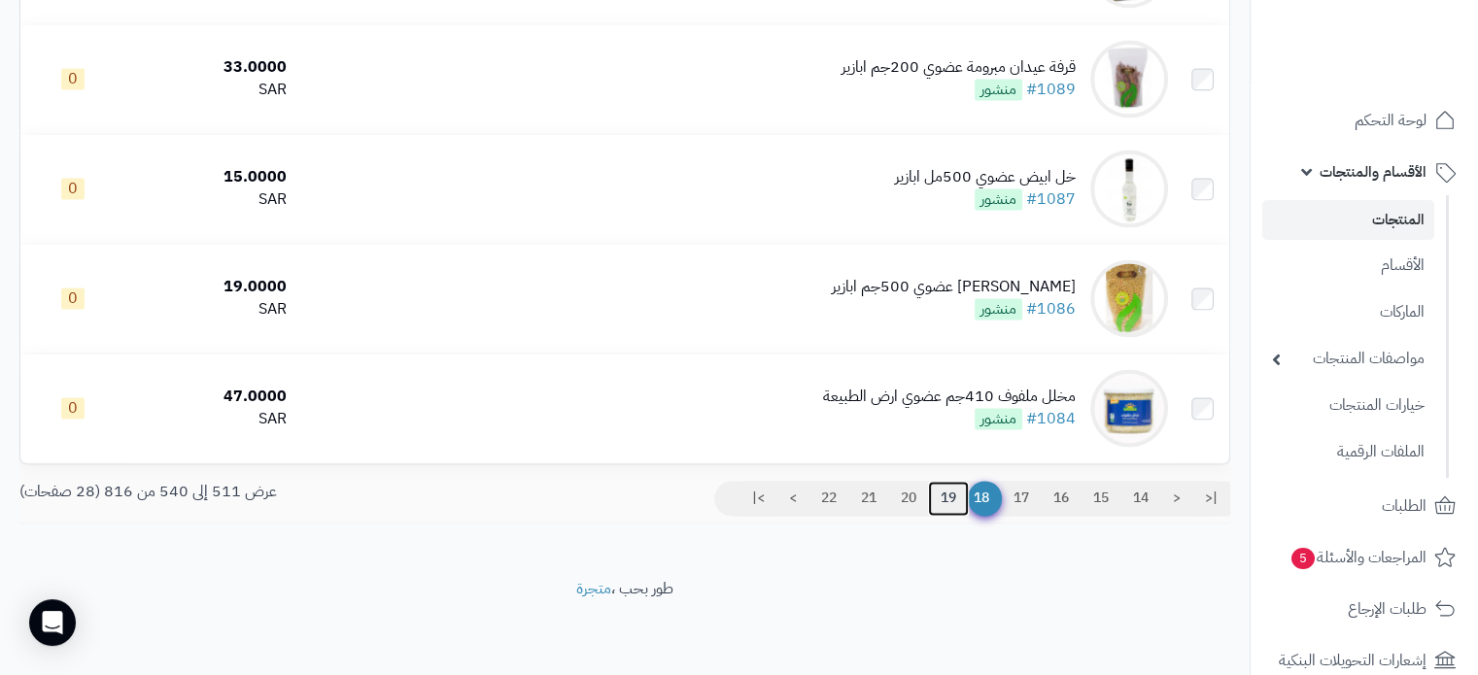
click at [942, 500] on link "19" at bounding box center [948, 498] width 41 height 35
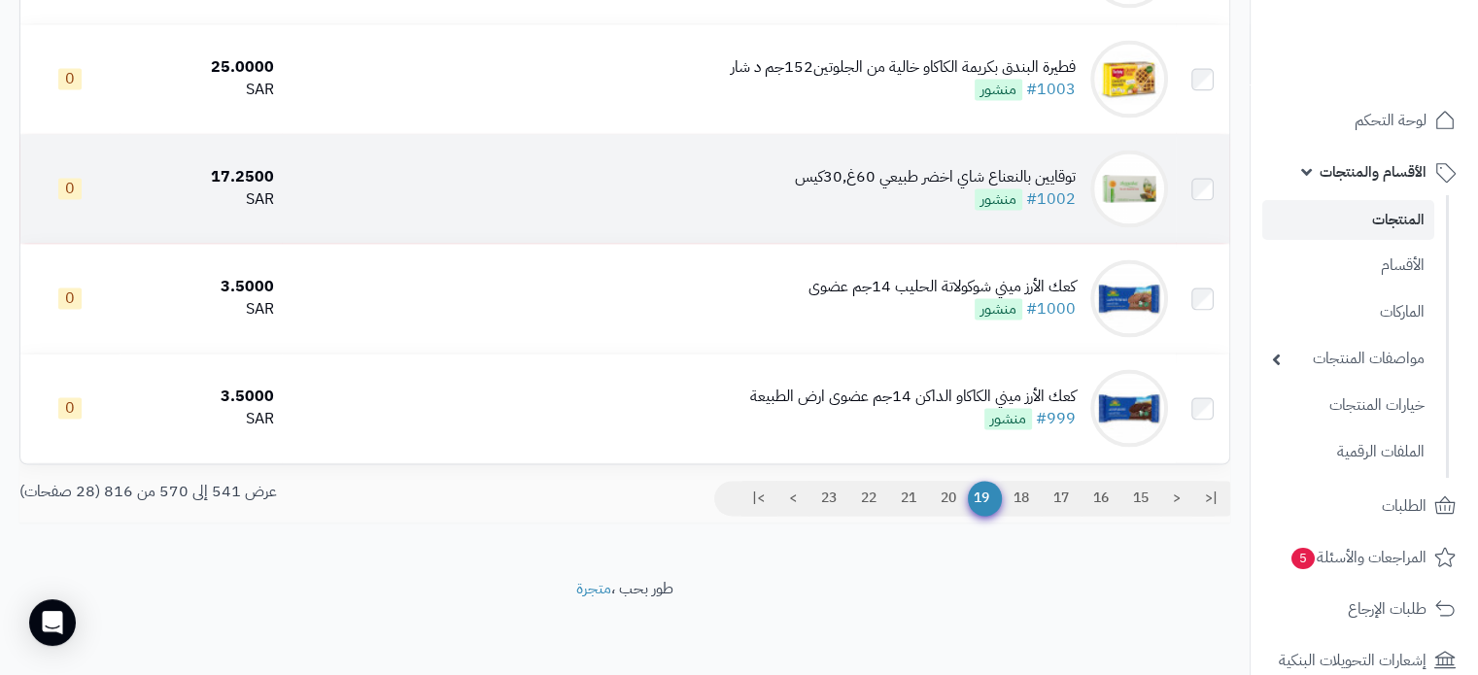
scroll to position [3109, 0]
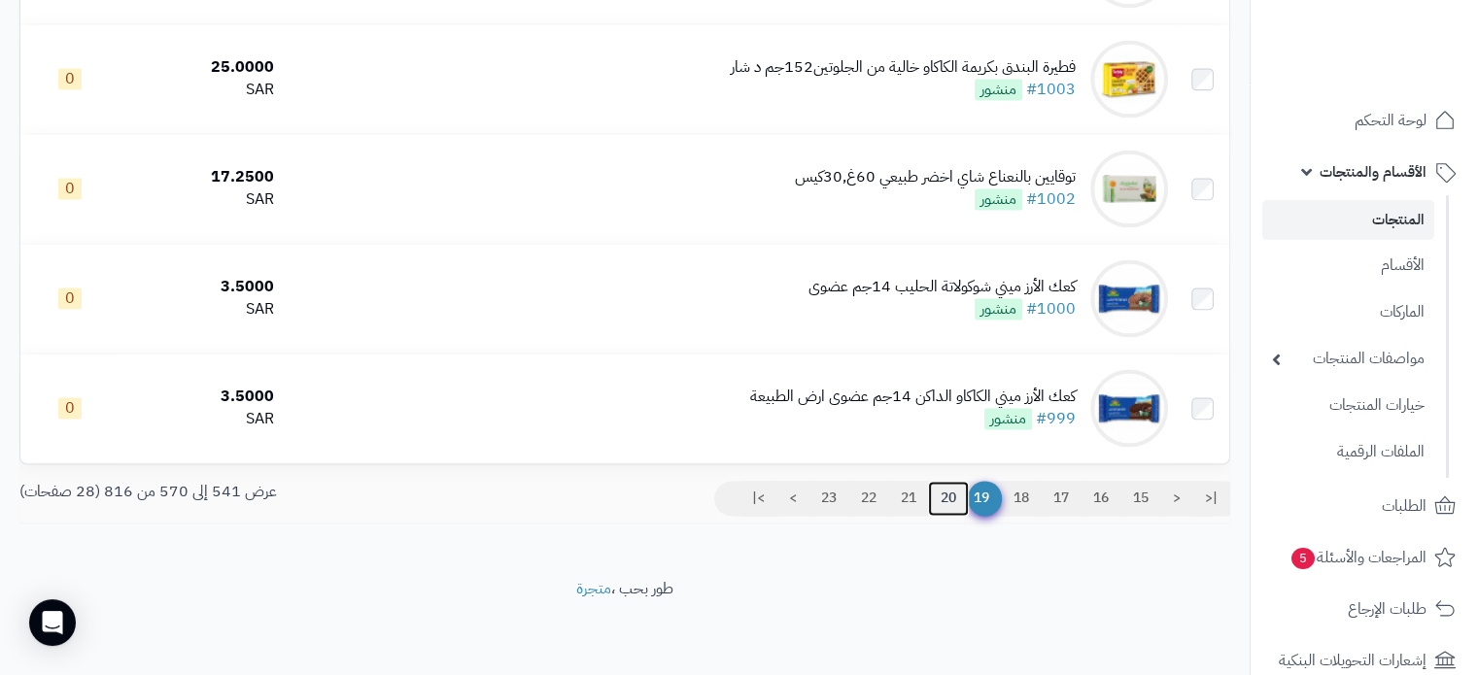
click at [930, 500] on link "20" at bounding box center [948, 498] width 41 height 35
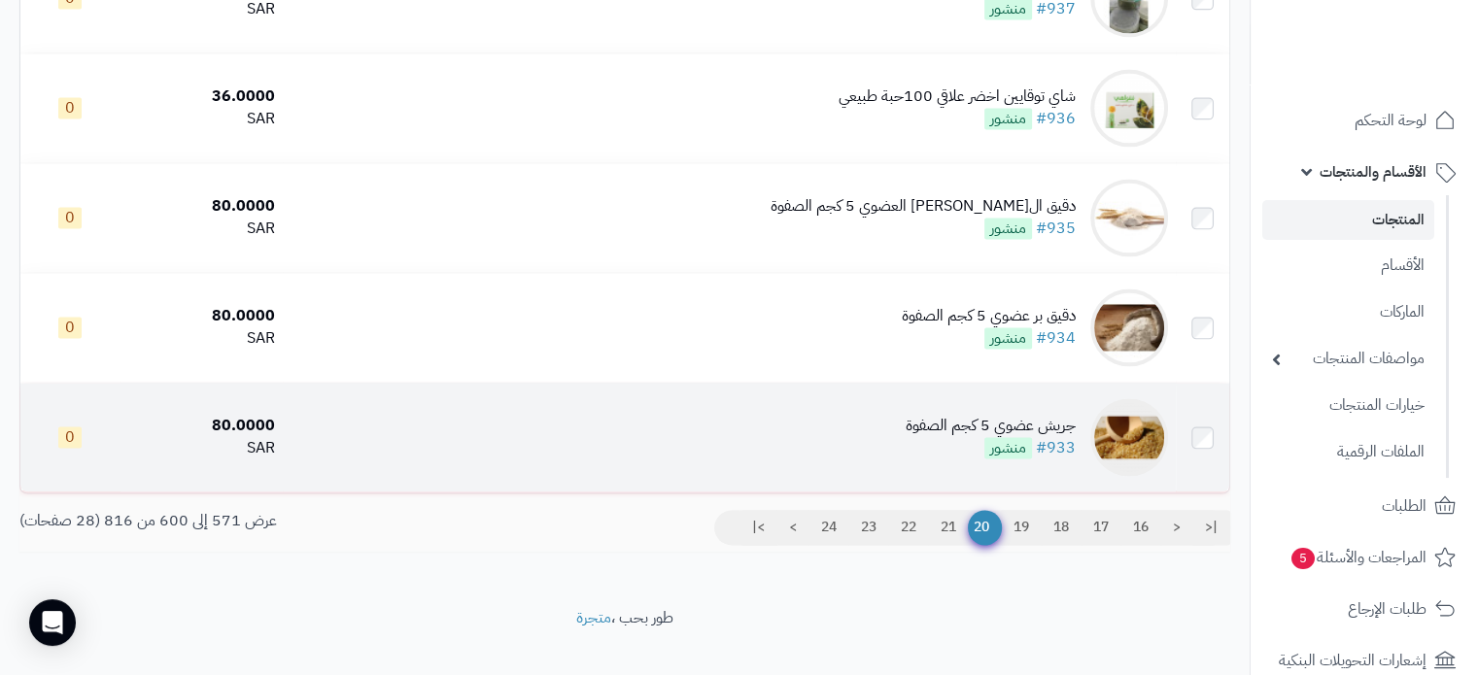
scroll to position [3115, 0]
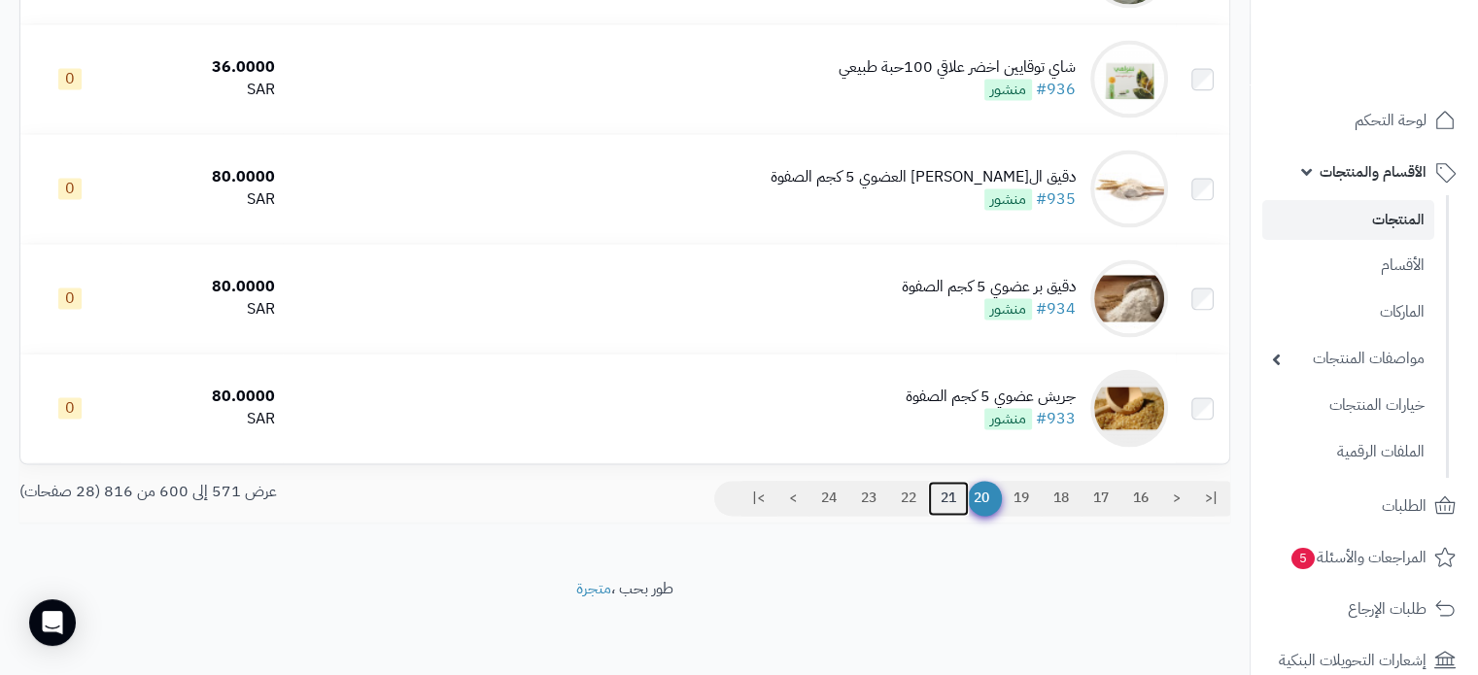
click at [938, 495] on link "21" at bounding box center [948, 498] width 41 height 35
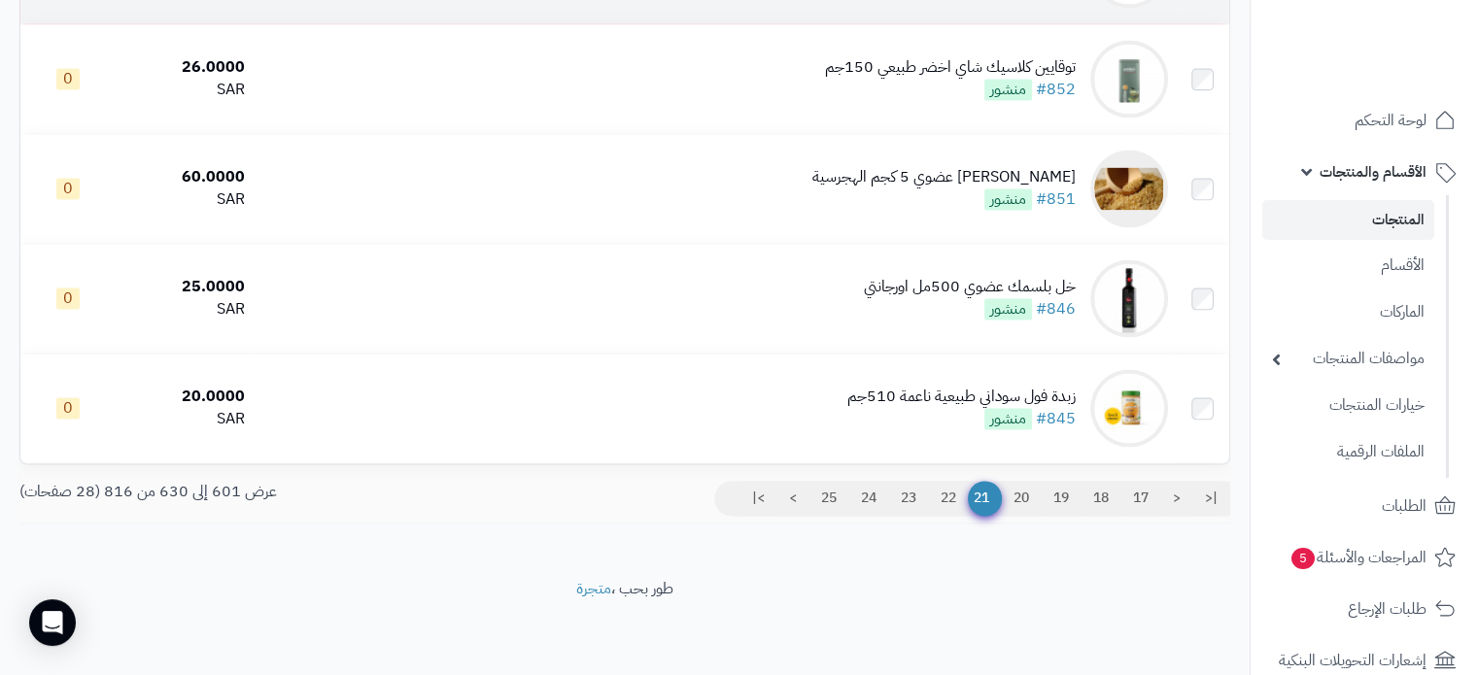
scroll to position [3115, 0]
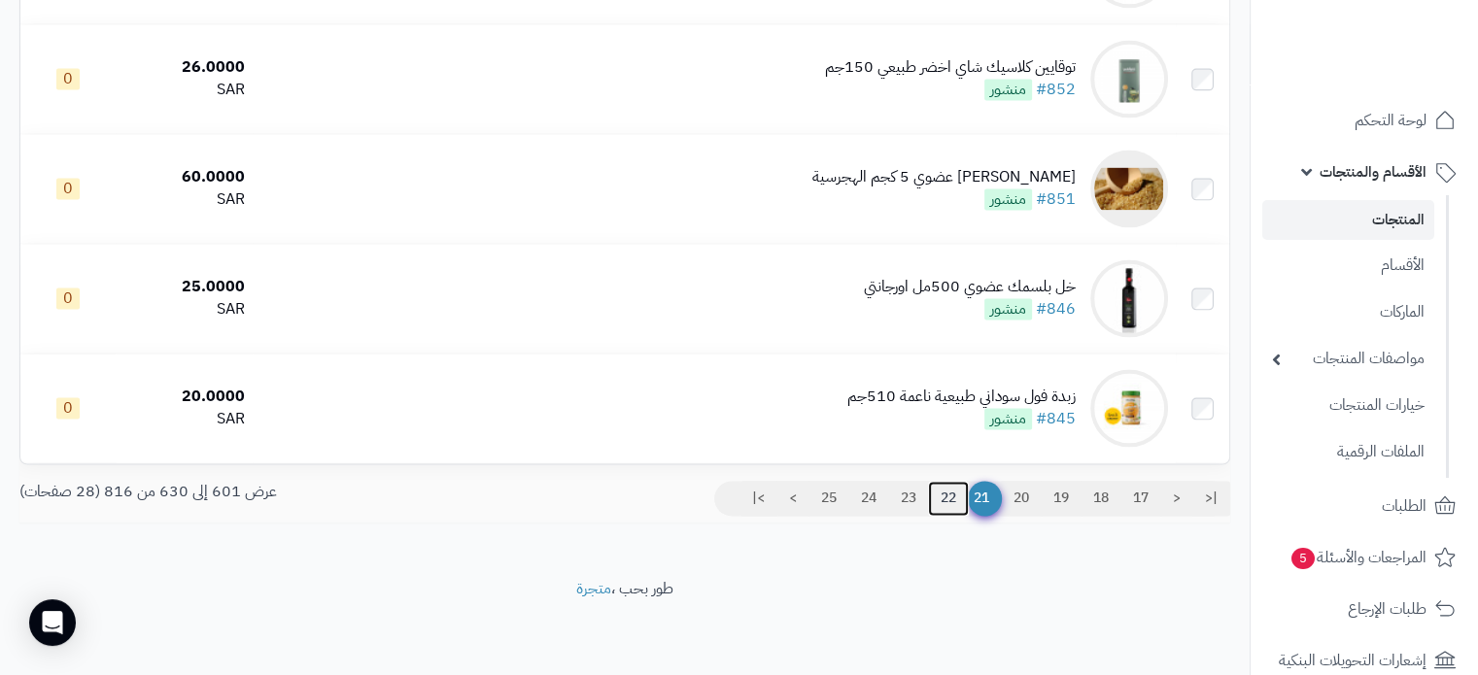
click at [944, 497] on link "22" at bounding box center [948, 498] width 41 height 35
click at [941, 494] on link "22" at bounding box center [948, 498] width 41 height 35
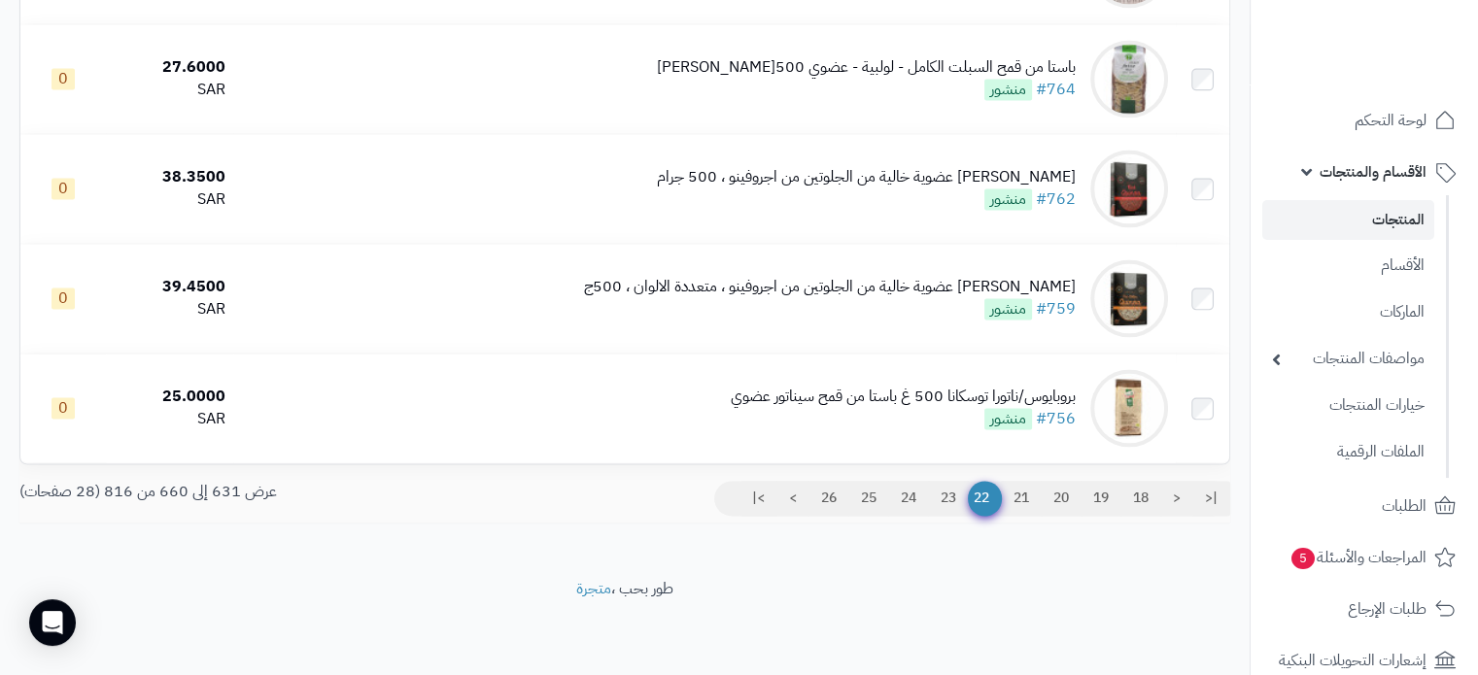
scroll to position [3115, 0]
click at [949, 497] on link "23" at bounding box center [948, 498] width 41 height 35
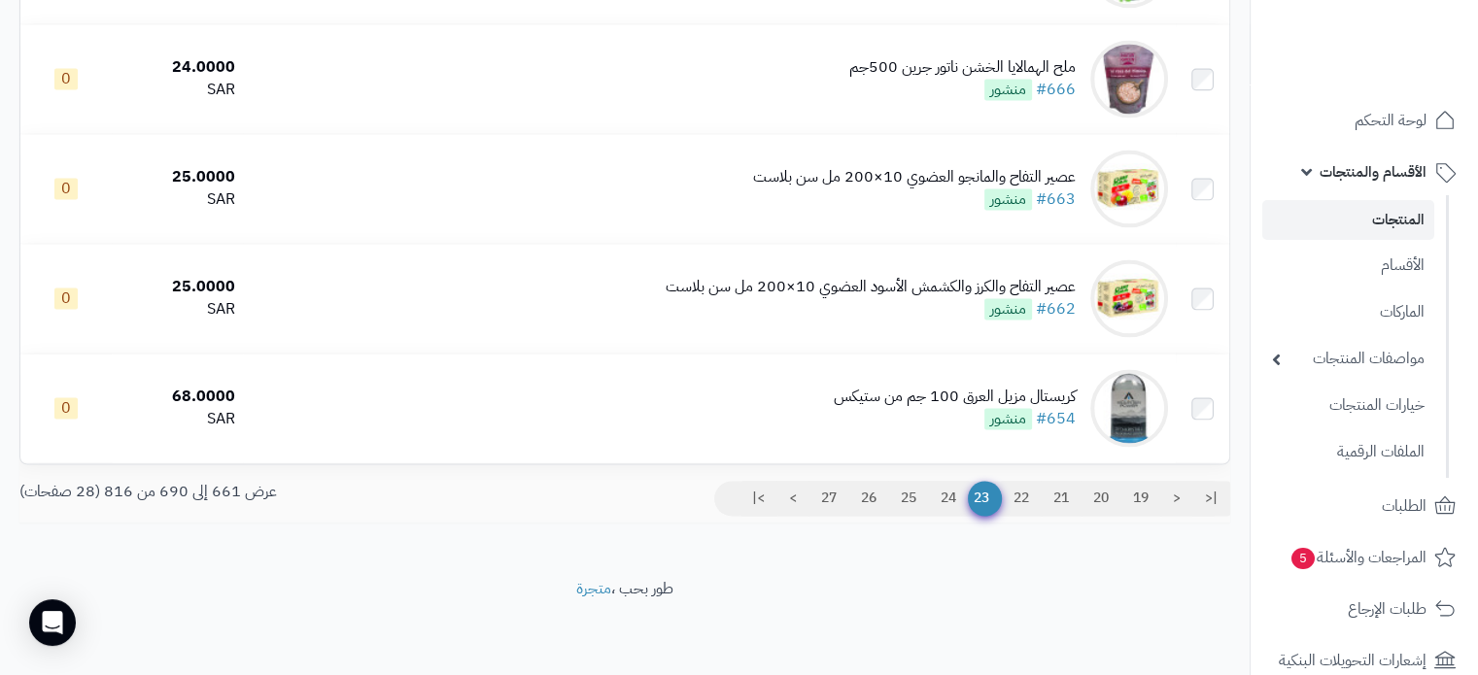
scroll to position [3115, 0]
click at [938, 497] on link "24" at bounding box center [948, 498] width 41 height 35
click at [948, 502] on link "24" at bounding box center [948, 498] width 41 height 35
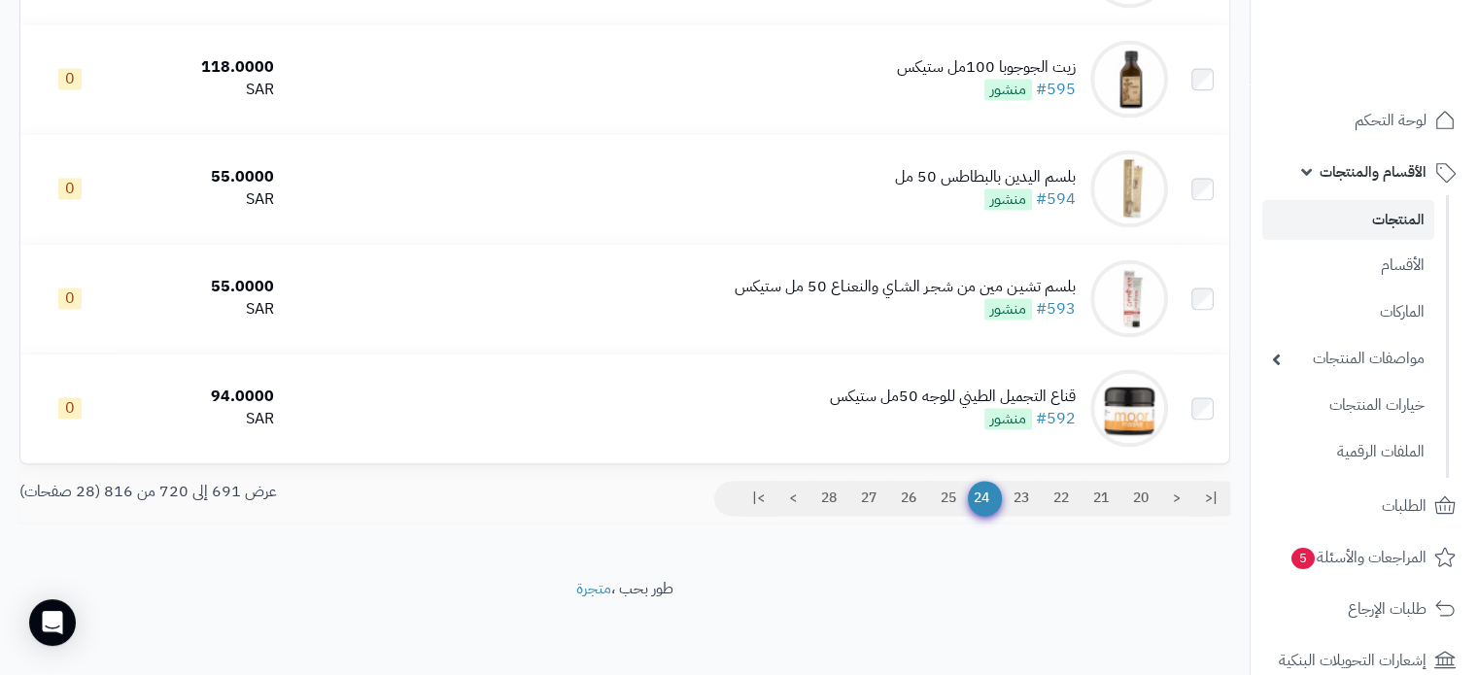
scroll to position [3115, 0]
click at [945, 495] on link "25" at bounding box center [948, 498] width 41 height 35
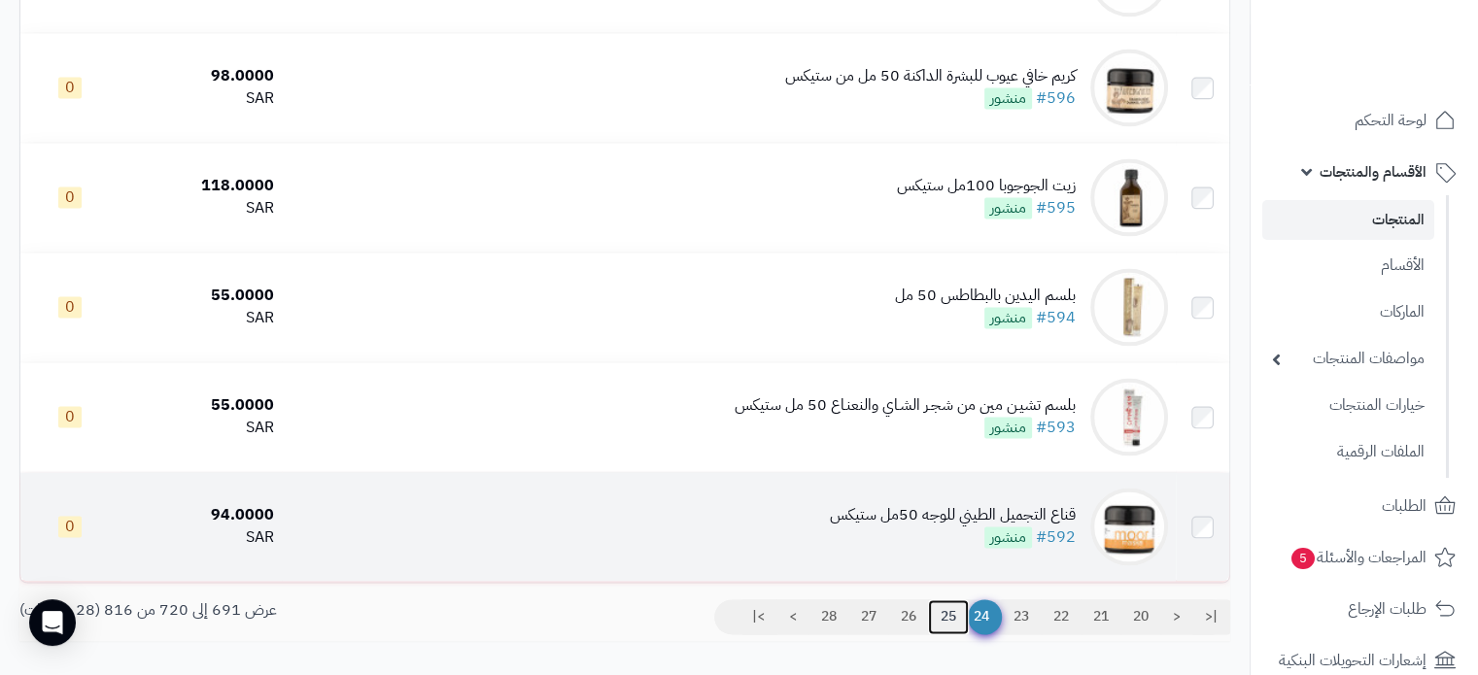
scroll to position [2726, 0]
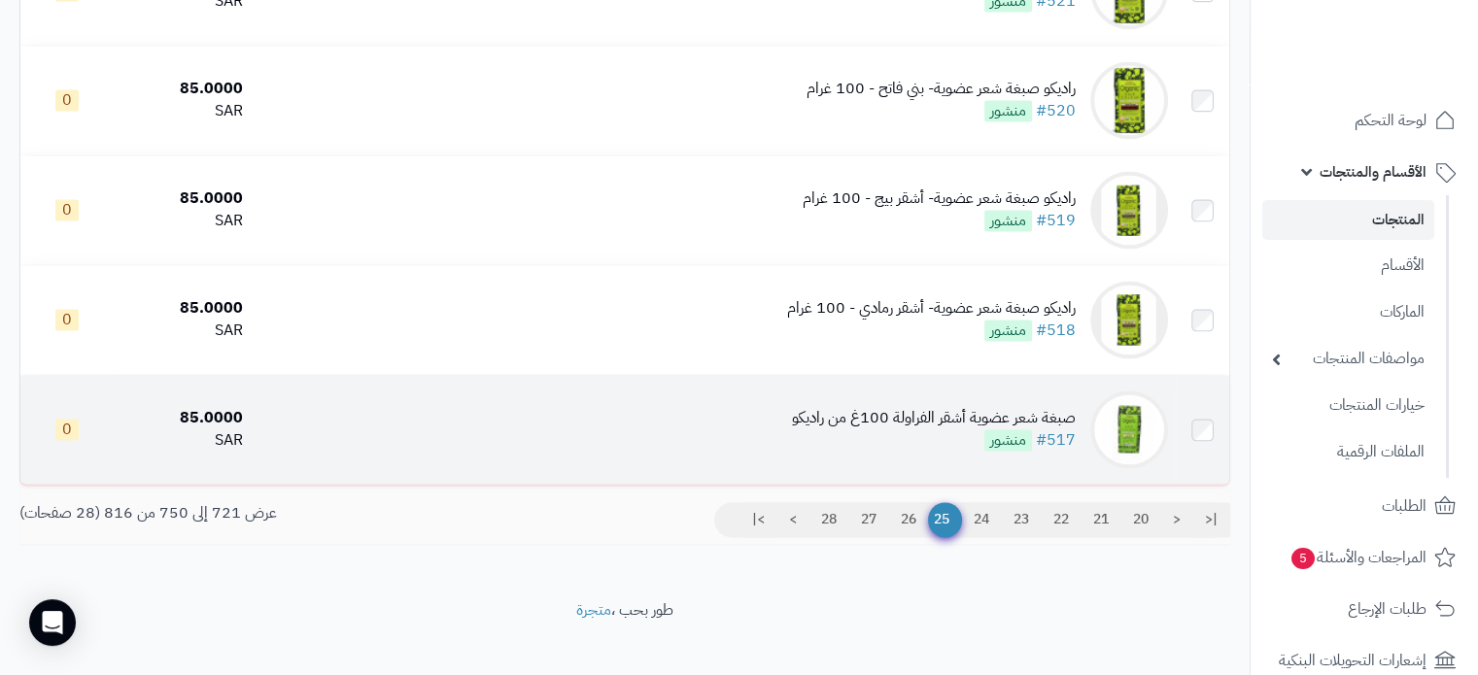
scroll to position [3115, 0]
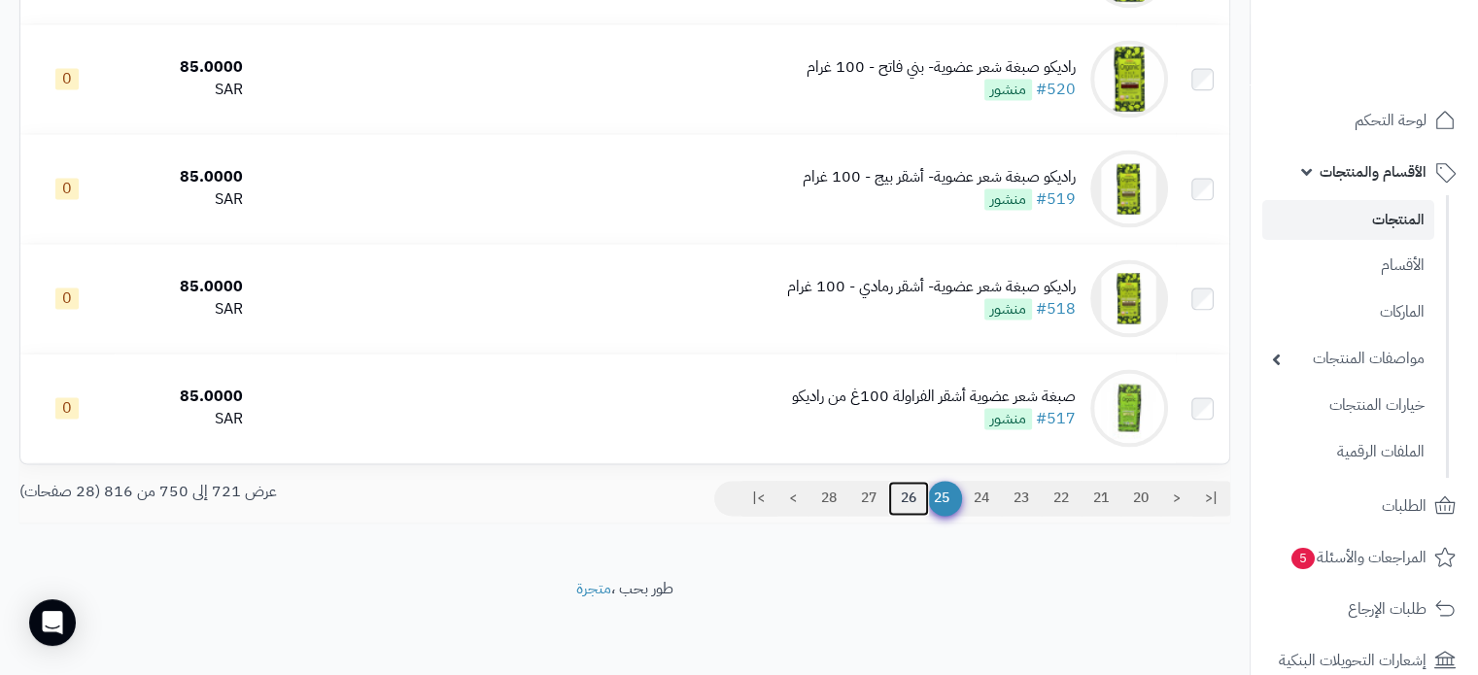
click at [905, 496] on link "26" at bounding box center [908, 498] width 41 height 35
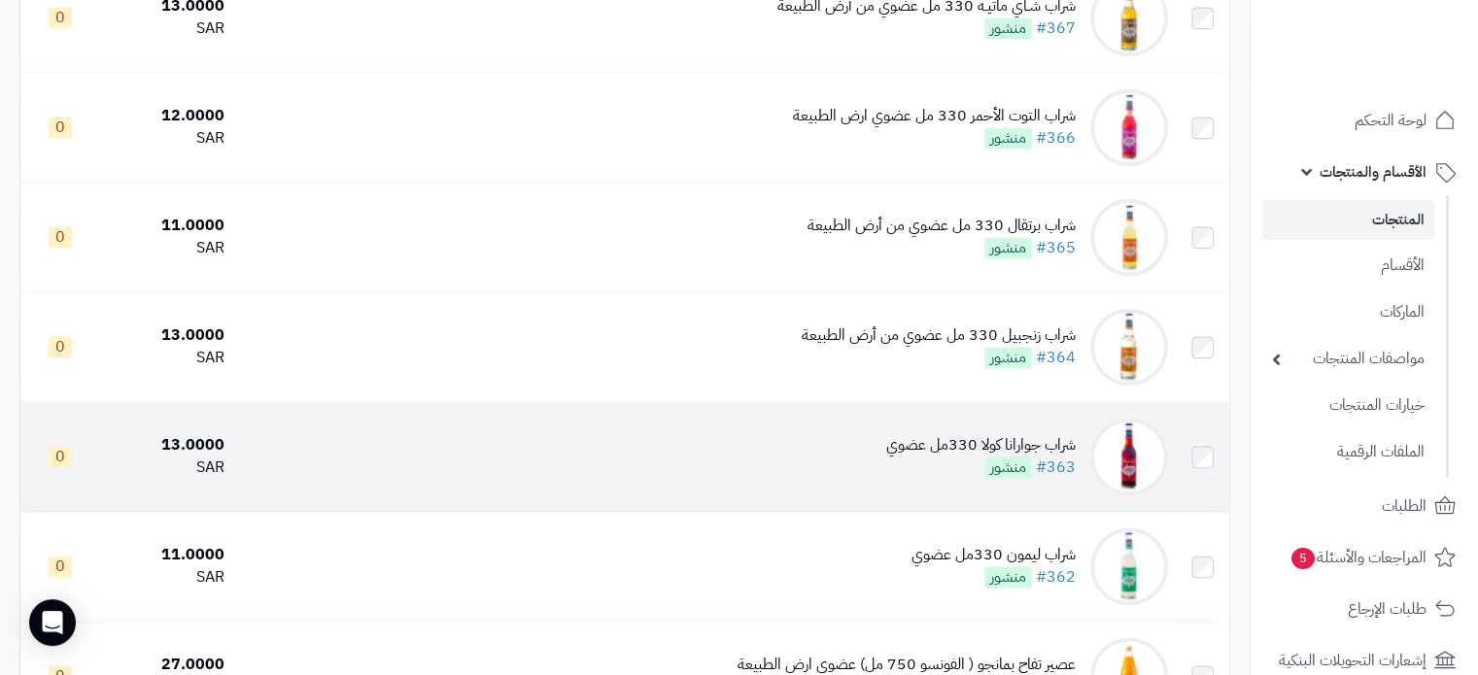
scroll to position [3115, 0]
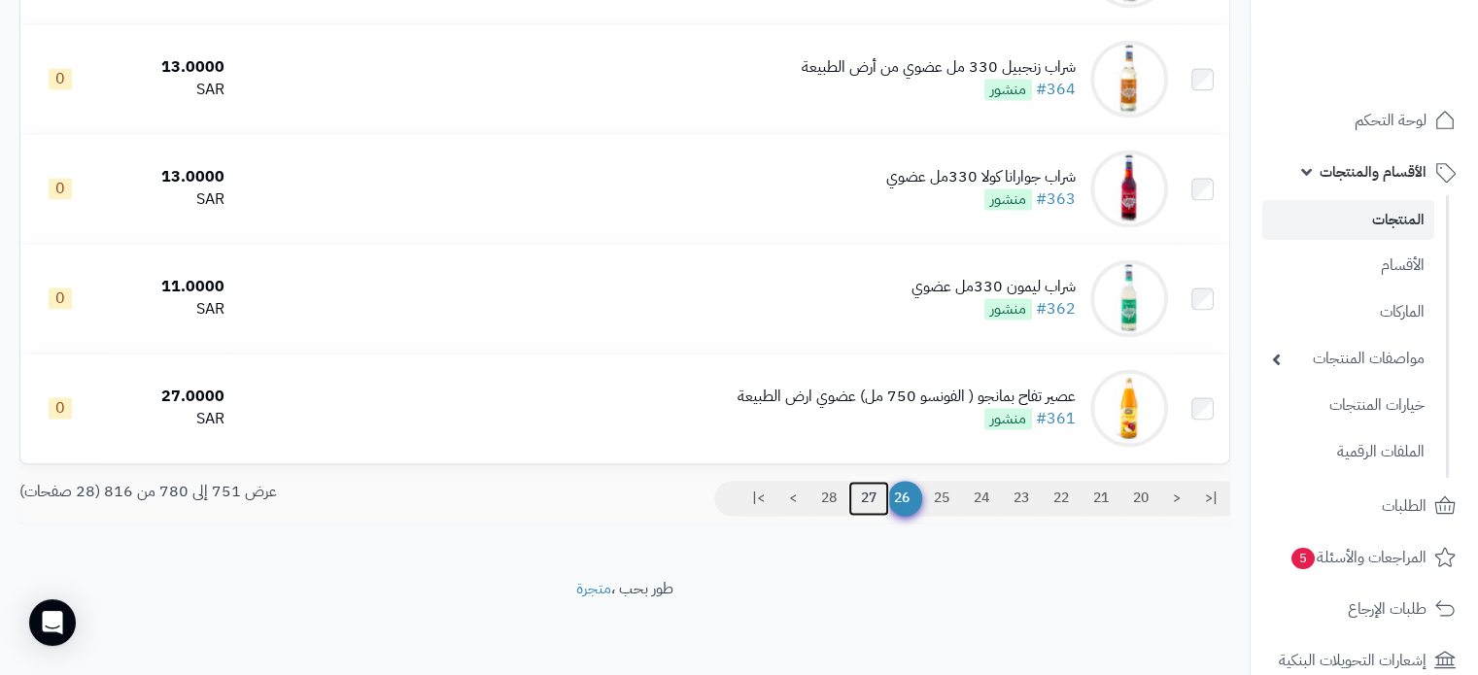
click at [872, 497] on link "27" at bounding box center [868, 498] width 41 height 35
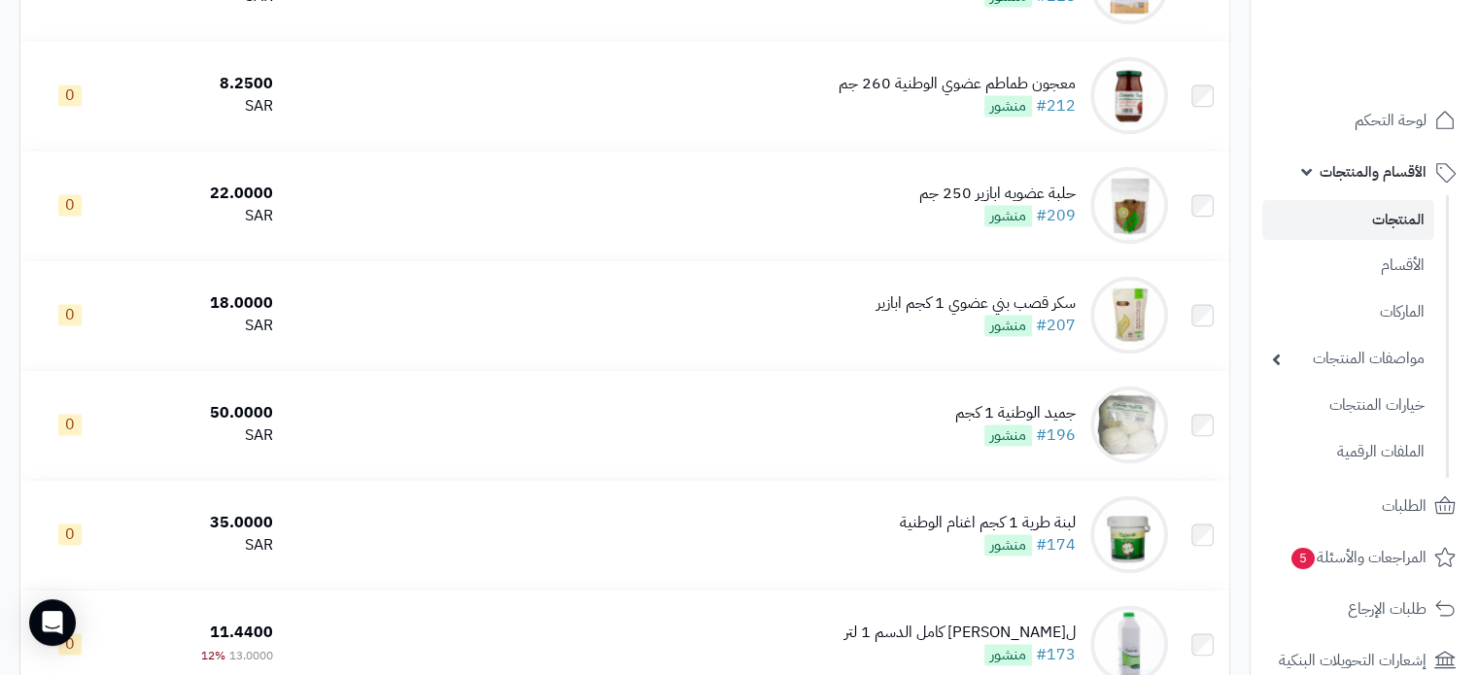
scroll to position [3109, 0]
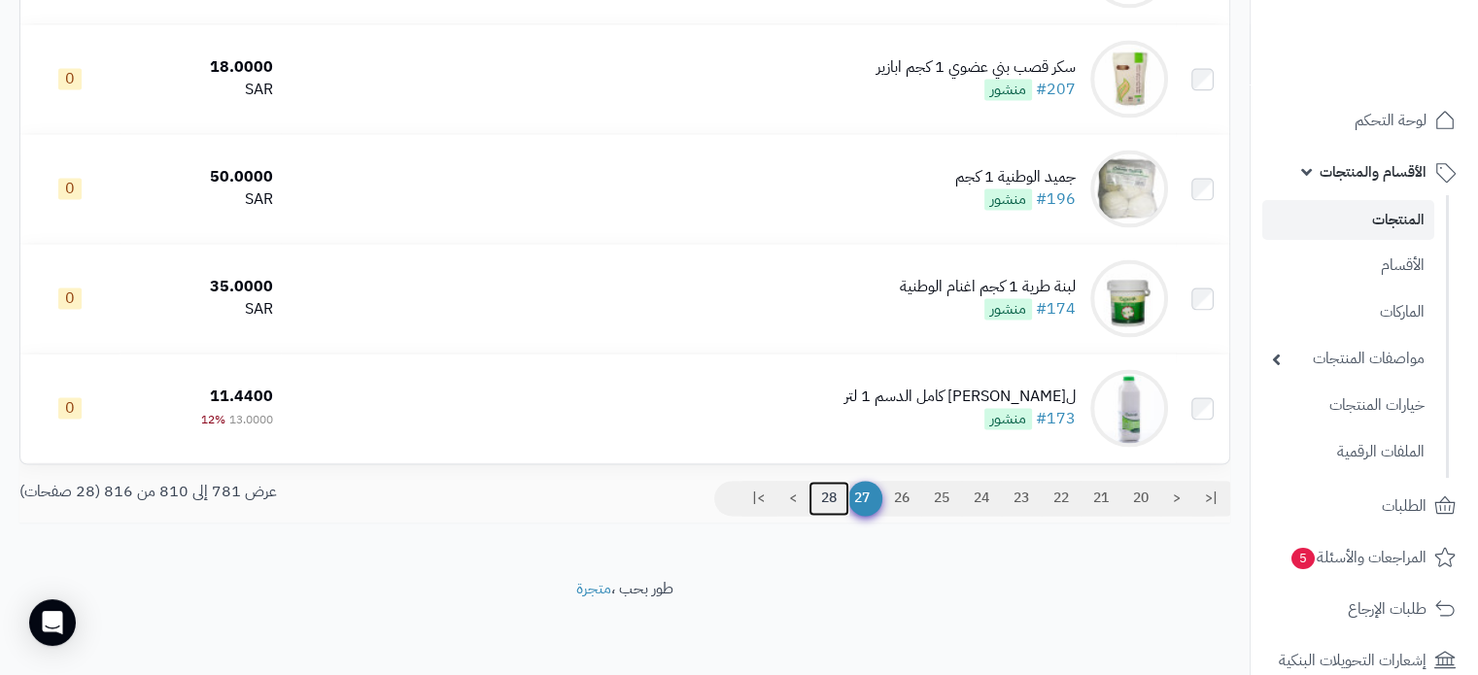
click at [824, 504] on link "28" at bounding box center [828, 498] width 41 height 35
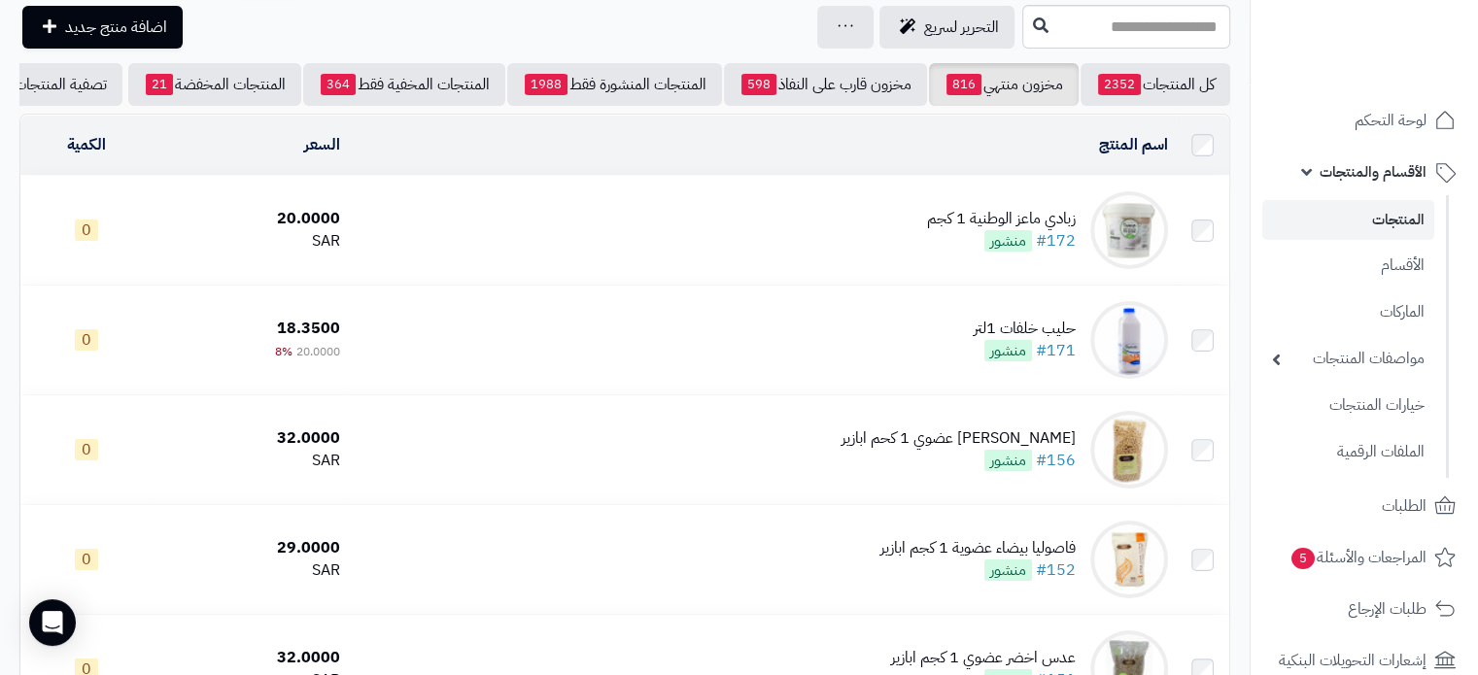
scroll to position [78, 0]
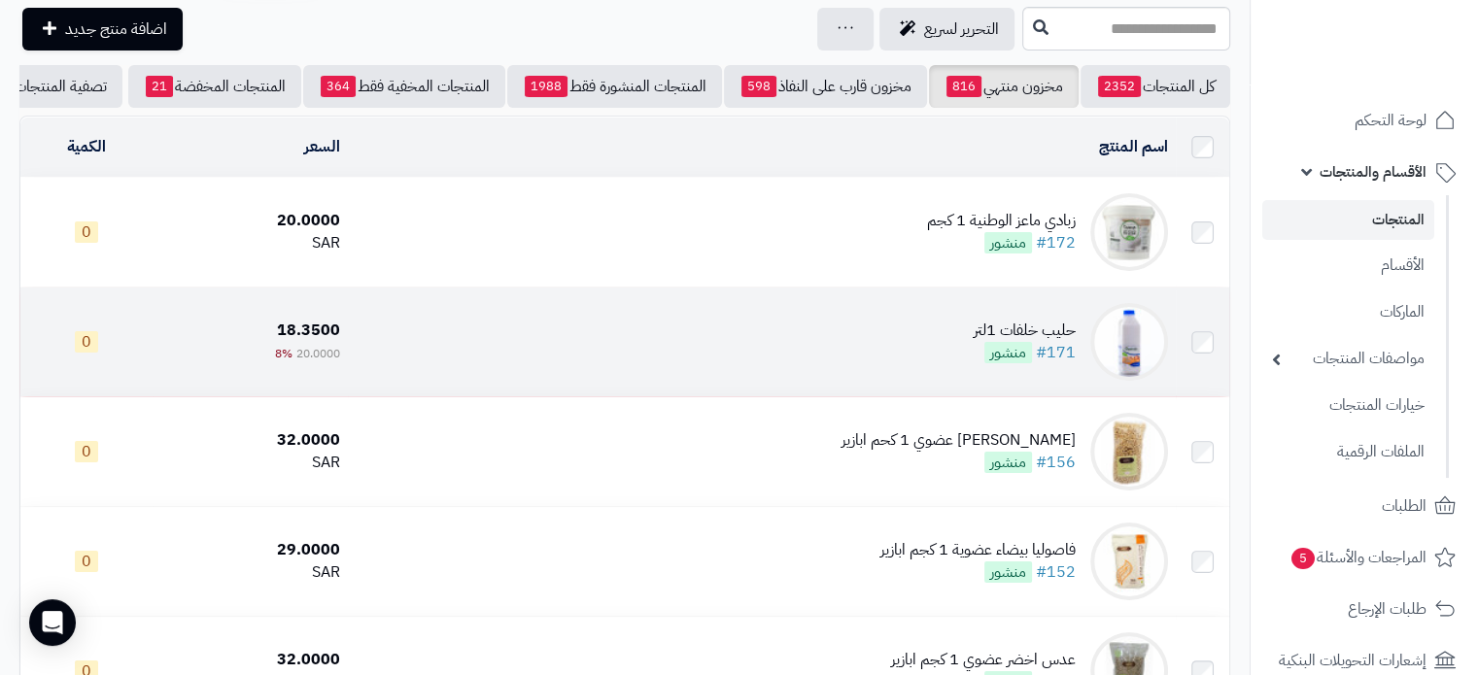
click at [1020, 341] on div "حليب خلفات 1لتر" at bounding box center [1025, 331] width 102 height 22
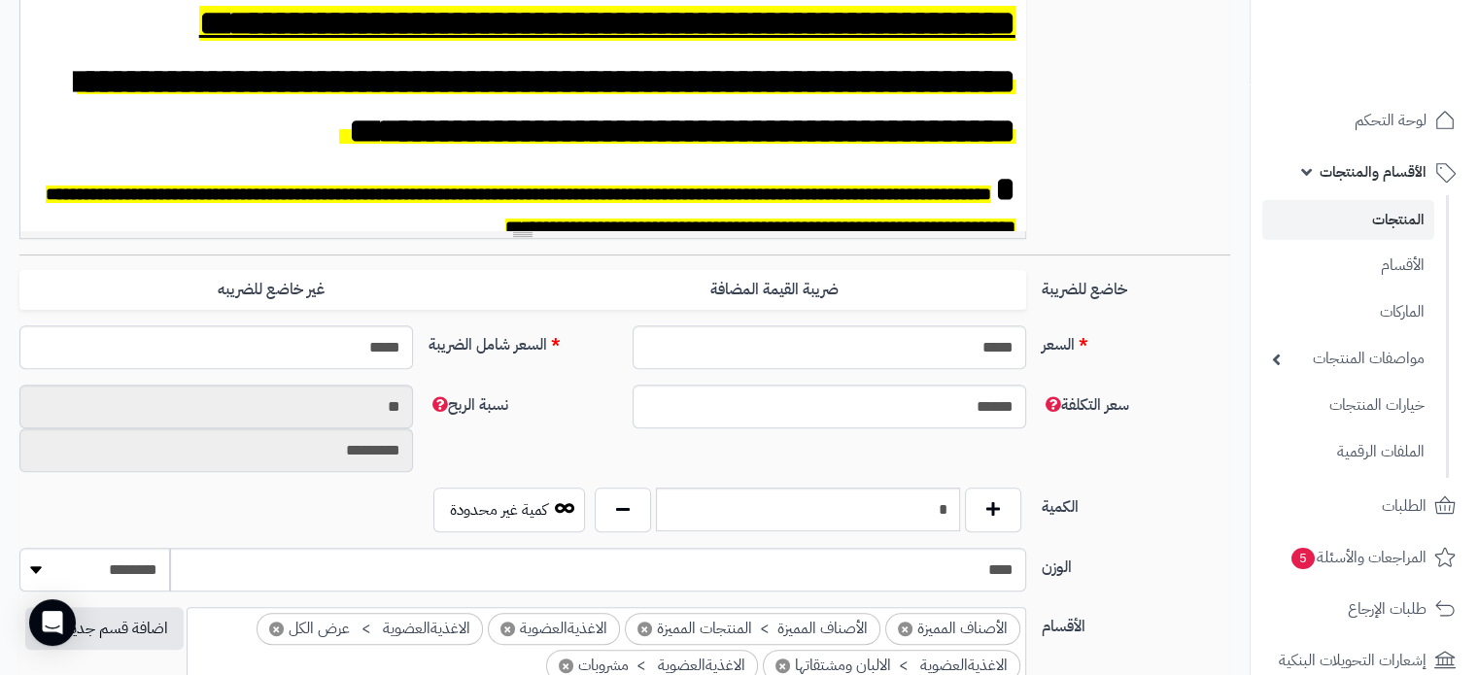
scroll to position [777, 0]
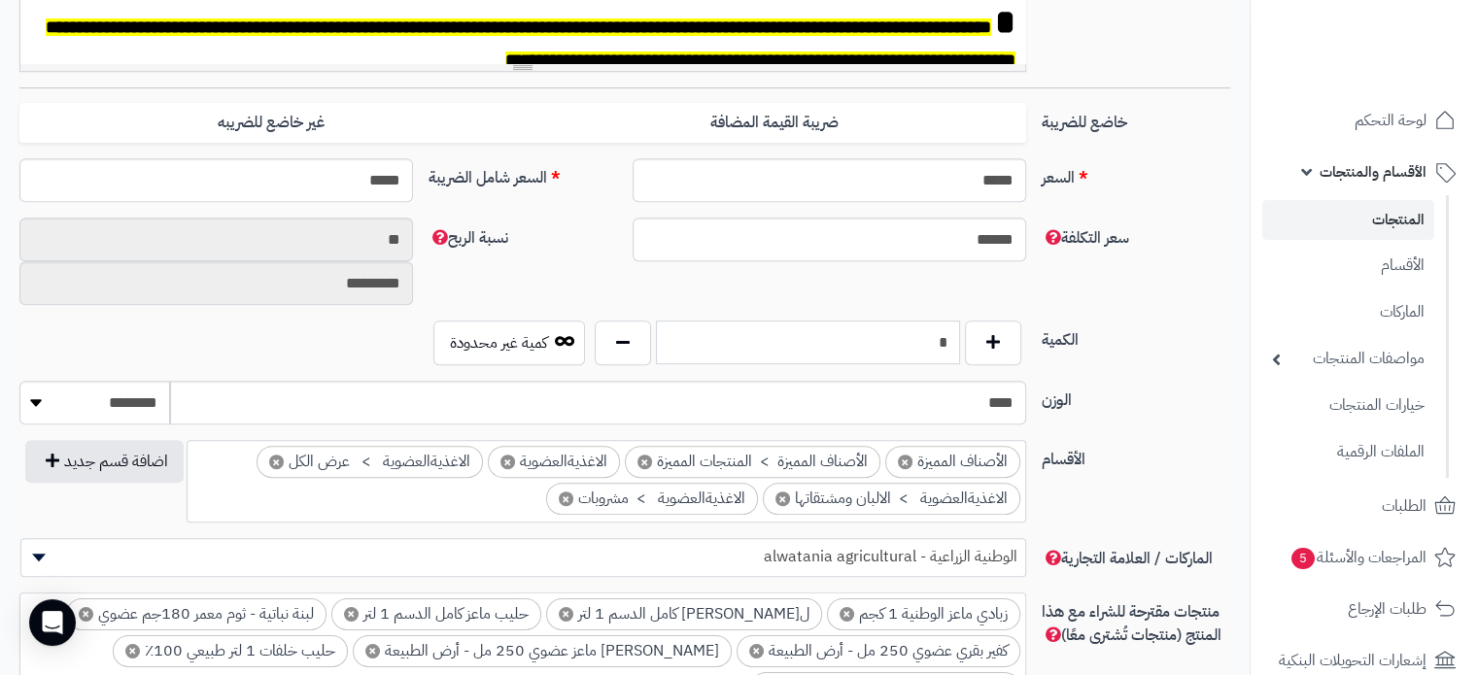
click at [932, 346] on input "*" at bounding box center [808, 343] width 304 height 44
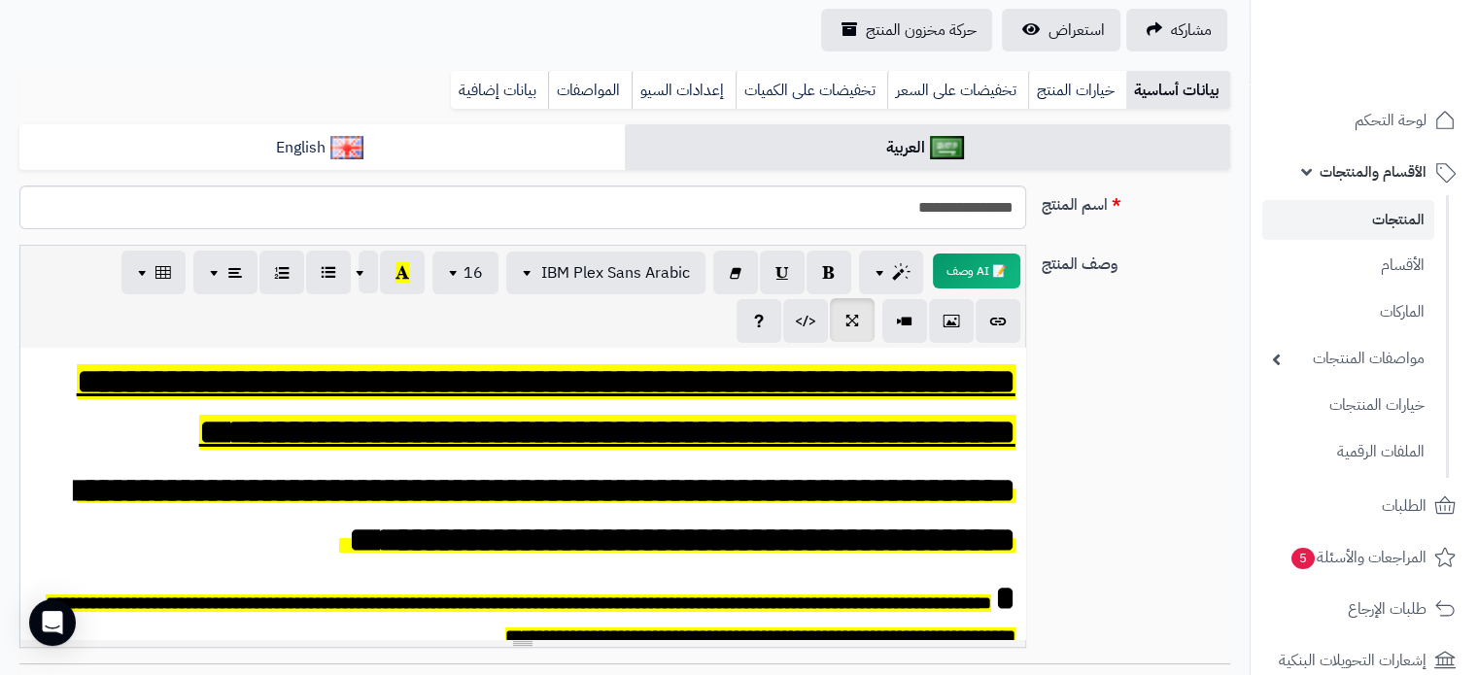
scroll to position [194, 0]
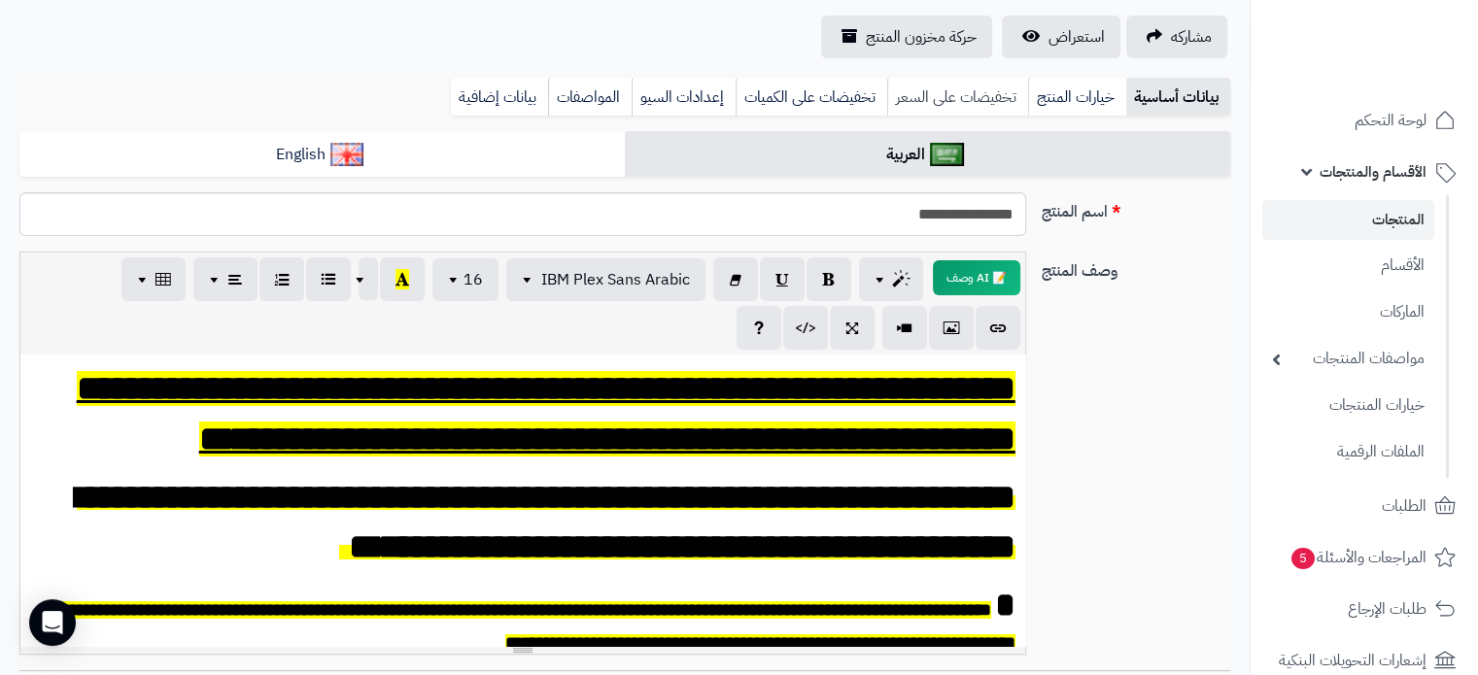
type input "***"
click at [964, 101] on link "تخفيضات على السعر" at bounding box center [957, 97] width 141 height 39
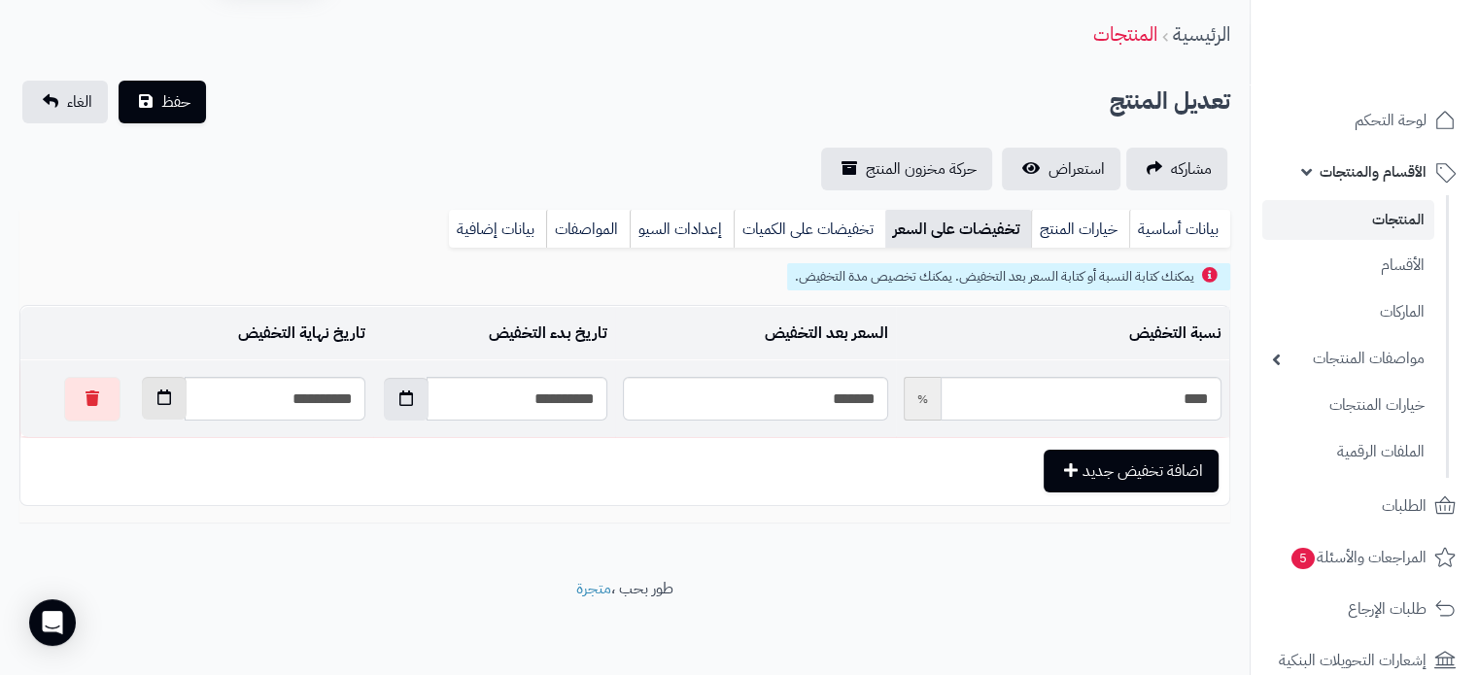
click at [157, 391] on icon "button" at bounding box center [164, 398] width 14 height 16
click at [325, 640] on td "5" at bounding box center [331, 651] width 35 height 29
type input "**********"
drag, startPoint x: 188, startPoint y: 106, endPoint x: 435, endPoint y: 170, distance: 255.9
click at [435, 170] on div "**********" at bounding box center [625, 136] width 1250 height 110
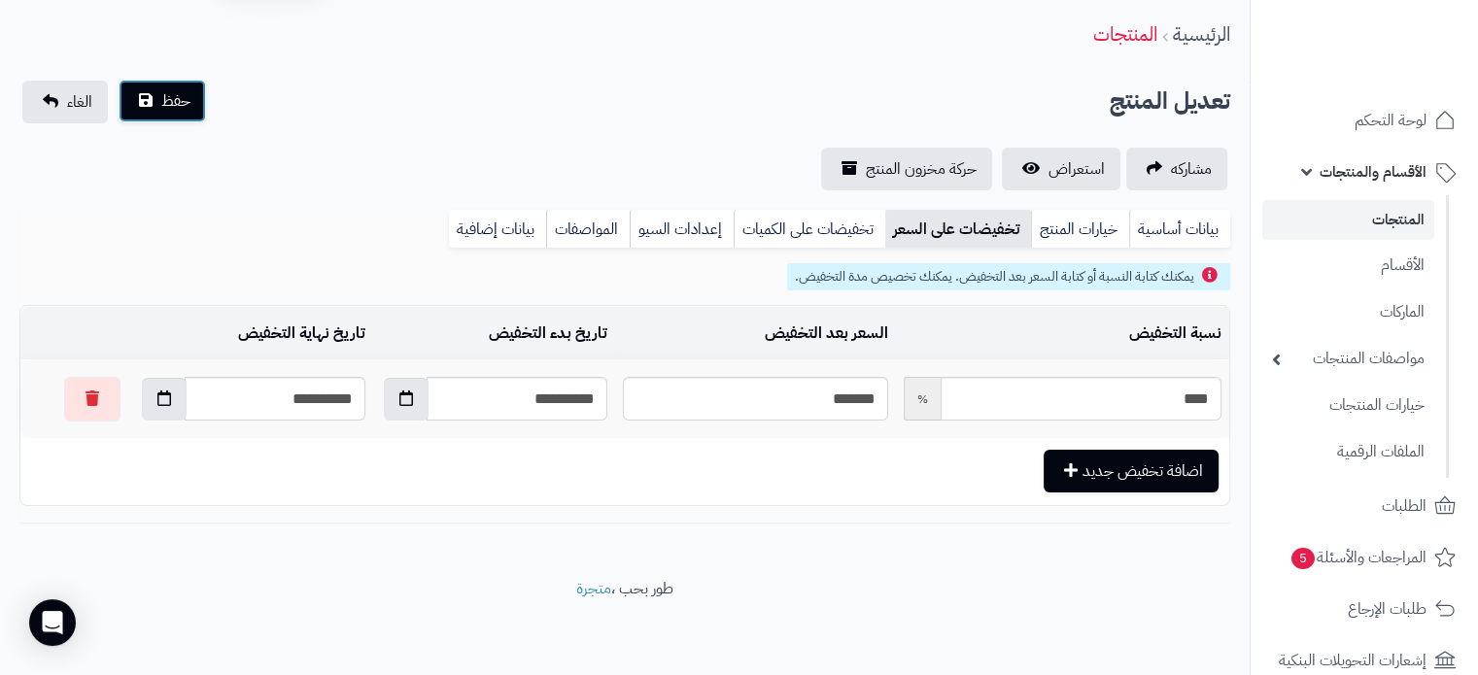
click at [169, 92] on span "حفظ" at bounding box center [175, 100] width 29 height 23
